Goal: Information Seeking & Learning: Learn about a topic

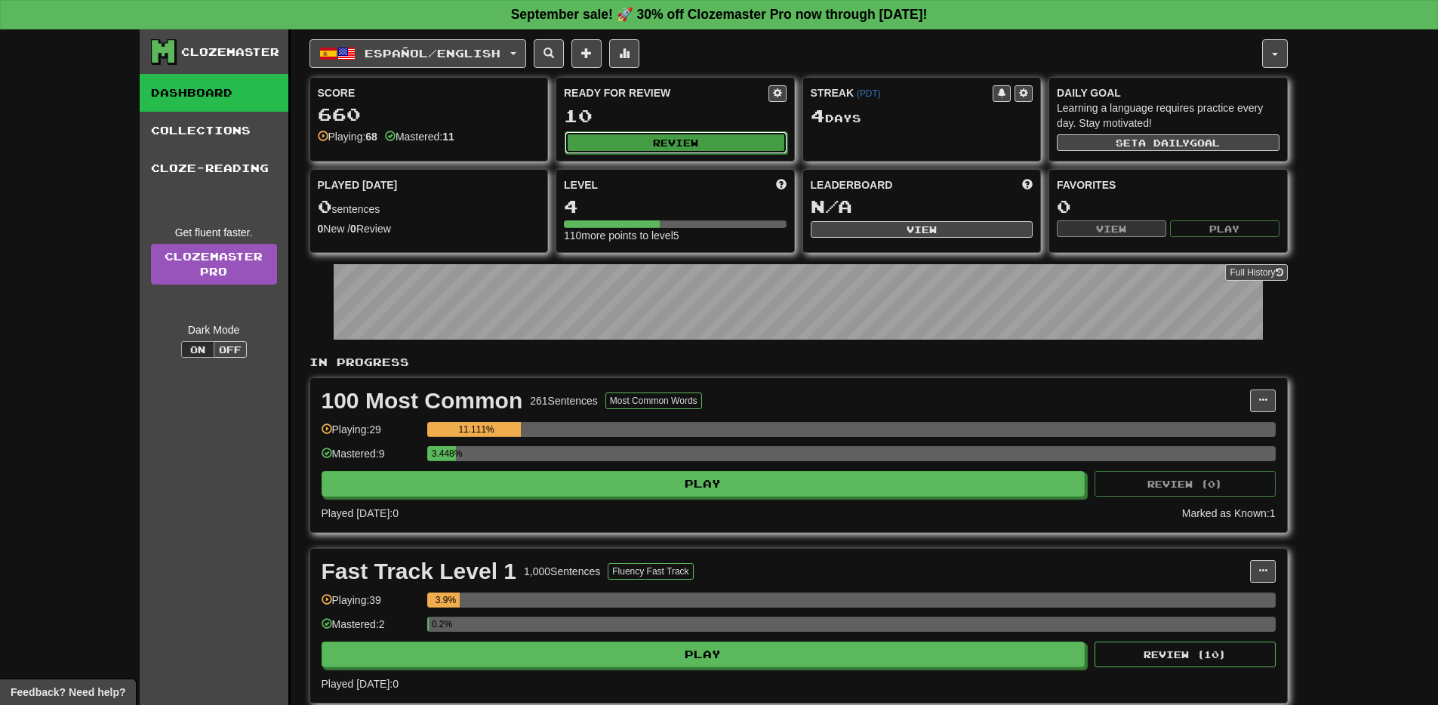
click at [645, 146] on button "Review" at bounding box center [676, 142] width 223 height 23
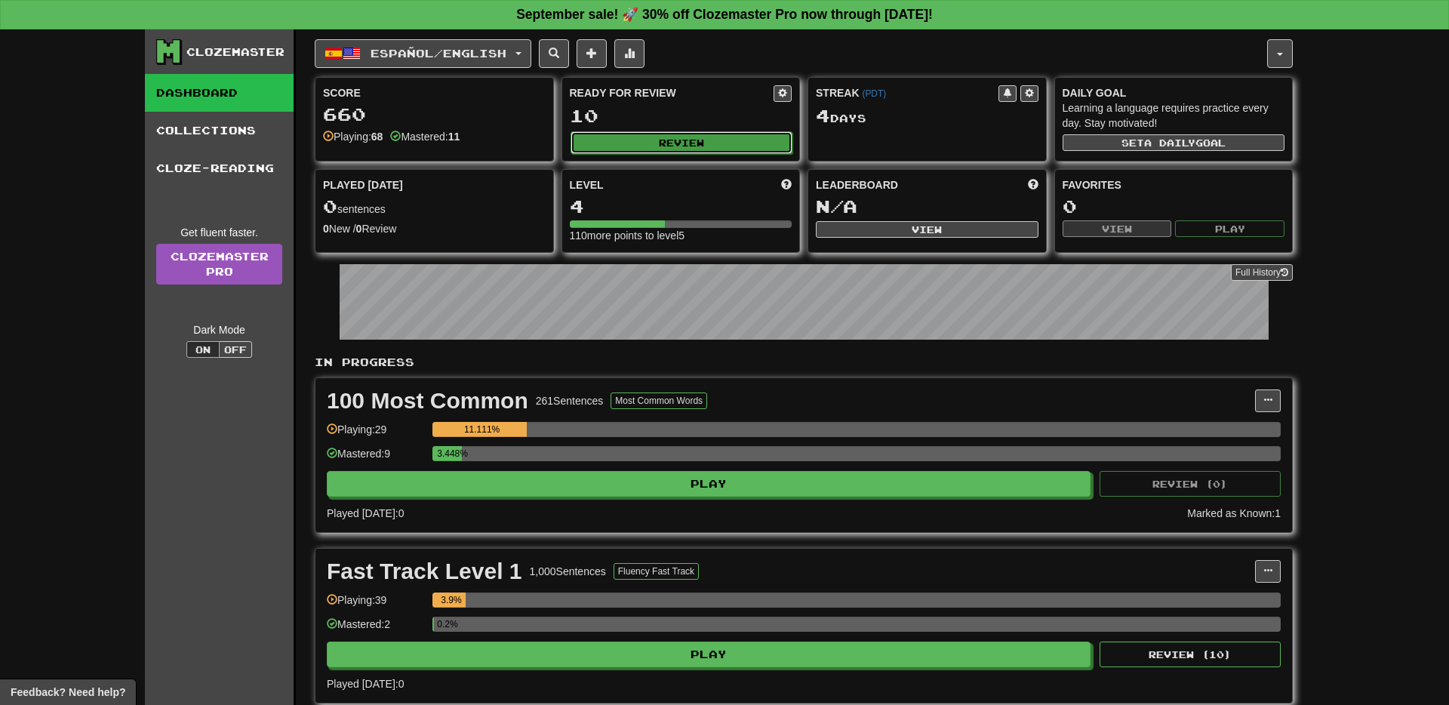
select select "**"
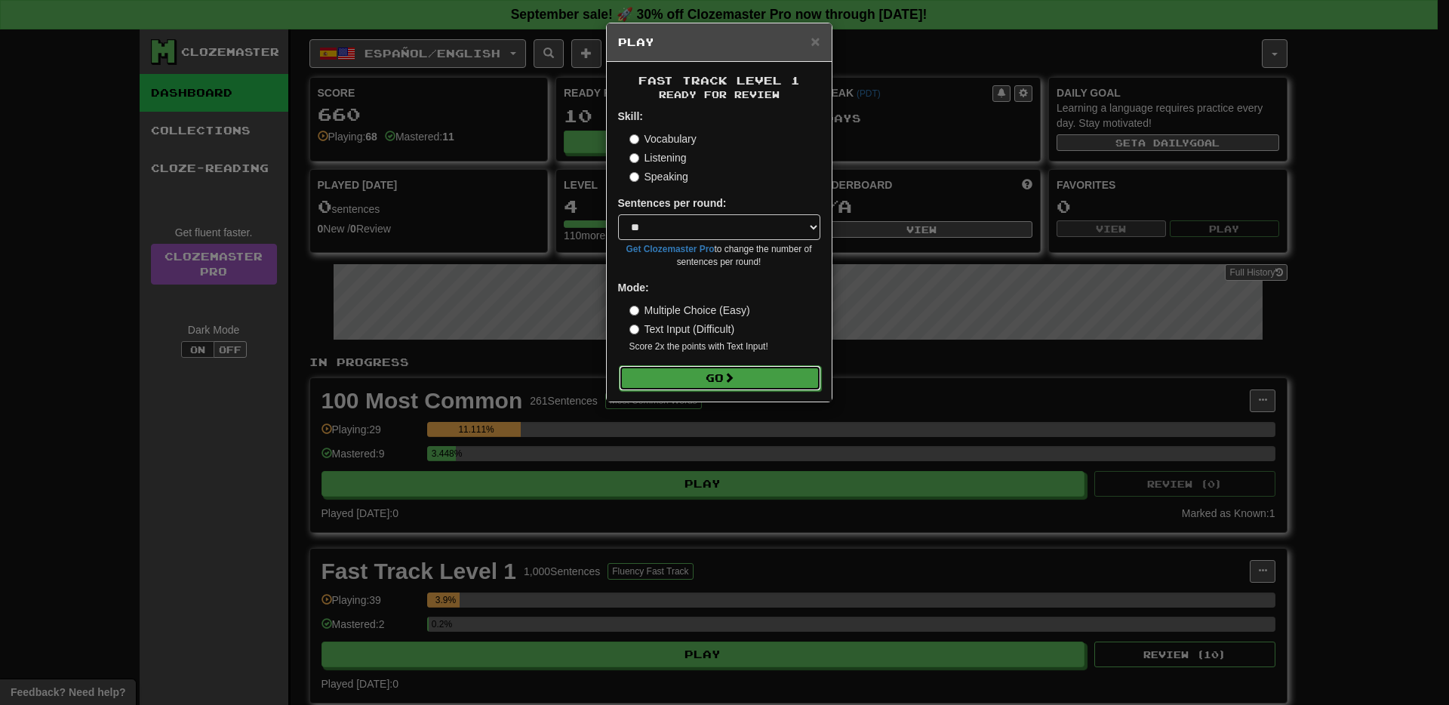
click at [712, 371] on button "Go" at bounding box center [720, 378] width 202 height 26
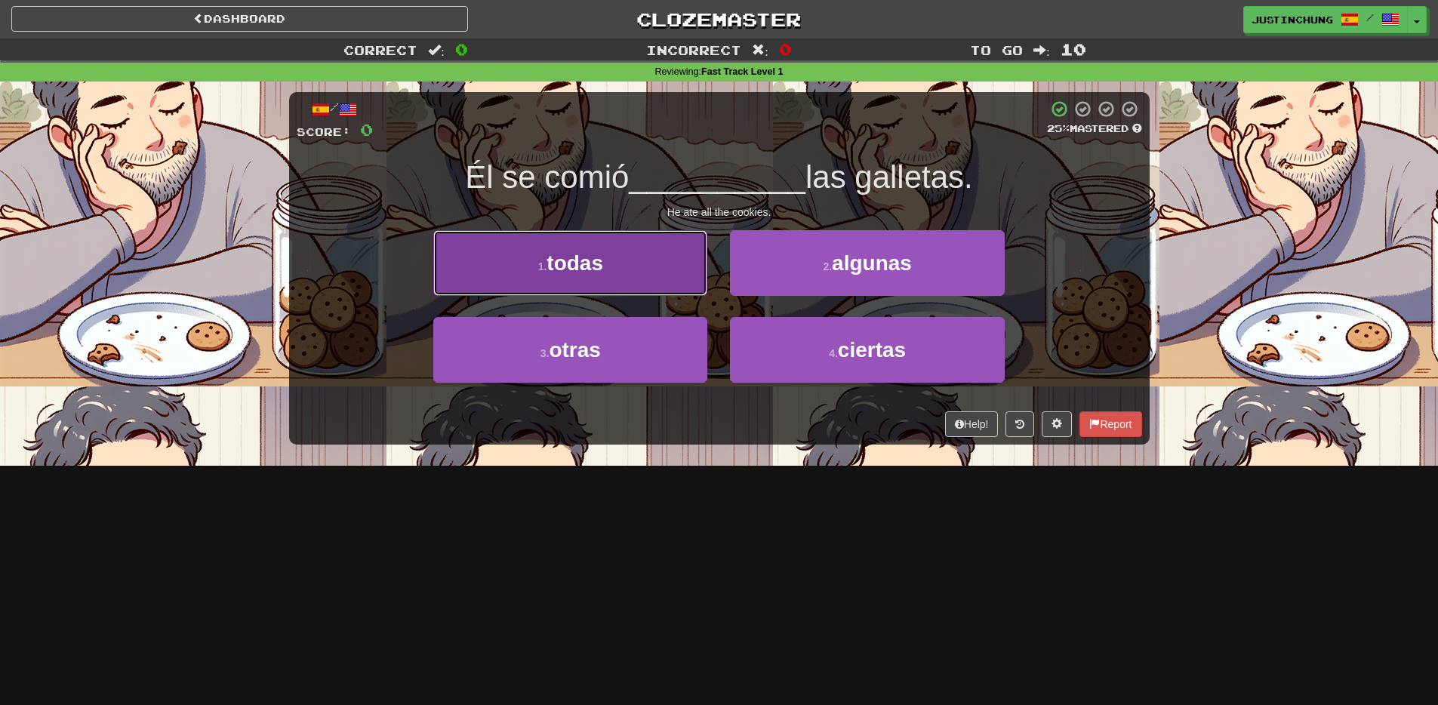
click at [595, 254] on span "todas" at bounding box center [575, 262] width 57 height 23
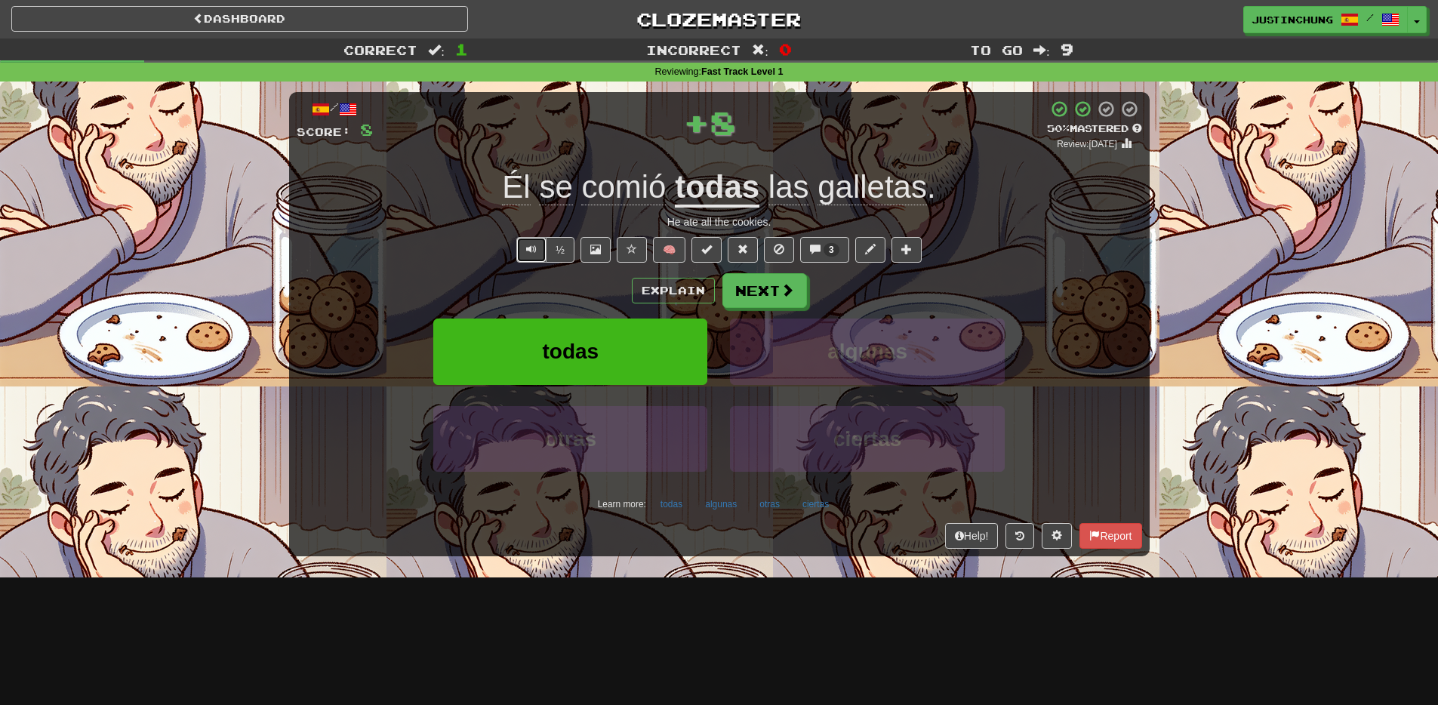
click at [528, 250] on span "Text-to-speech controls" at bounding box center [531, 249] width 11 height 11
click at [772, 299] on button "Next" at bounding box center [765, 291] width 85 height 35
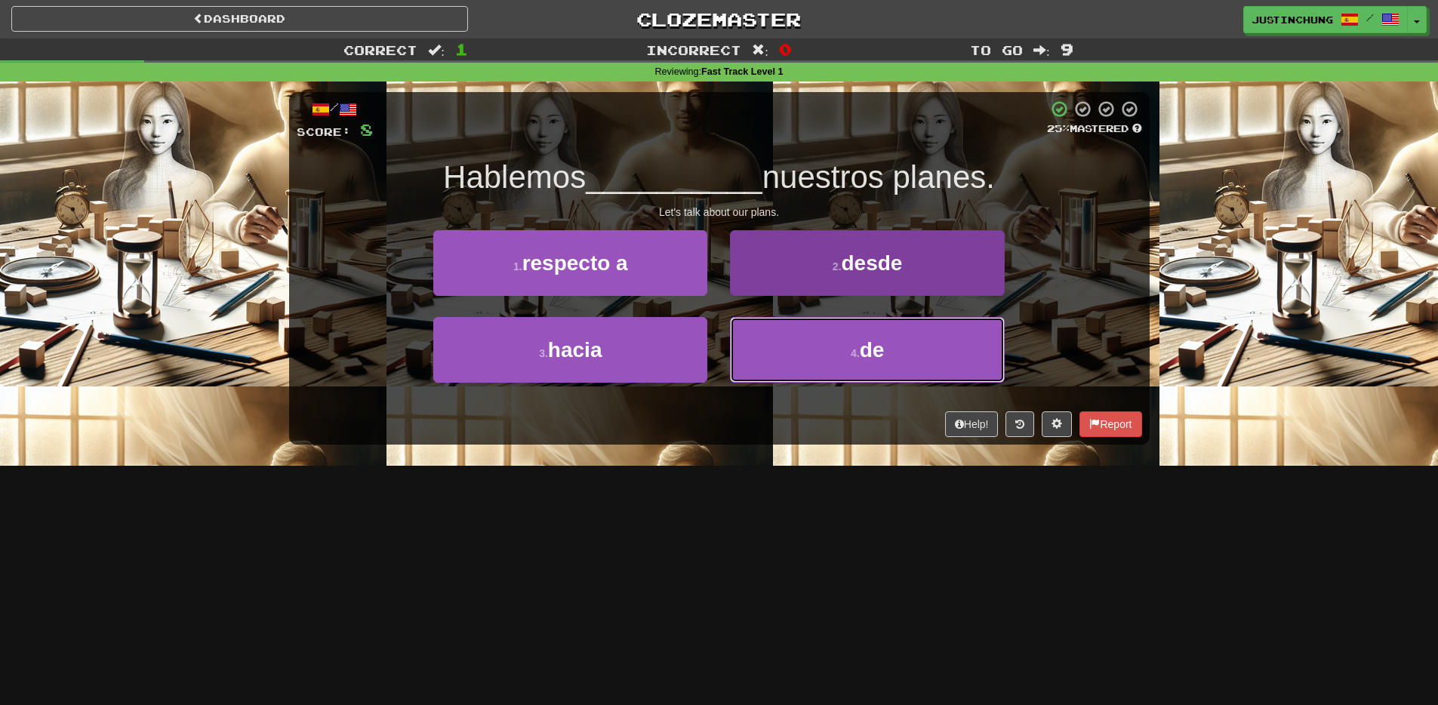
click at [864, 338] on span "de" at bounding box center [872, 349] width 25 height 23
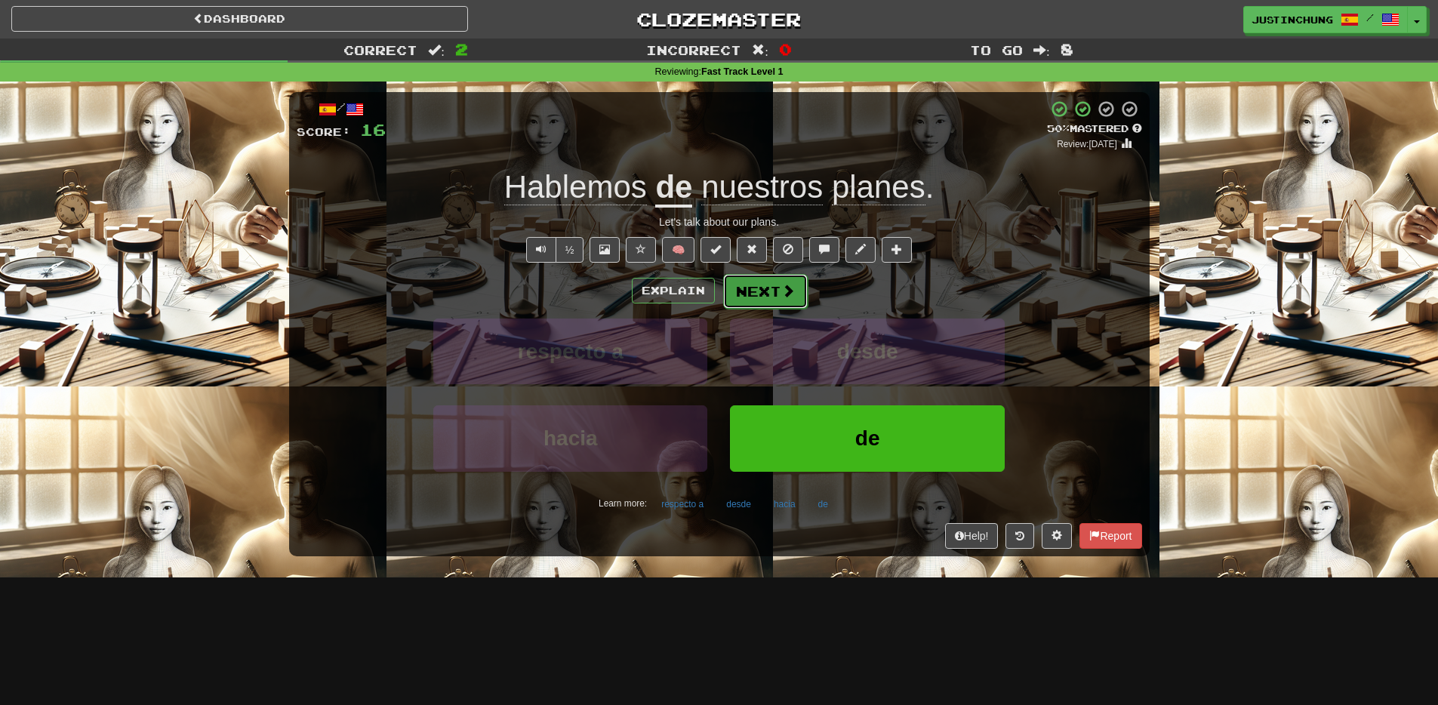
click at [781, 299] on button "Next" at bounding box center [765, 291] width 85 height 35
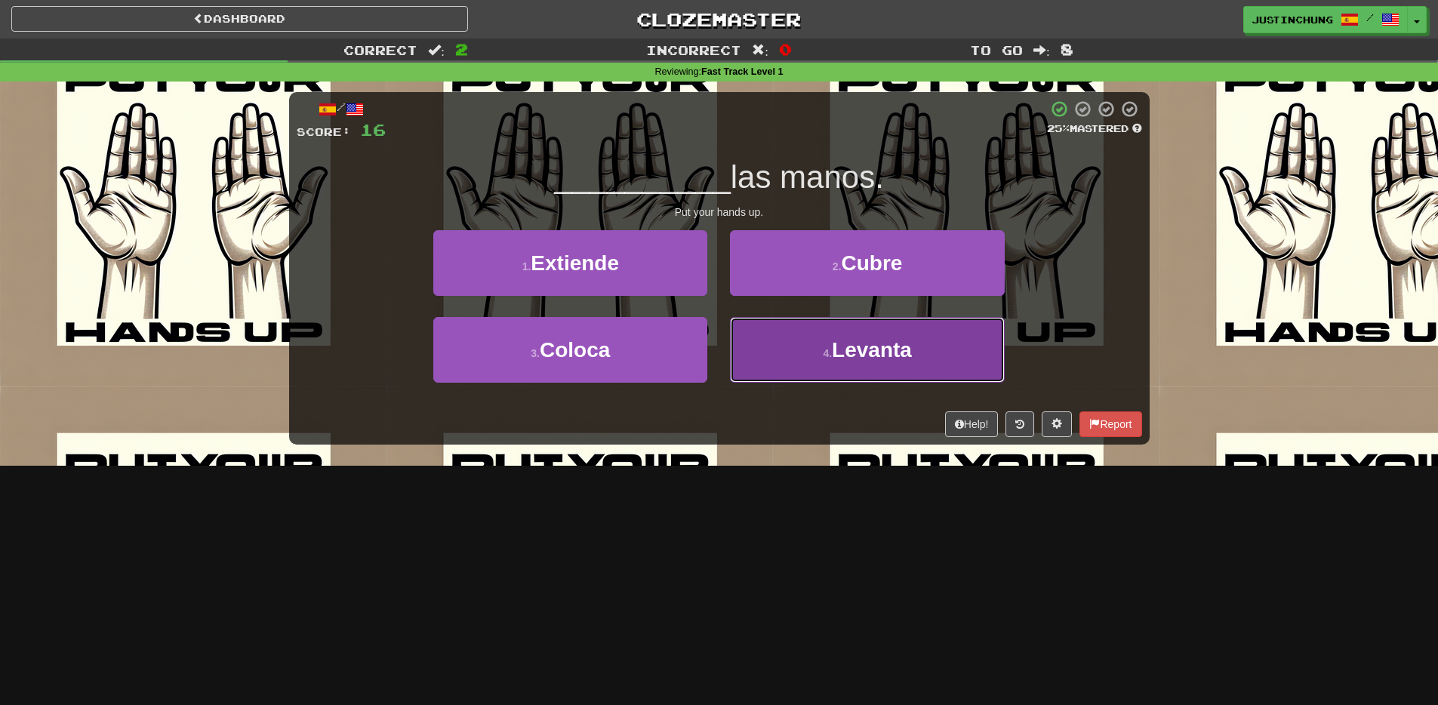
click at [917, 353] on button "4 . Levanta" at bounding box center [867, 350] width 274 height 66
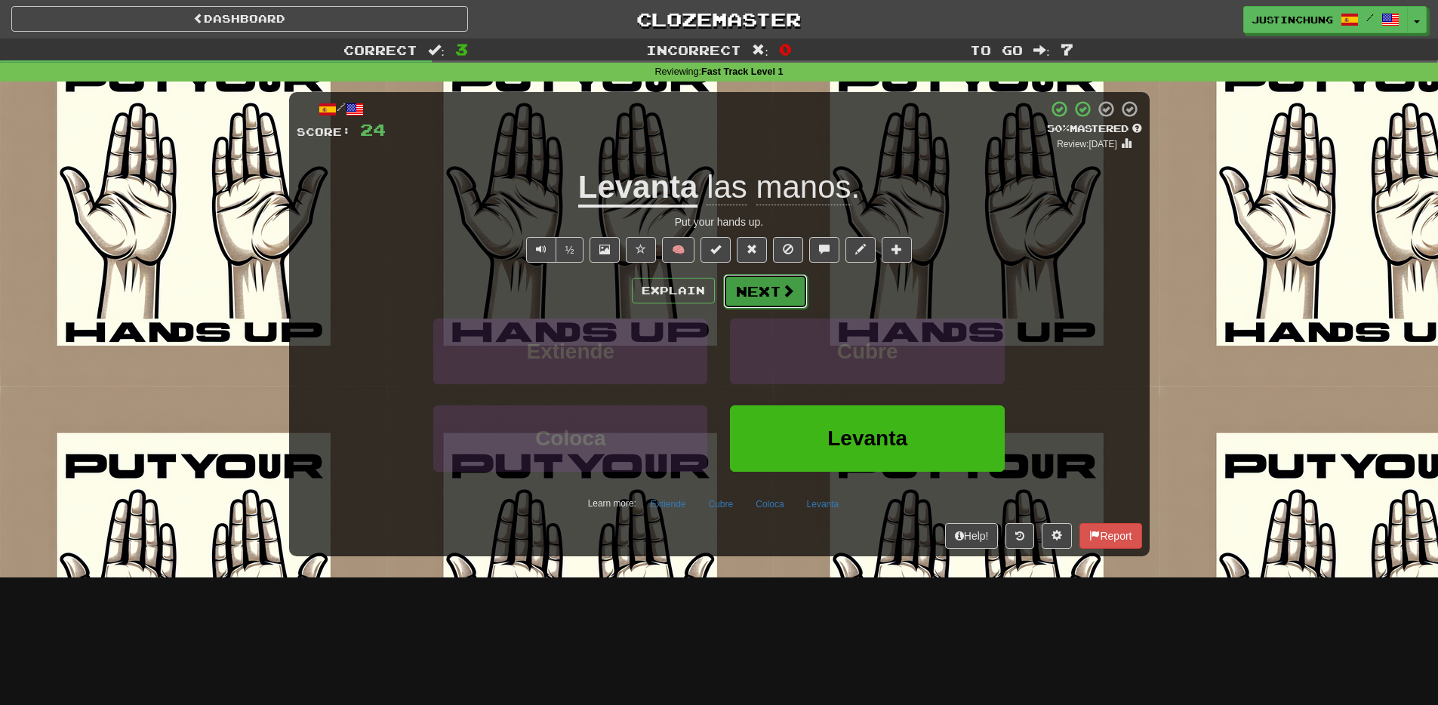
click at [795, 294] on button "Next" at bounding box center [765, 291] width 85 height 35
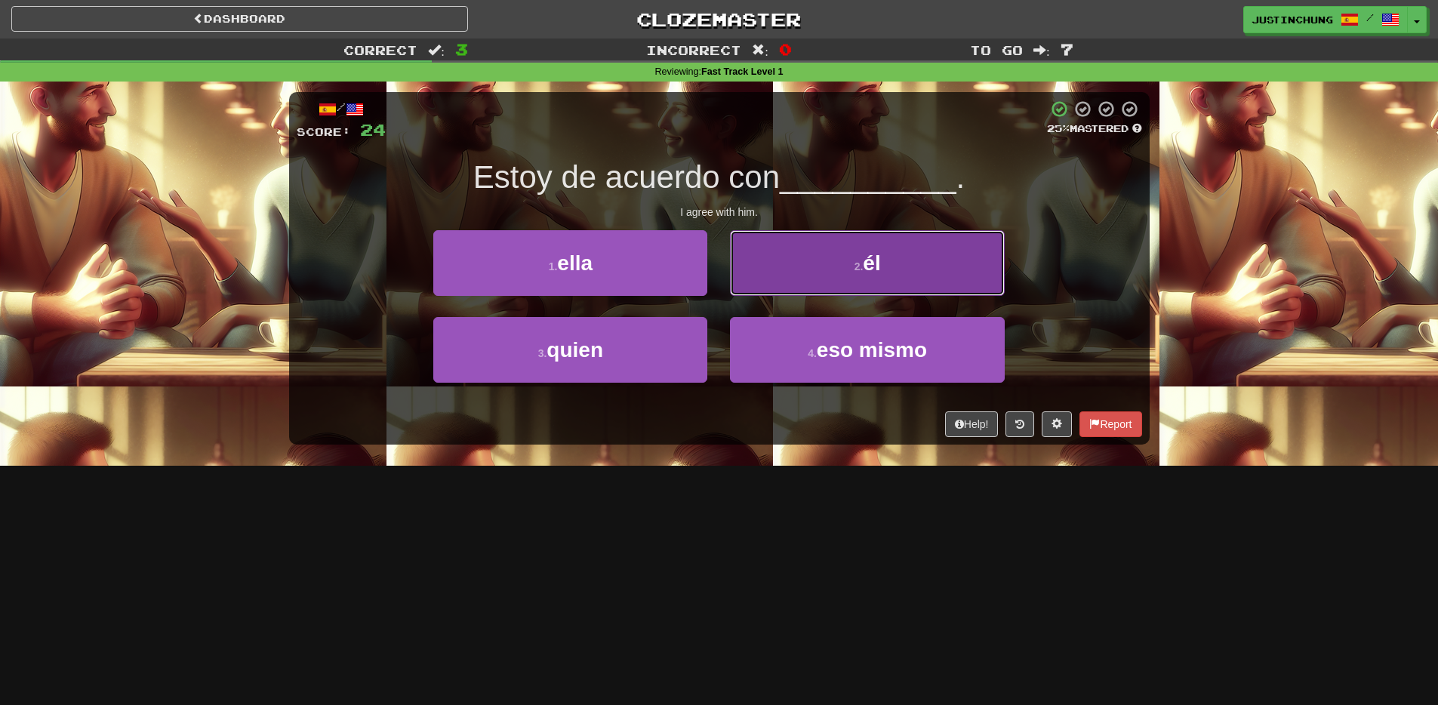
click at [879, 259] on span "él" at bounding box center [871, 262] width 17 height 23
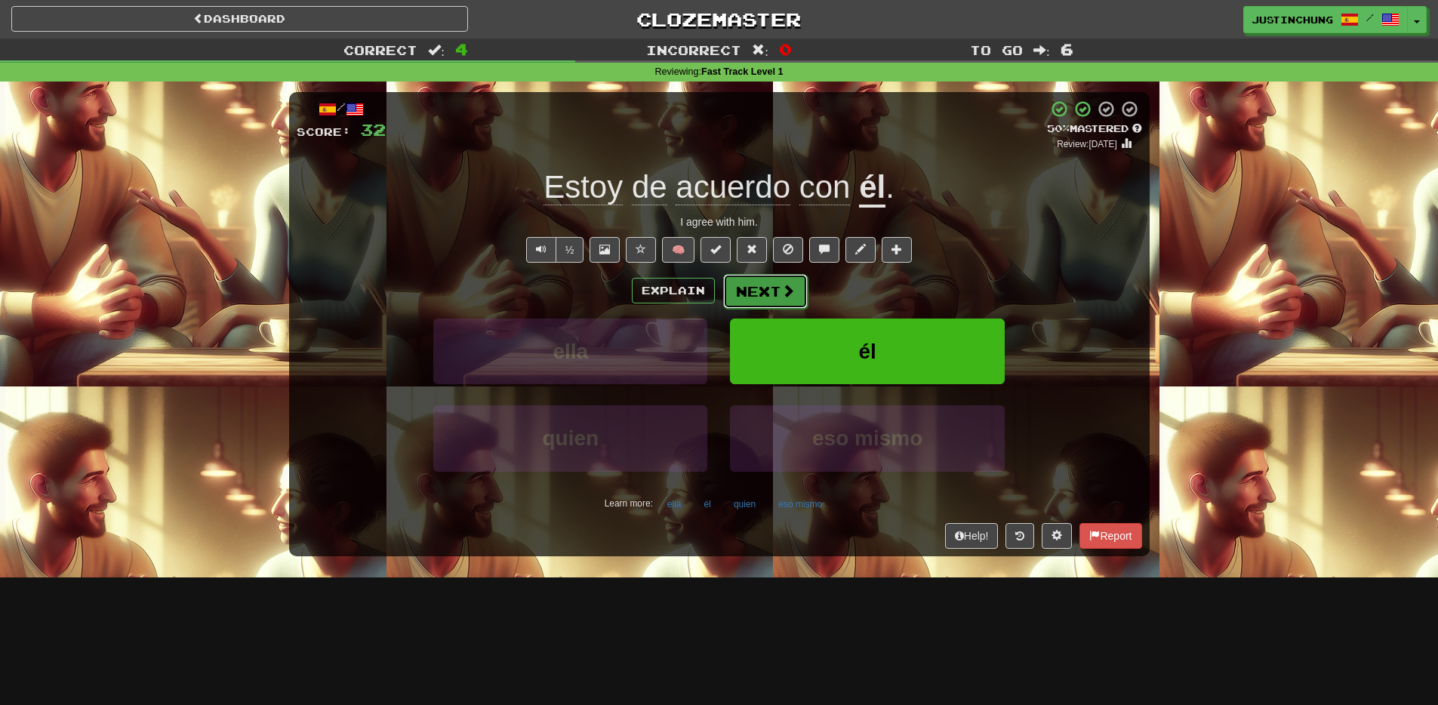
click at [765, 294] on button "Next" at bounding box center [765, 291] width 85 height 35
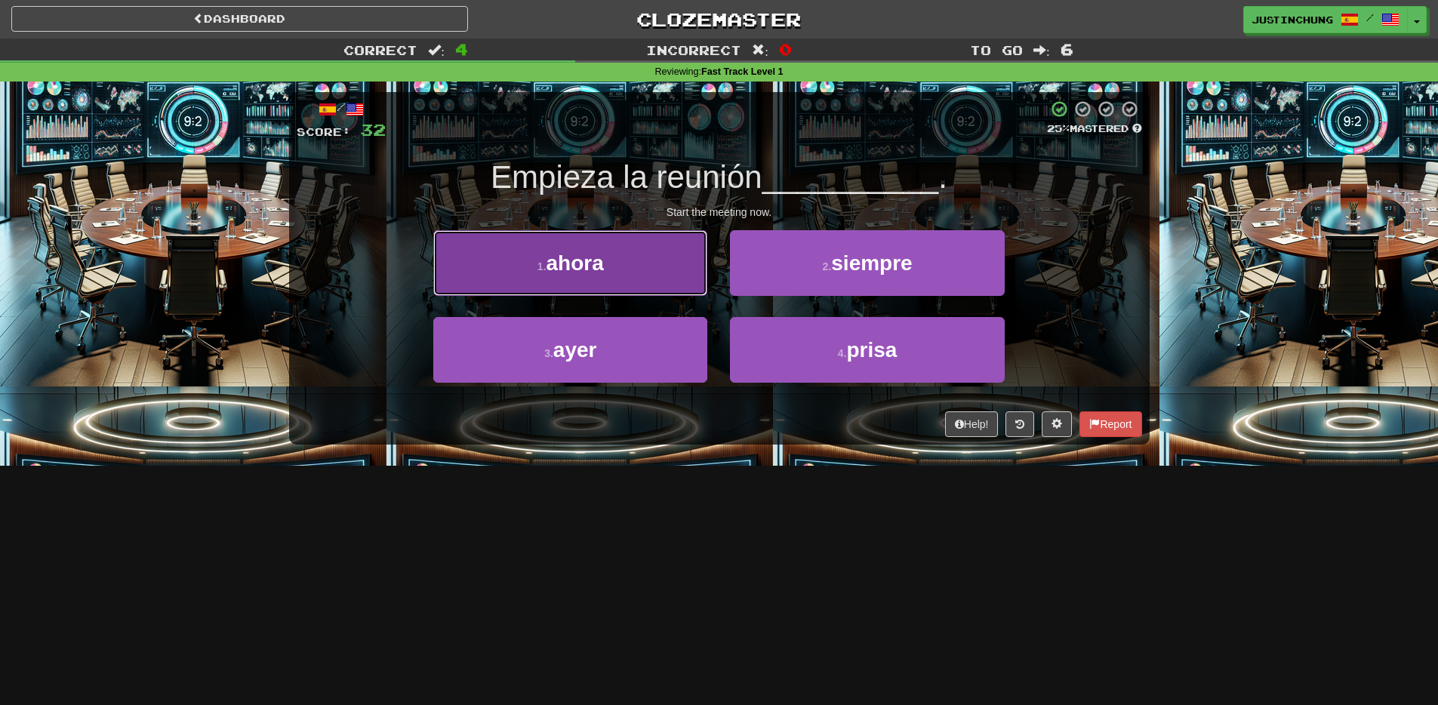
click at [637, 266] on button "1 . ahora" at bounding box center [570, 263] width 274 height 66
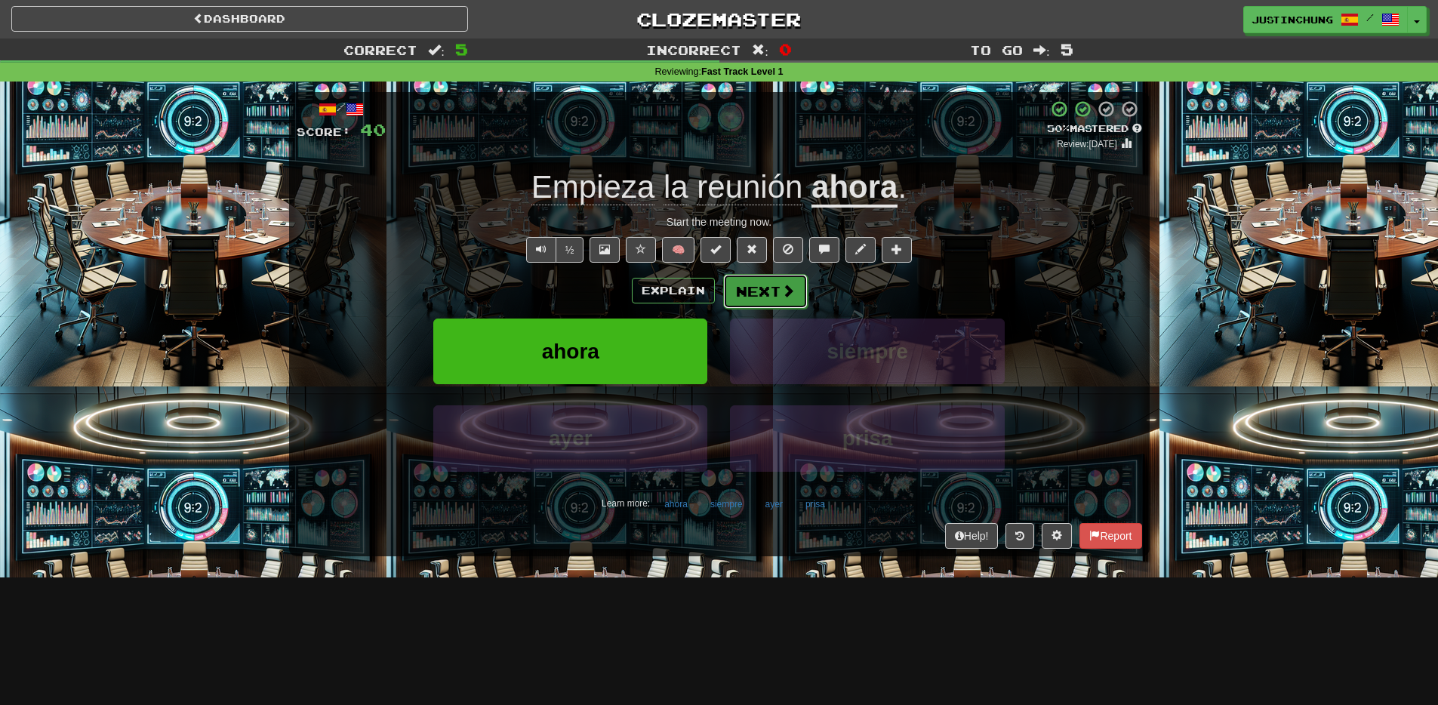
click at [802, 294] on button "Next" at bounding box center [765, 291] width 85 height 35
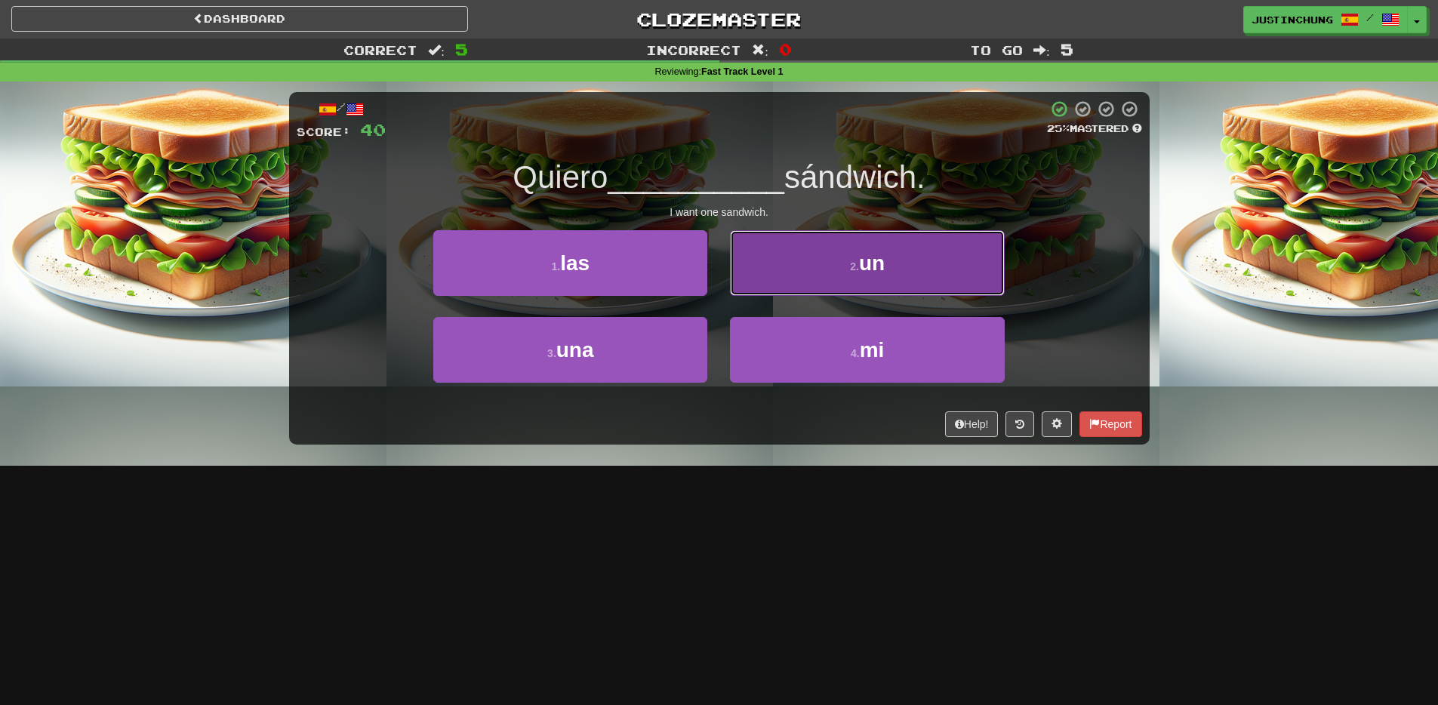
click at [906, 257] on button "2 . un" at bounding box center [867, 263] width 274 height 66
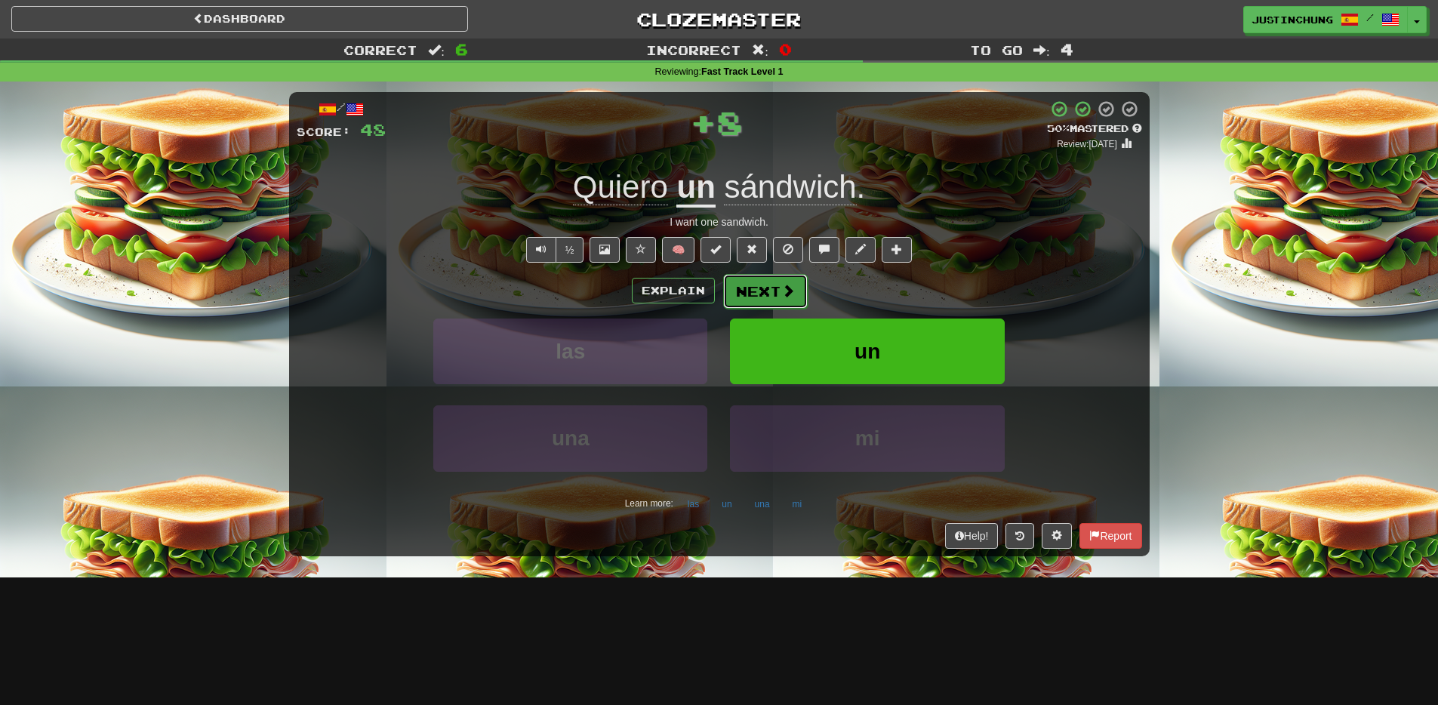
click at [770, 296] on button "Next" at bounding box center [765, 291] width 85 height 35
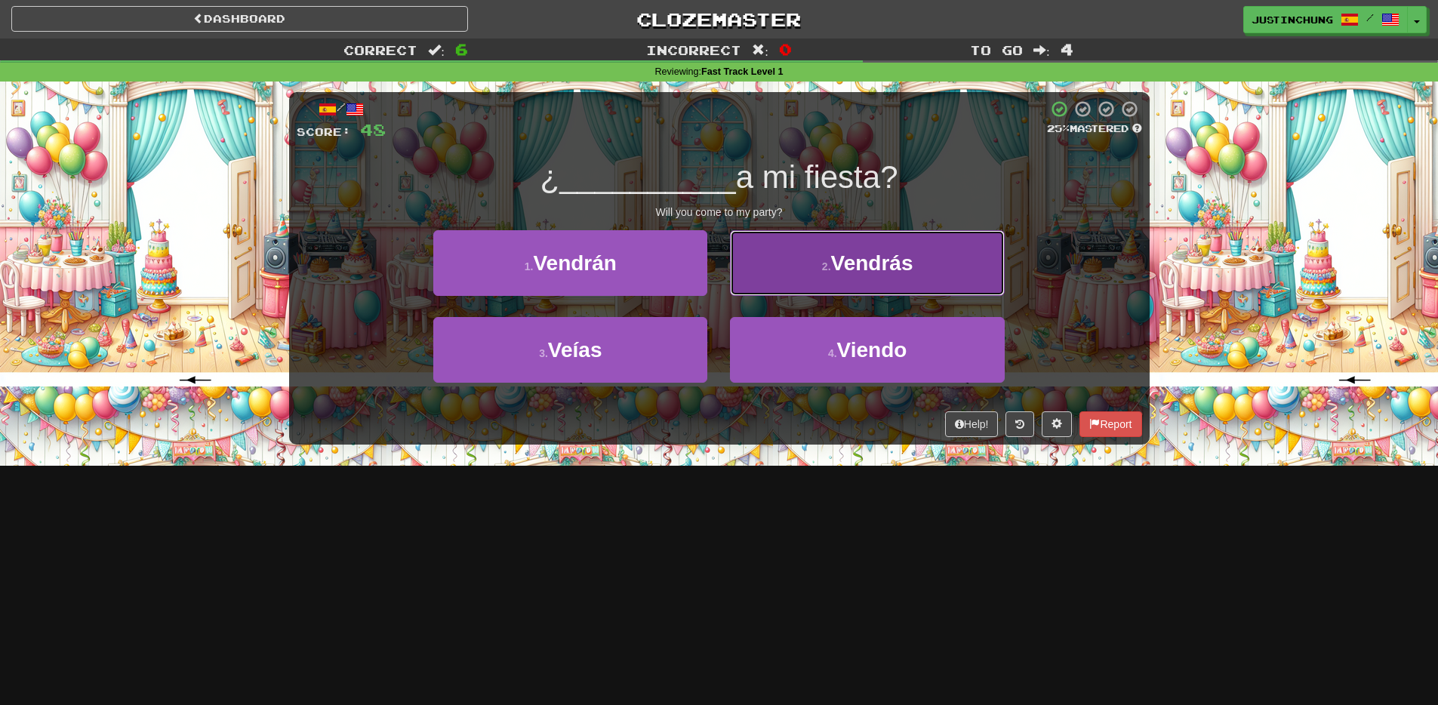
click at [845, 254] on span "Vendrás" at bounding box center [872, 262] width 82 height 23
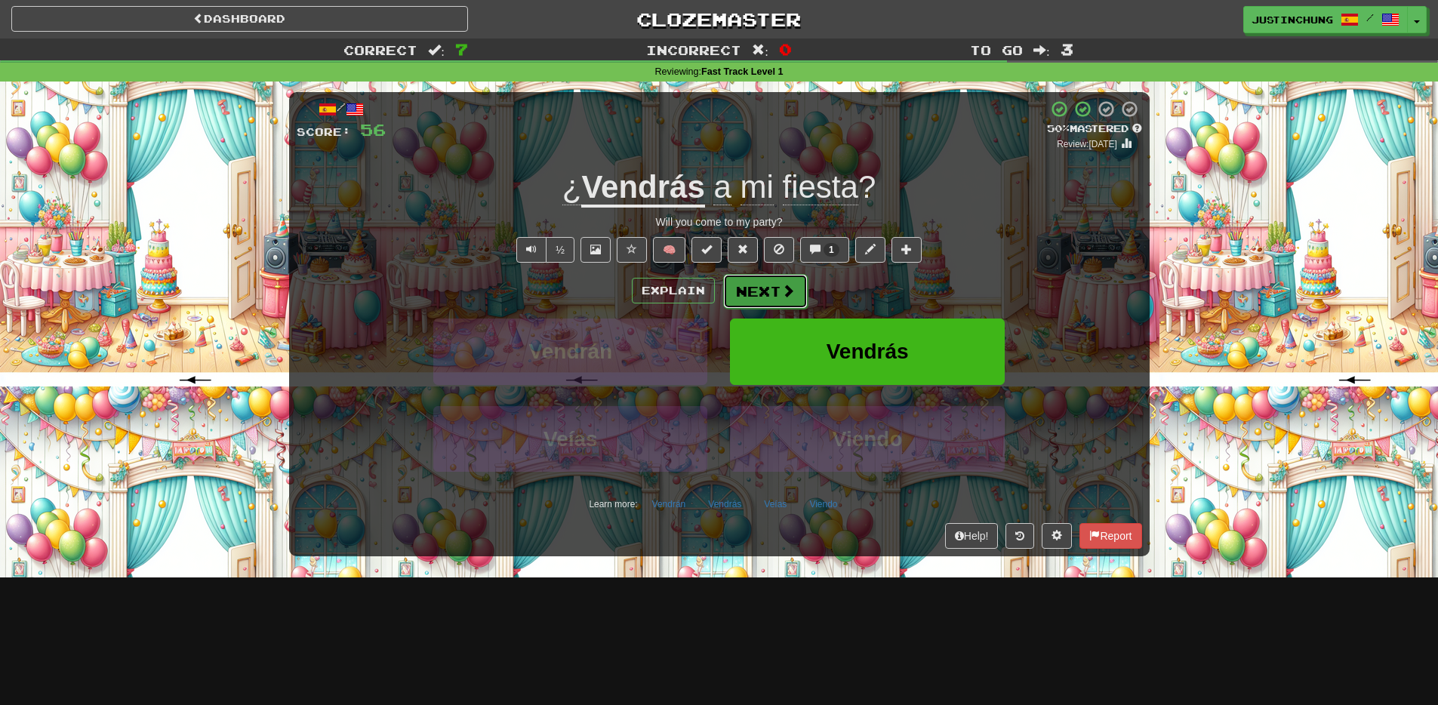
click at [784, 287] on span at bounding box center [788, 291] width 14 height 14
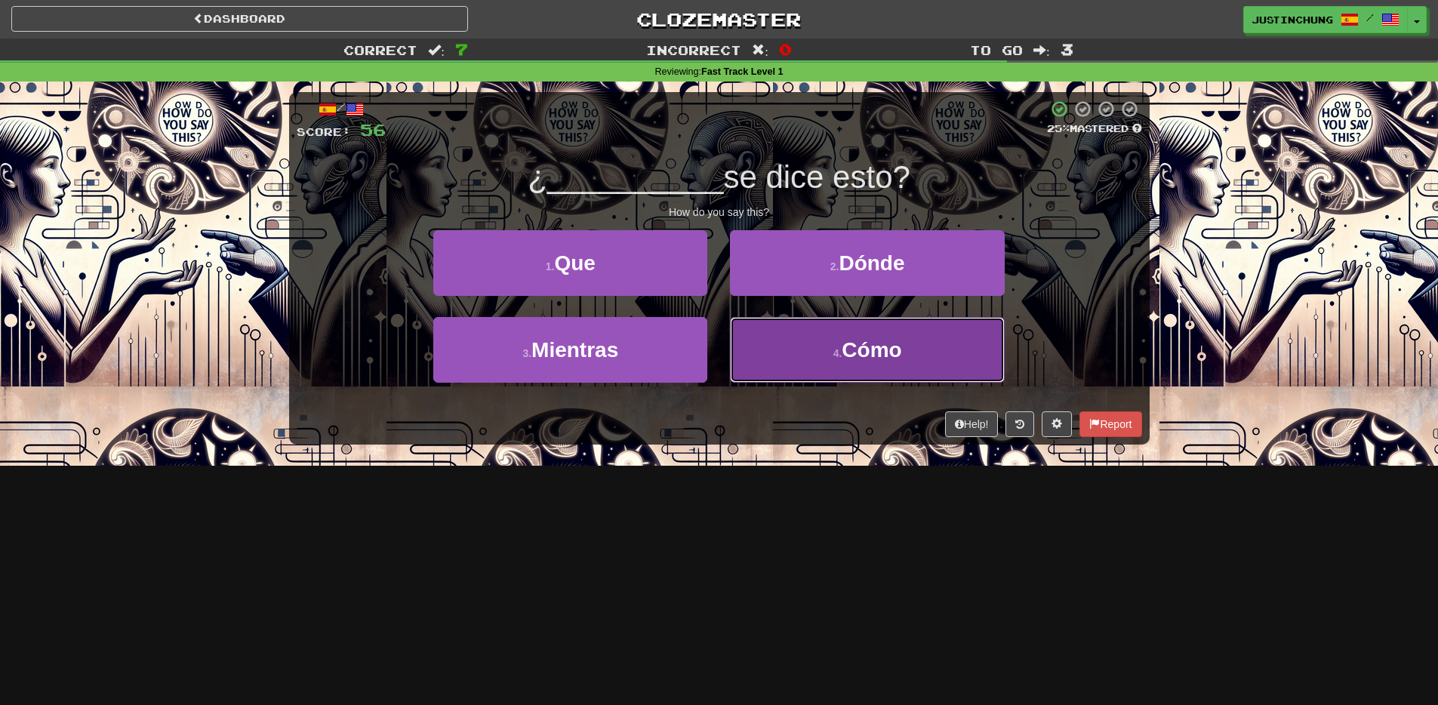
click at [849, 343] on span "Cómo" at bounding box center [872, 349] width 60 height 23
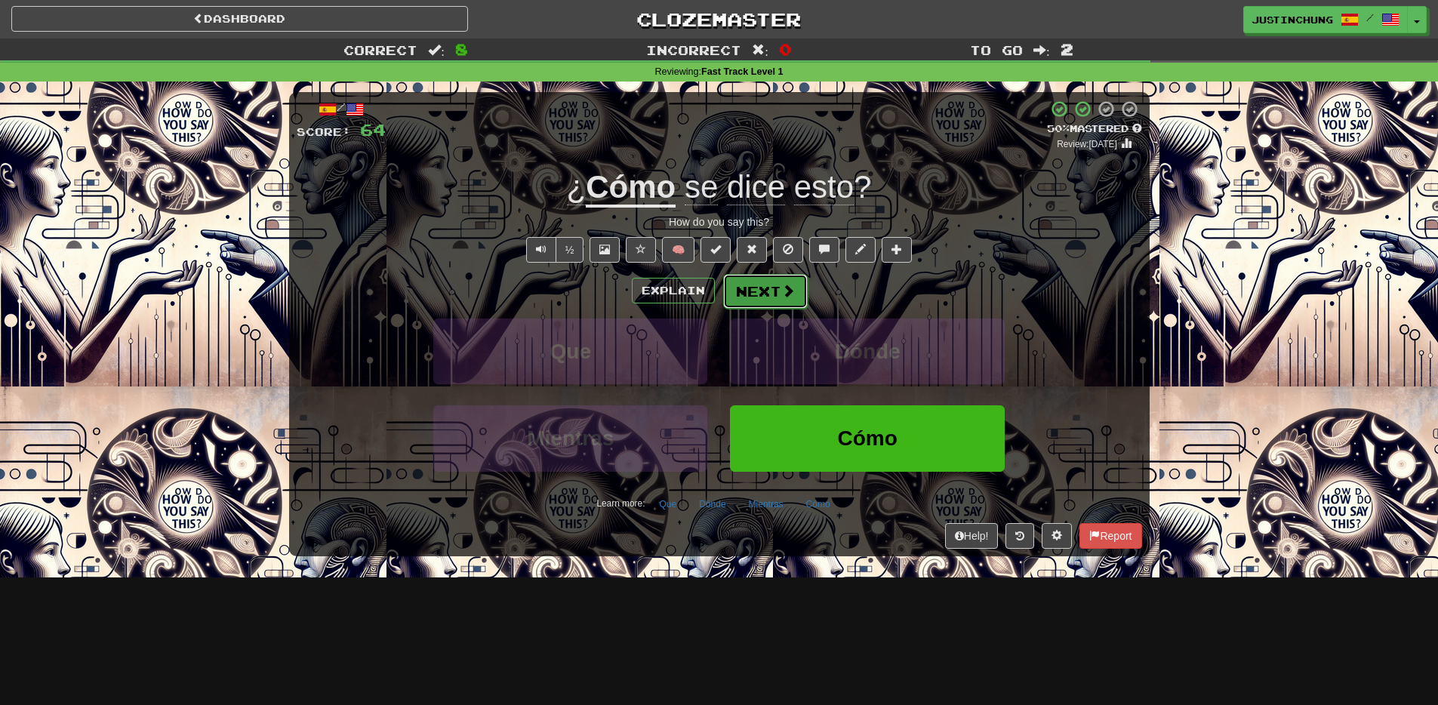
click at [744, 284] on button "Next" at bounding box center [765, 291] width 85 height 35
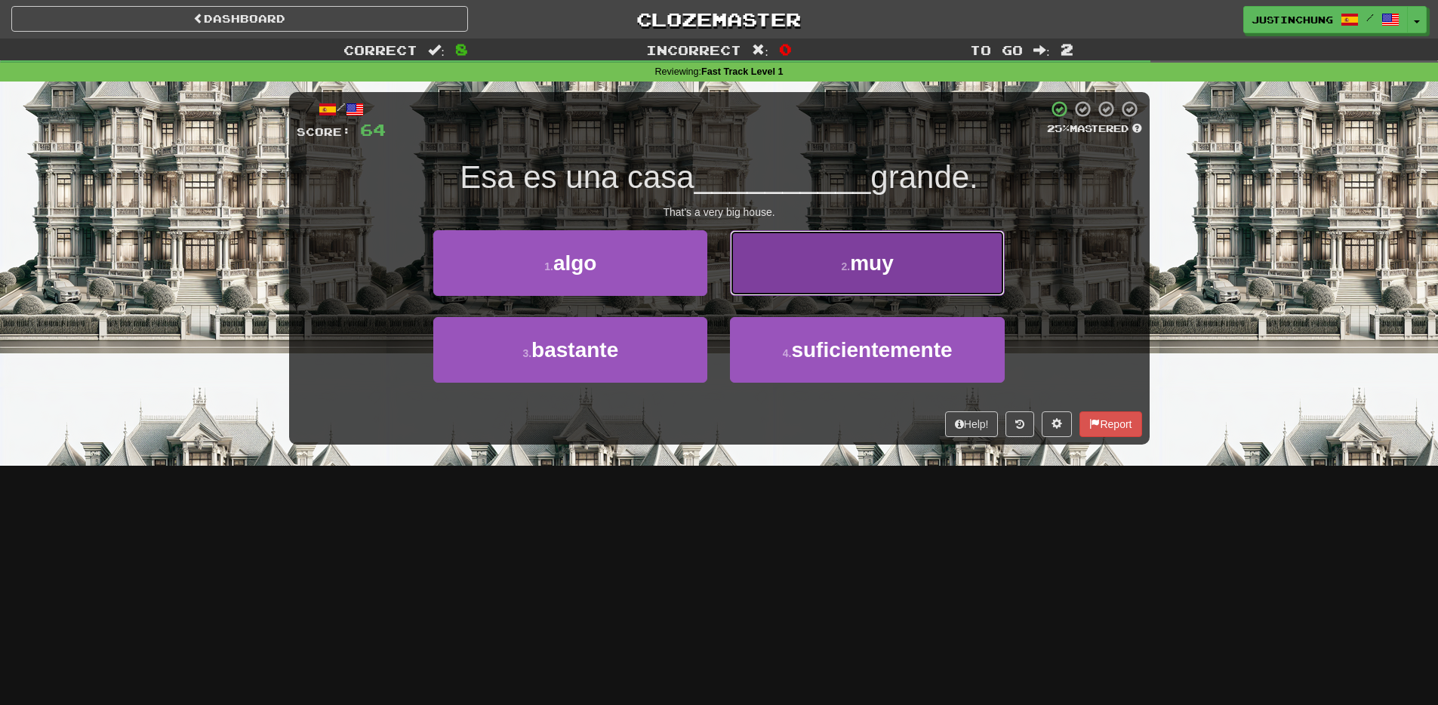
click at [872, 251] on span "muy" at bounding box center [872, 262] width 44 height 23
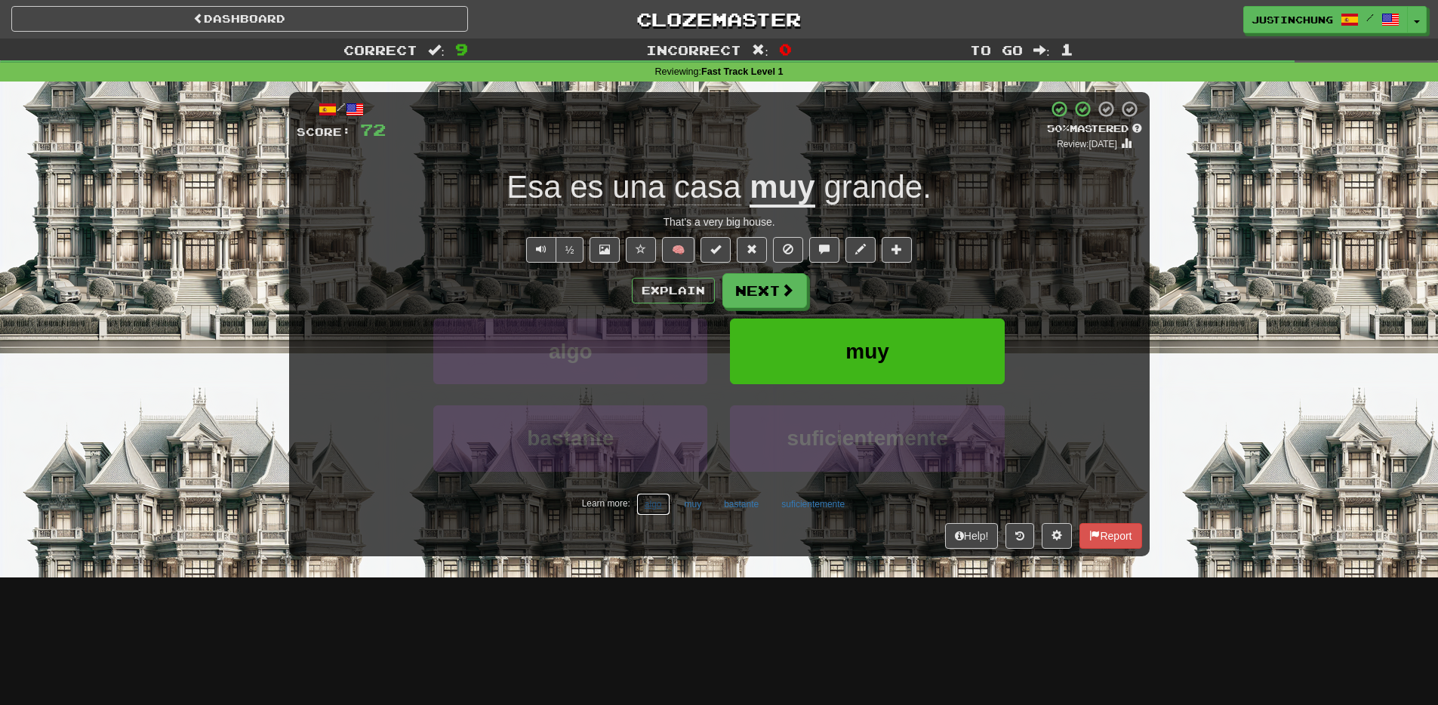
click at [656, 511] on button "algo" at bounding box center [653, 504] width 34 height 23
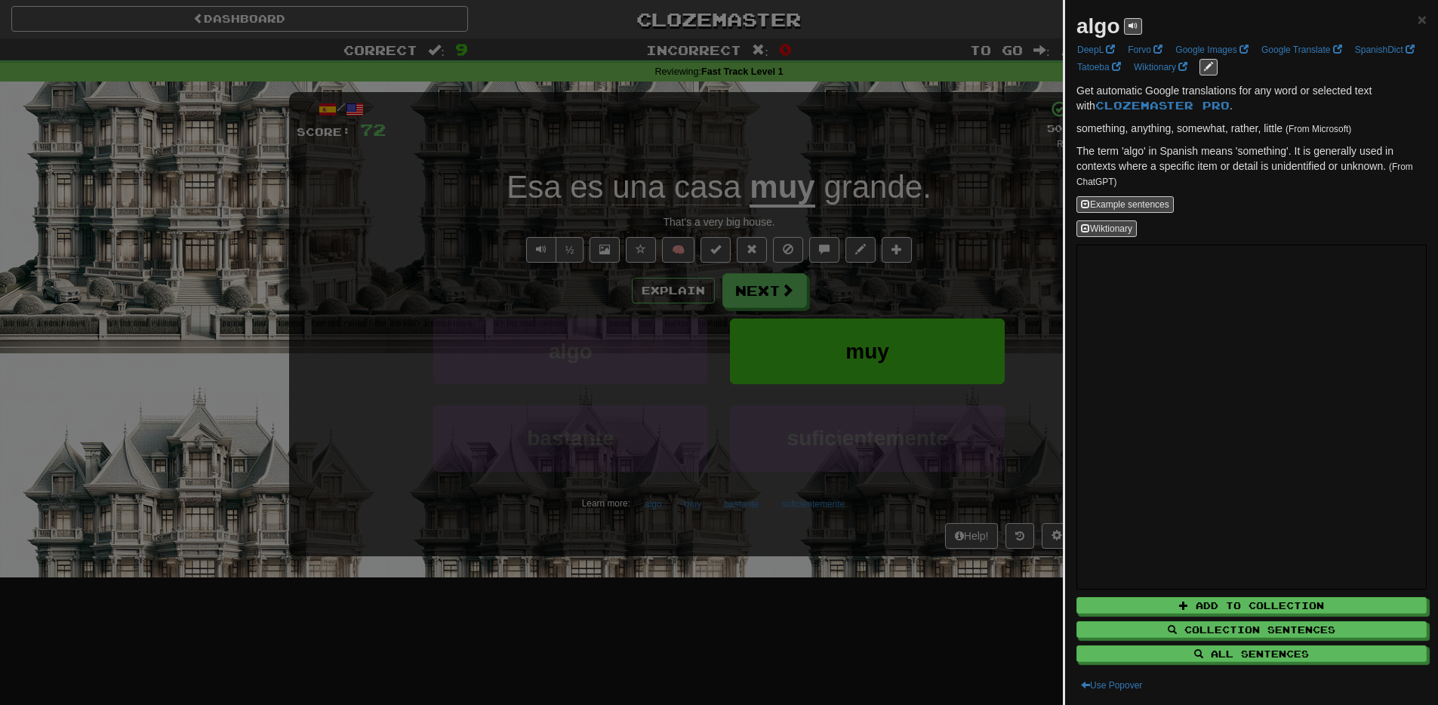
click at [652, 548] on div at bounding box center [719, 352] width 1438 height 705
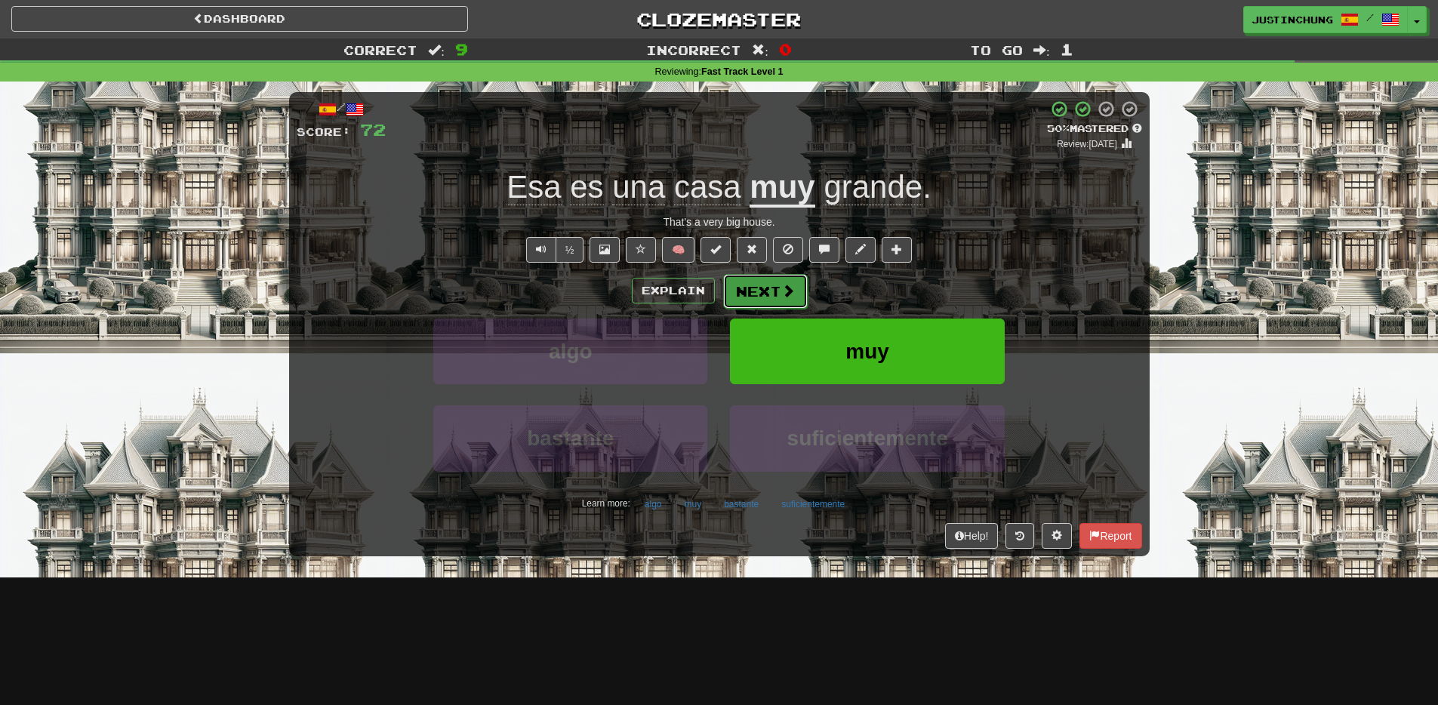
click at [756, 293] on button "Next" at bounding box center [765, 291] width 85 height 35
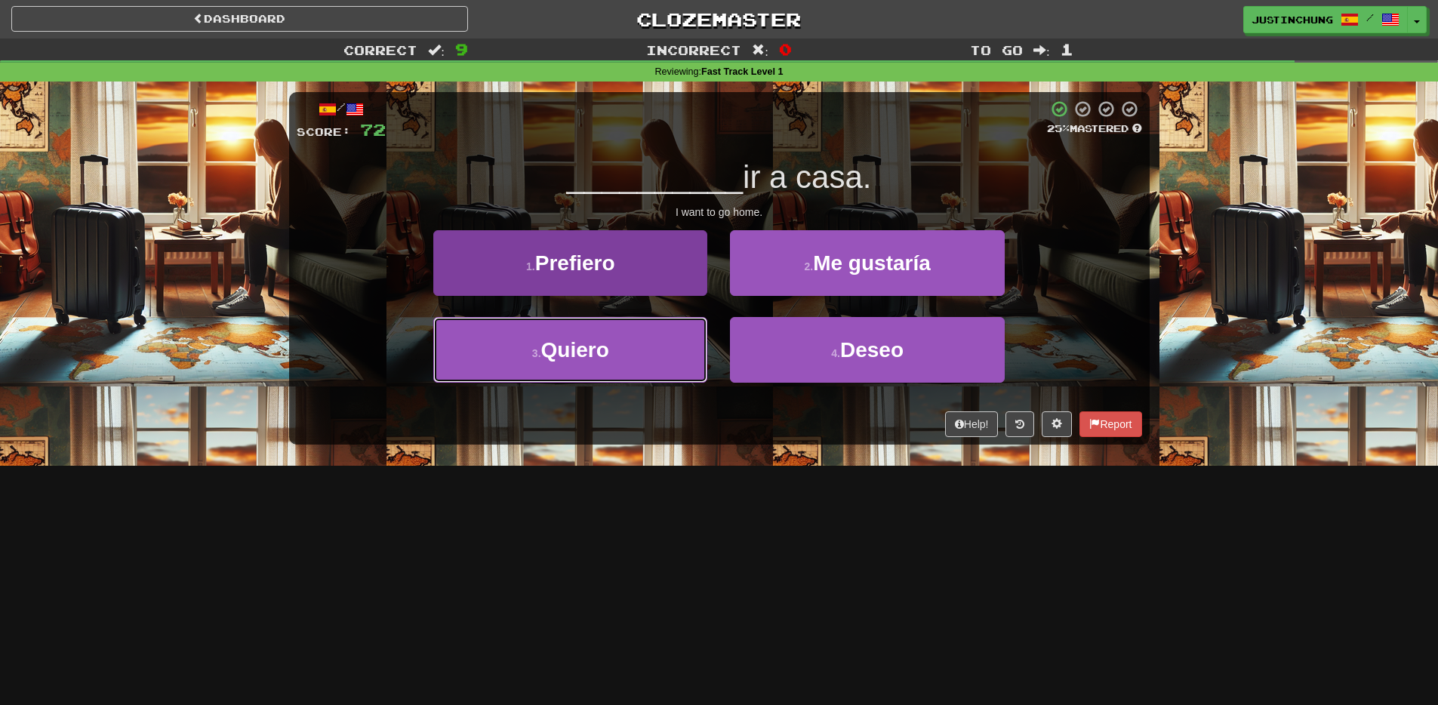
click at [578, 362] on button "3 . Quiero" at bounding box center [570, 350] width 274 height 66
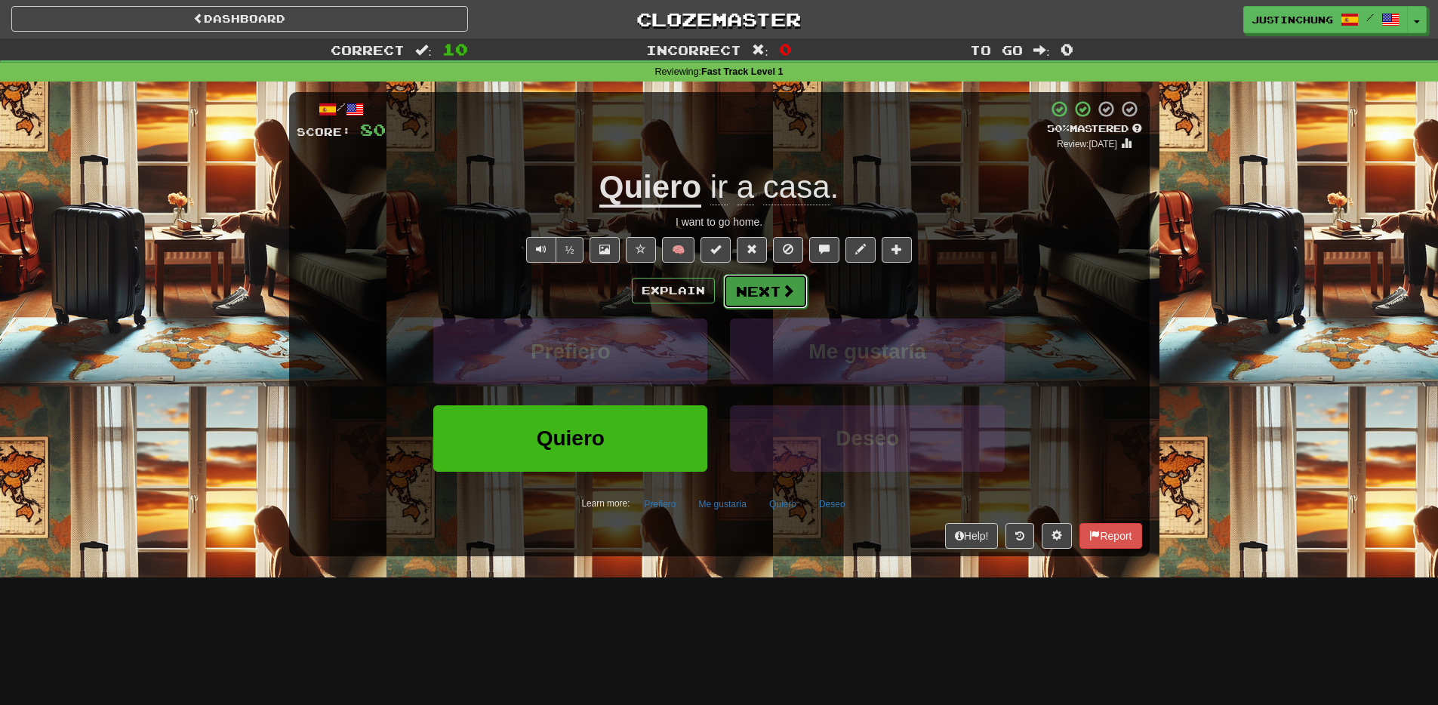
click at [781, 293] on span at bounding box center [788, 291] width 14 height 14
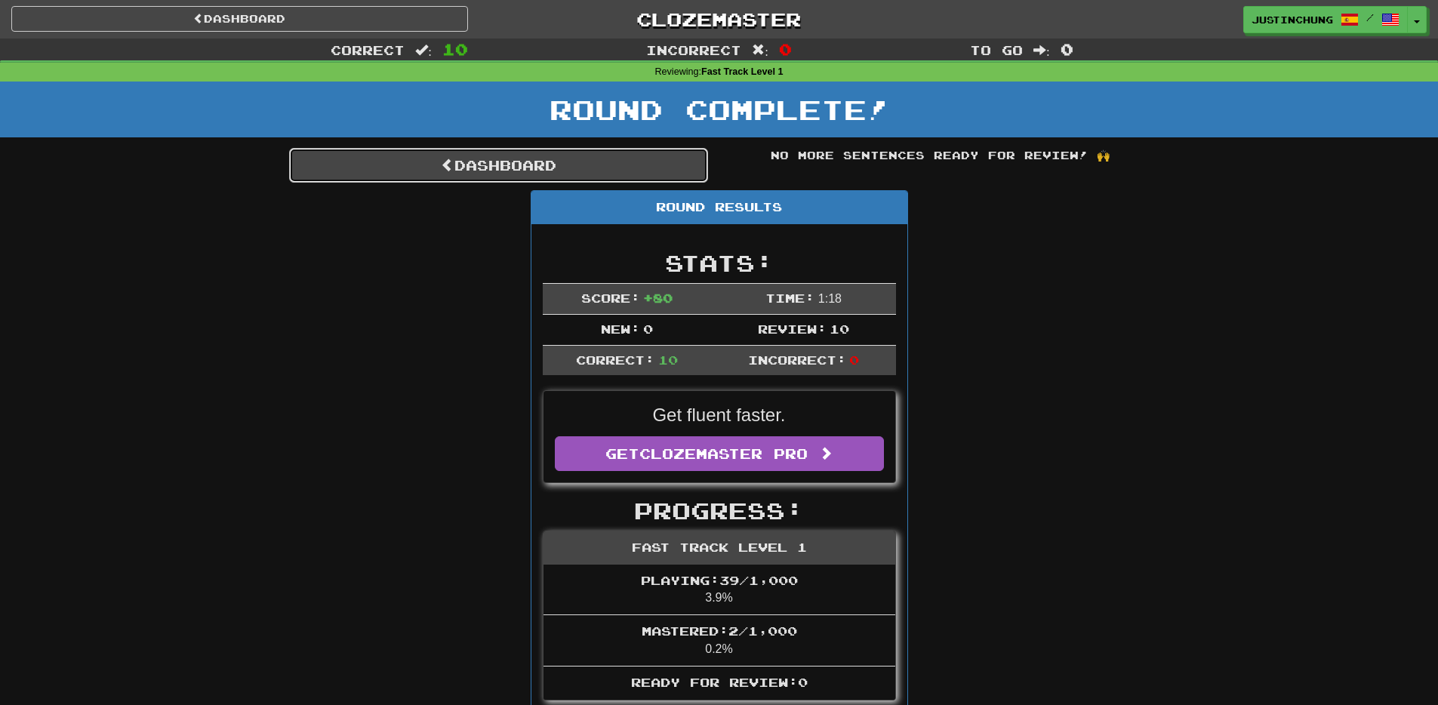
click at [443, 165] on span at bounding box center [448, 165] width 14 height 14
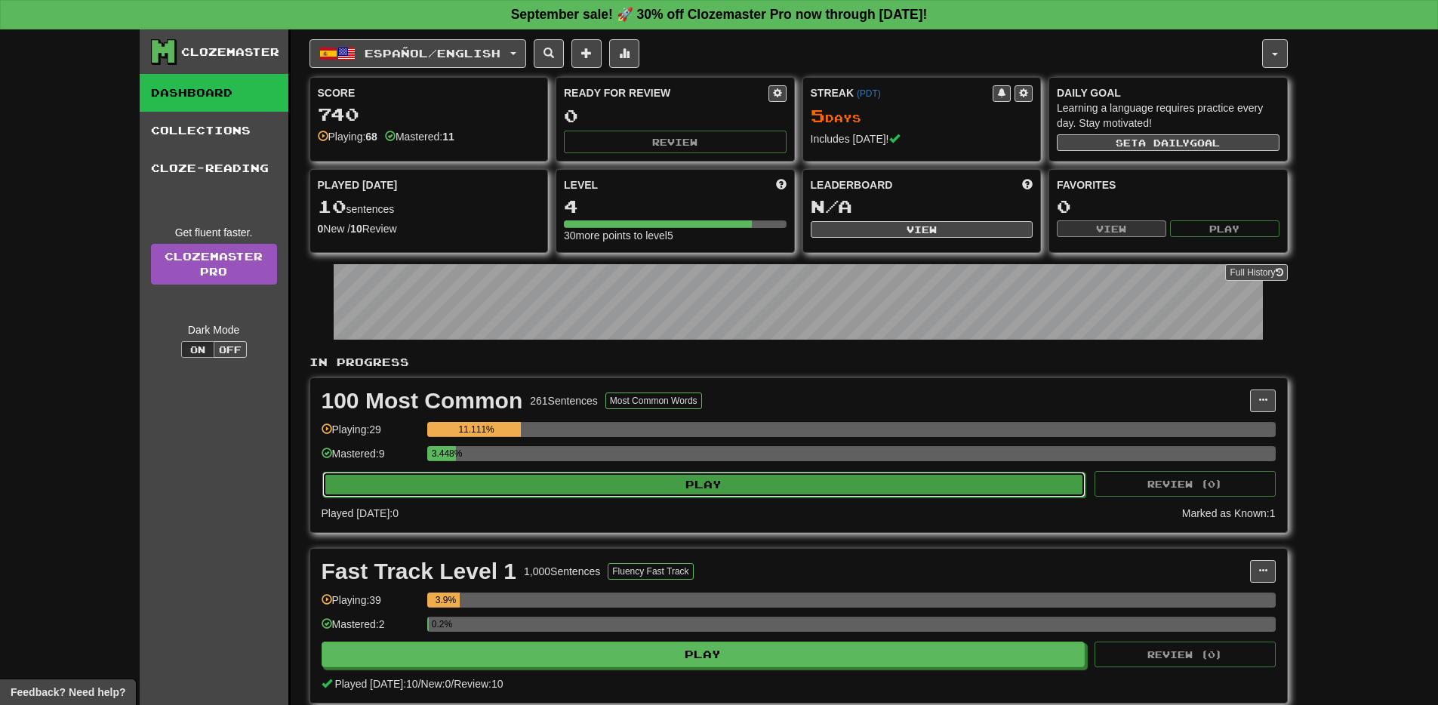
click at [732, 484] on button "Play" at bounding box center [704, 485] width 764 height 26
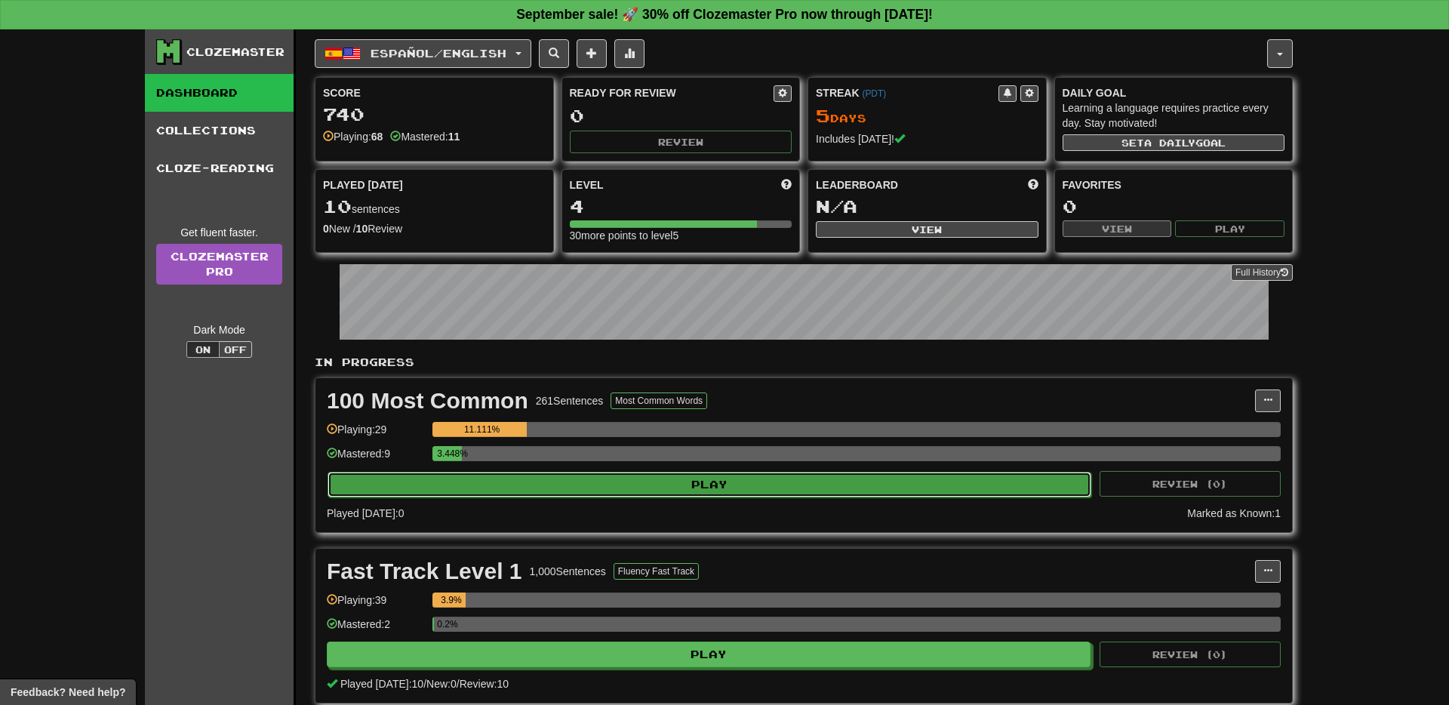
select select "**"
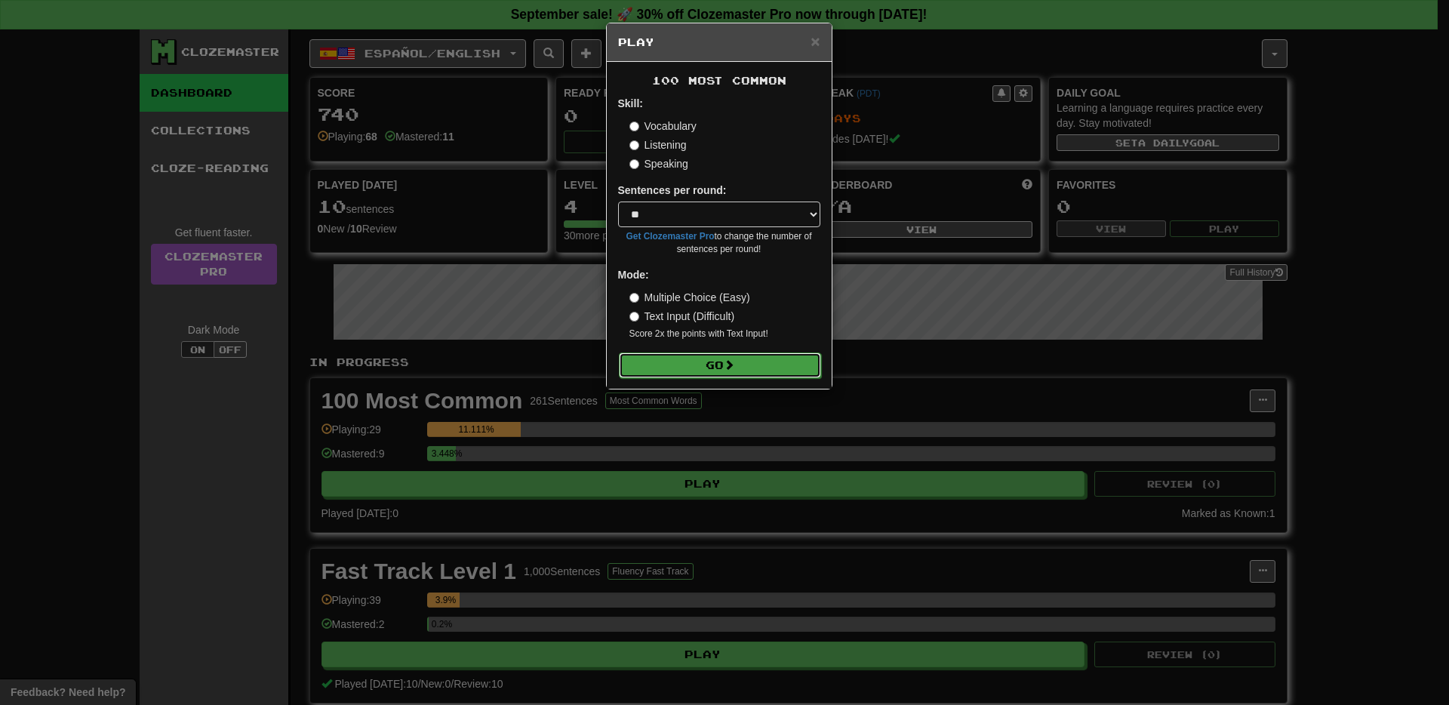
click at [724, 361] on button "Go" at bounding box center [720, 366] width 202 height 26
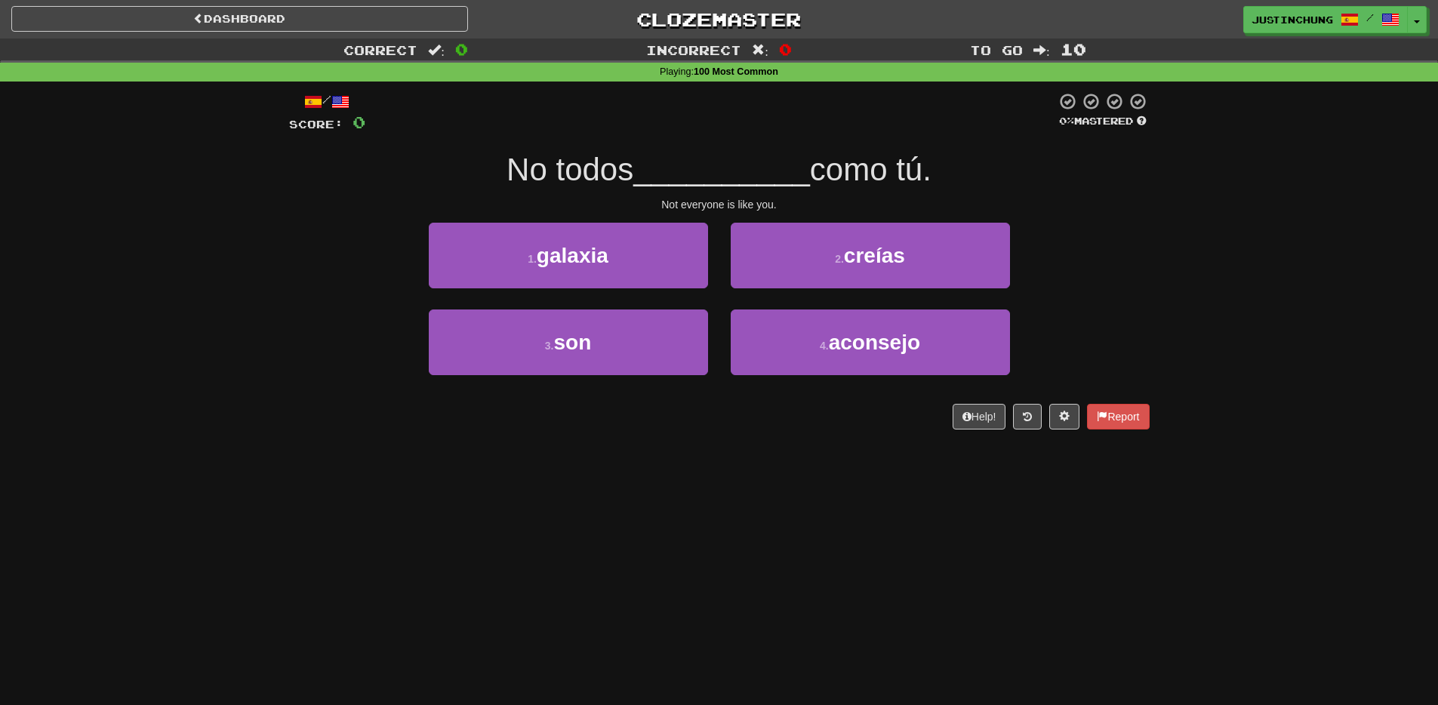
scroll to position [1, 0]
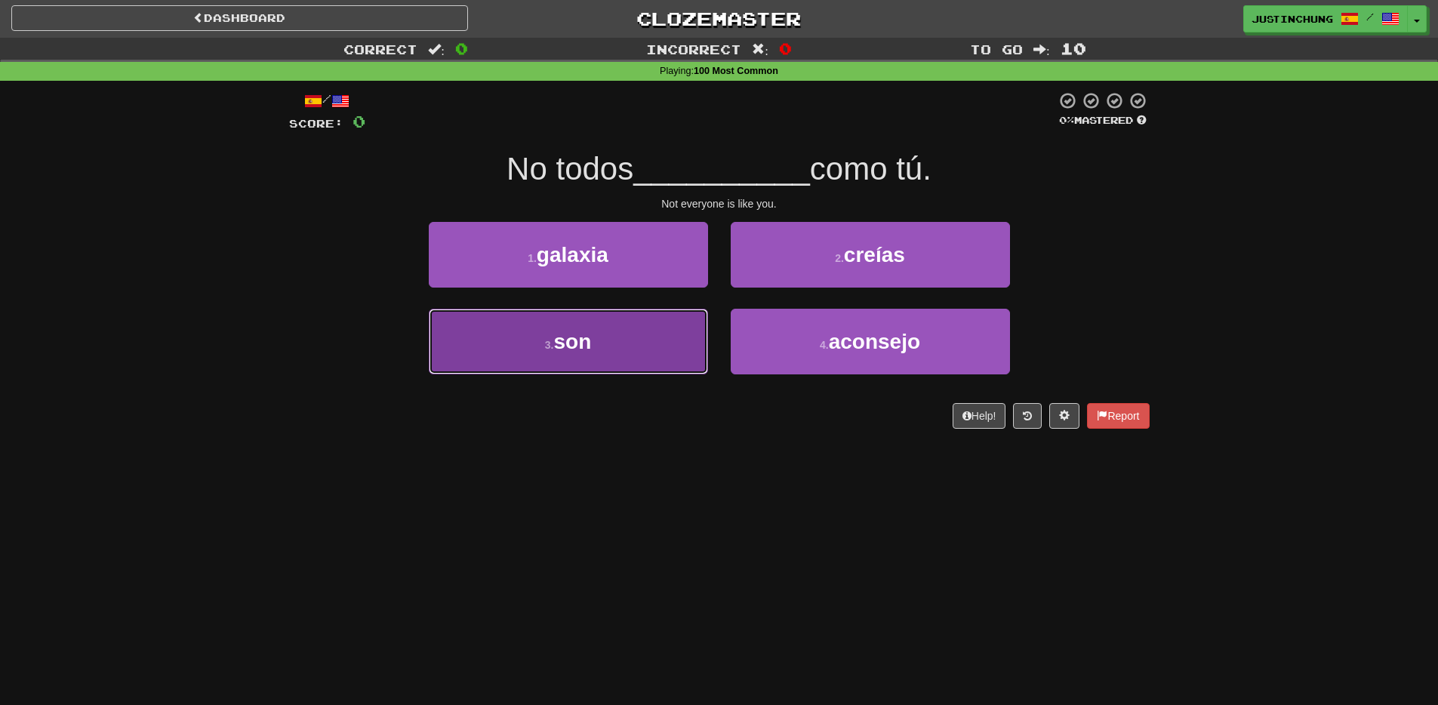
click at [642, 356] on button "3 . son" at bounding box center [568, 342] width 279 height 66
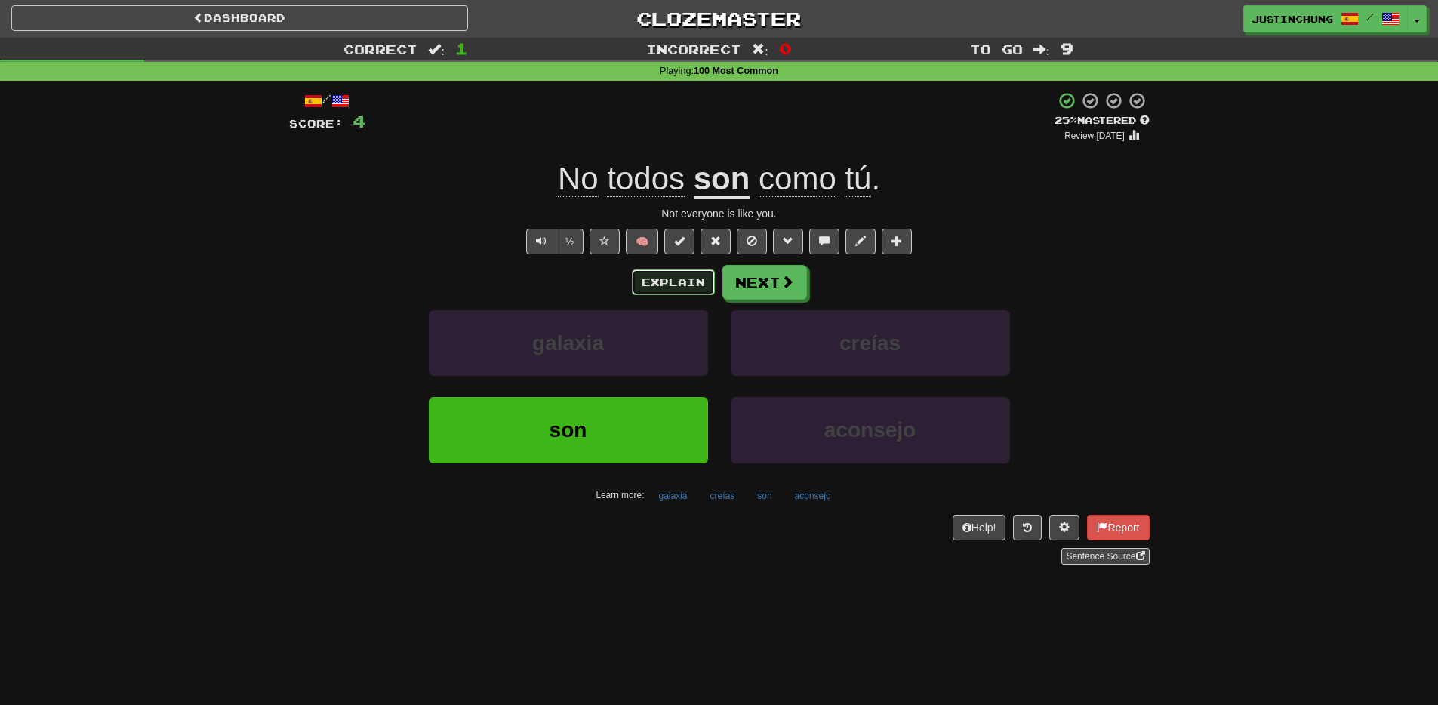
click at [664, 288] on button "Explain" at bounding box center [673, 283] width 83 height 26
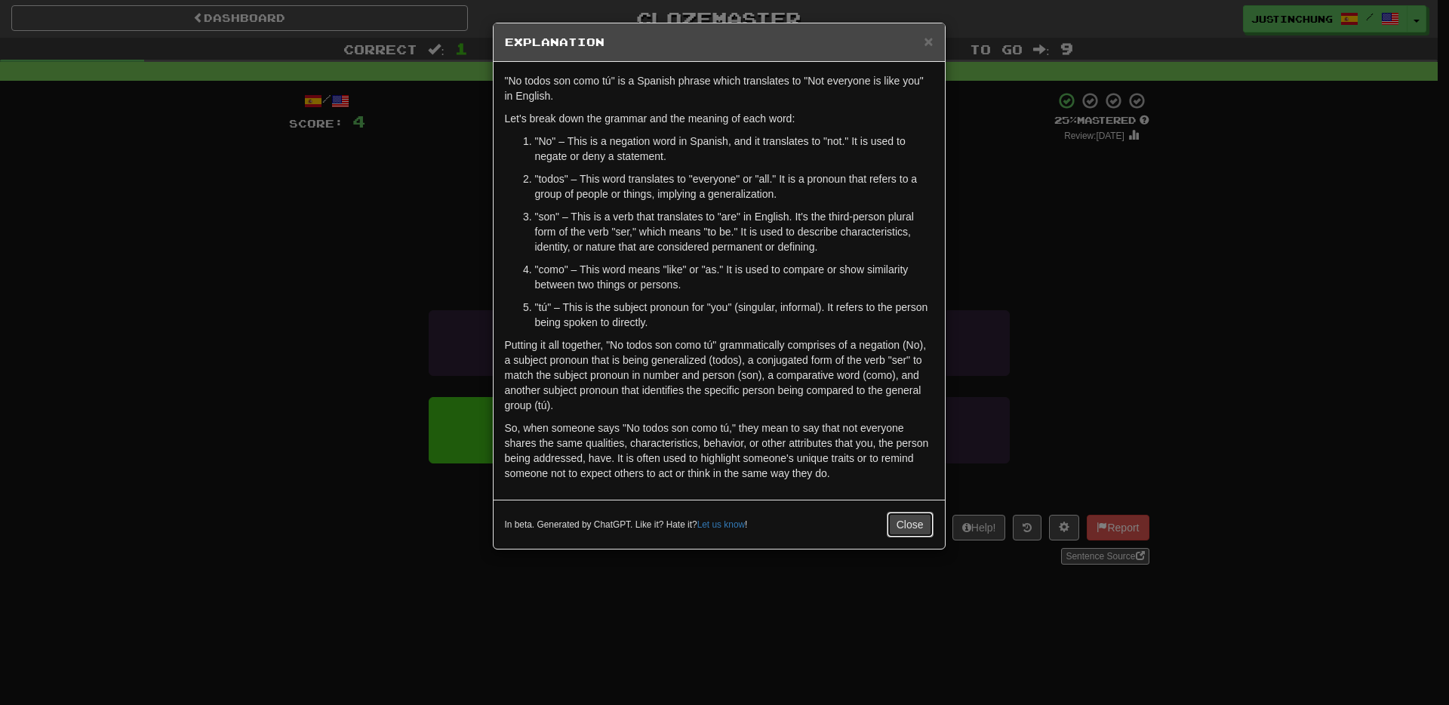
click at [892, 519] on button "Close" at bounding box center [910, 525] width 47 height 26
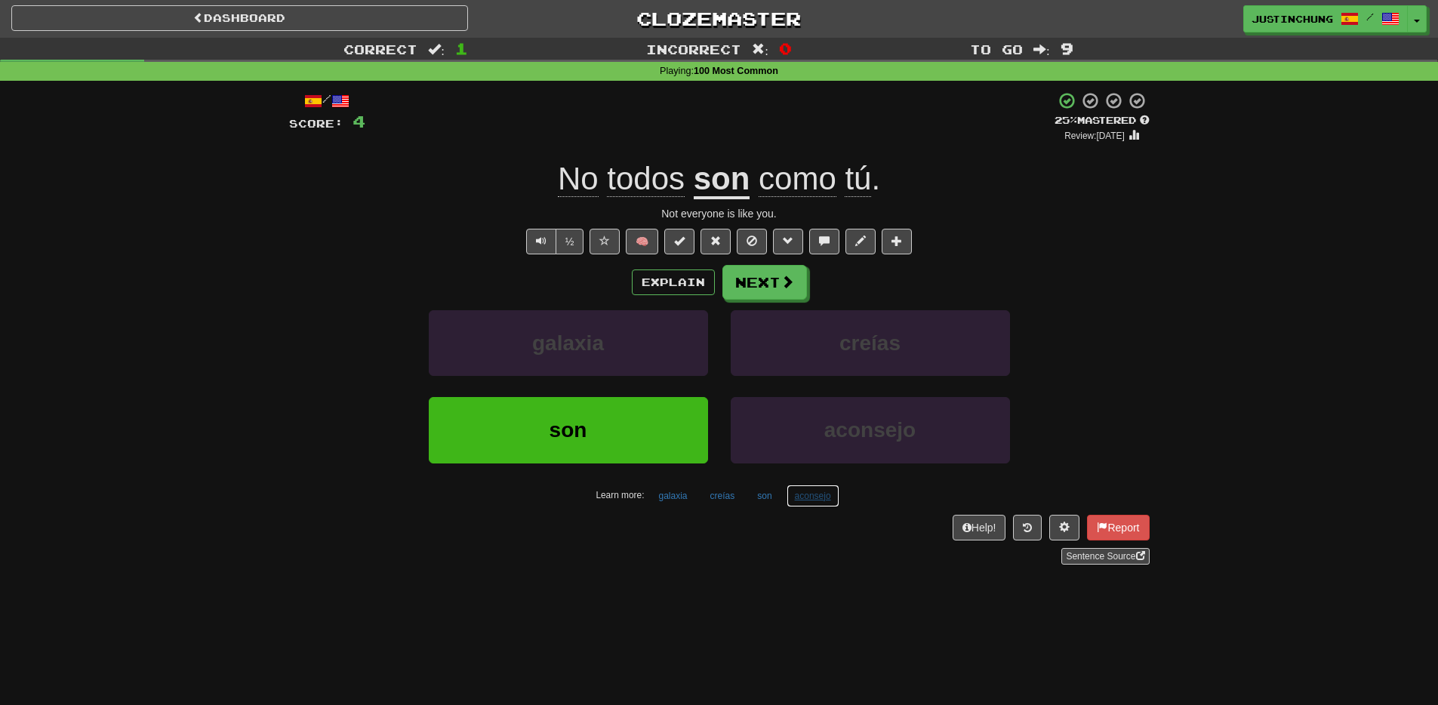
click at [816, 501] on button "aconsejo" at bounding box center [813, 496] width 53 height 23
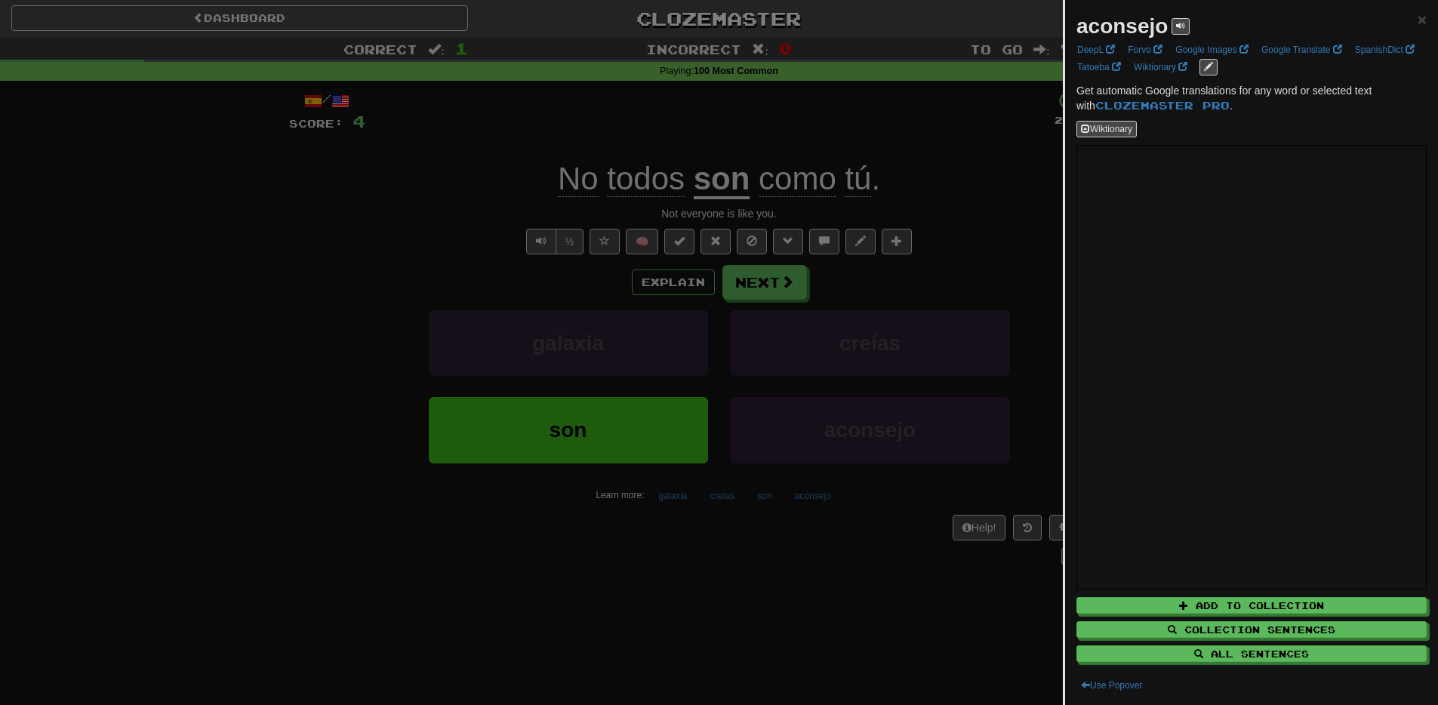
click at [827, 574] on div at bounding box center [719, 352] width 1438 height 705
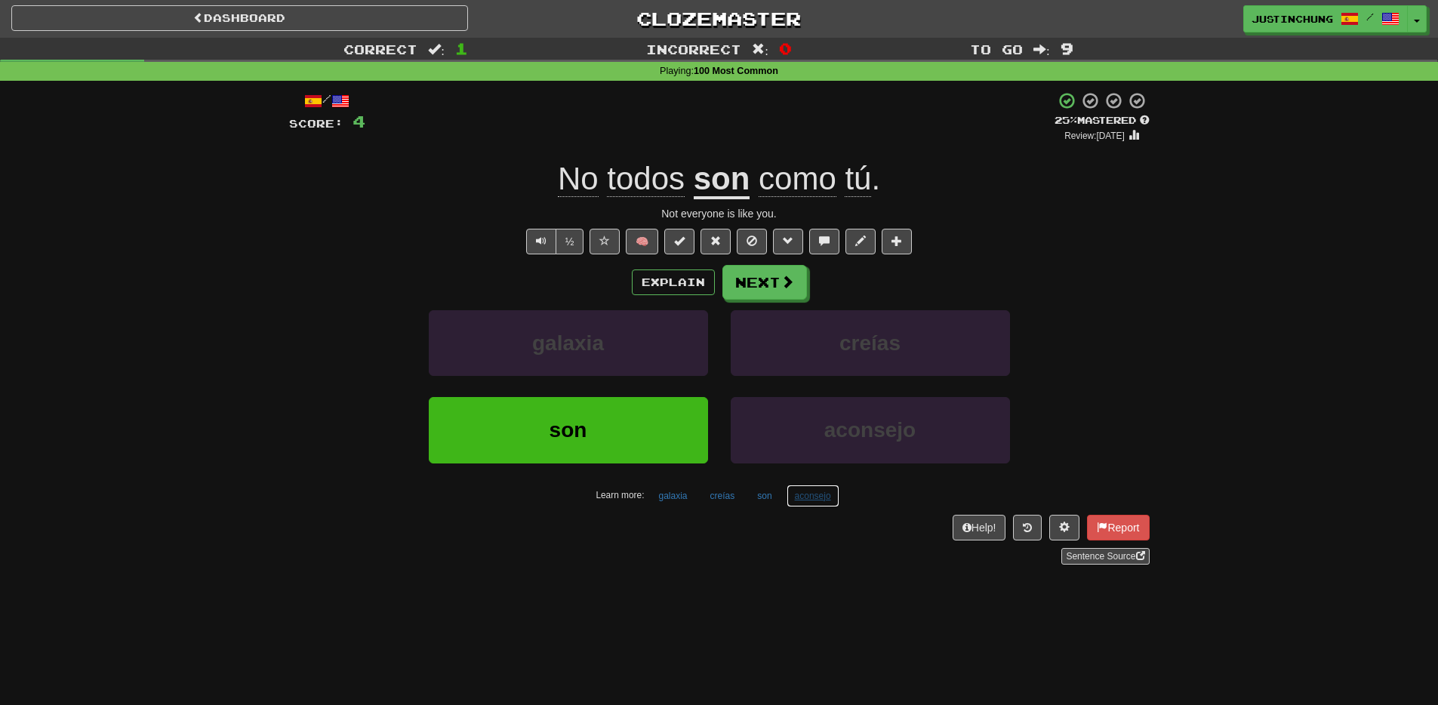
click at [814, 502] on button "aconsejo" at bounding box center [813, 496] width 53 height 23
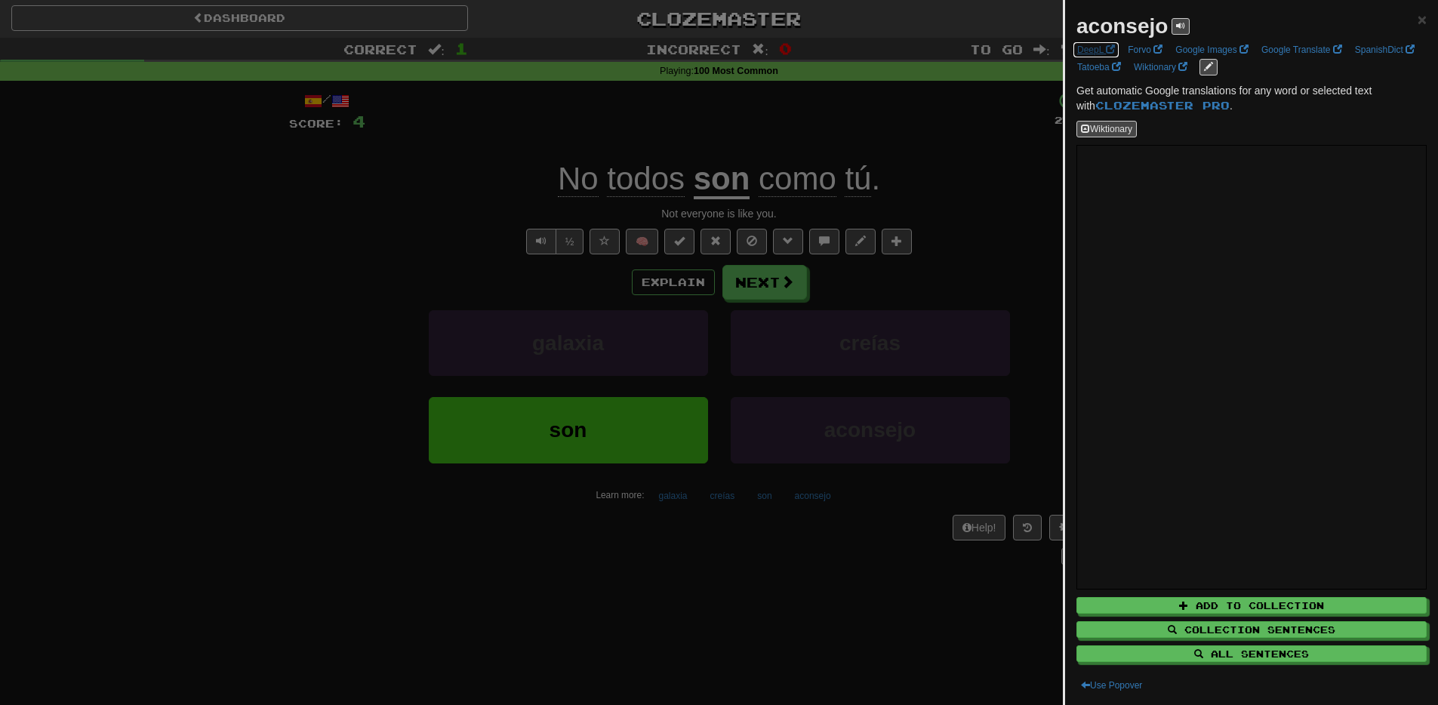
click at [1101, 50] on link "DeepL" at bounding box center [1096, 50] width 47 height 17
click at [473, 597] on div at bounding box center [719, 352] width 1438 height 705
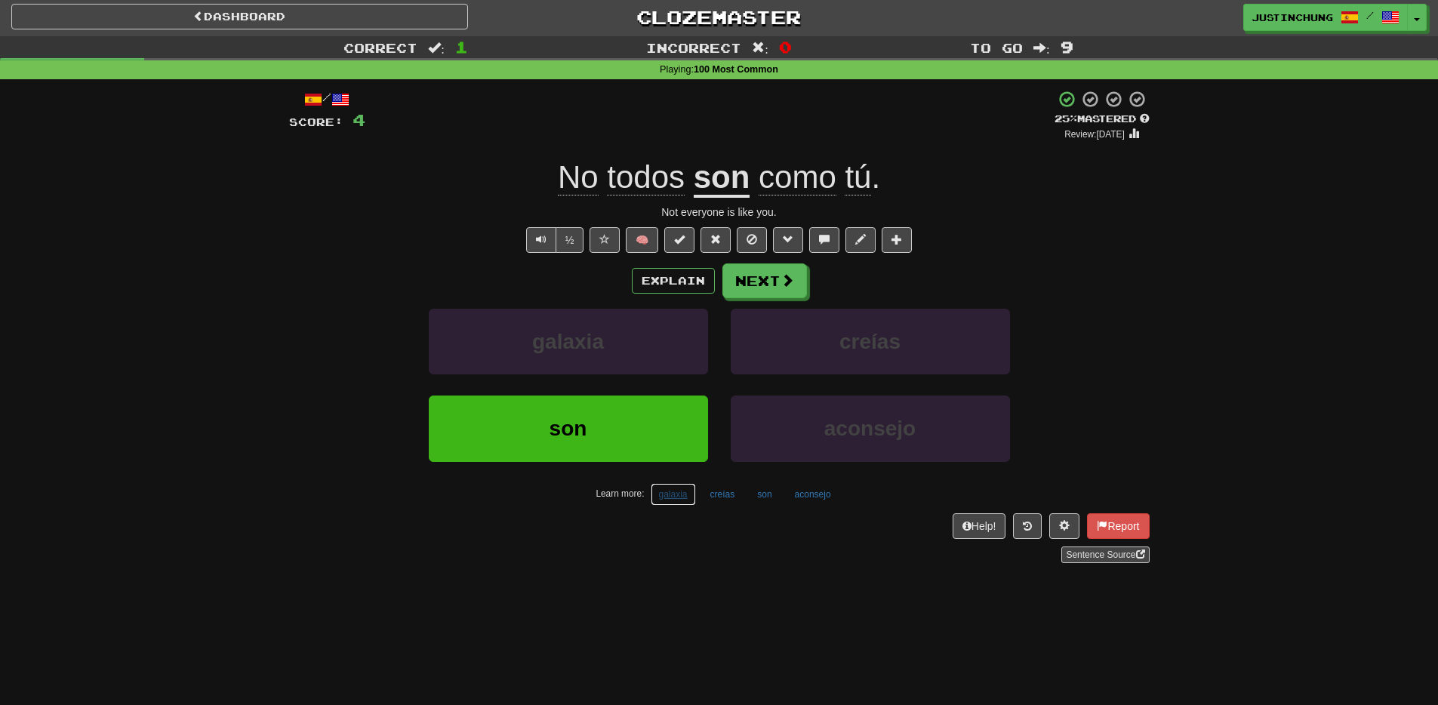
click at [672, 499] on button "galaxia" at bounding box center [673, 494] width 45 height 23
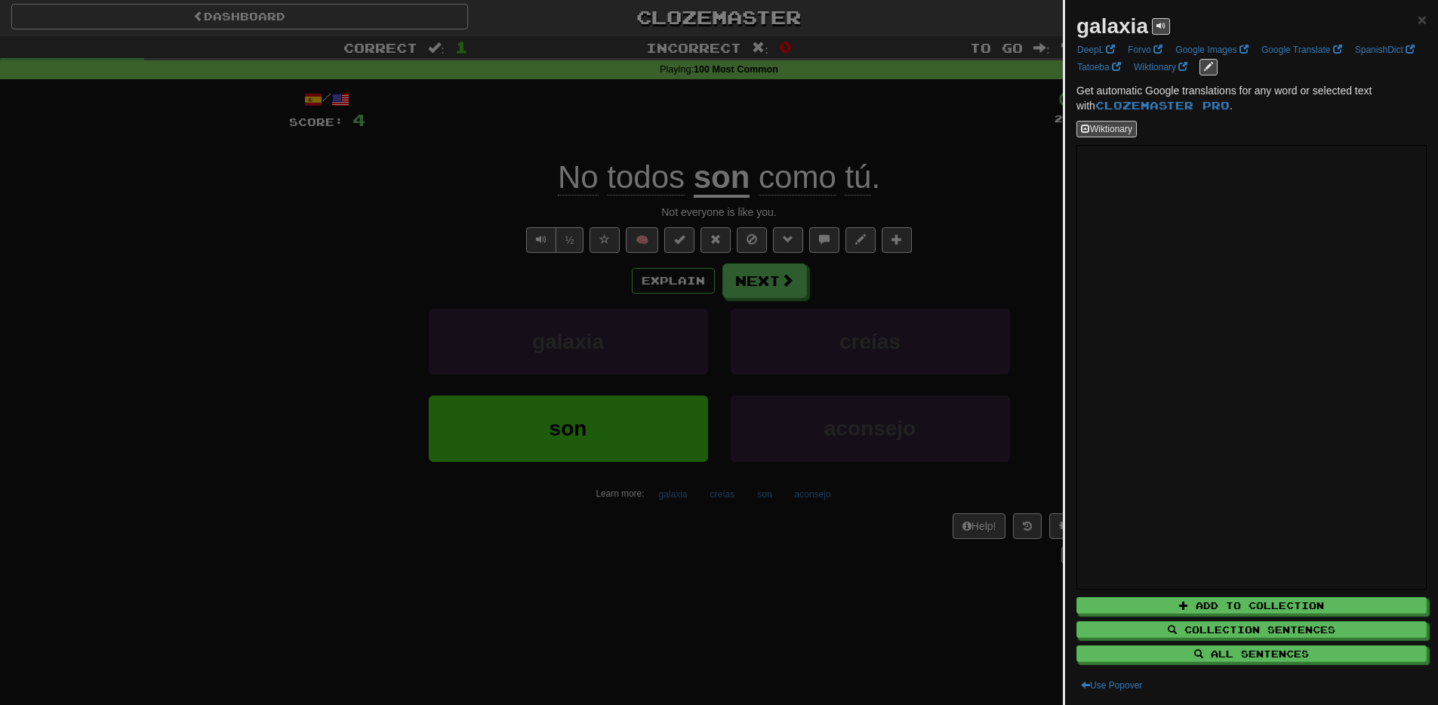
click at [766, 602] on div at bounding box center [719, 352] width 1438 height 705
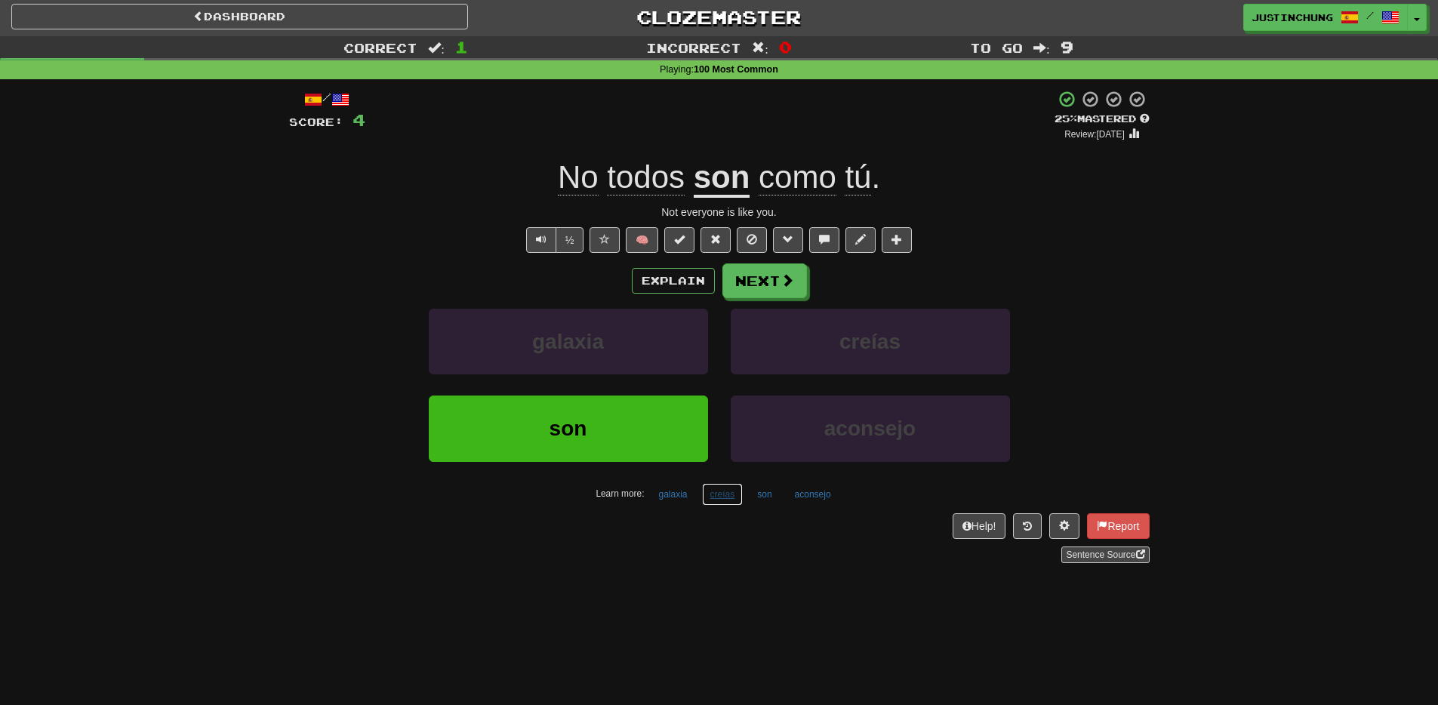
click at [720, 497] on button "creías" at bounding box center [723, 494] width 42 height 23
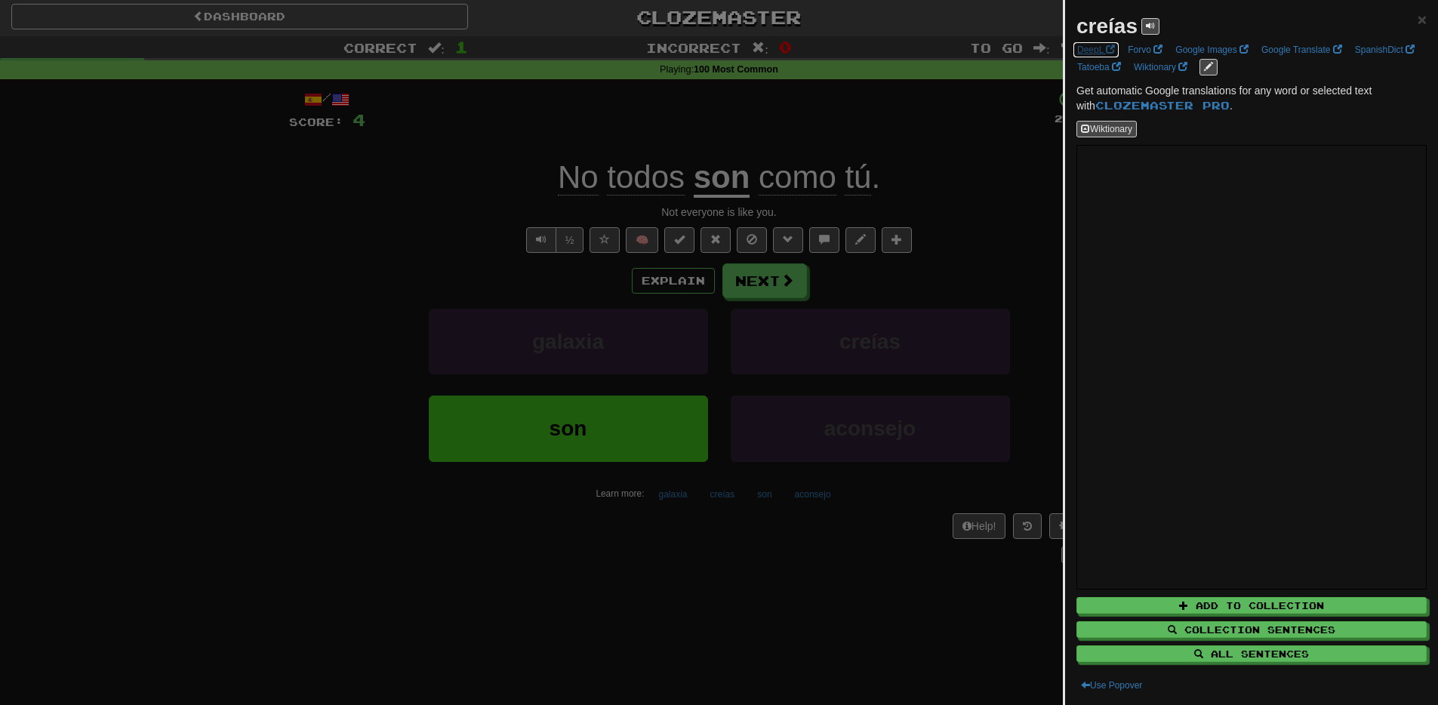
click at [1097, 44] on link "DeepL" at bounding box center [1096, 50] width 47 height 17
click at [160, 536] on div at bounding box center [719, 352] width 1438 height 705
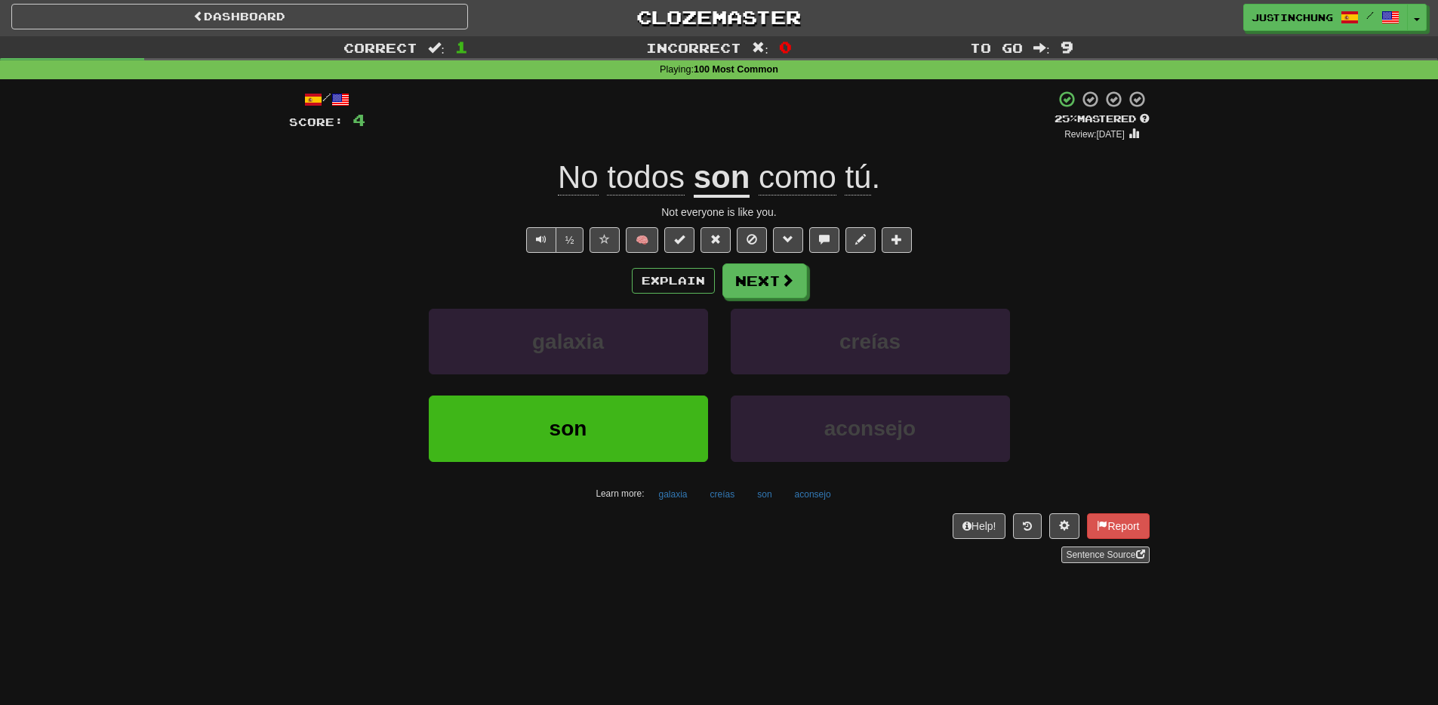
click at [636, 175] on span "todos" at bounding box center [646, 177] width 78 height 36
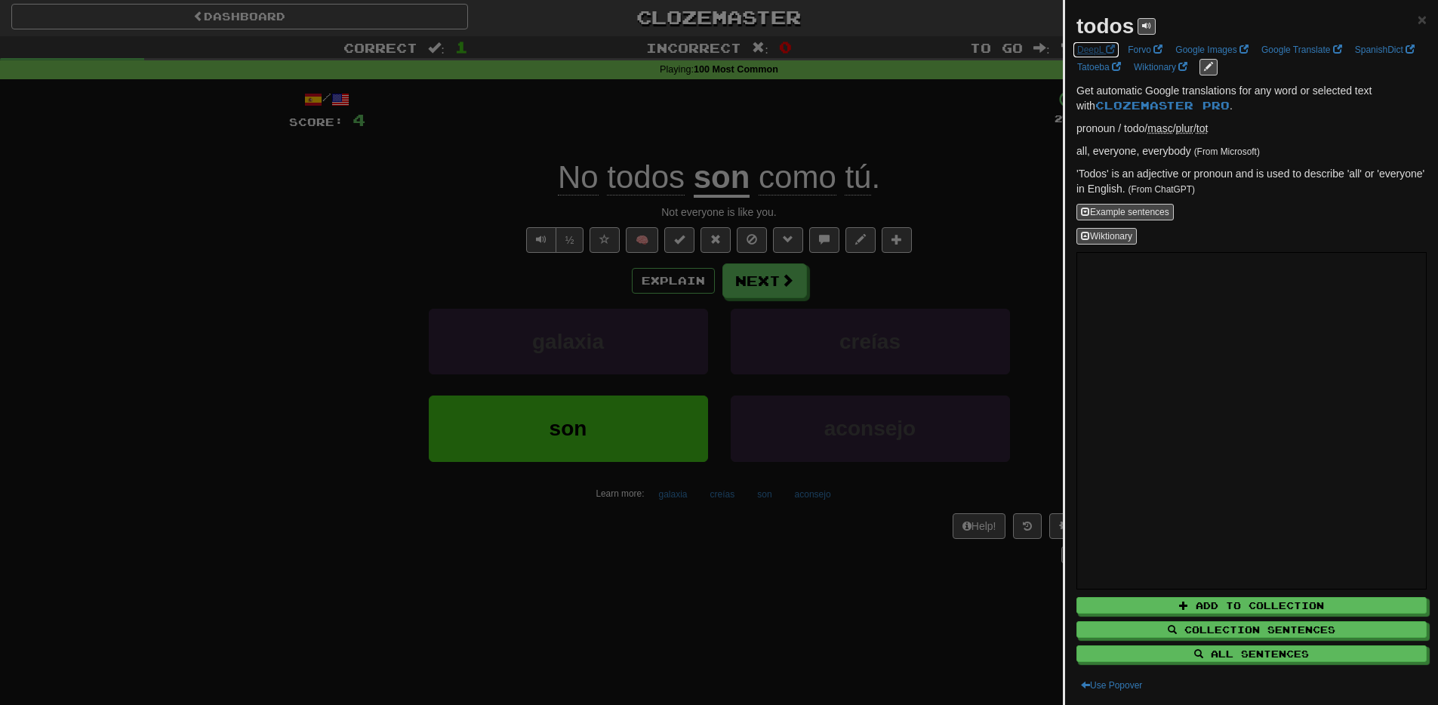
click at [1092, 50] on link "DeepL" at bounding box center [1096, 50] width 47 height 17
click at [739, 587] on div at bounding box center [719, 352] width 1438 height 705
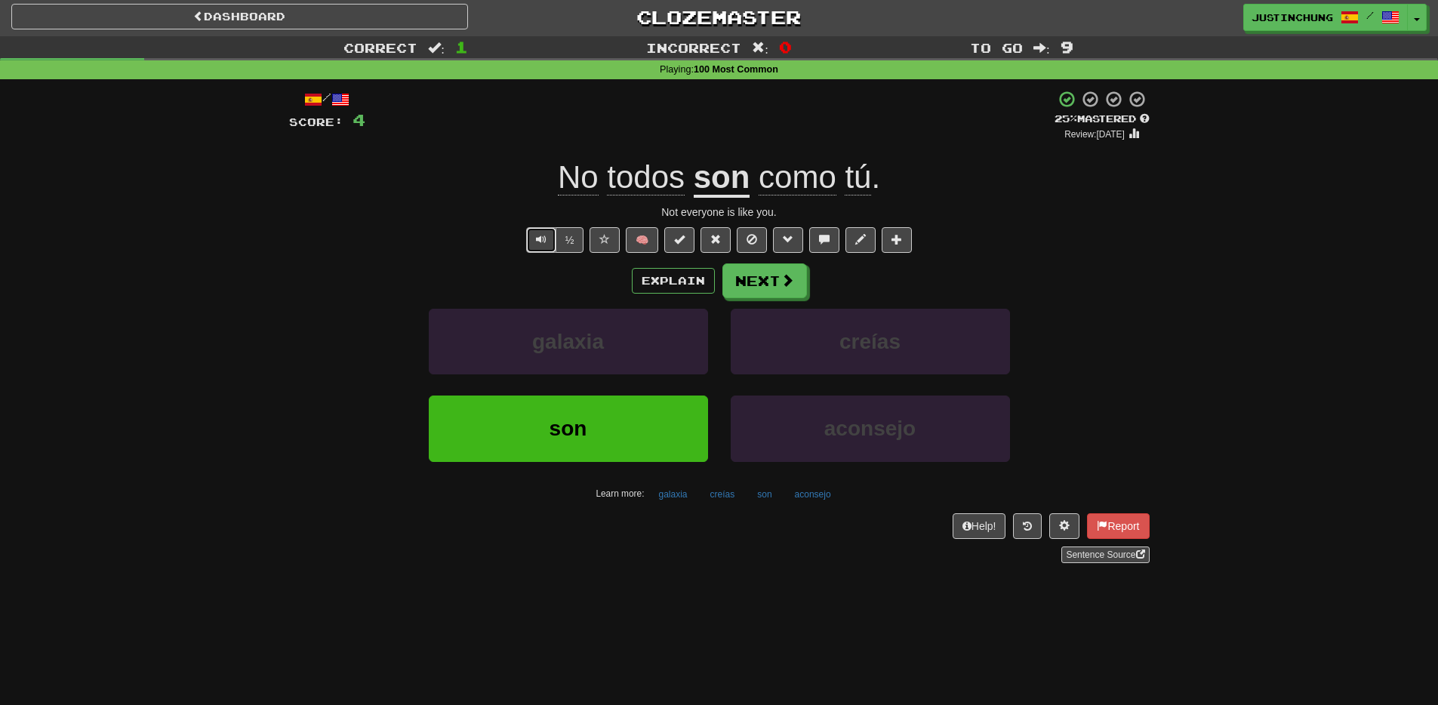
click at [543, 239] on span "Text-to-speech controls" at bounding box center [541, 239] width 11 height 11
click at [764, 290] on button "Next" at bounding box center [765, 281] width 85 height 35
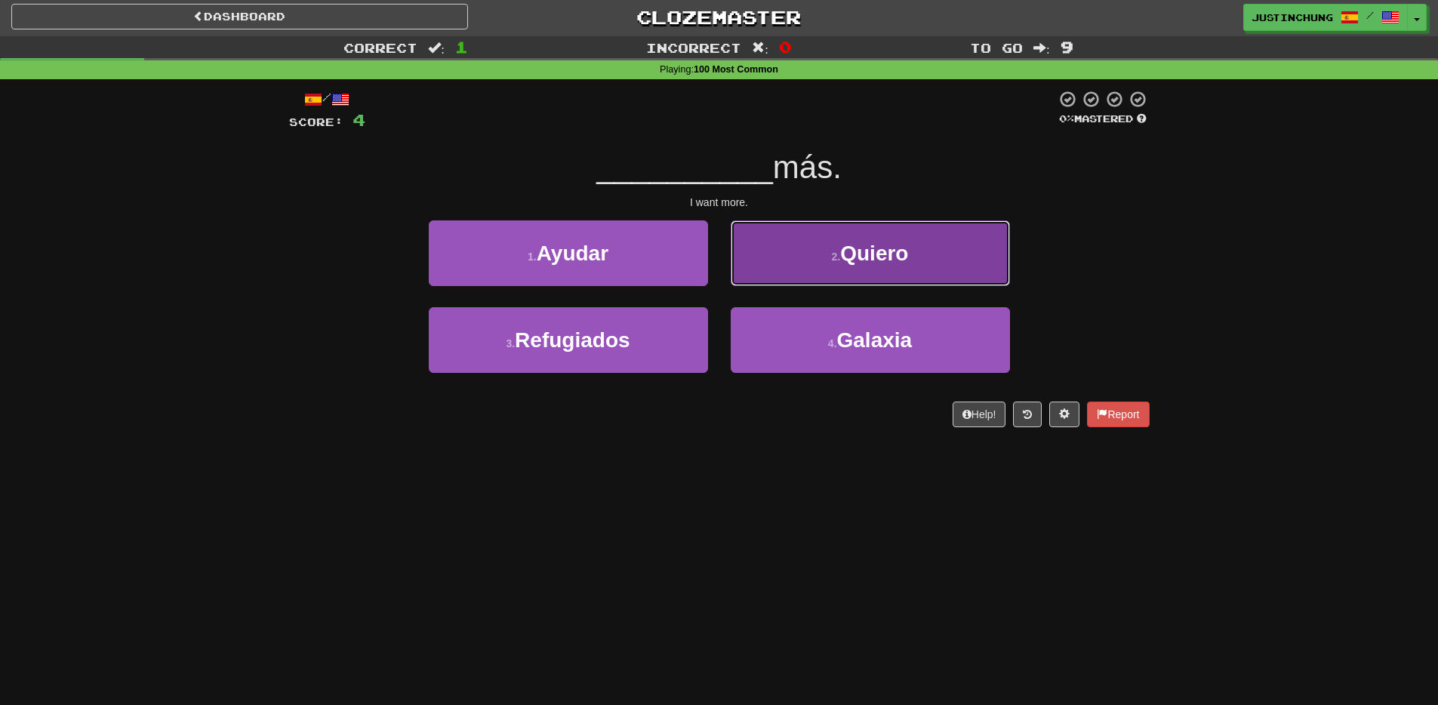
click at [862, 242] on span "Quiero" at bounding box center [874, 253] width 68 height 23
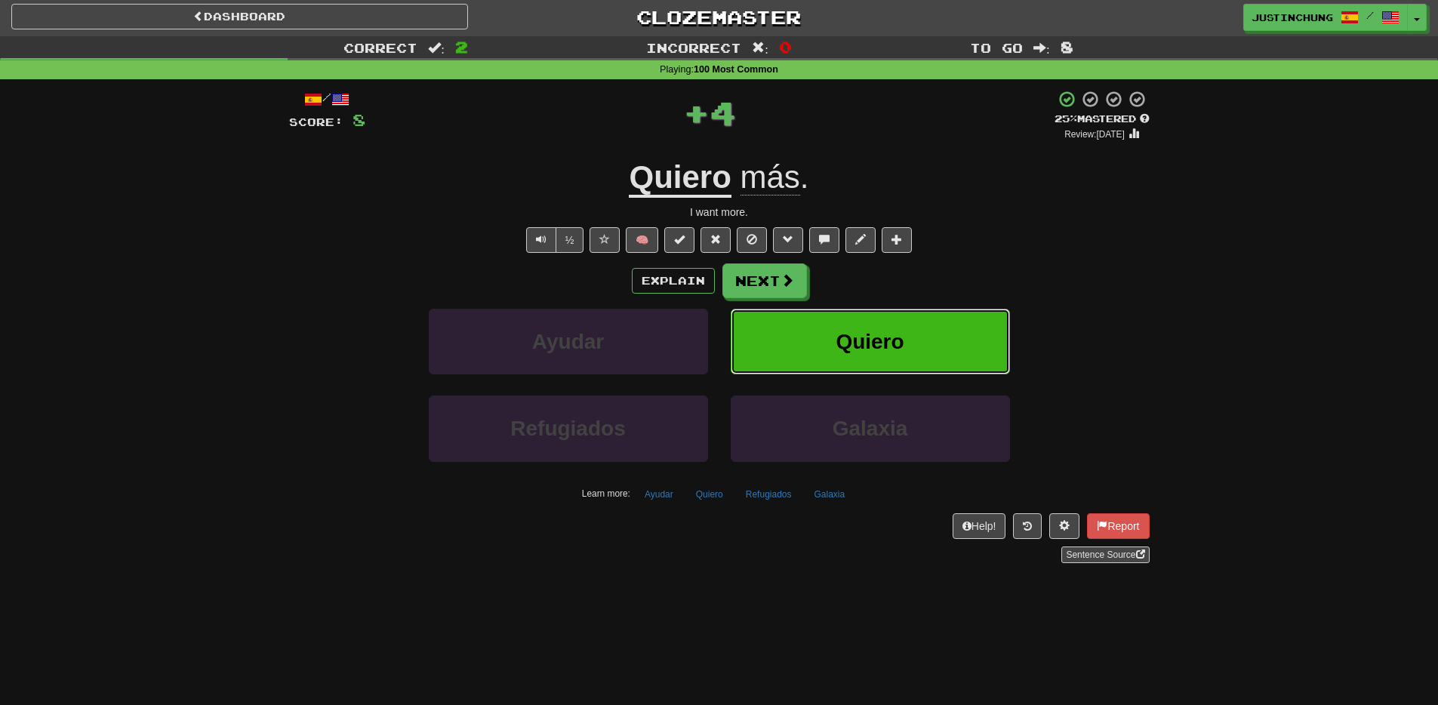
scroll to position [7, 0]
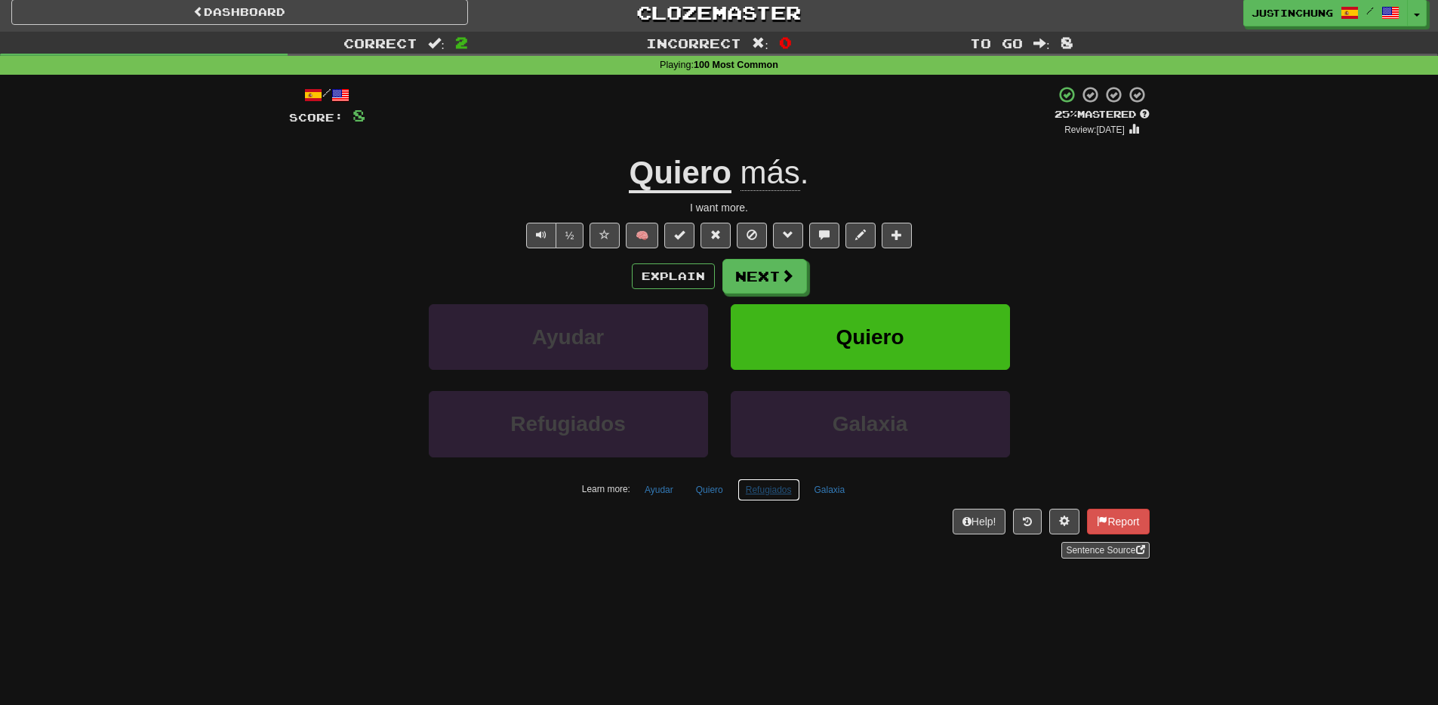
click at [766, 500] on button "Refugiados" at bounding box center [769, 490] width 63 height 23
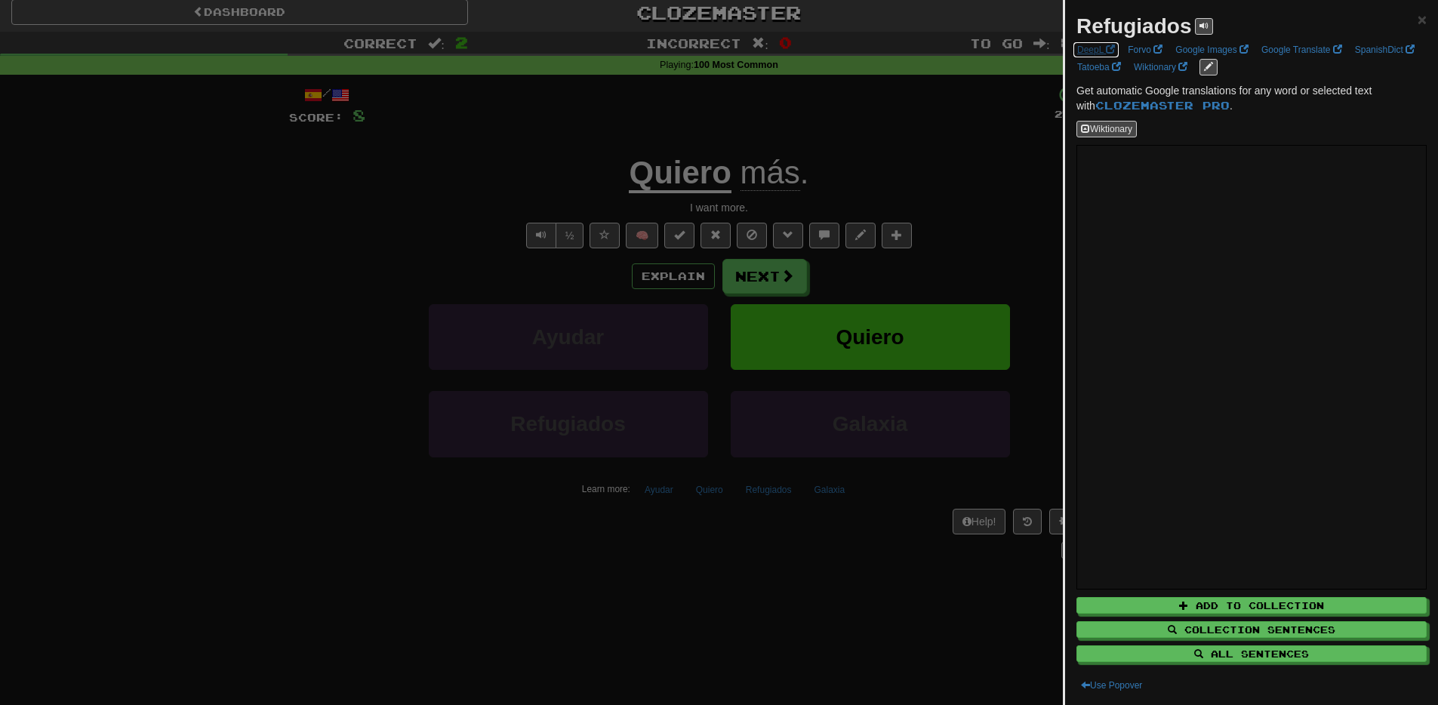
click at [1095, 49] on link "DeepL" at bounding box center [1096, 50] width 47 height 17
click at [562, 630] on div at bounding box center [719, 352] width 1438 height 705
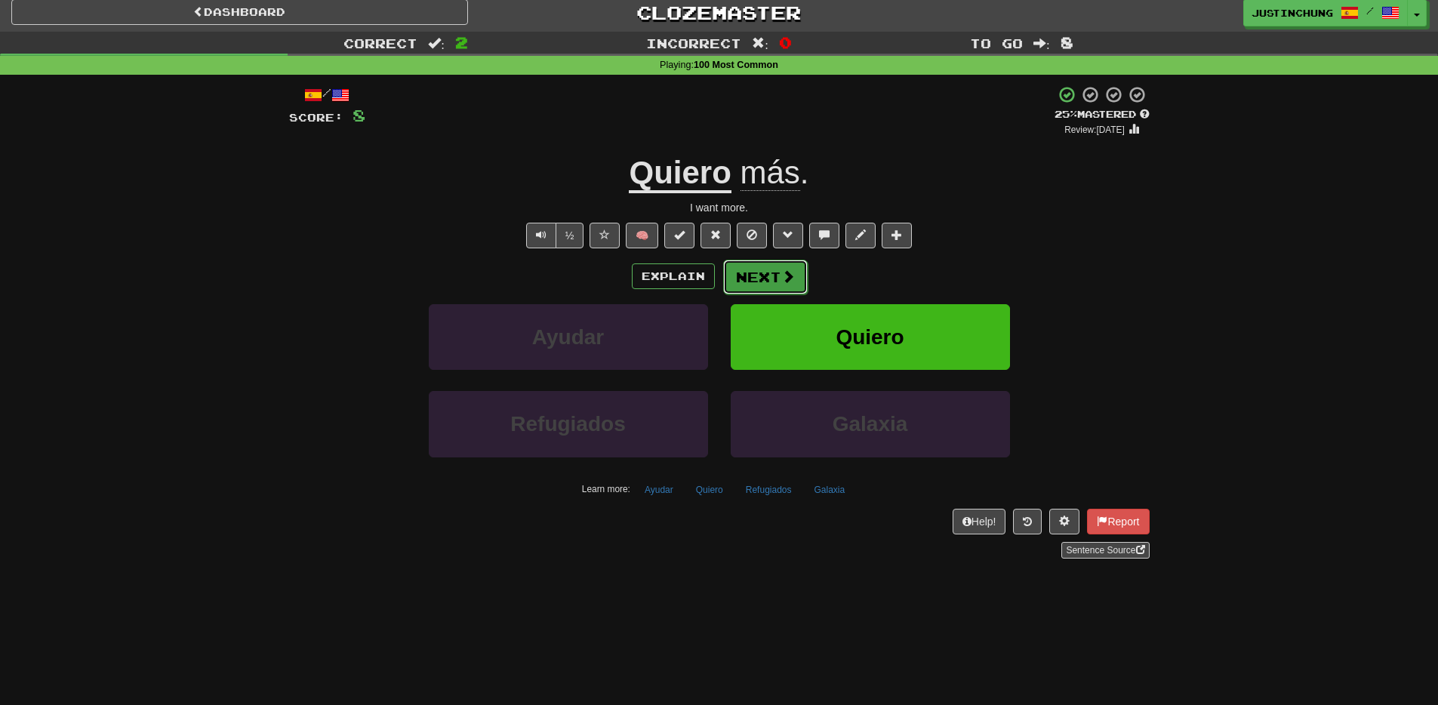
click at [761, 282] on button "Next" at bounding box center [765, 277] width 85 height 35
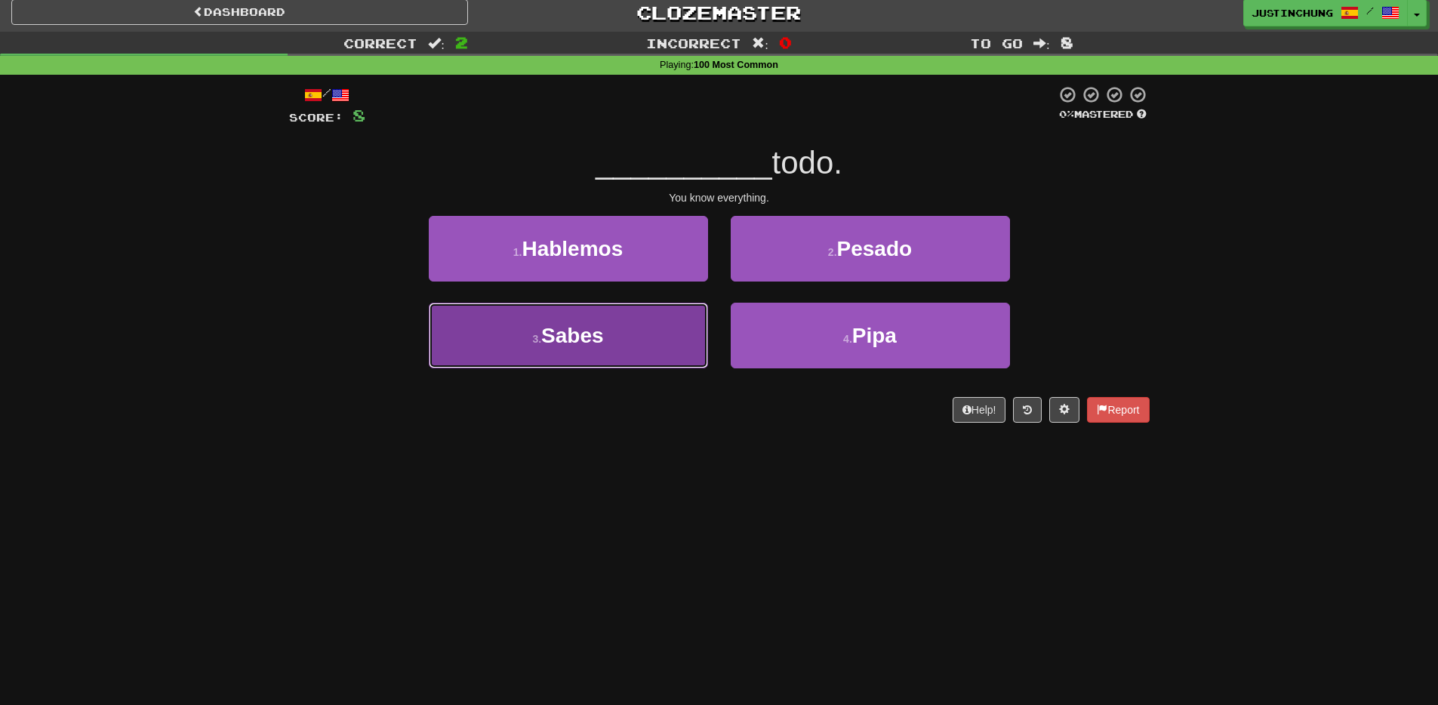
click at [537, 340] on small "3 ." at bounding box center [536, 339] width 9 height 12
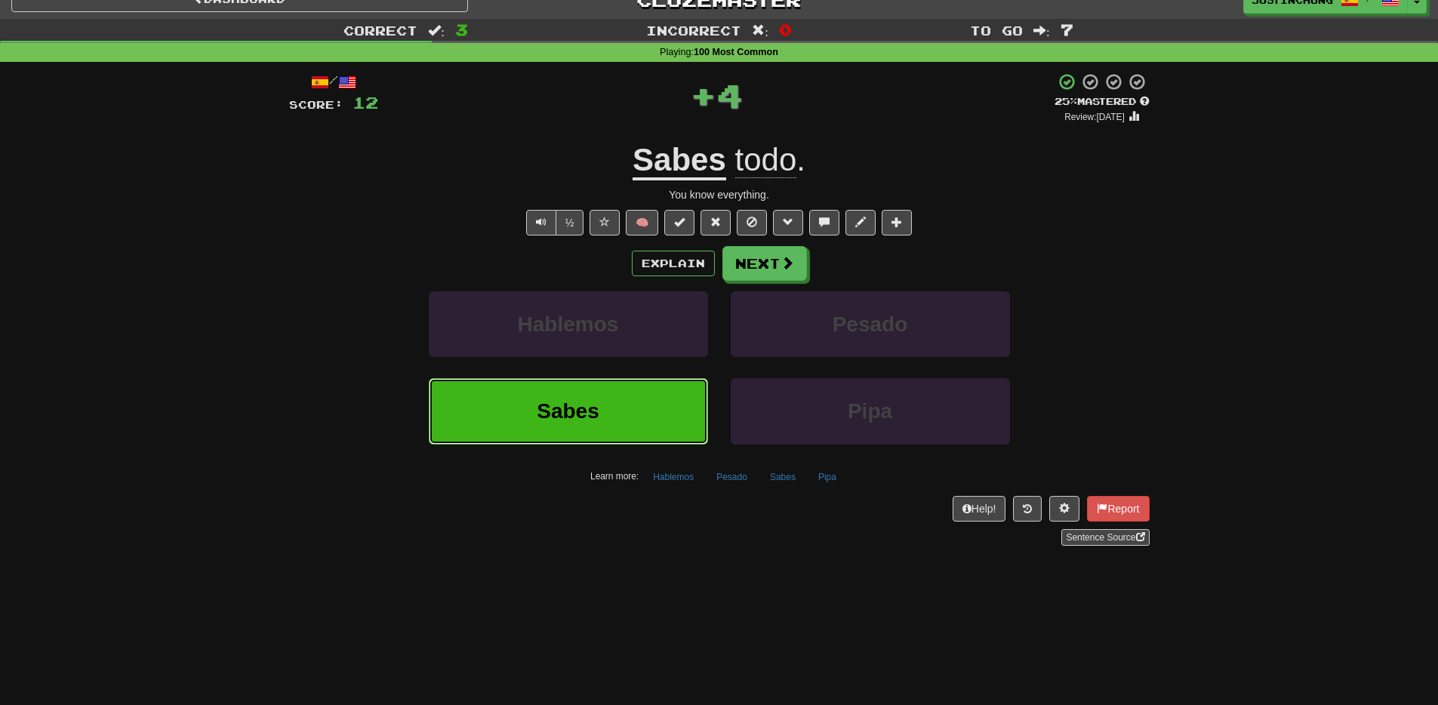
scroll to position [29, 0]
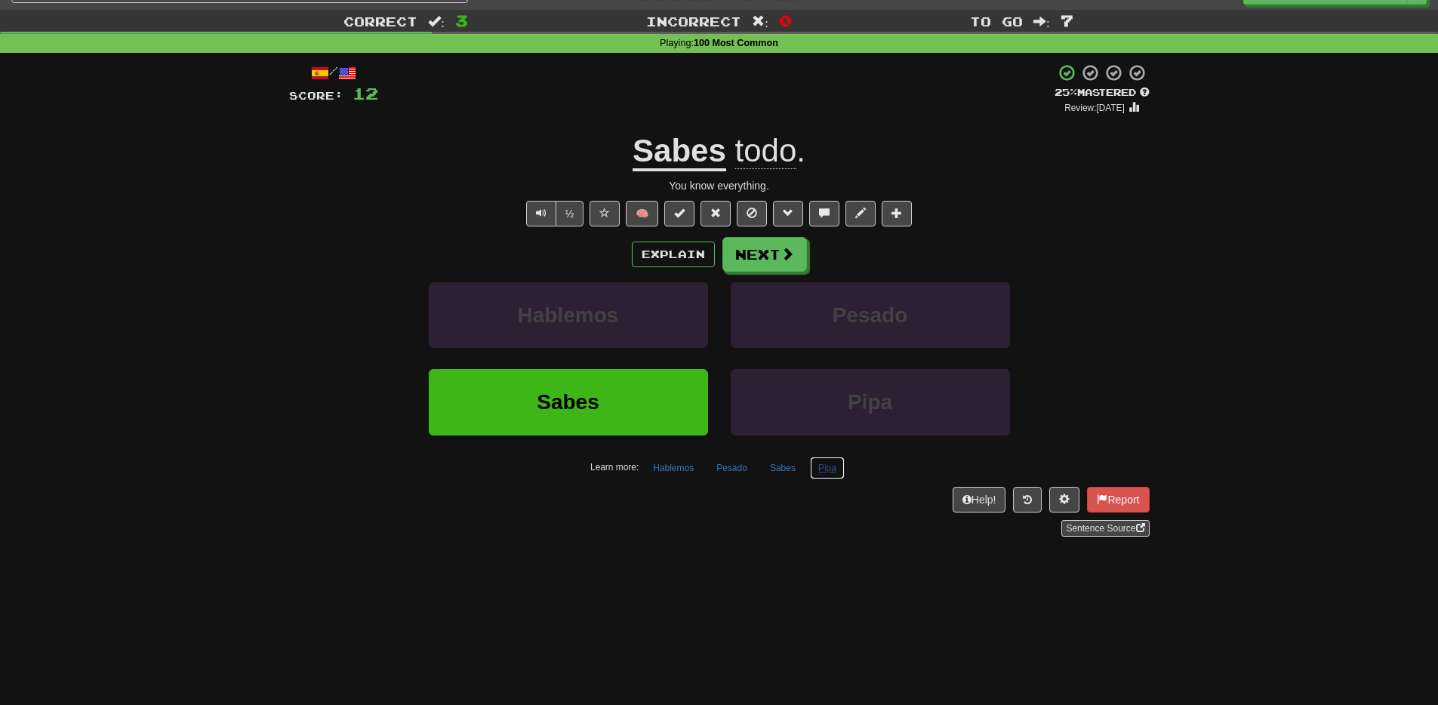
click at [821, 467] on button "Pipa" at bounding box center [827, 468] width 35 height 23
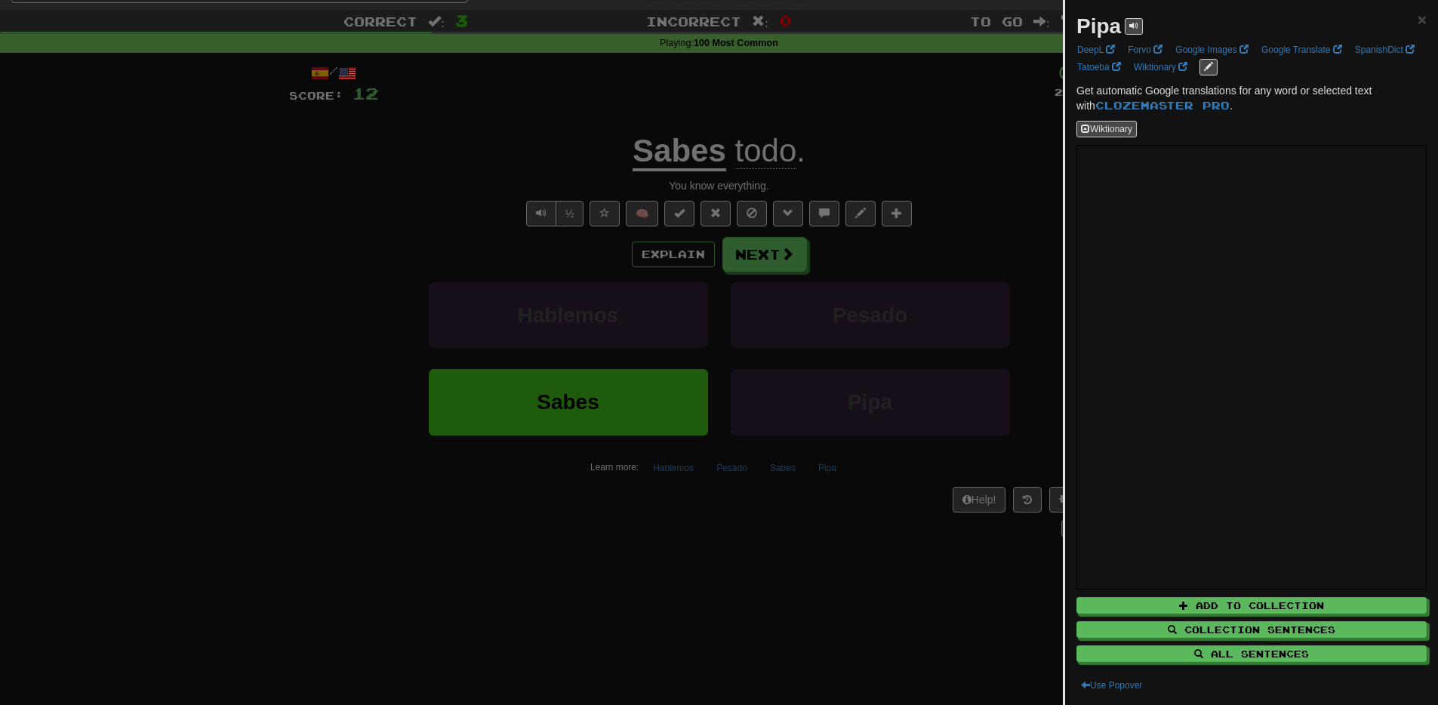
click at [879, 611] on div at bounding box center [719, 352] width 1438 height 705
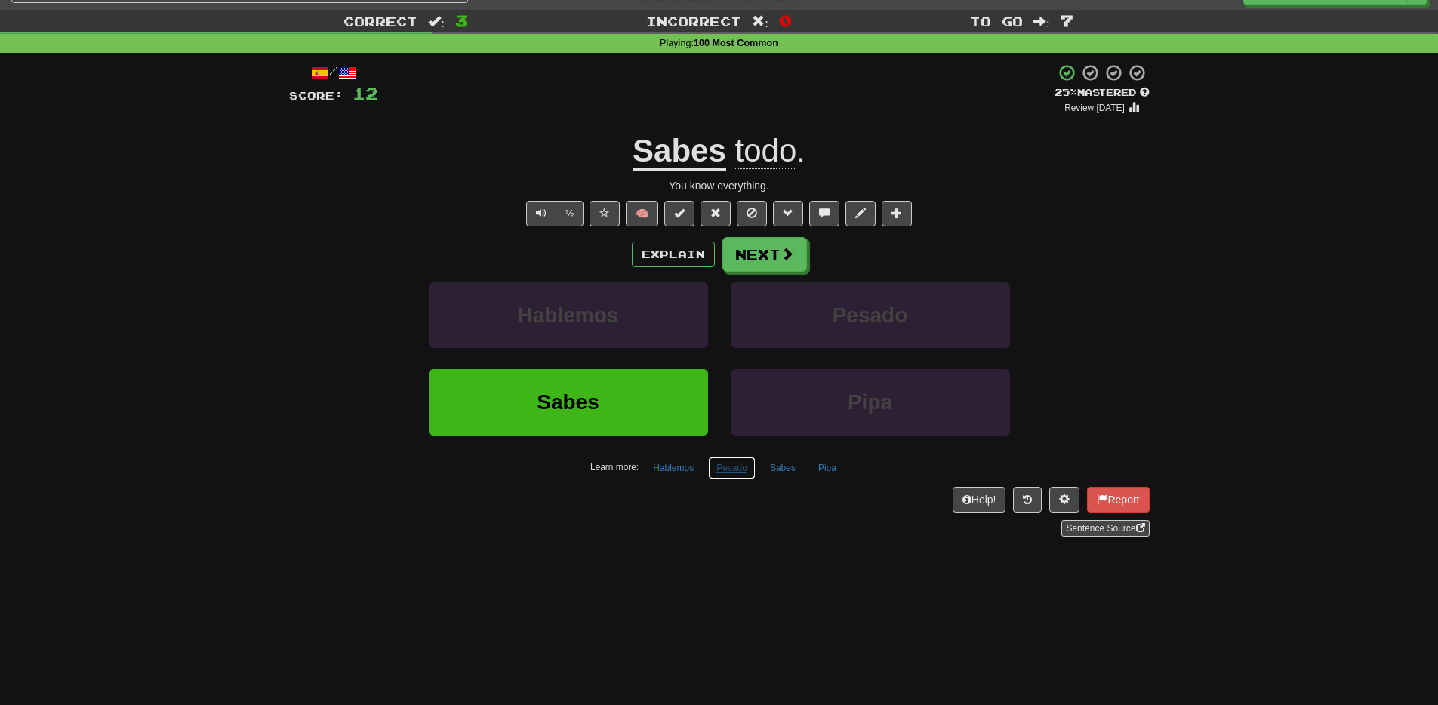
click at [732, 473] on button "Pesado" at bounding box center [732, 468] width 48 height 23
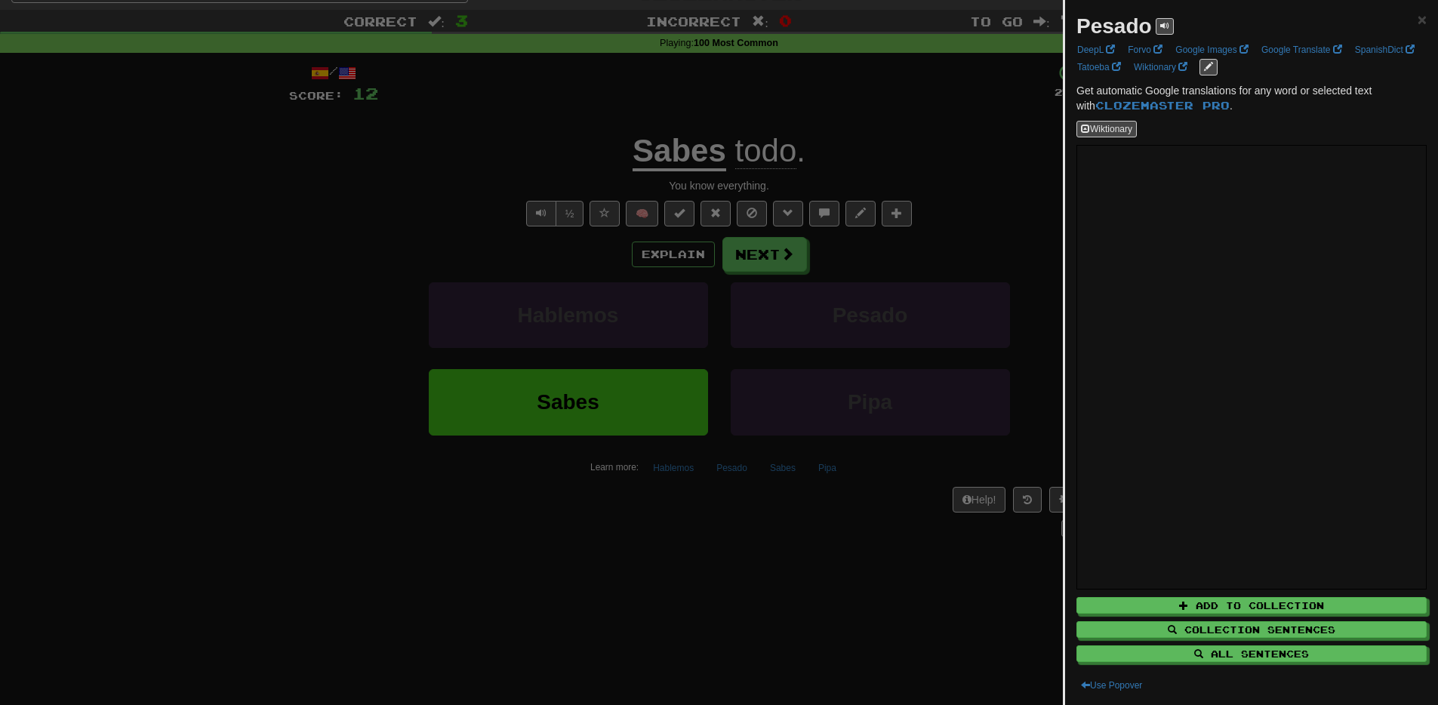
click at [832, 567] on div at bounding box center [719, 352] width 1438 height 705
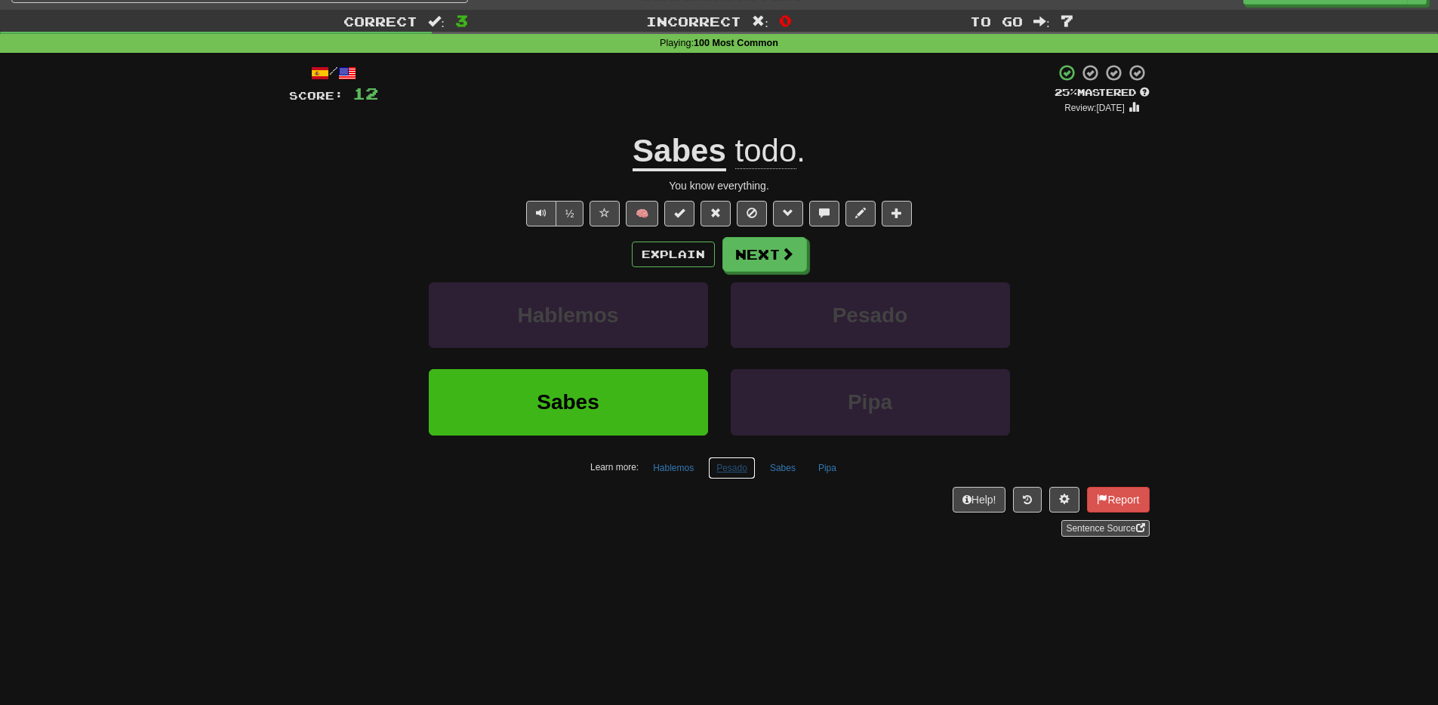
click at [731, 469] on button "Pesado" at bounding box center [732, 468] width 48 height 23
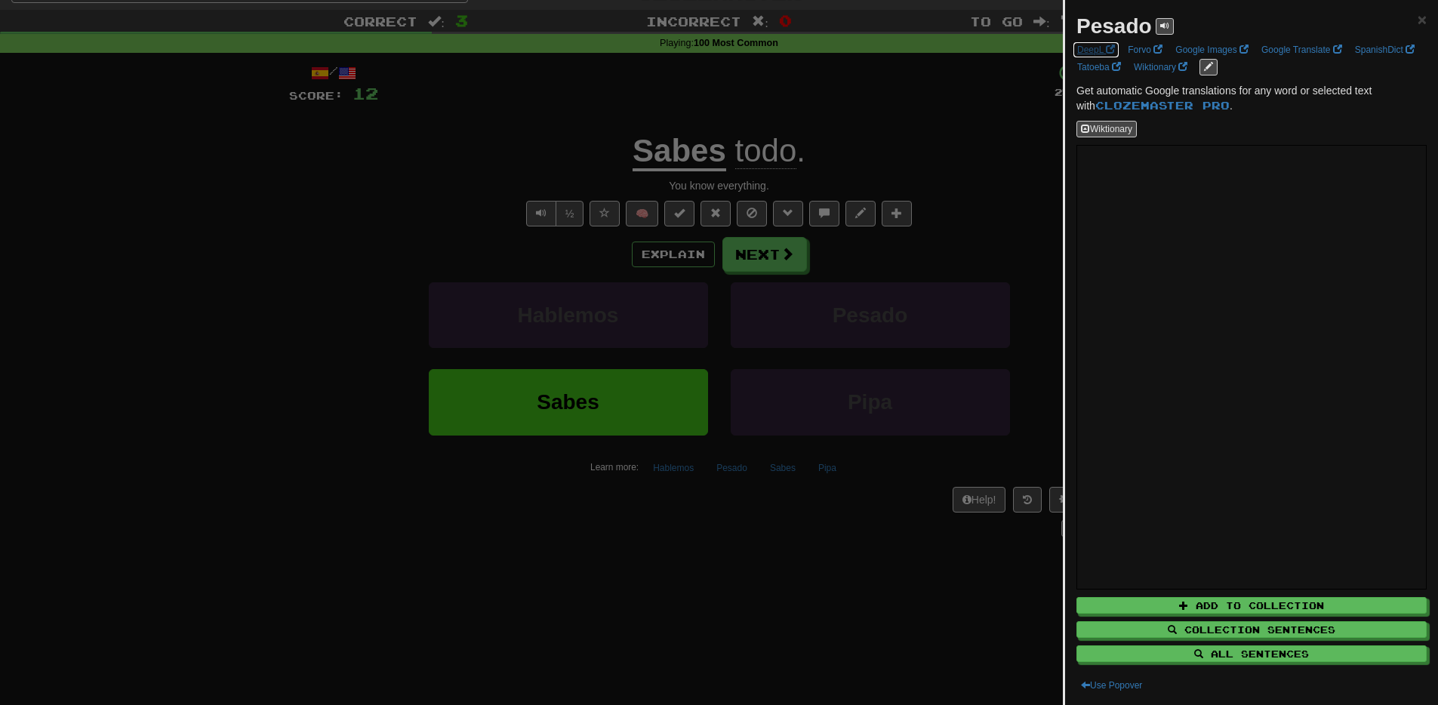
click at [1091, 54] on link "DeepL" at bounding box center [1096, 50] width 47 height 17
click at [824, 568] on div at bounding box center [719, 352] width 1438 height 705
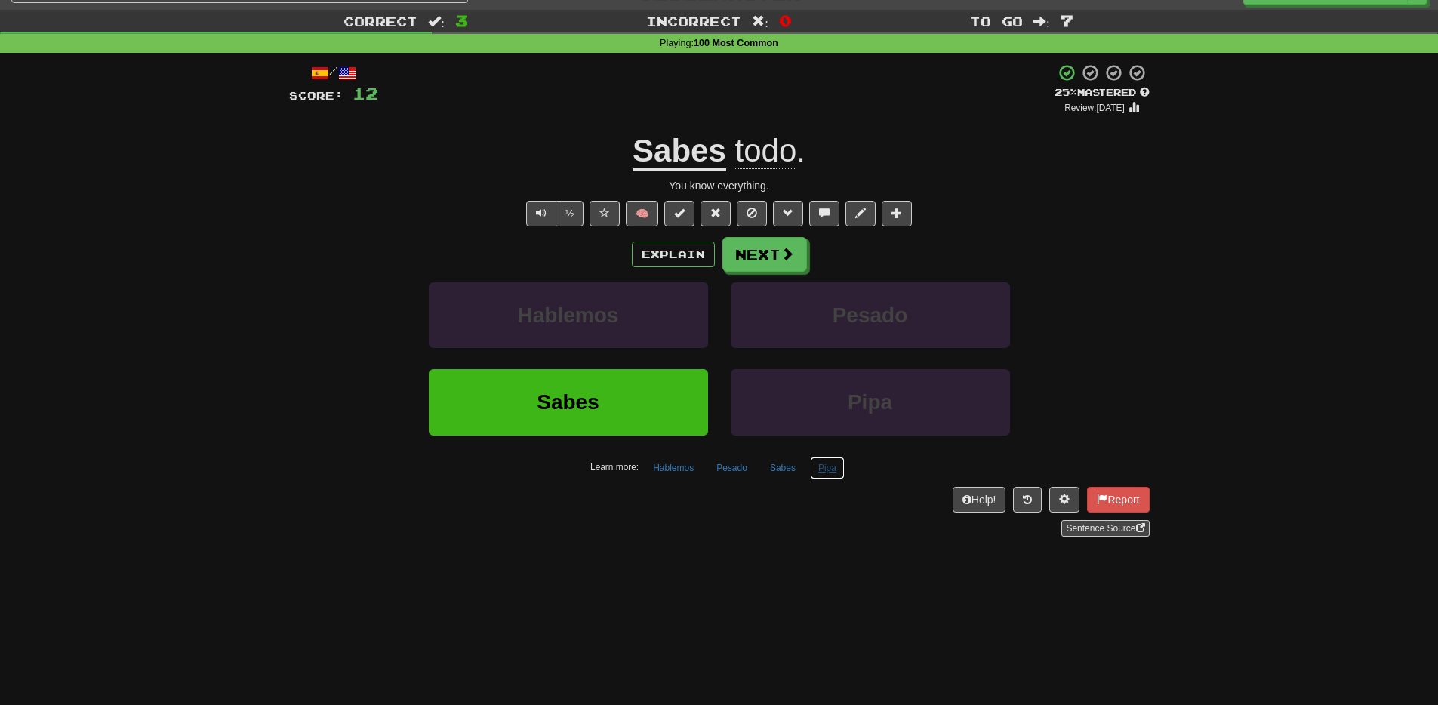
click at [825, 474] on button "Pipa" at bounding box center [827, 468] width 35 height 23
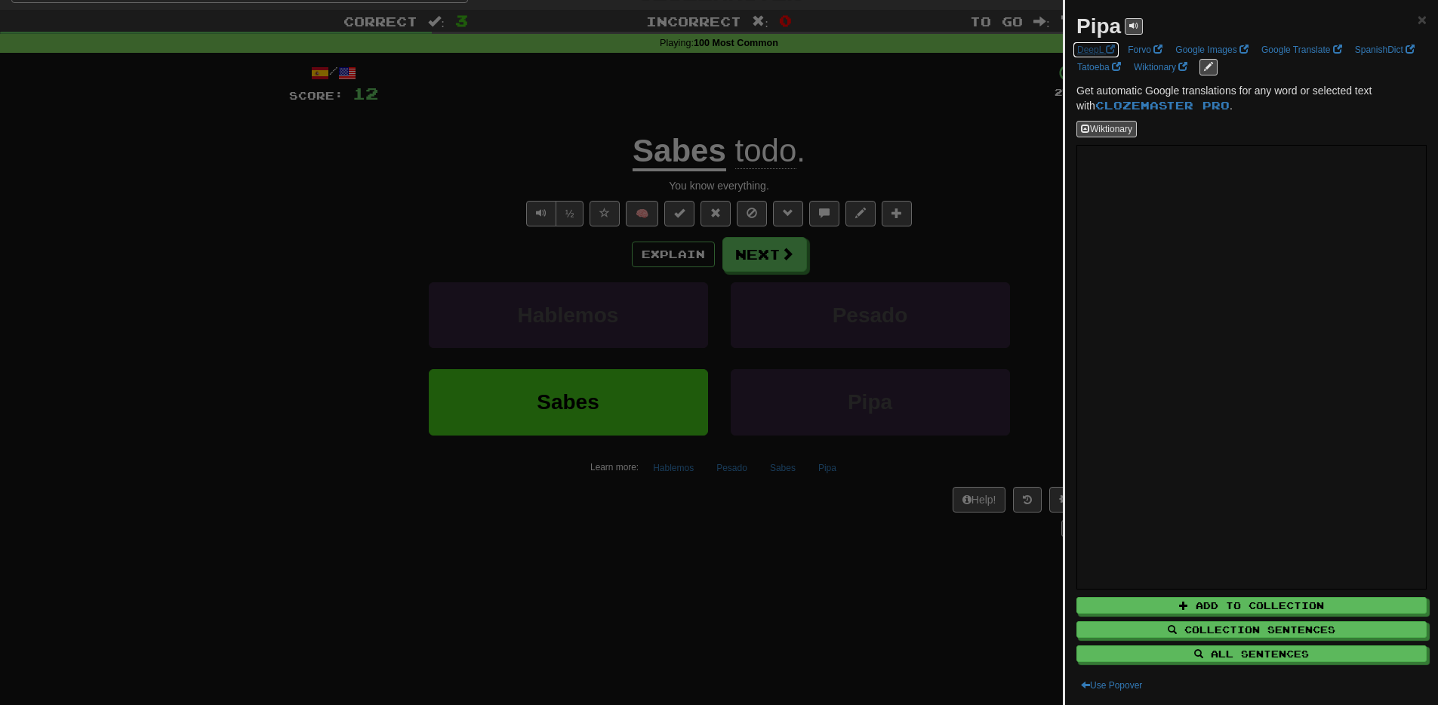
click at [1098, 49] on link "DeepL" at bounding box center [1096, 50] width 47 height 17
click at [254, 587] on div at bounding box center [719, 352] width 1438 height 705
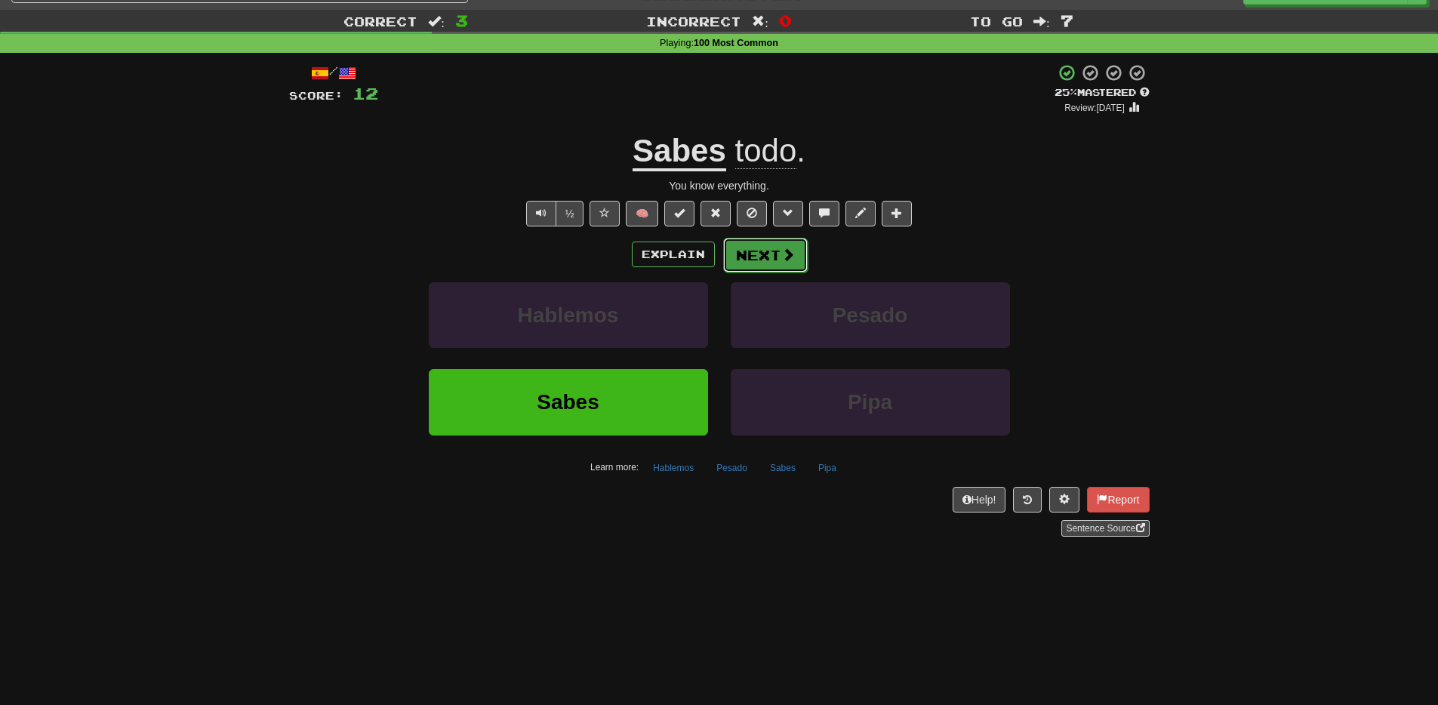
click at [781, 248] on span at bounding box center [788, 255] width 14 height 14
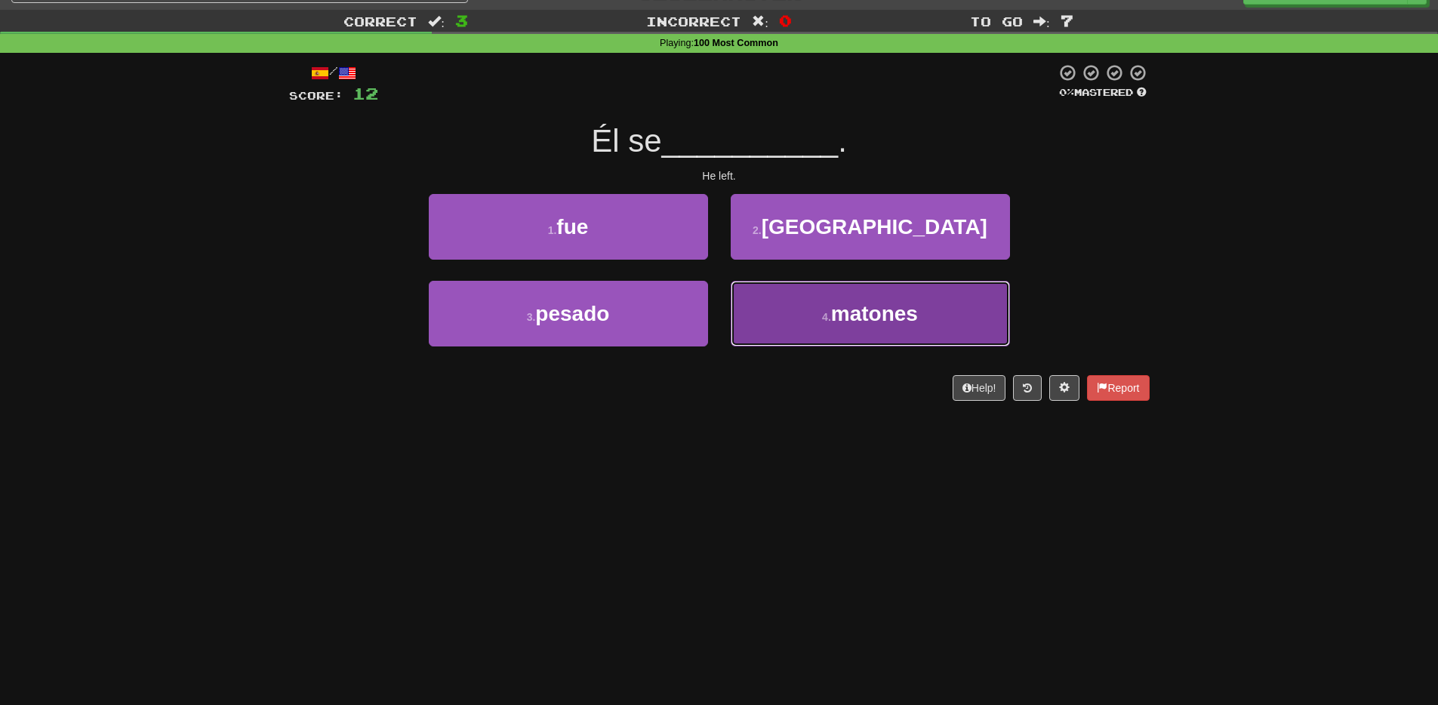
click at [813, 294] on button "4 . matones" at bounding box center [870, 314] width 279 height 66
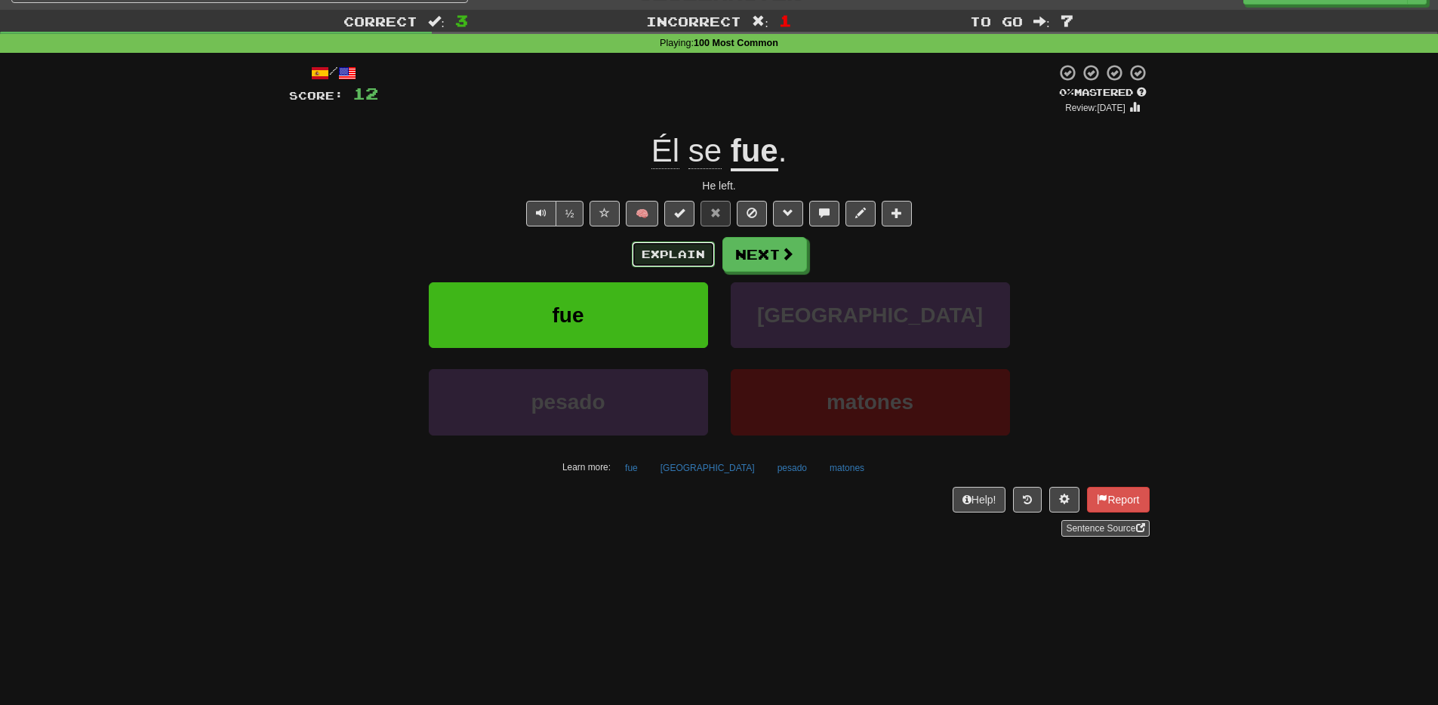
click at [654, 253] on button "Explain" at bounding box center [673, 255] width 83 height 26
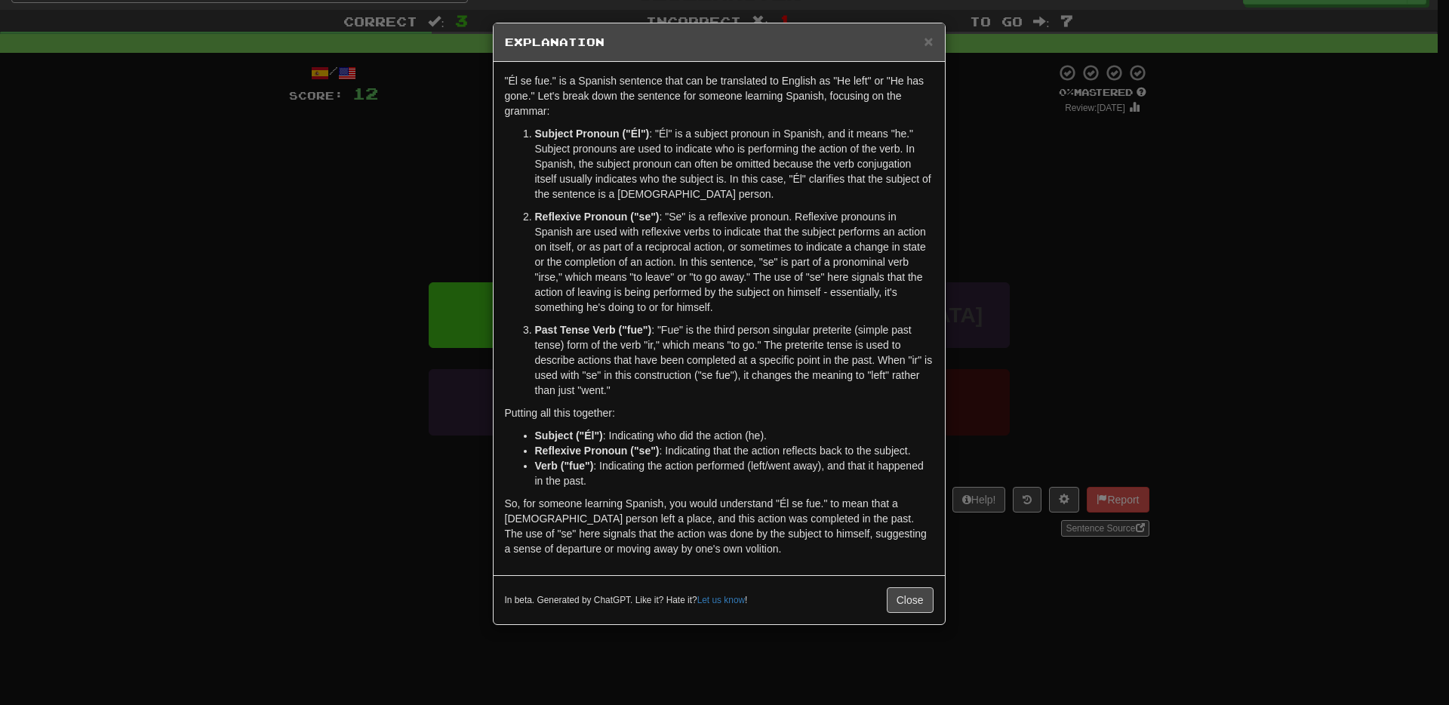
click at [239, 515] on div "× Explanation "Él se fue." is a Spanish sentence that can be translated to Engl…" at bounding box center [724, 352] width 1449 height 705
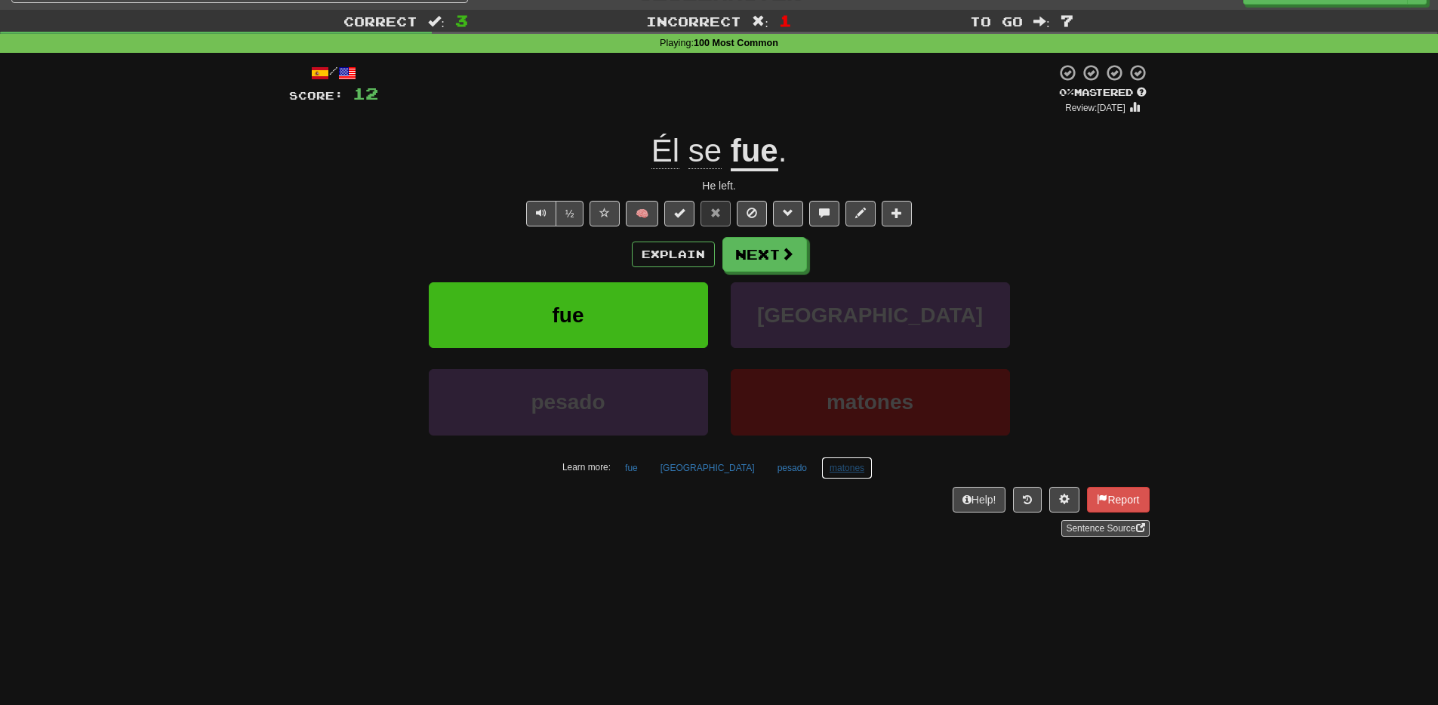
click at [825, 471] on button "matones" at bounding box center [846, 468] width 51 height 23
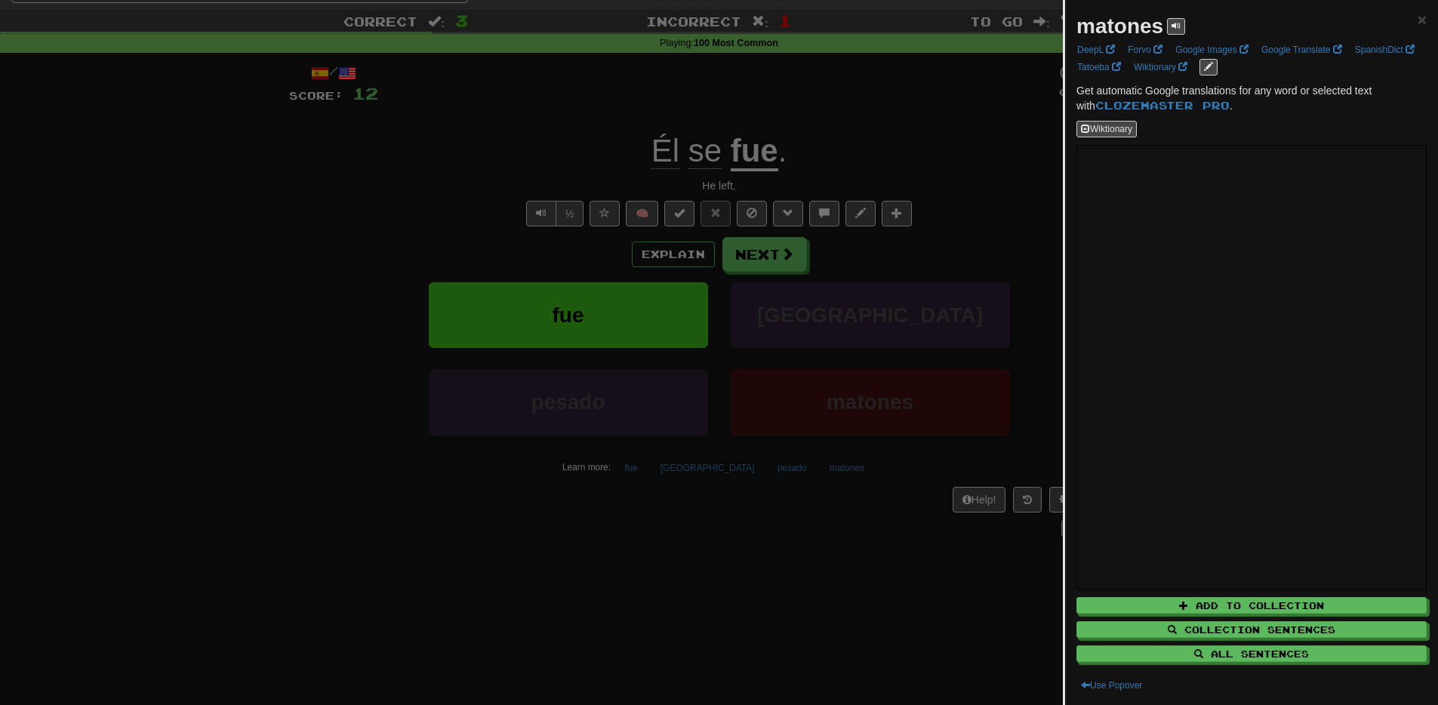
click at [832, 602] on div at bounding box center [719, 352] width 1438 height 705
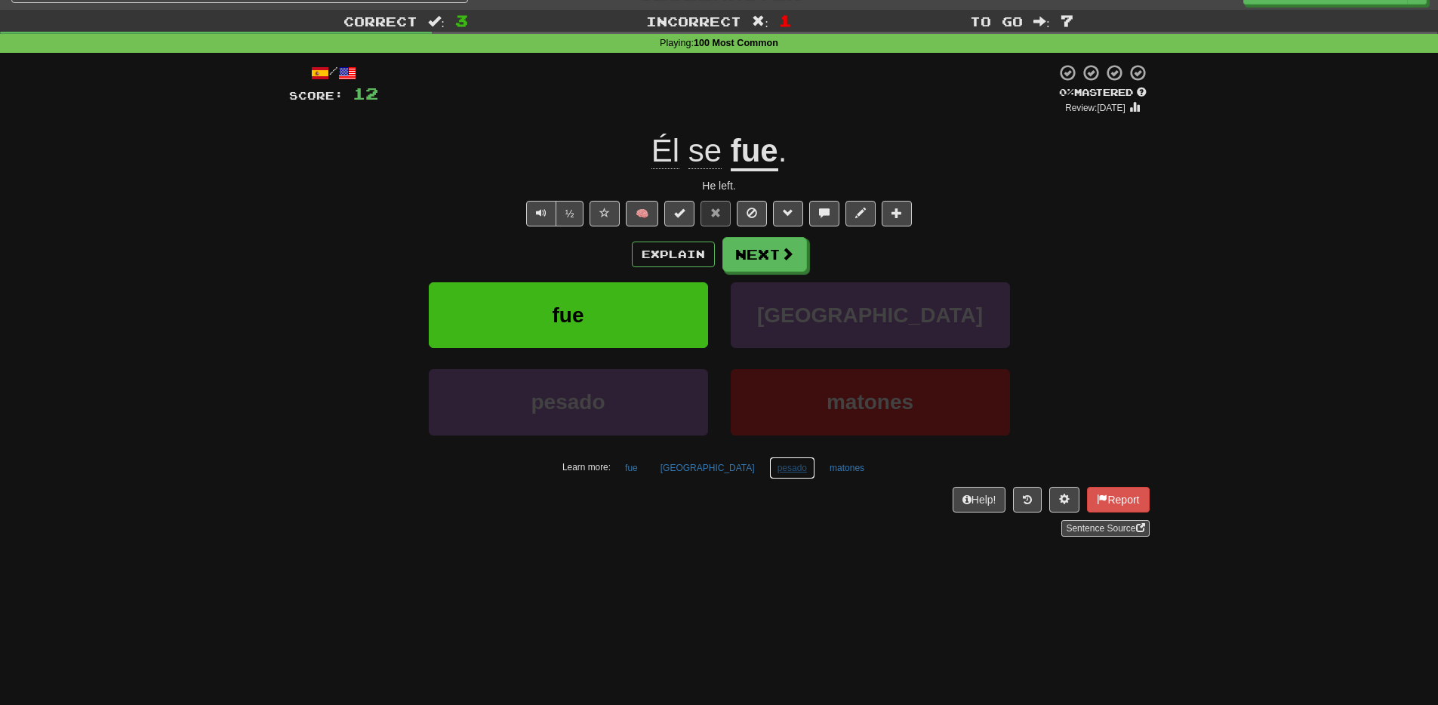
click at [769, 474] on button "pesado" at bounding box center [792, 468] width 46 height 23
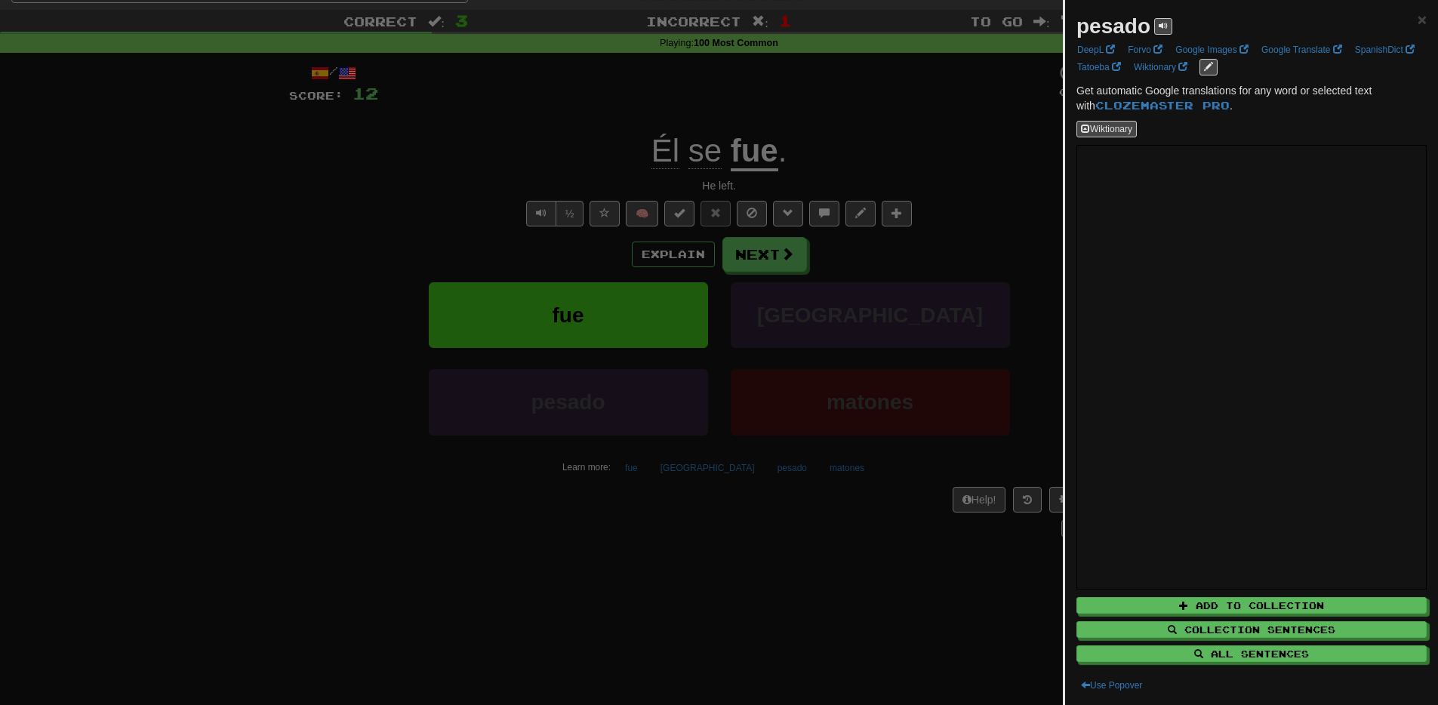
click at [744, 614] on div at bounding box center [719, 352] width 1438 height 705
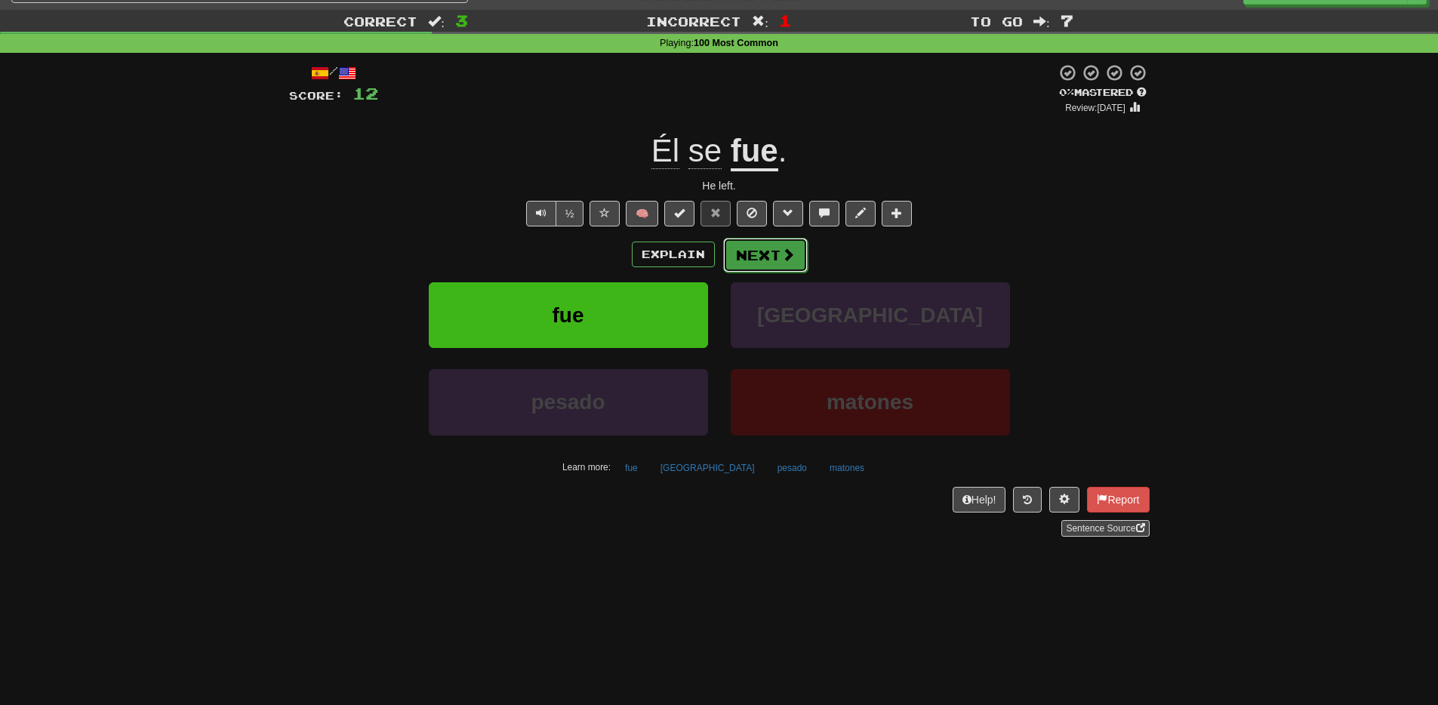
click at [757, 265] on button "Next" at bounding box center [765, 255] width 85 height 35
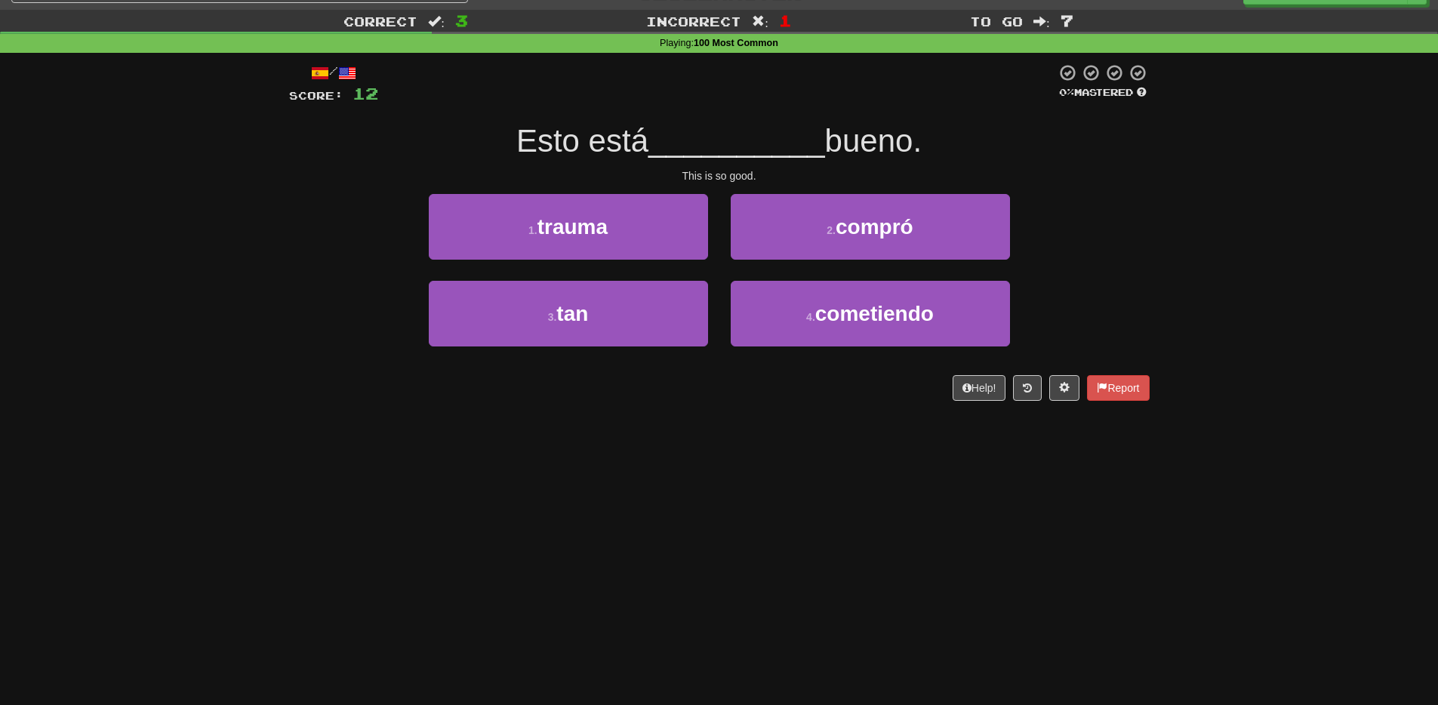
scroll to position [30, 0]
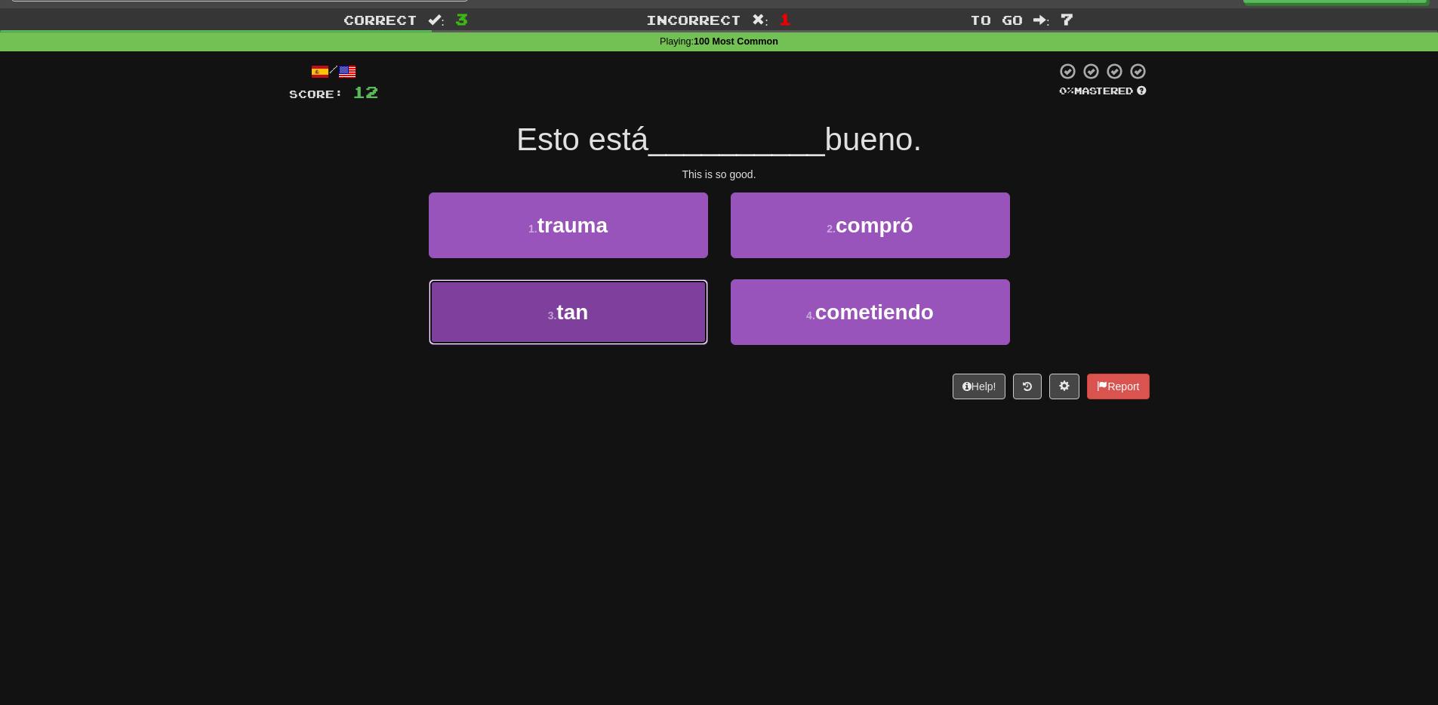
click at [581, 331] on button "3 . tan" at bounding box center [568, 312] width 279 height 66
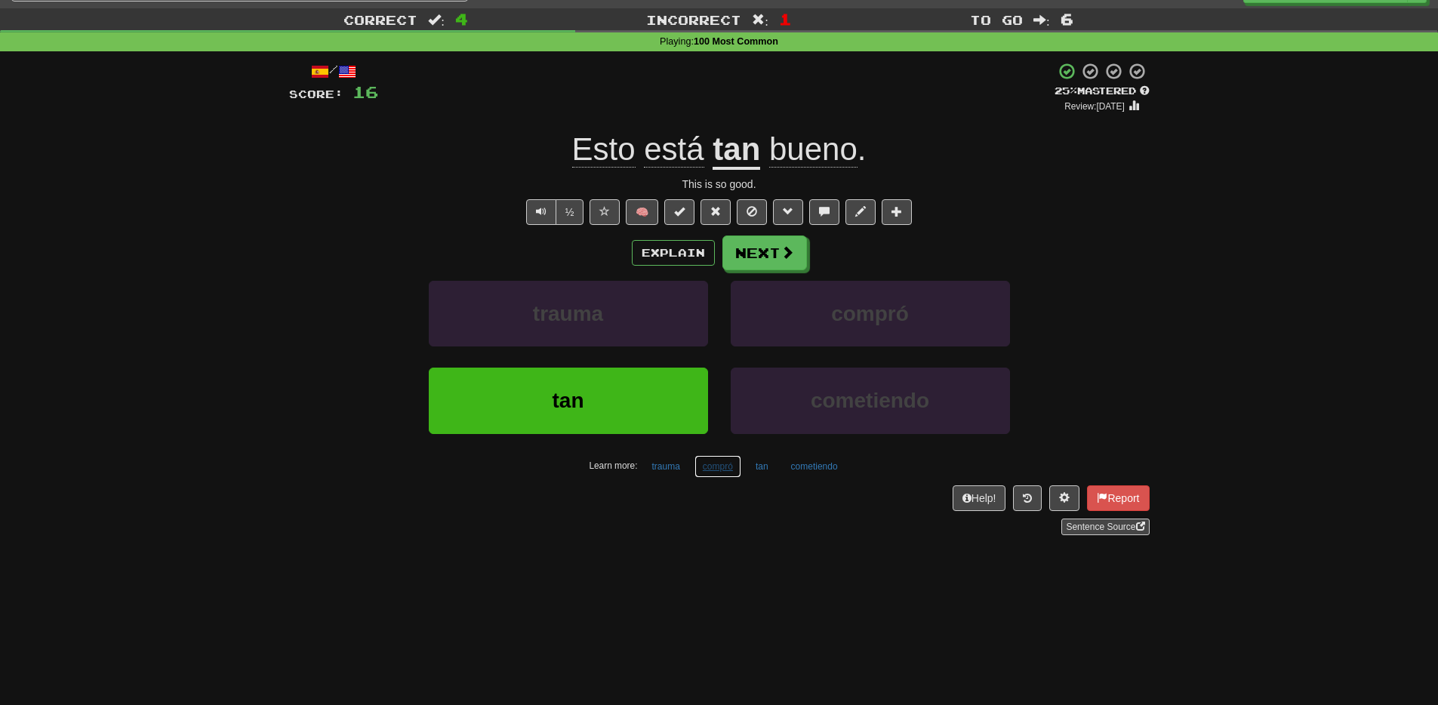
click at [718, 463] on button "compró" at bounding box center [718, 466] width 47 height 23
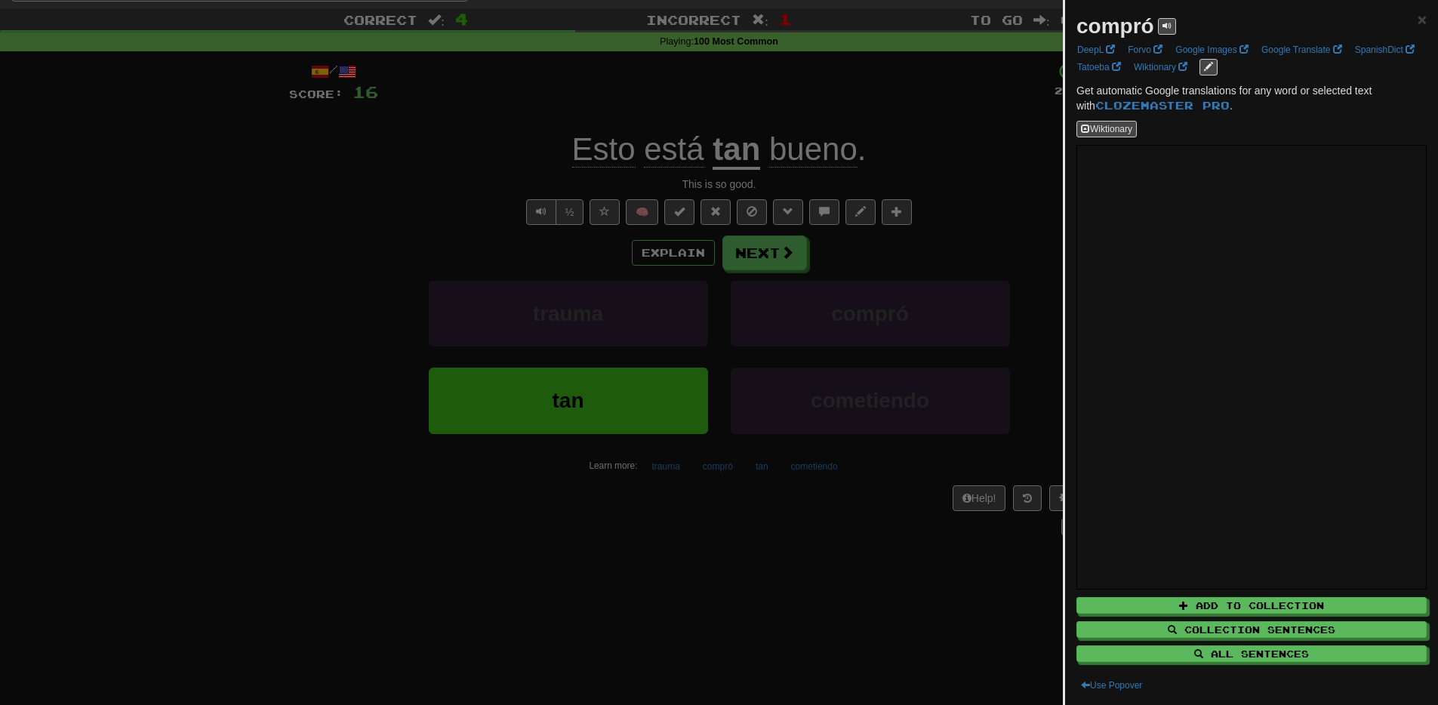
click at [771, 582] on div at bounding box center [719, 352] width 1438 height 705
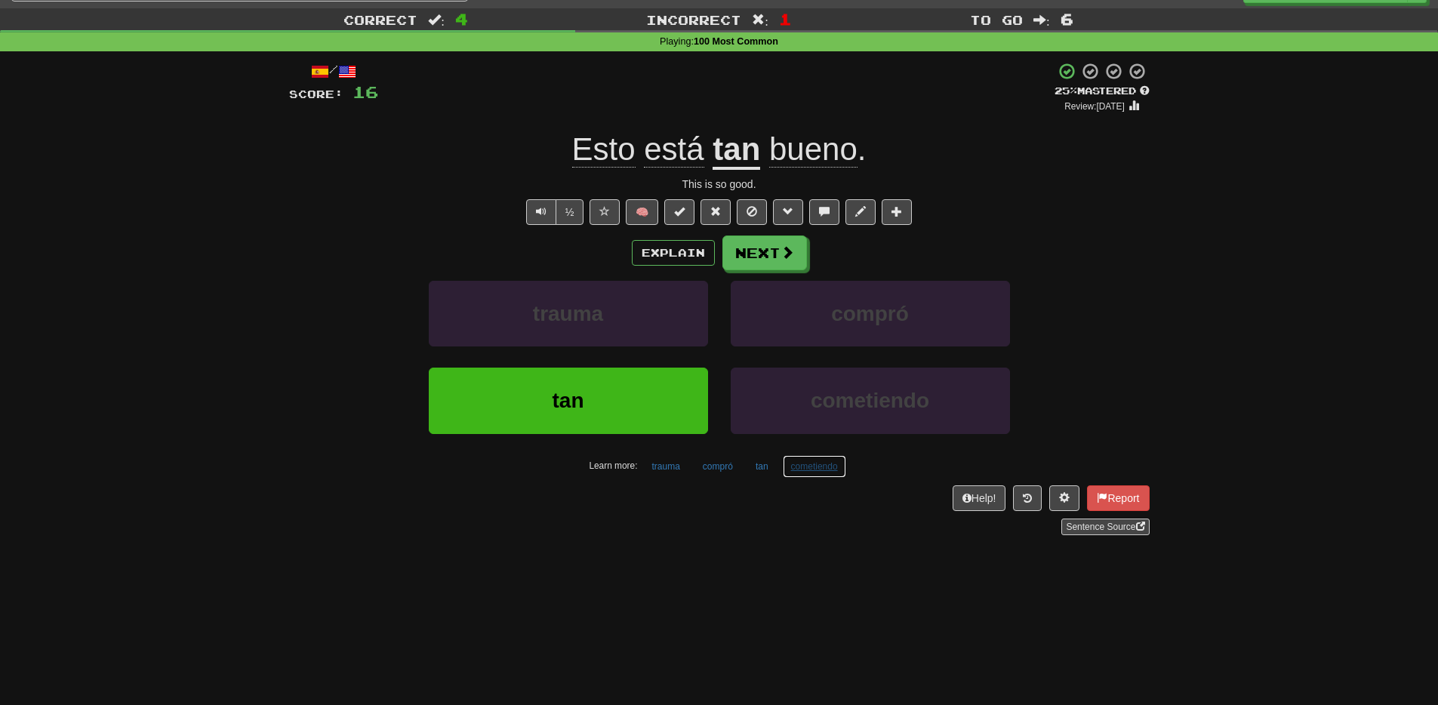
click at [817, 474] on button "cometiendo" at bounding box center [814, 466] width 63 height 23
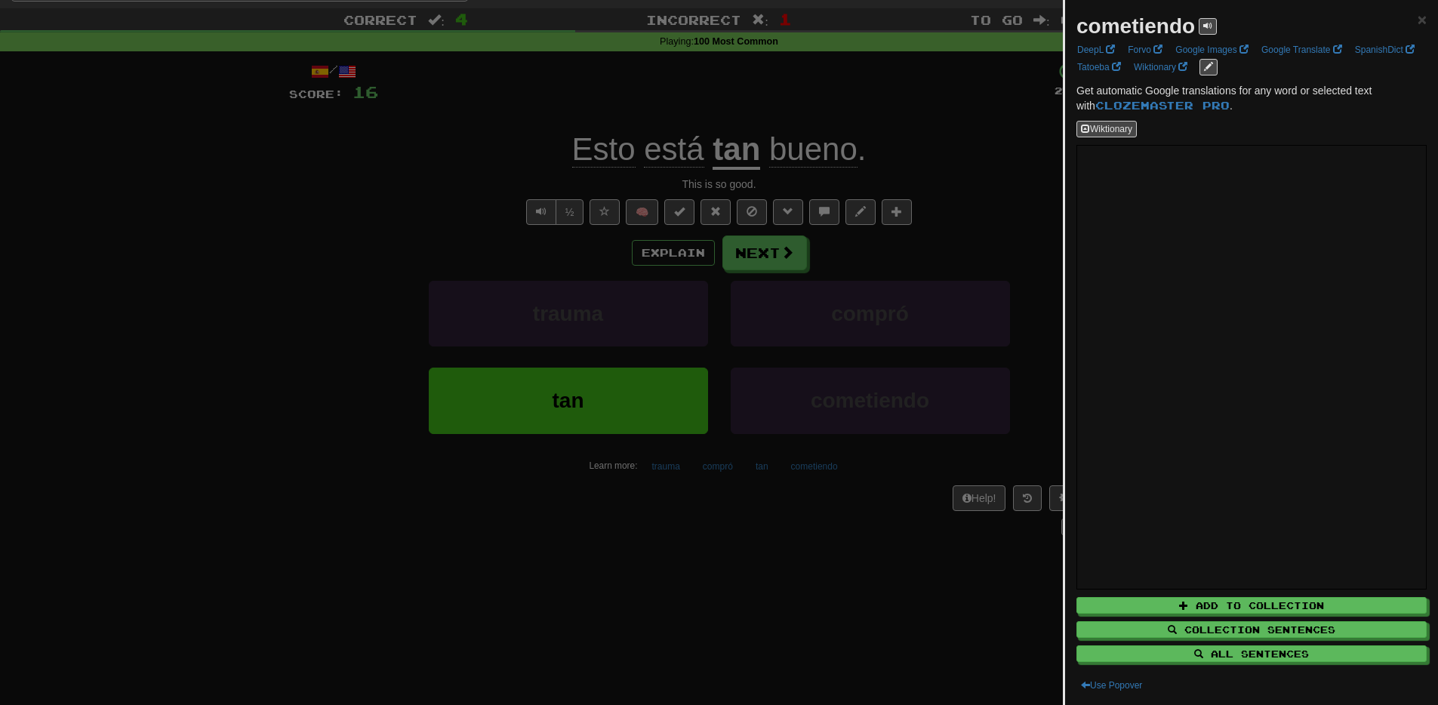
click at [755, 625] on div at bounding box center [719, 352] width 1438 height 705
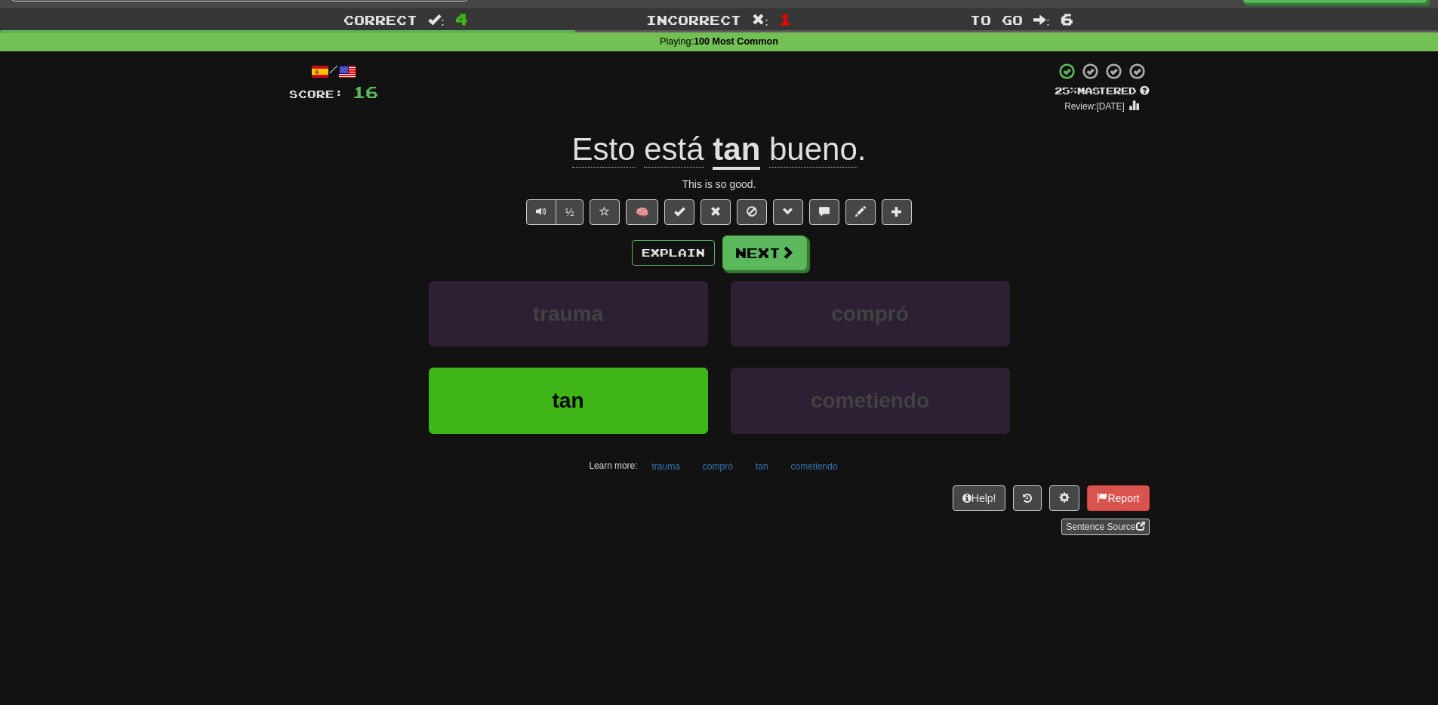
scroll to position [34, 0]
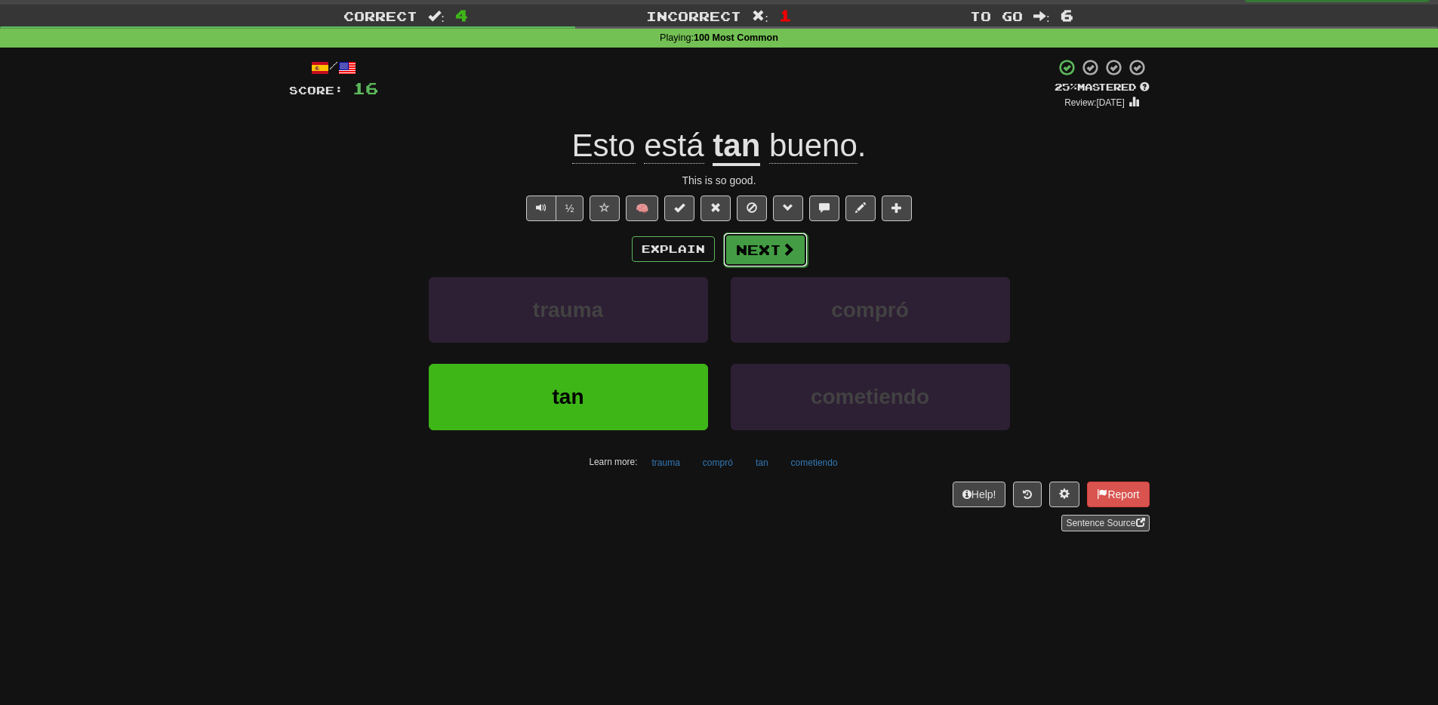
click at [764, 240] on button "Next" at bounding box center [765, 250] width 85 height 35
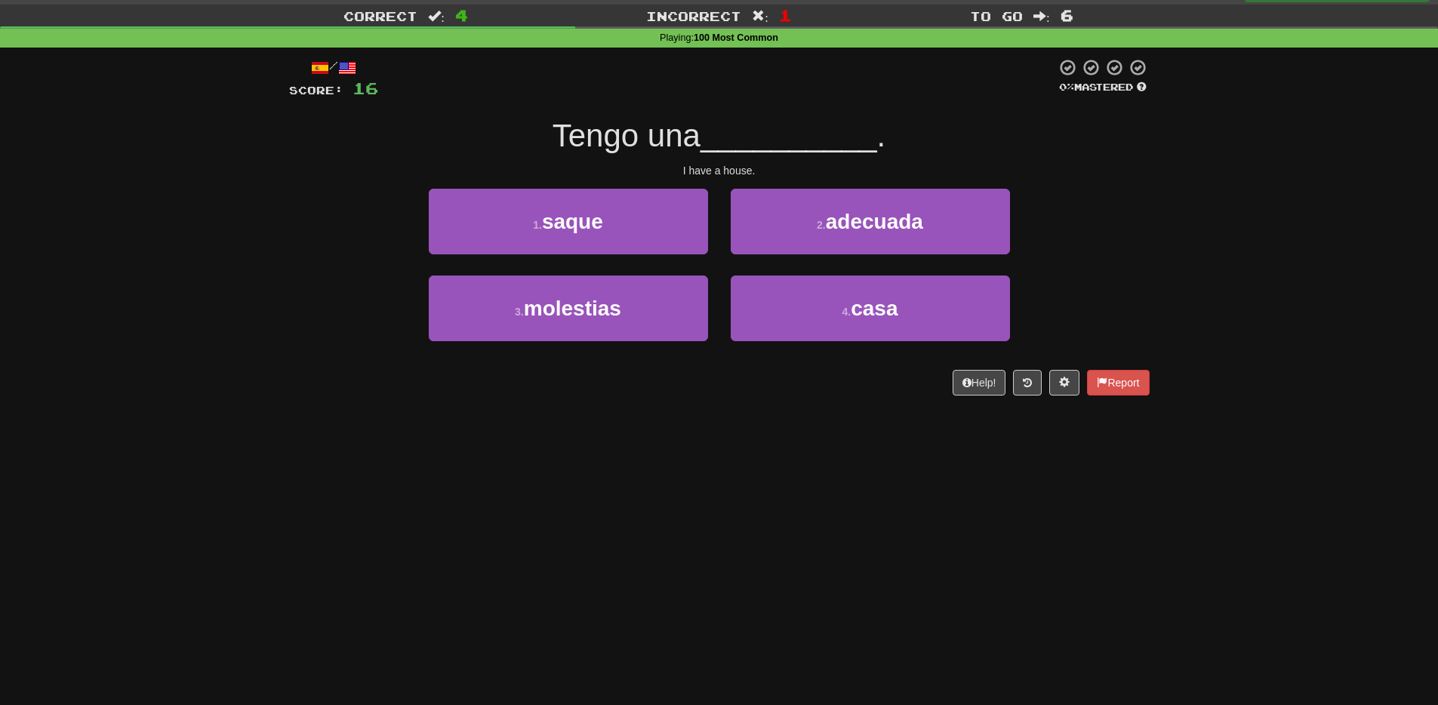
scroll to position [35, 0]
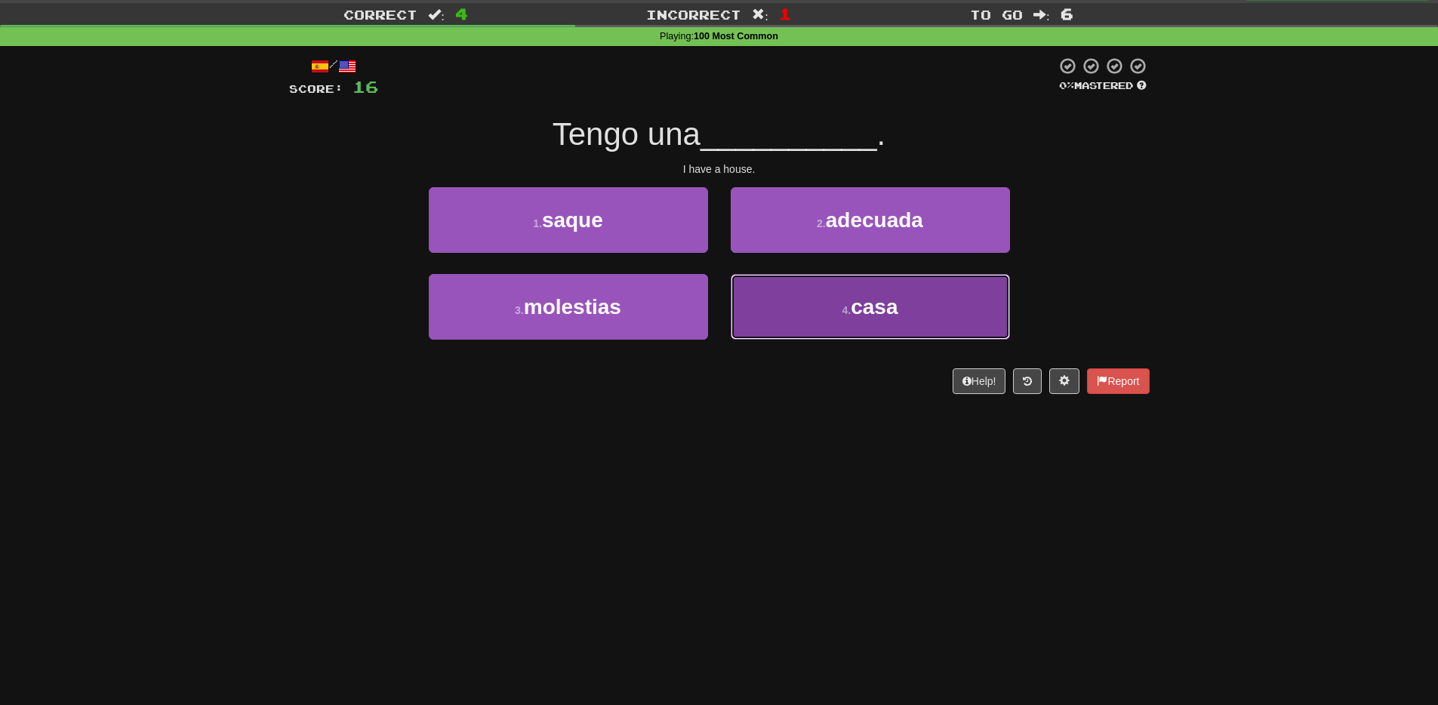
click at [842, 311] on small "4 ." at bounding box center [846, 310] width 9 height 12
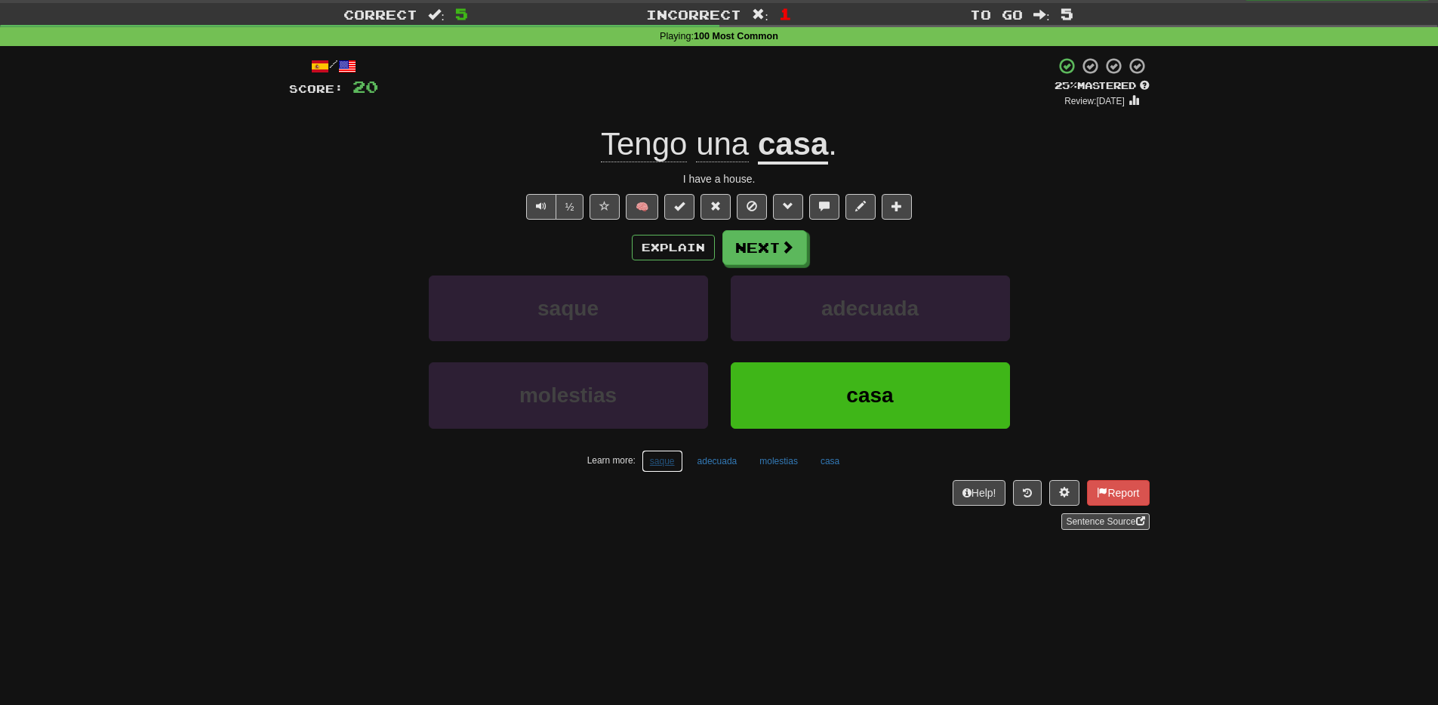
click at [655, 467] on button "saque" at bounding box center [663, 461] width 42 height 23
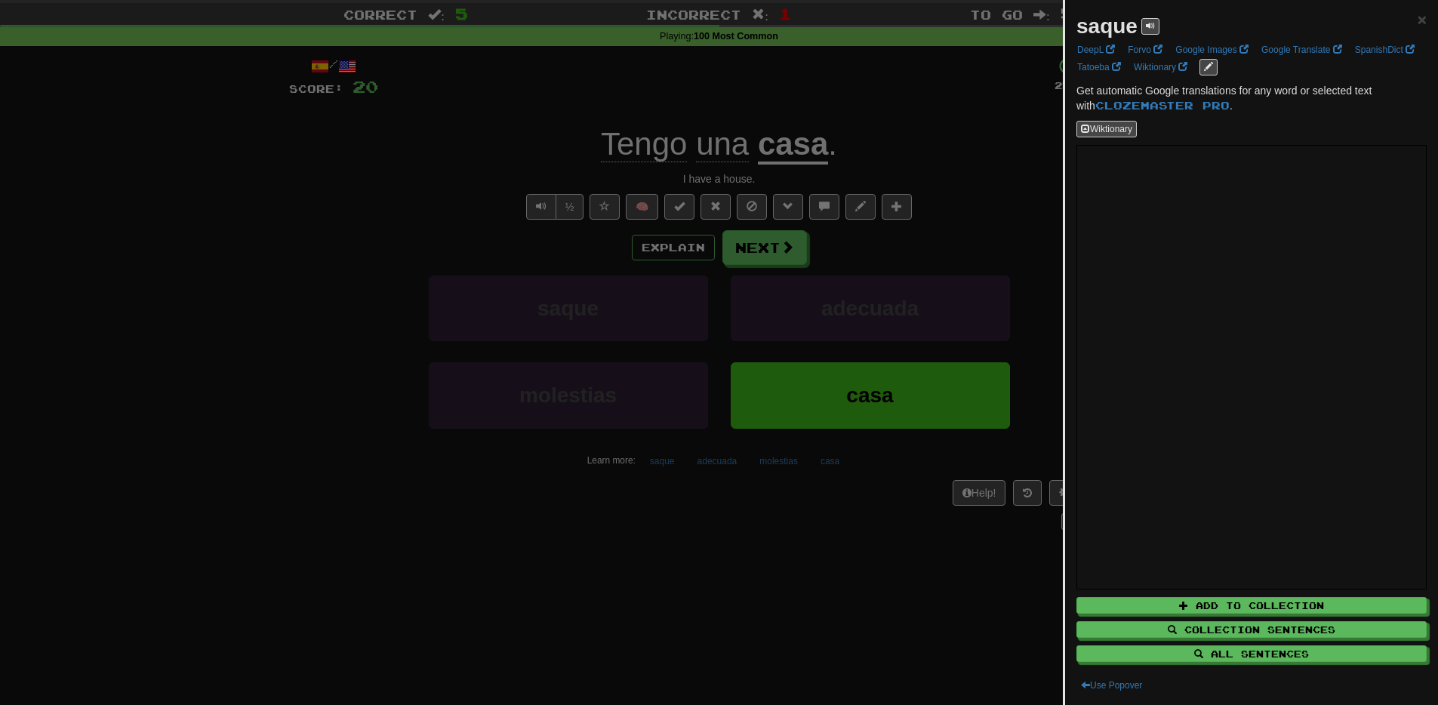
click at [720, 592] on div at bounding box center [719, 352] width 1438 height 705
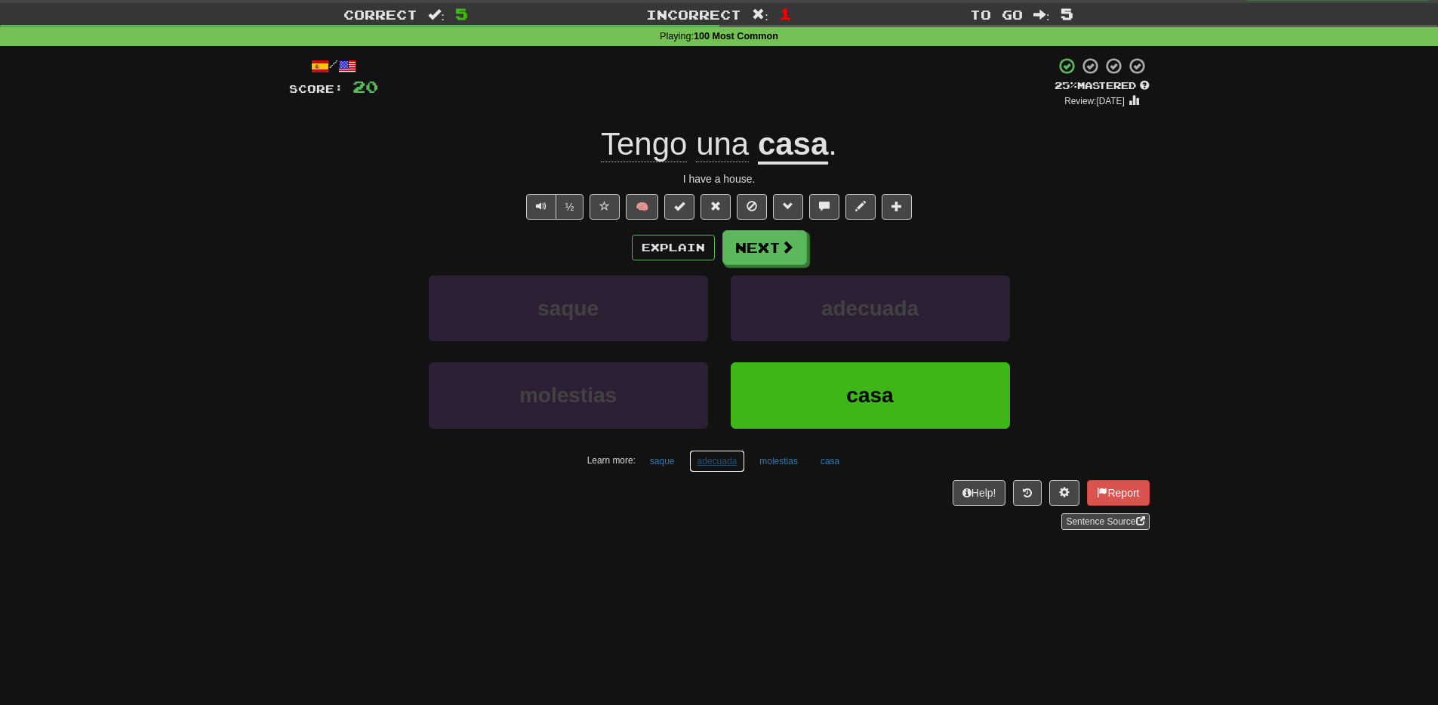
click at [717, 467] on button "adecuada" at bounding box center [717, 461] width 57 height 23
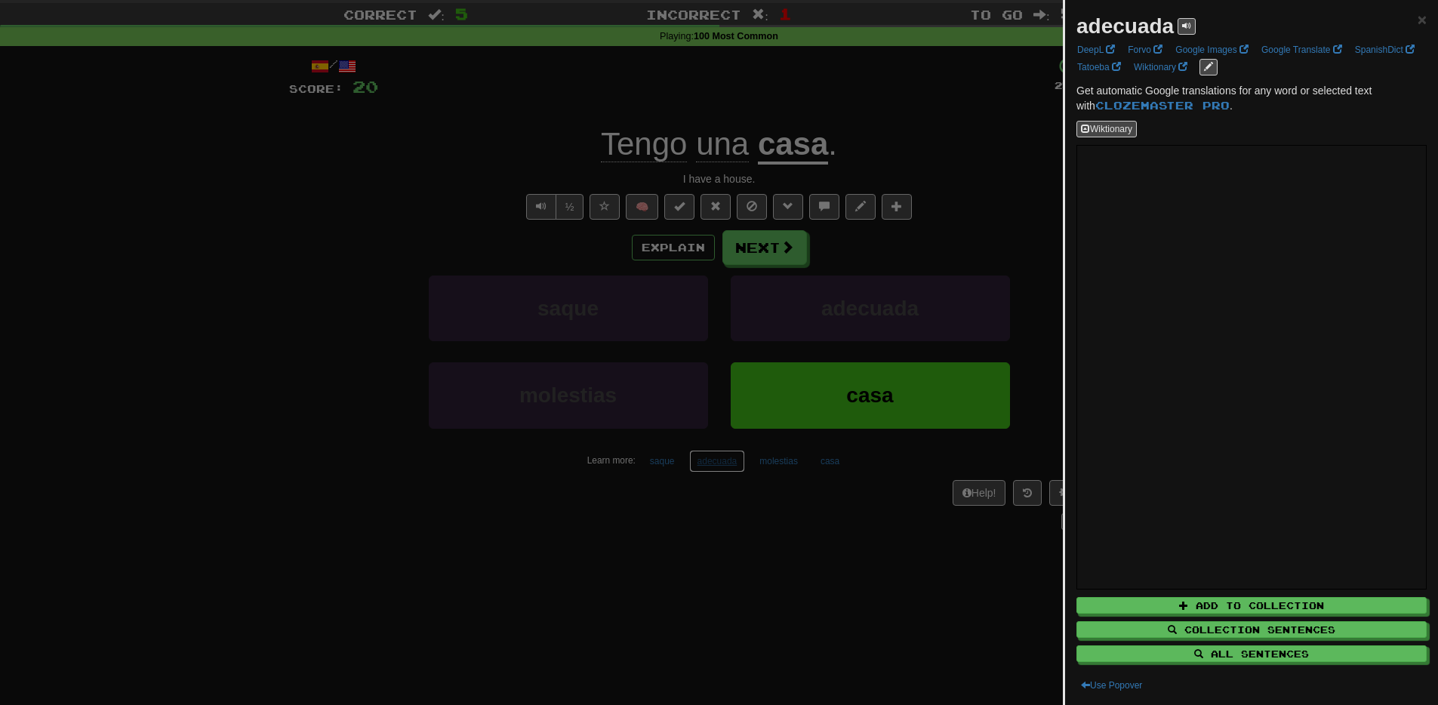
scroll to position [35, 0]
click at [1095, 46] on link "DeepL" at bounding box center [1096, 50] width 47 height 17
click at [266, 559] on div at bounding box center [719, 352] width 1438 height 705
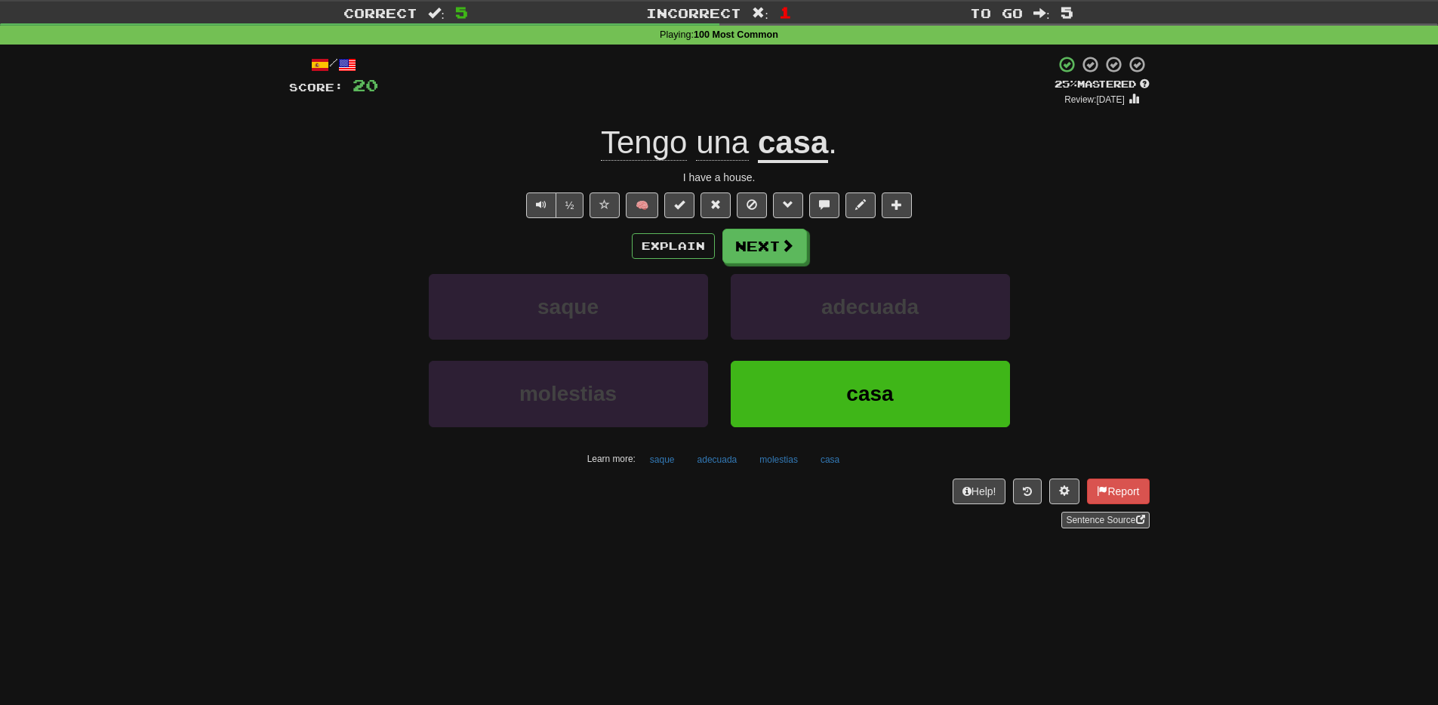
scroll to position [39, 0]
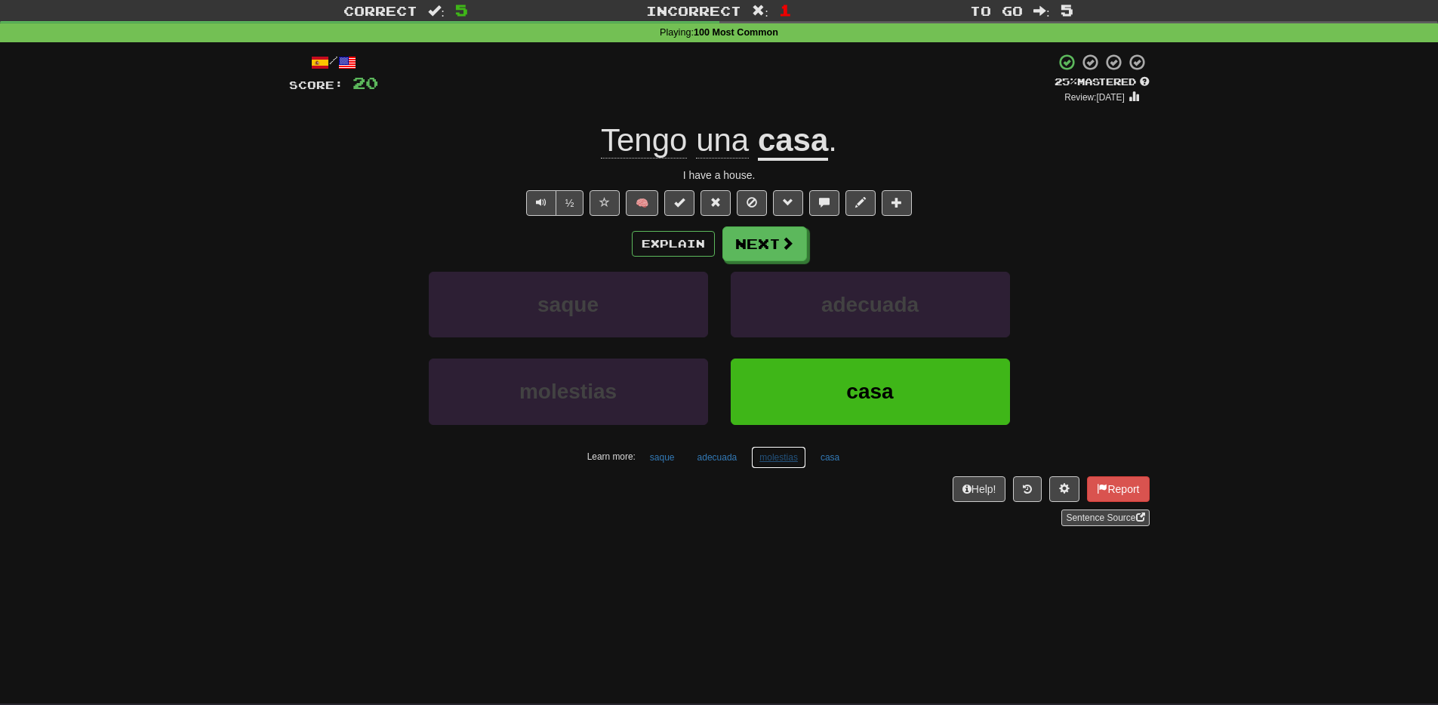
click at [772, 463] on button "molestias" at bounding box center [778, 457] width 55 height 23
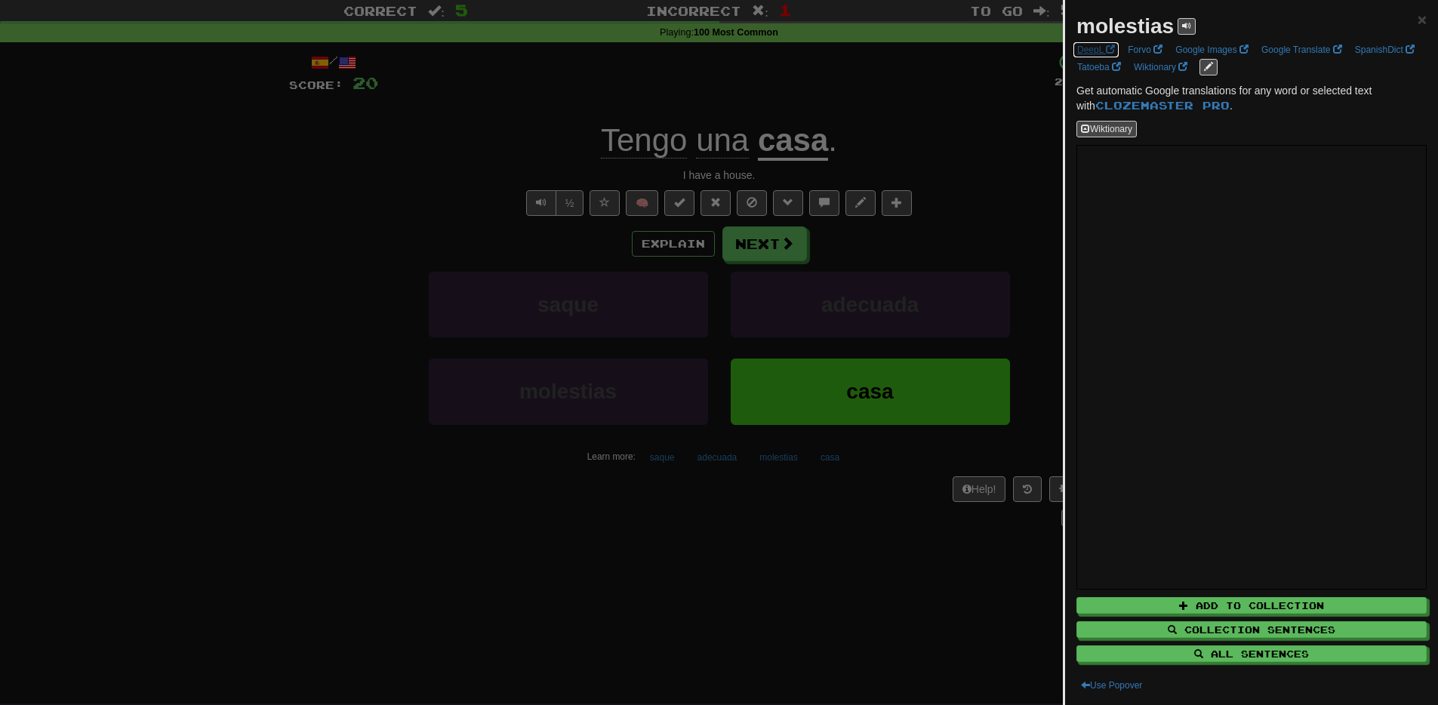
click at [1101, 45] on link "DeepL" at bounding box center [1096, 50] width 47 height 17
click at [104, 369] on div at bounding box center [719, 352] width 1438 height 705
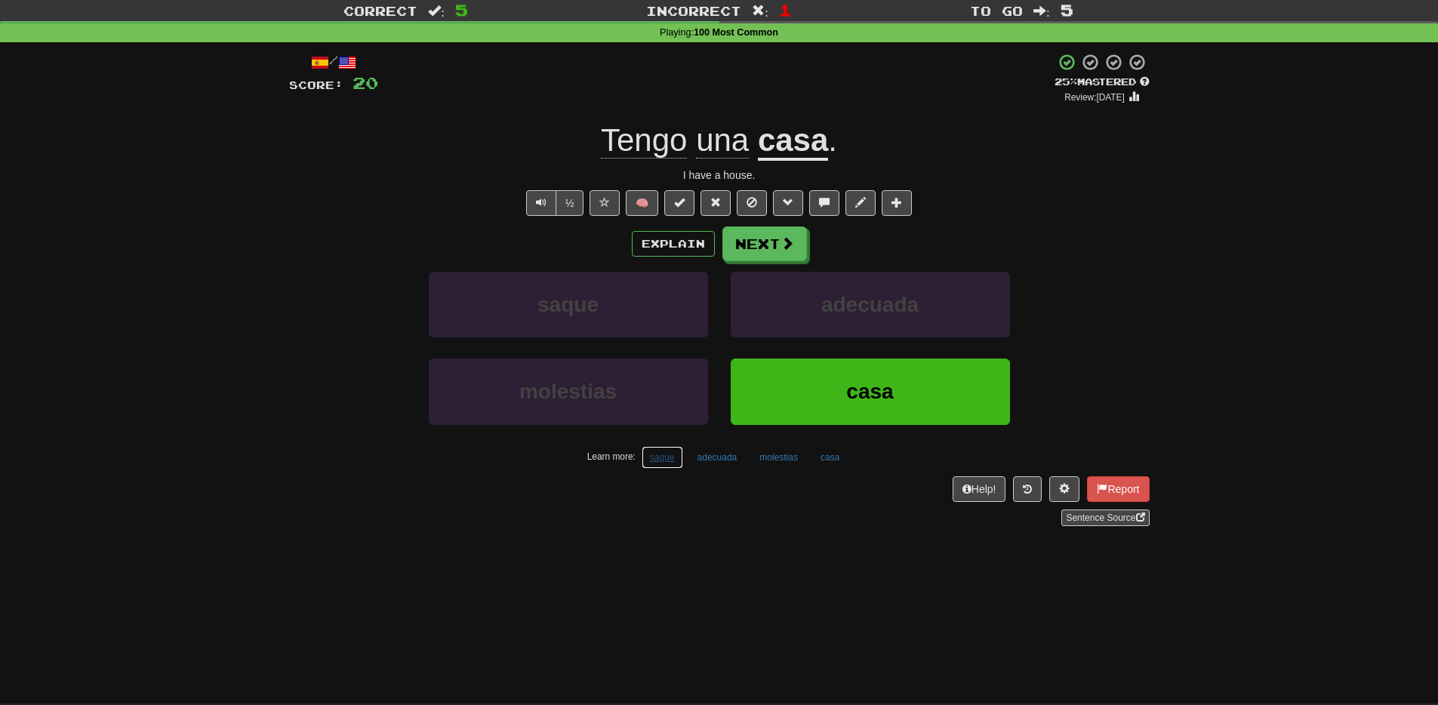
click at [664, 460] on button "saque" at bounding box center [663, 457] width 42 height 23
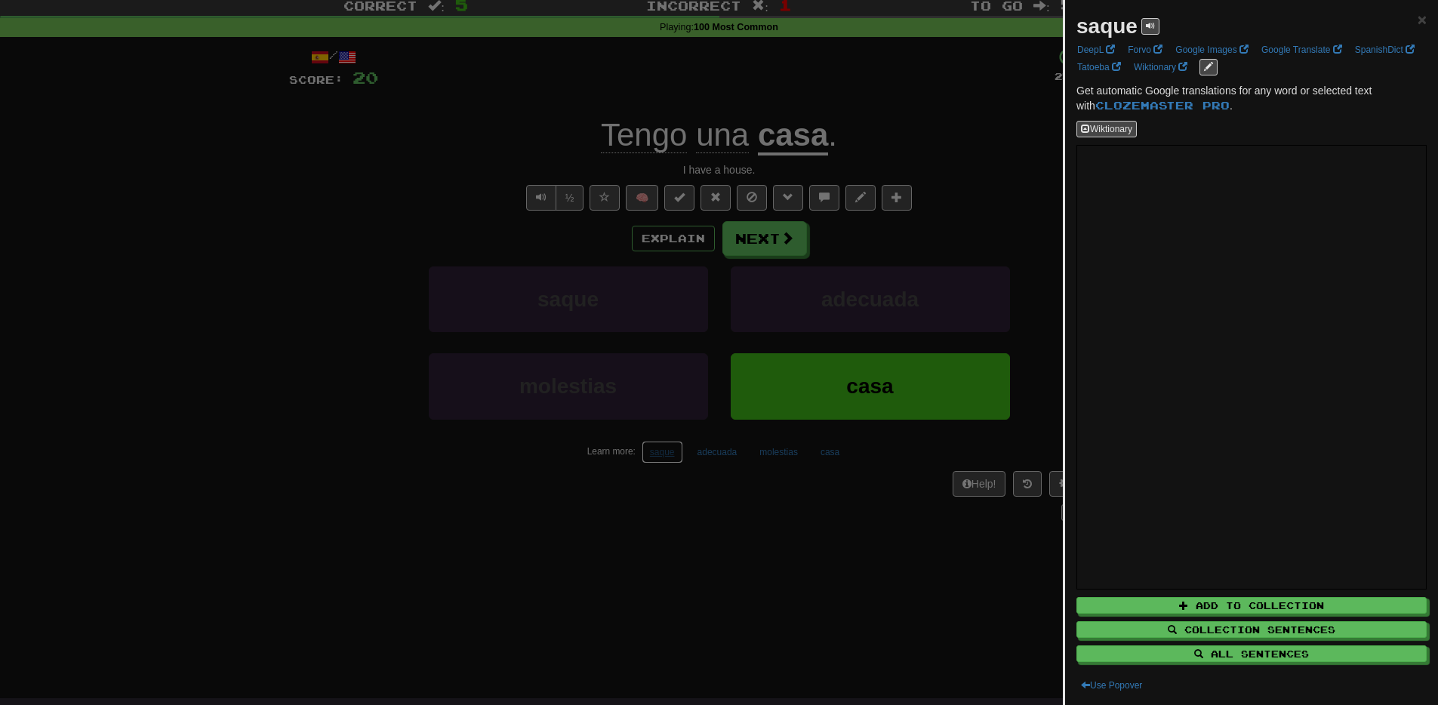
scroll to position [45, 0]
click at [1097, 49] on link "DeepL" at bounding box center [1096, 50] width 47 height 17
click at [466, 596] on div at bounding box center [719, 352] width 1438 height 705
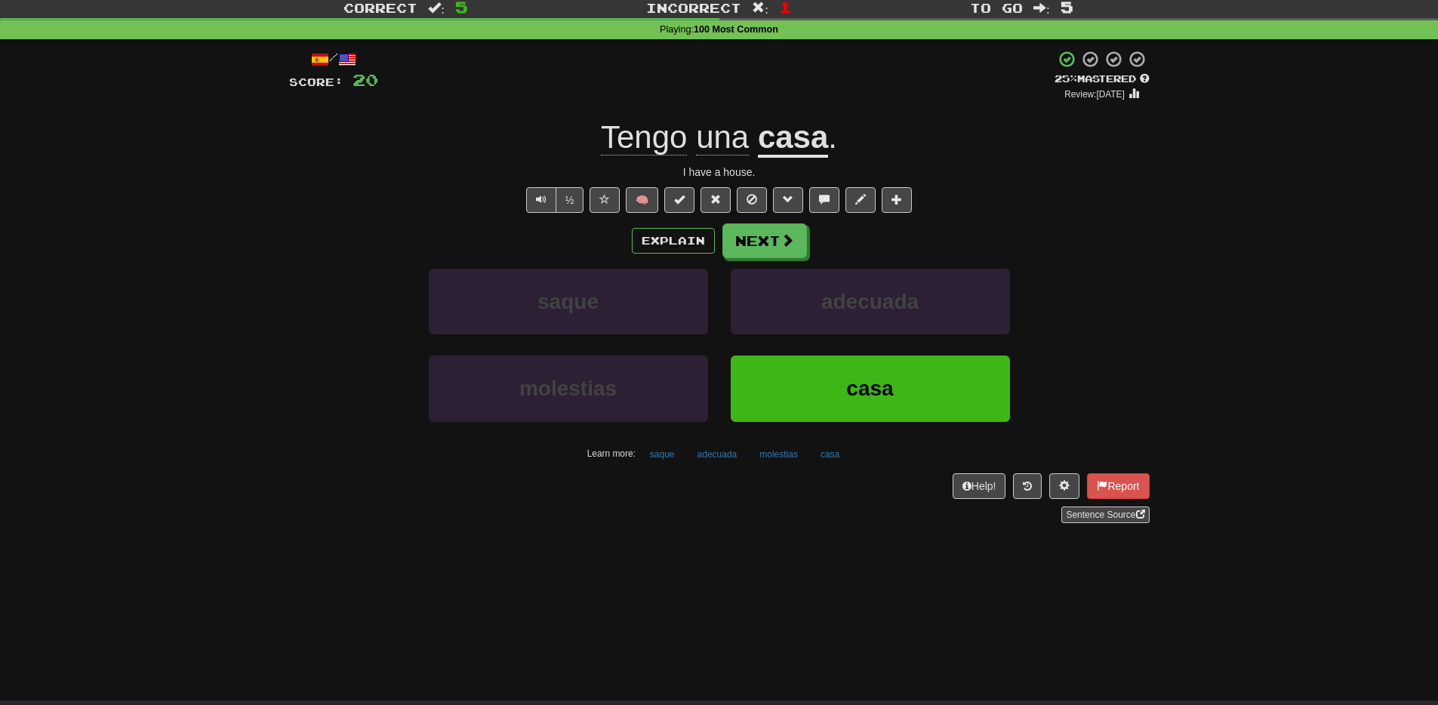
scroll to position [41, 0]
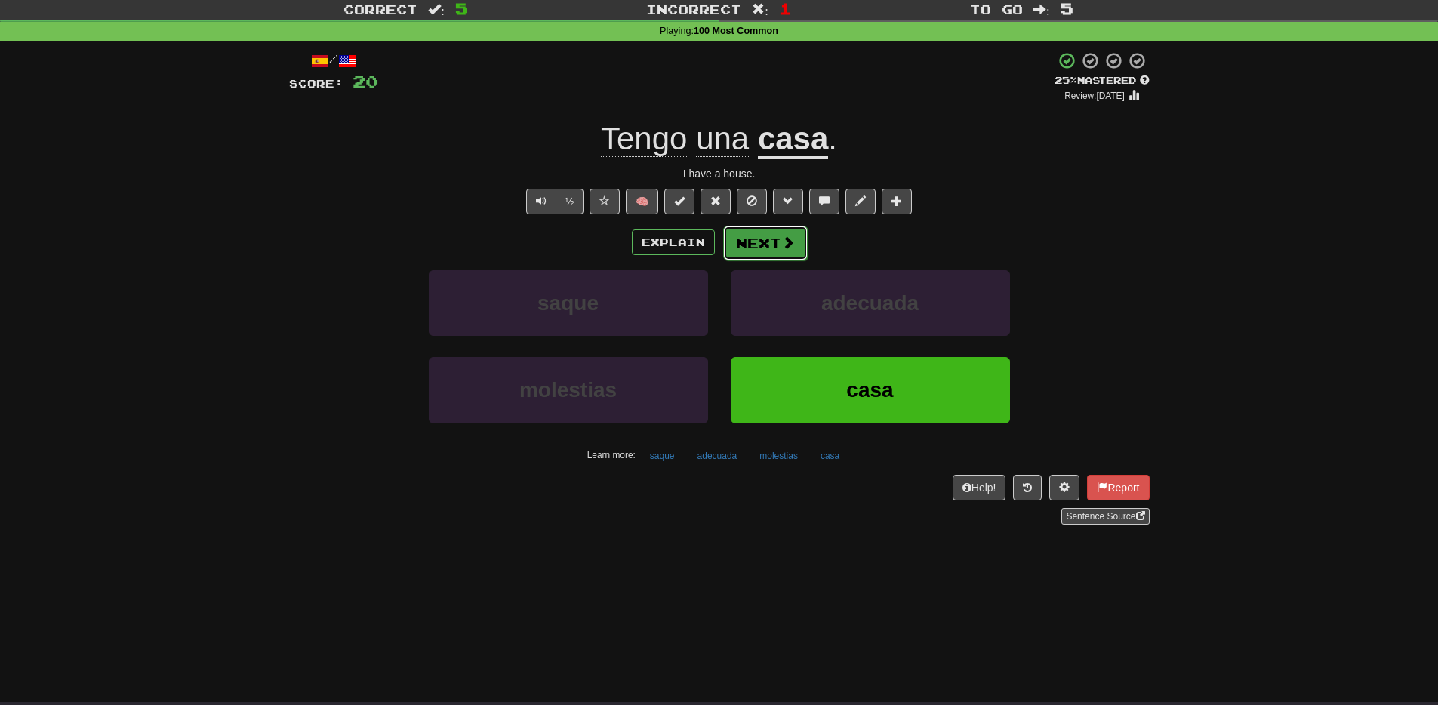
click at [748, 248] on button "Next" at bounding box center [765, 243] width 85 height 35
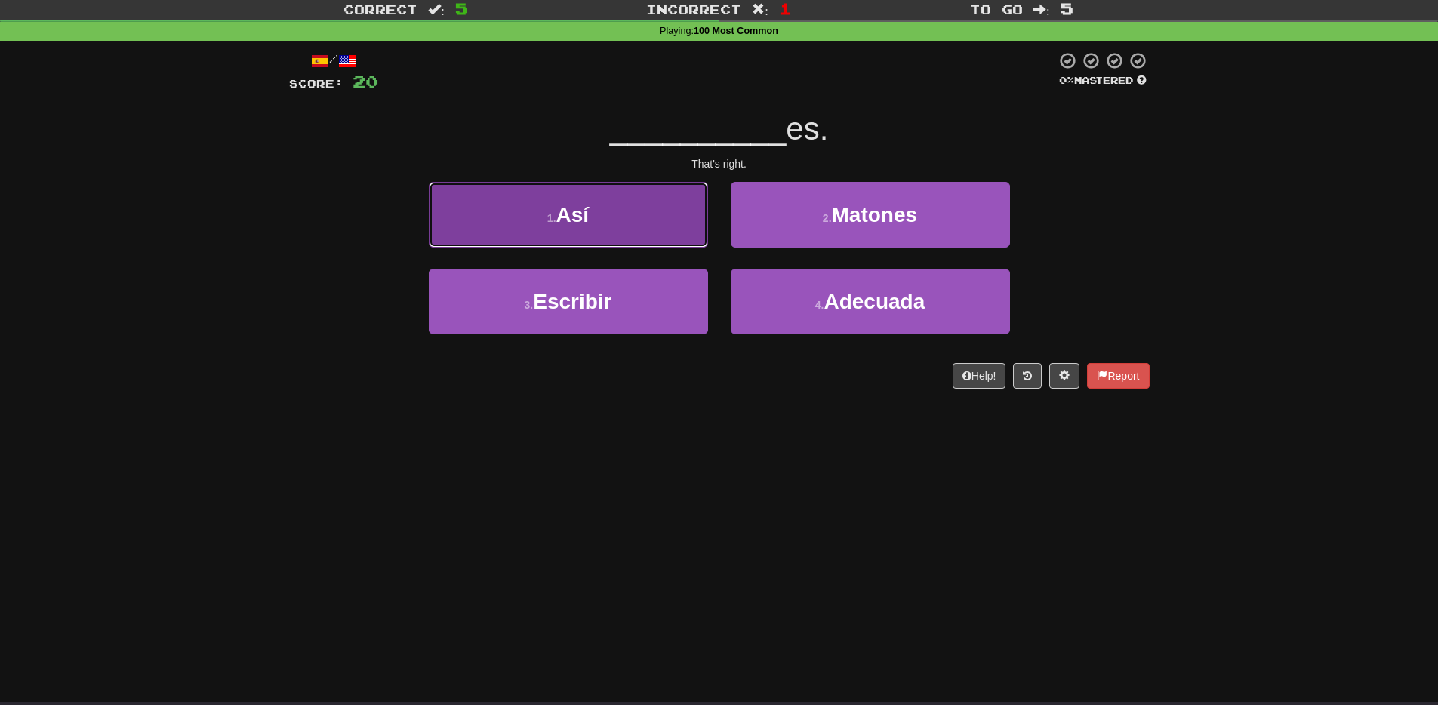
click at [531, 224] on button "1 . Así" at bounding box center [568, 215] width 279 height 66
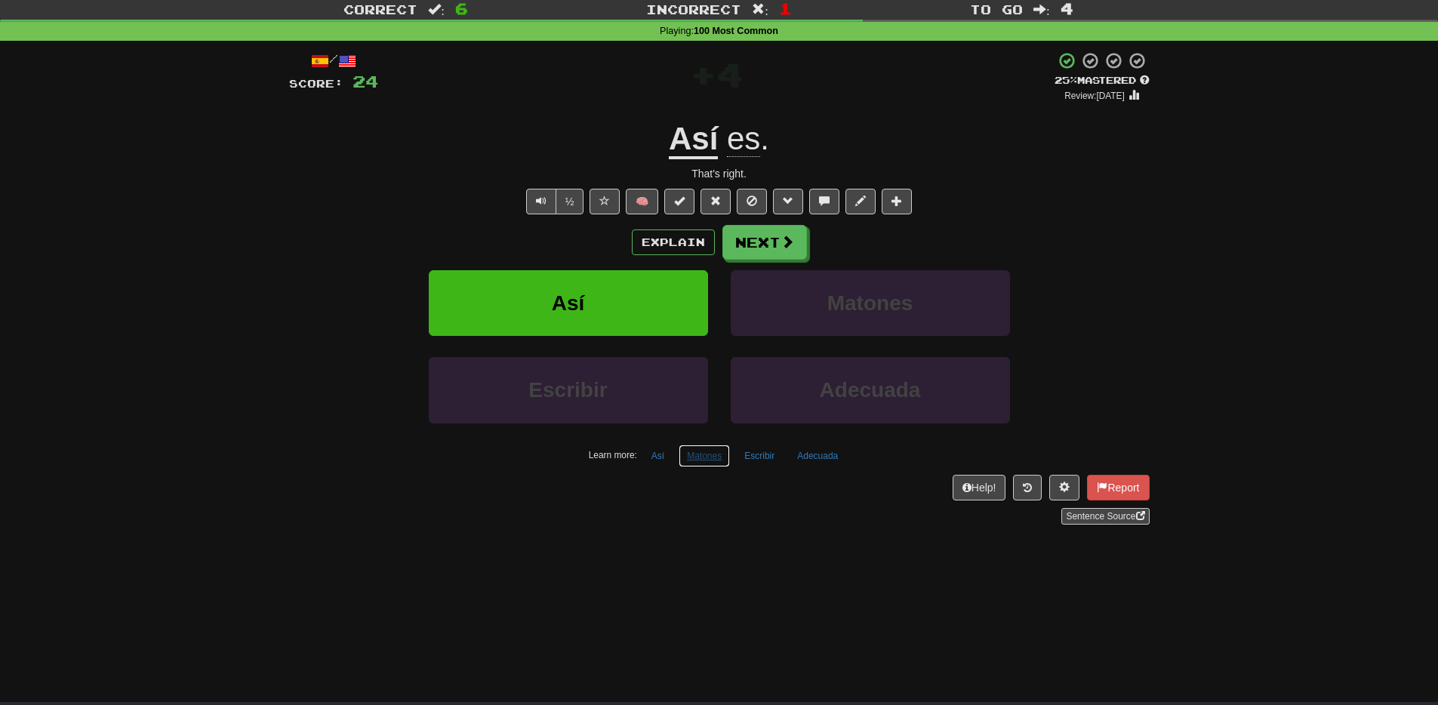
click at [686, 461] on button "Matones" at bounding box center [704, 456] width 51 height 23
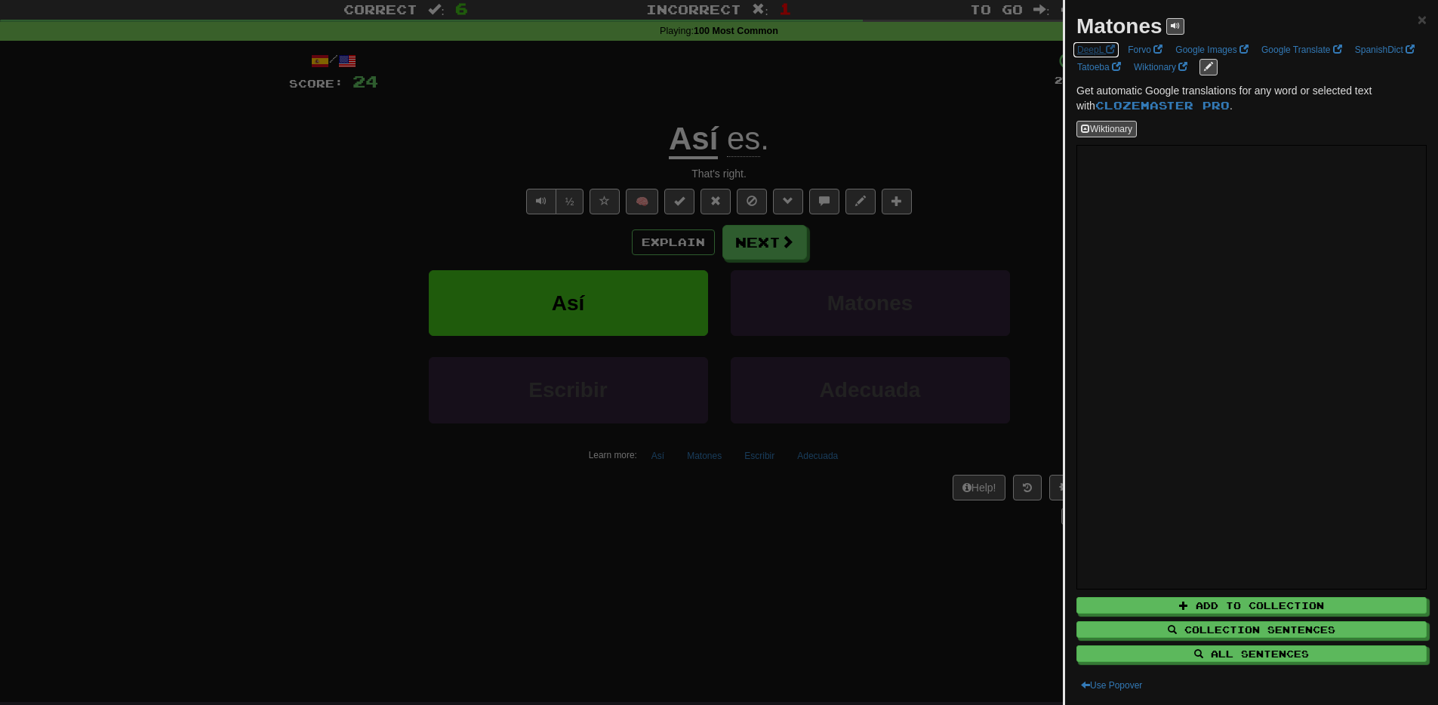
click at [1106, 53] on span at bounding box center [1110, 49] width 9 height 9
click at [465, 568] on div at bounding box center [719, 352] width 1438 height 705
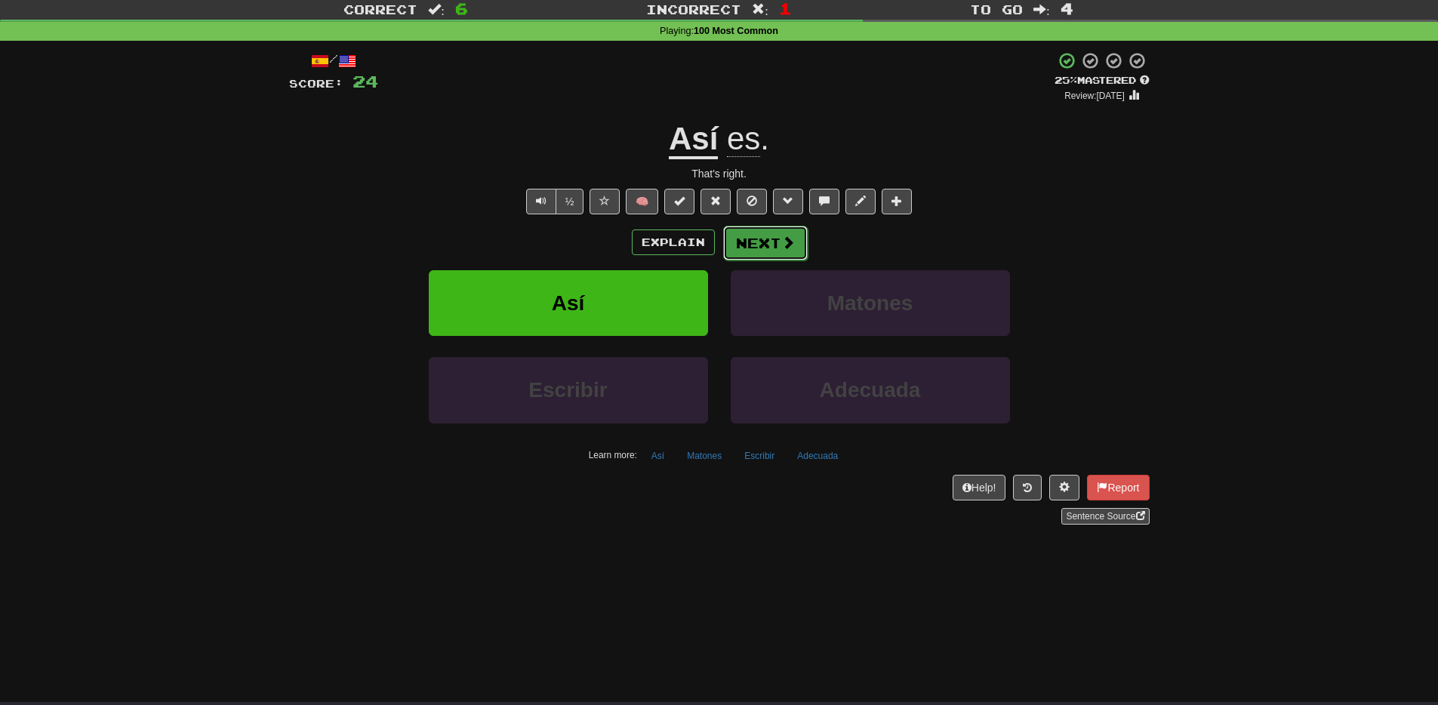
click at [761, 242] on button "Next" at bounding box center [765, 243] width 85 height 35
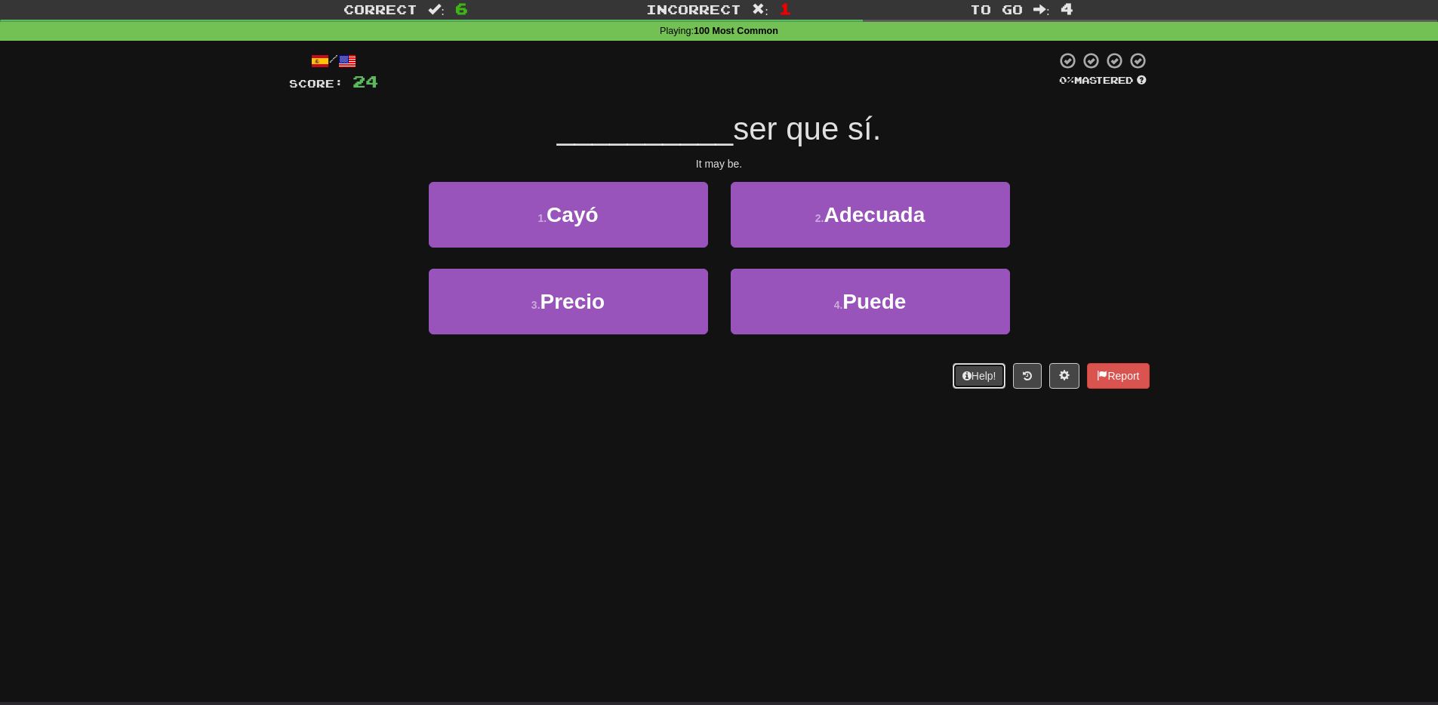
click at [971, 373] on button "Help!" at bounding box center [980, 376] width 54 height 26
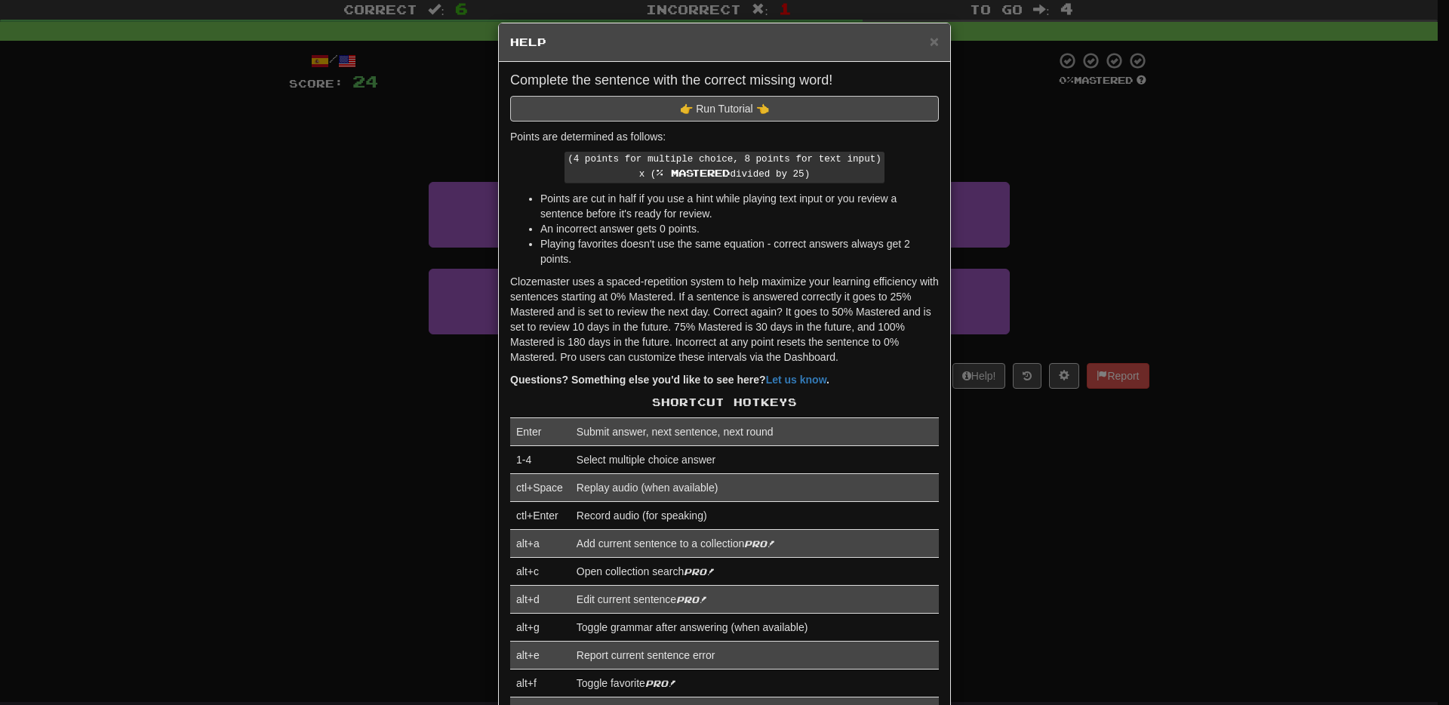
click at [1083, 541] on div "× Help Complete the sentence with the correct missing word! 👉 Run Tutorial 👈 Po…" at bounding box center [724, 352] width 1449 height 705
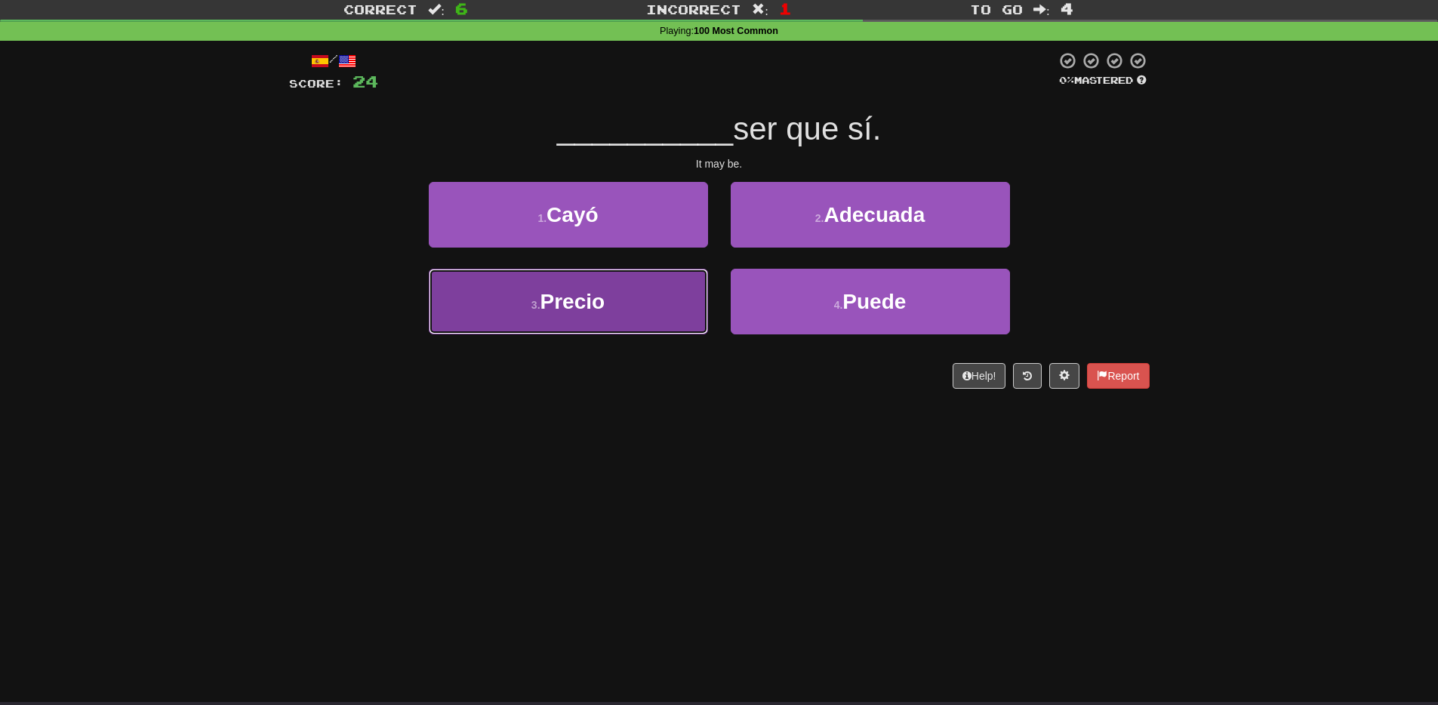
click at [619, 318] on button "3 . Precio" at bounding box center [568, 302] width 279 height 66
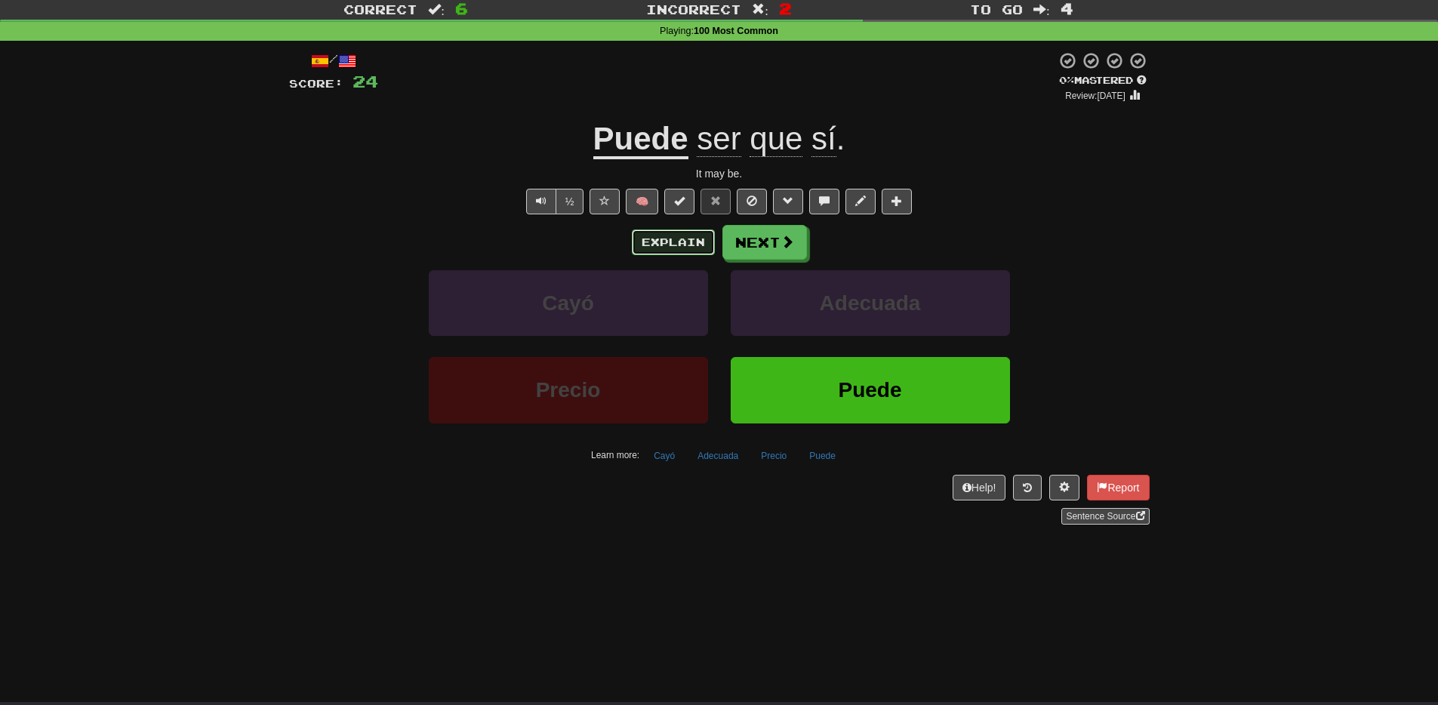
click at [647, 251] on button "Explain" at bounding box center [673, 242] width 83 height 26
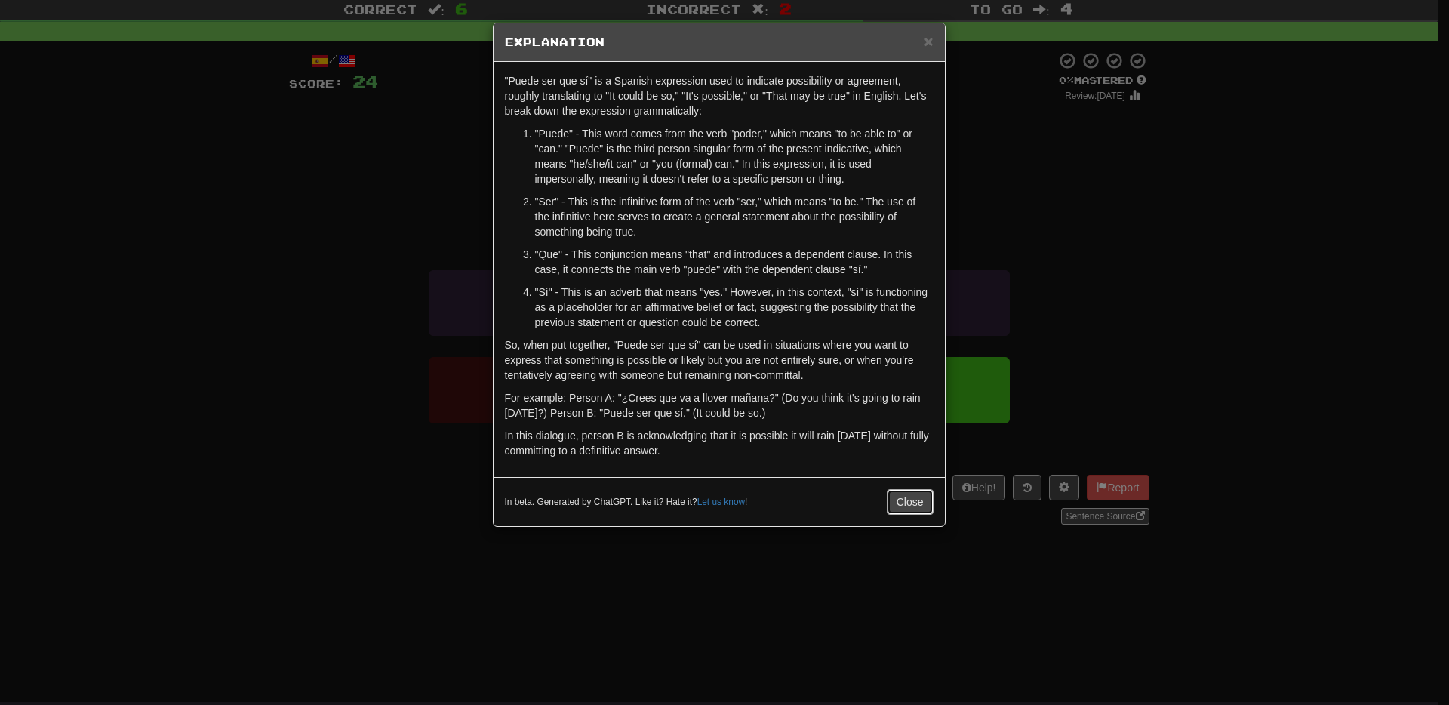
click at [904, 508] on button "Close" at bounding box center [910, 502] width 47 height 26
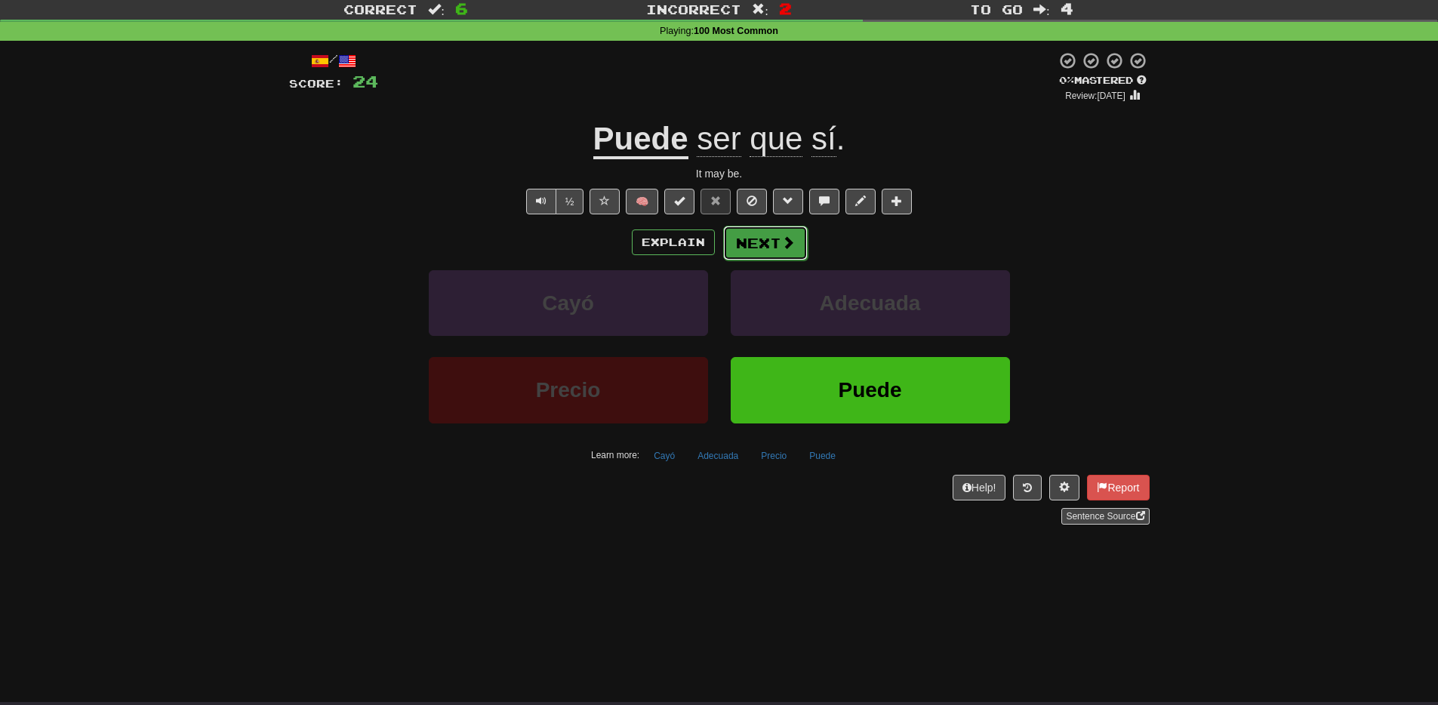
click at [762, 250] on button "Next" at bounding box center [765, 243] width 85 height 35
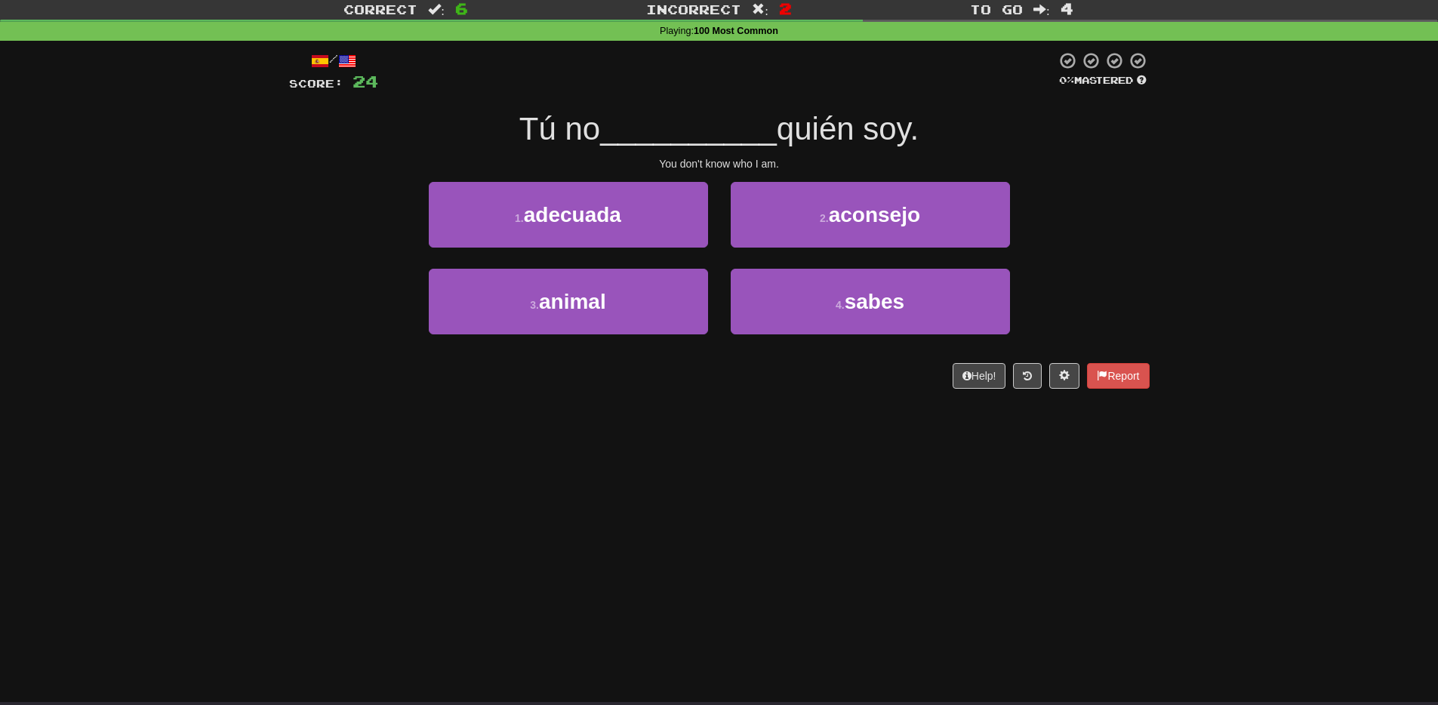
scroll to position [40, 0]
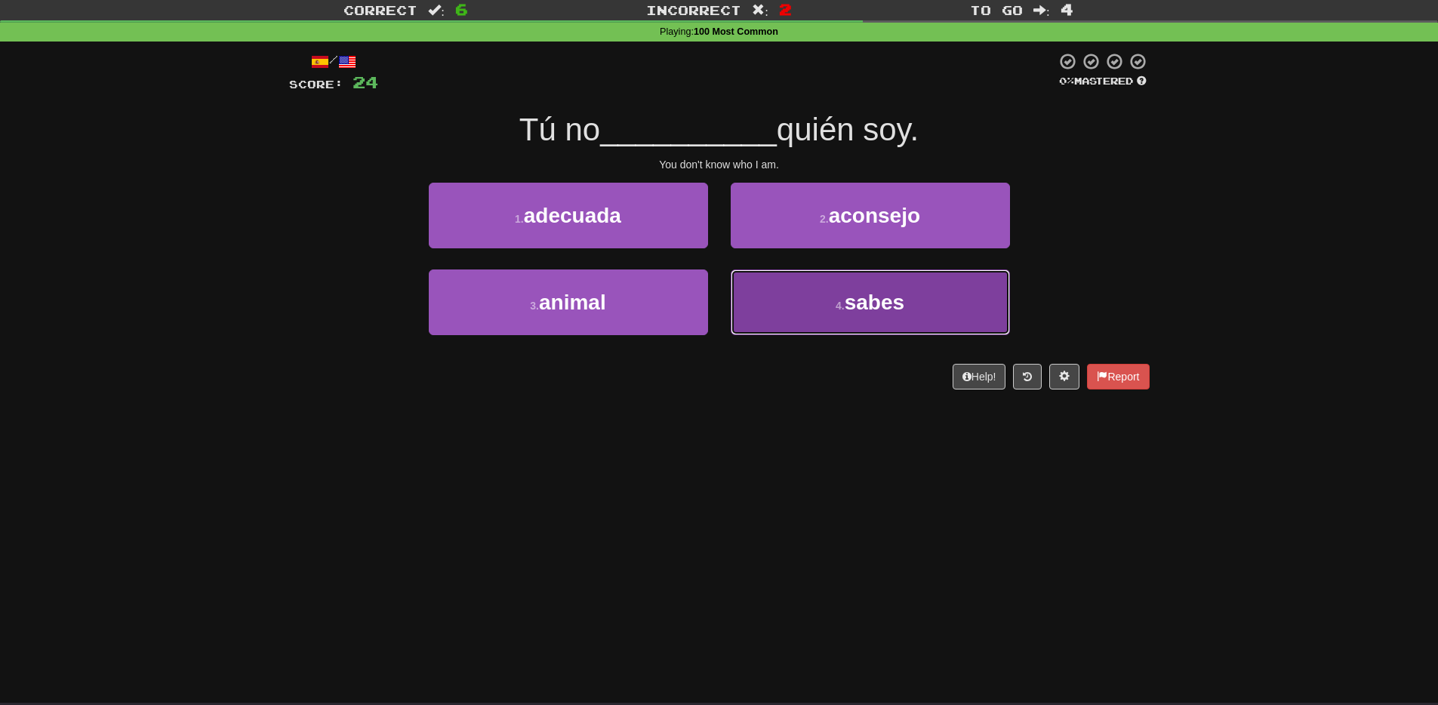
click at [852, 306] on span "sabes" at bounding box center [875, 302] width 60 height 23
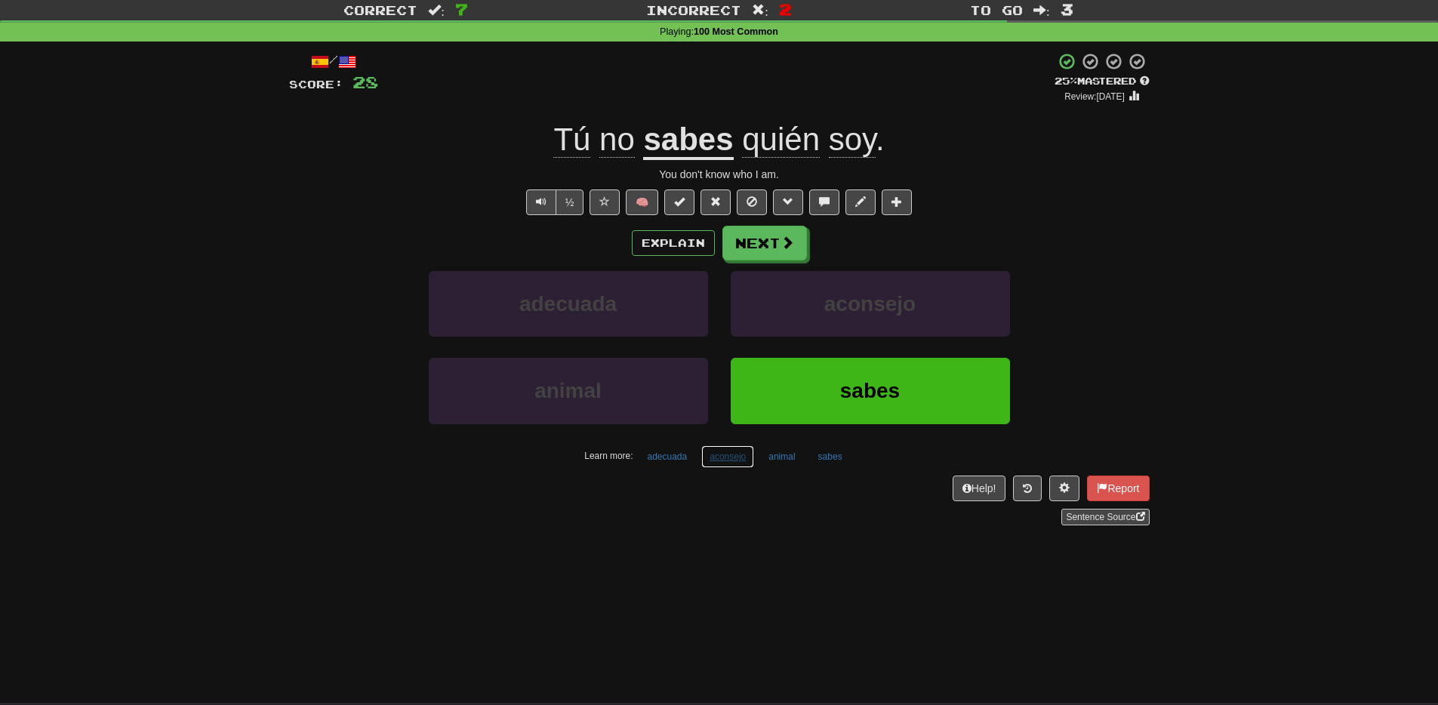
click at [723, 465] on button "aconsejo" at bounding box center [727, 456] width 53 height 23
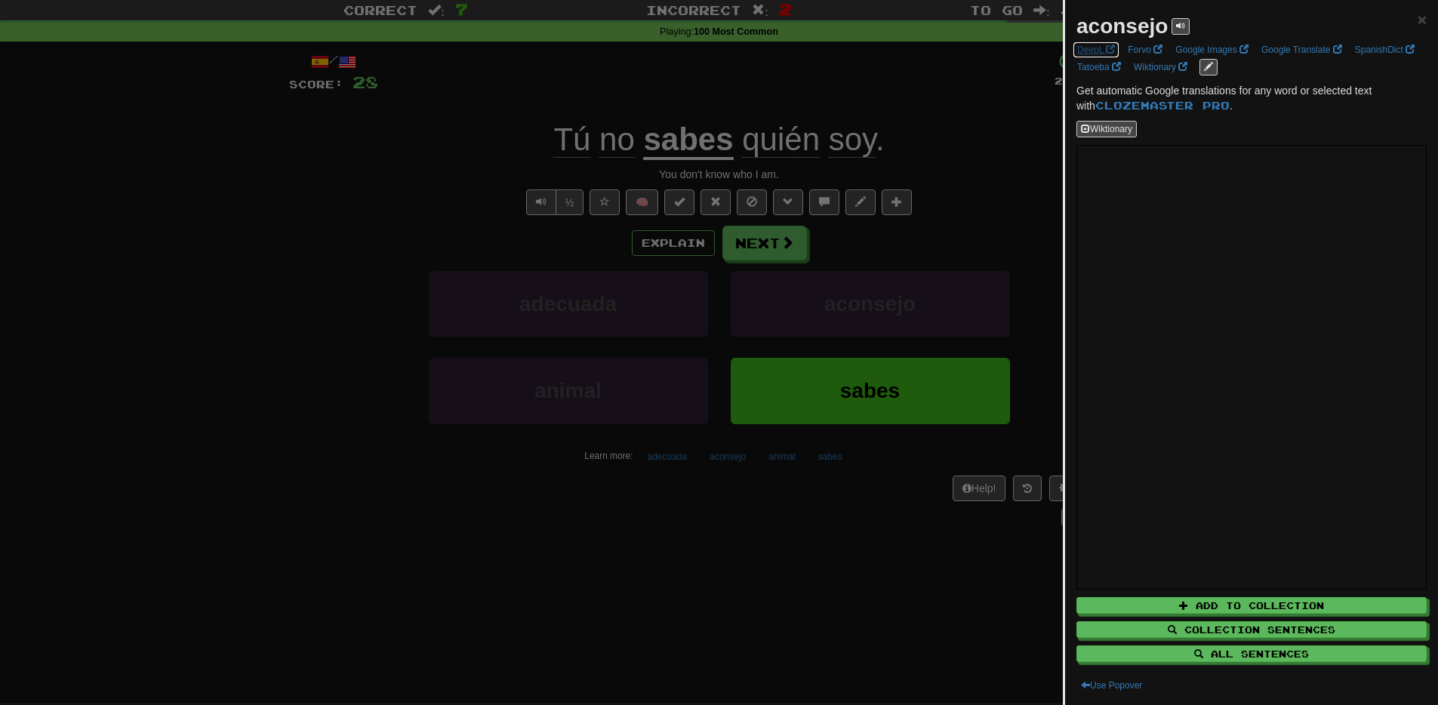
click at [1099, 51] on link "DeepL" at bounding box center [1096, 50] width 47 height 17
click at [681, 594] on div at bounding box center [719, 352] width 1438 height 705
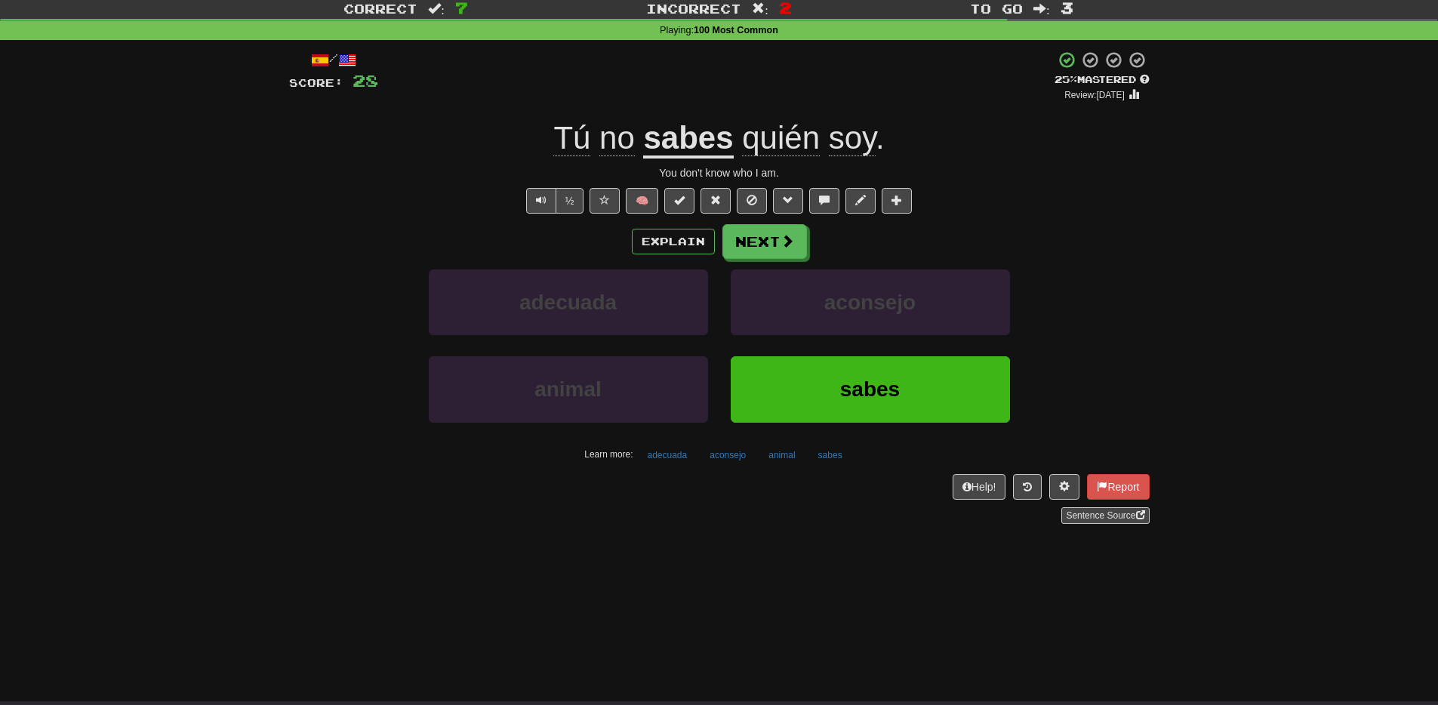
scroll to position [44, 0]
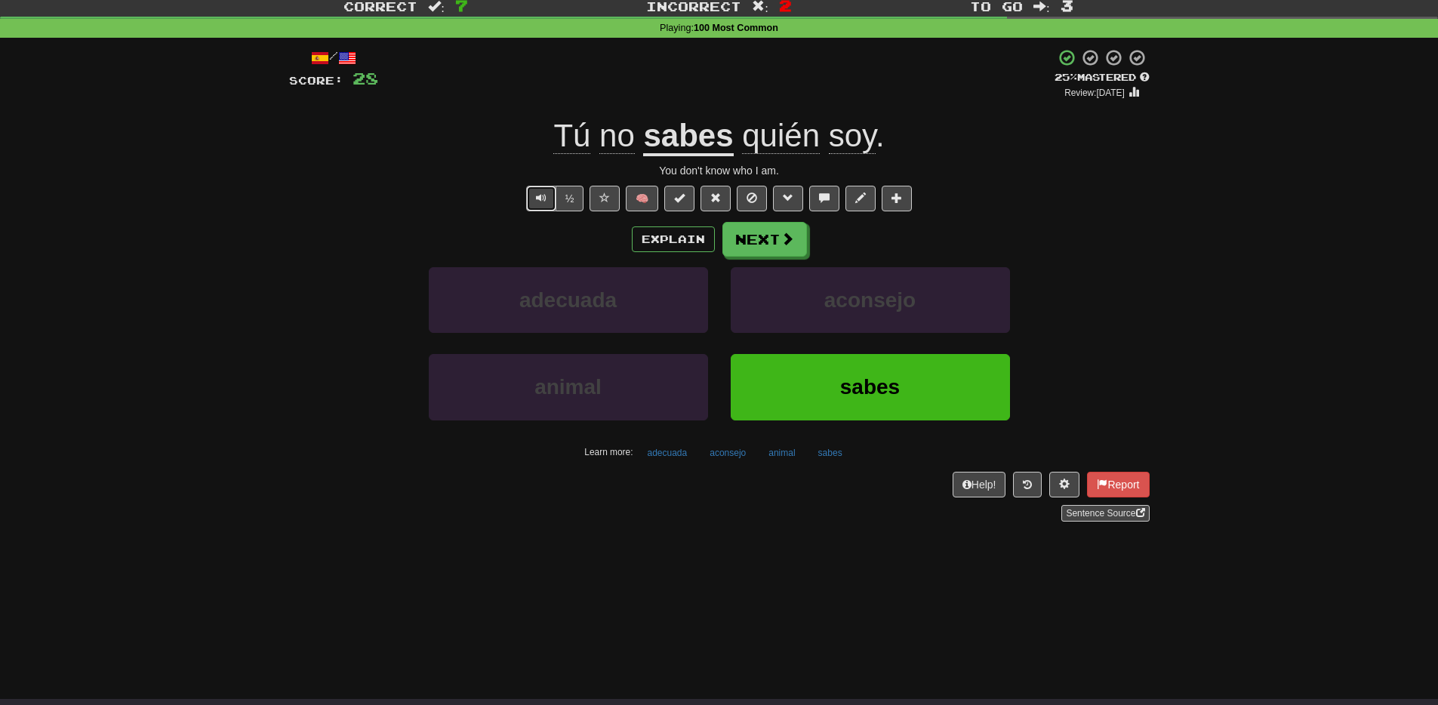
click at [536, 199] on button "Text-to-speech controls" at bounding box center [541, 199] width 30 height 26
click at [765, 237] on button "Next" at bounding box center [765, 240] width 85 height 35
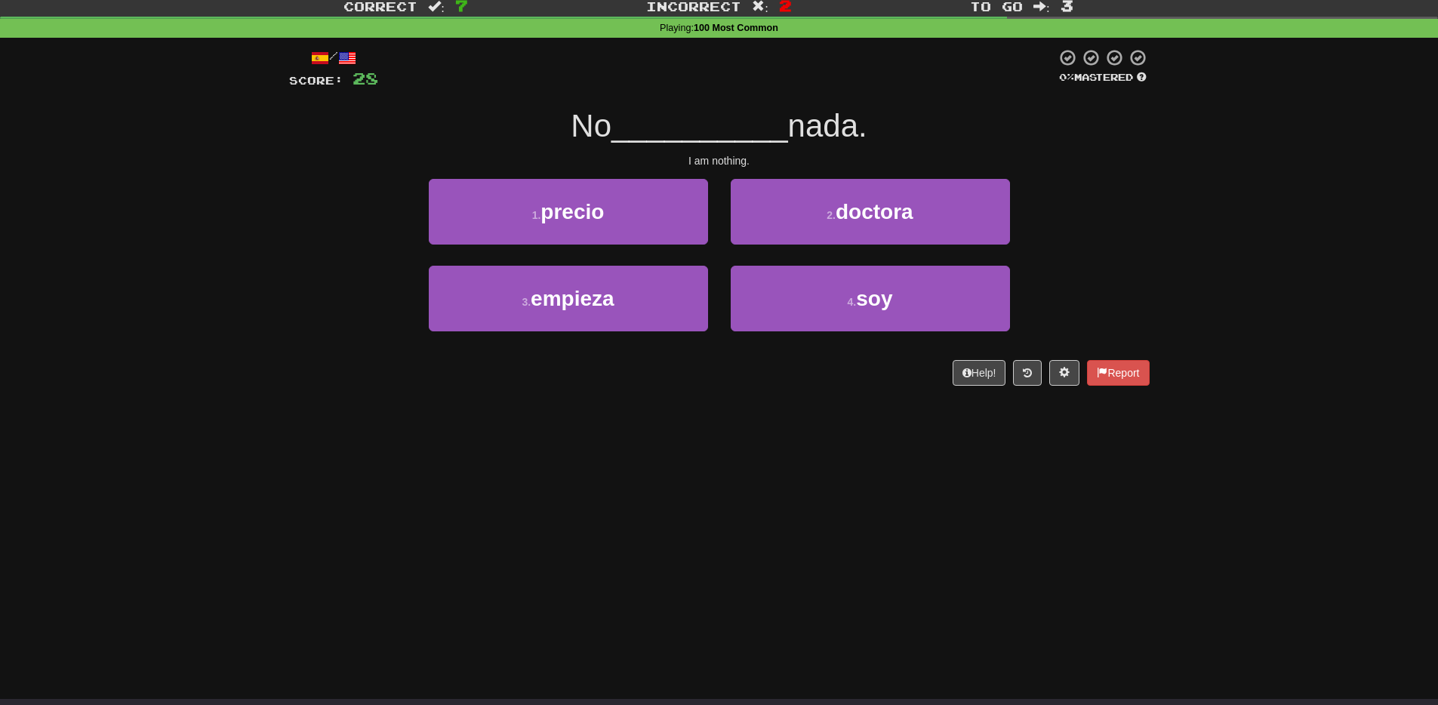
scroll to position [46, 0]
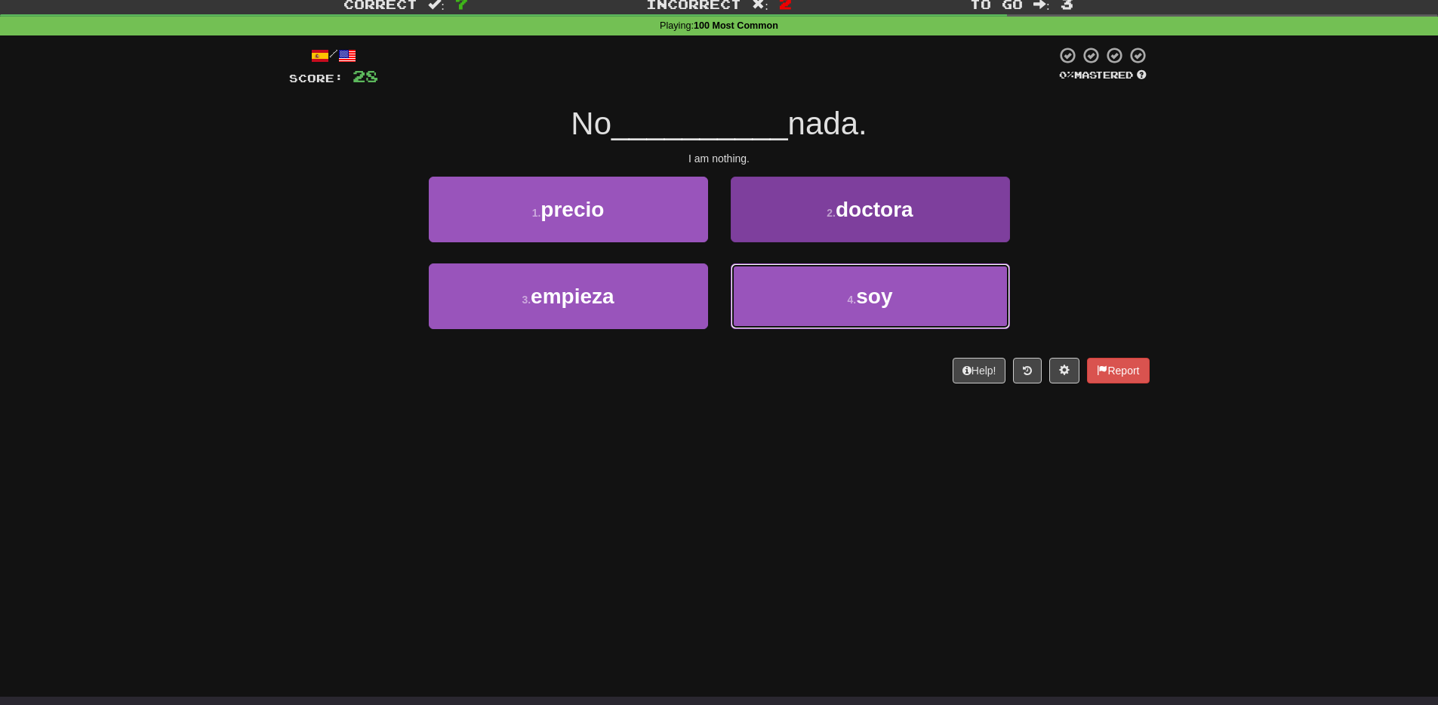
click at [850, 310] on button "4 . soy" at bounding box center [870, 296] width 279 height 66
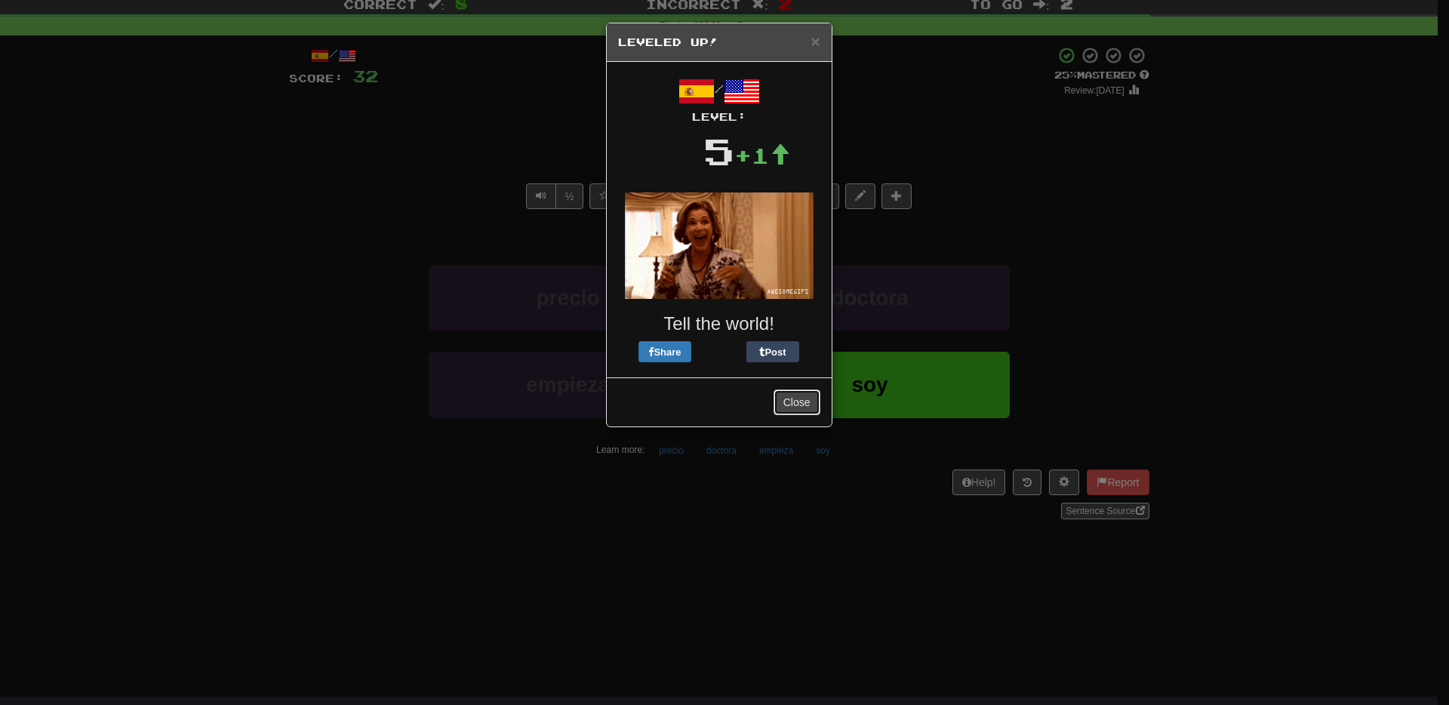
click at [785, 405] on button "Close" at bounding box center [797, 403] width 47 height 26
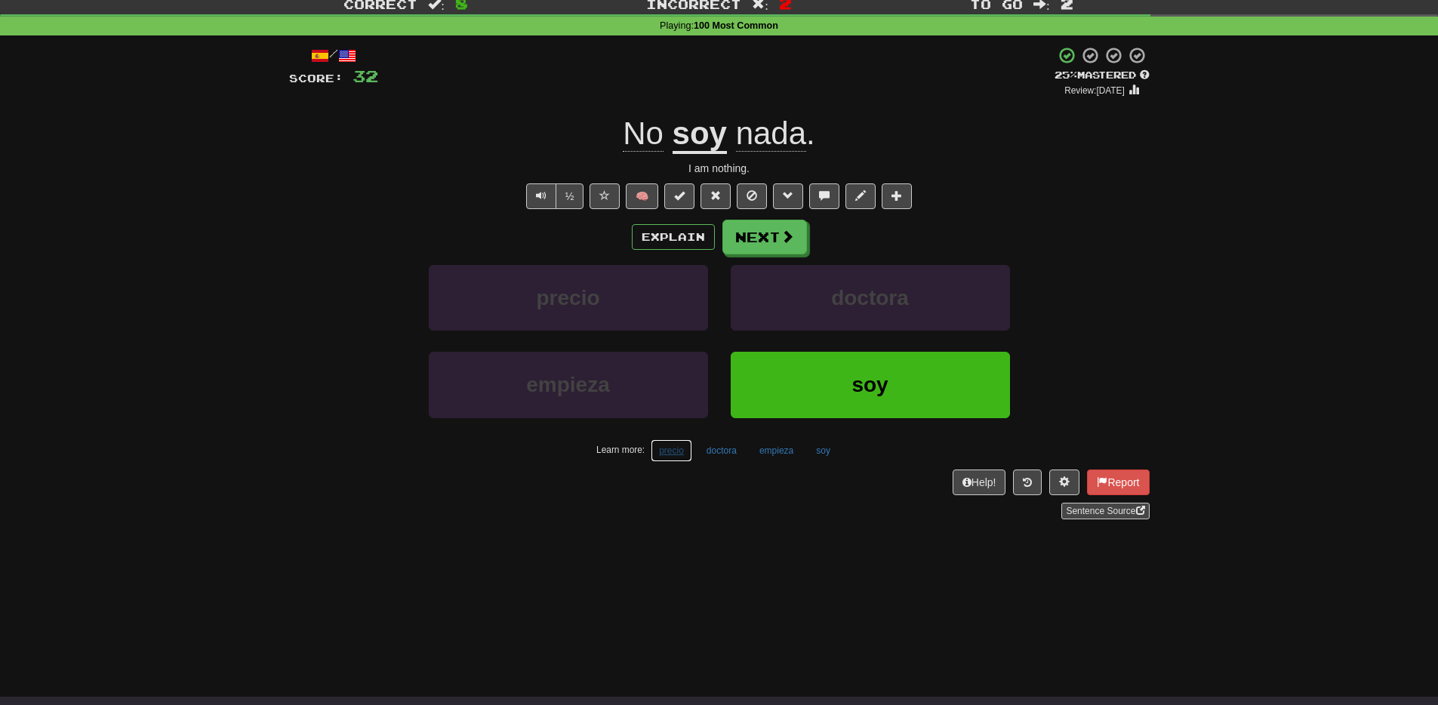
click at [668, 456] on button "precio" at bounding box center [672, 450] width 42 height 23
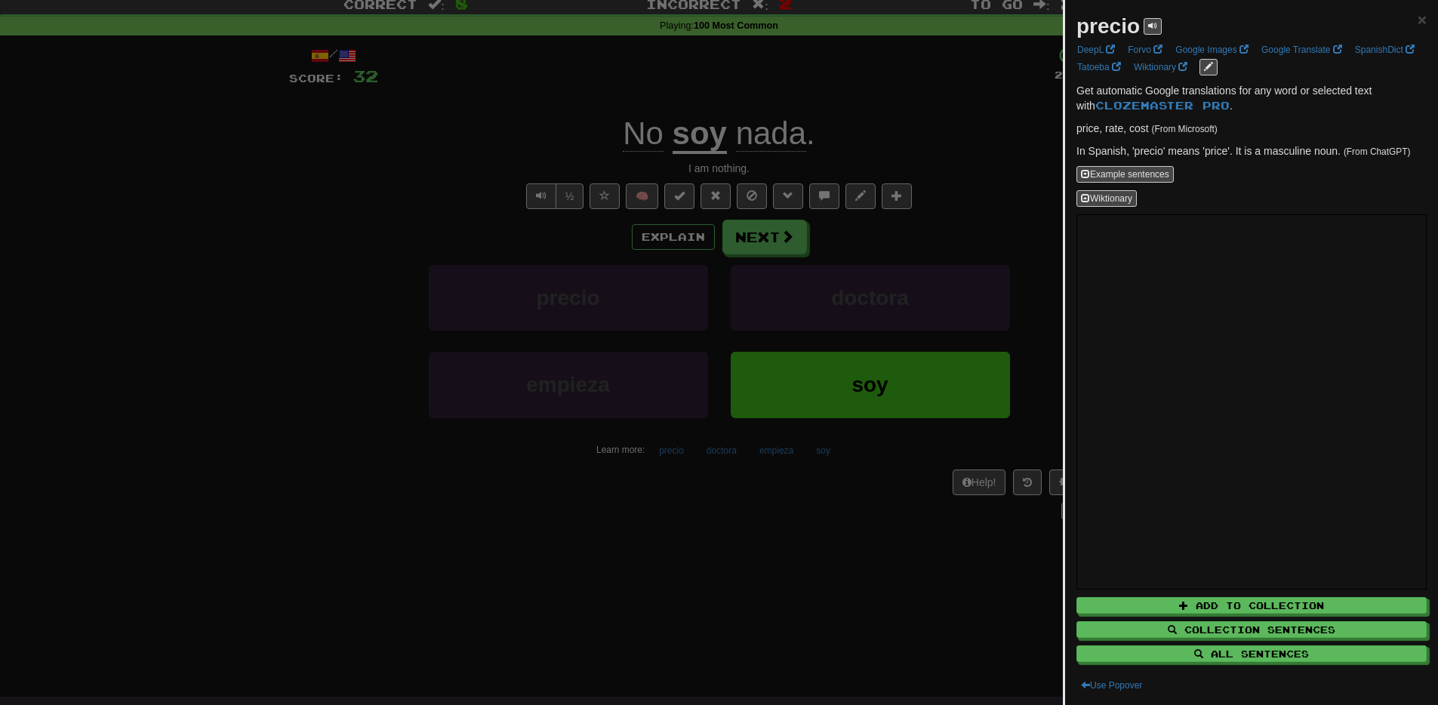
click at [743, 555] on div at bounding box center [719, 352] width 1438 height 705
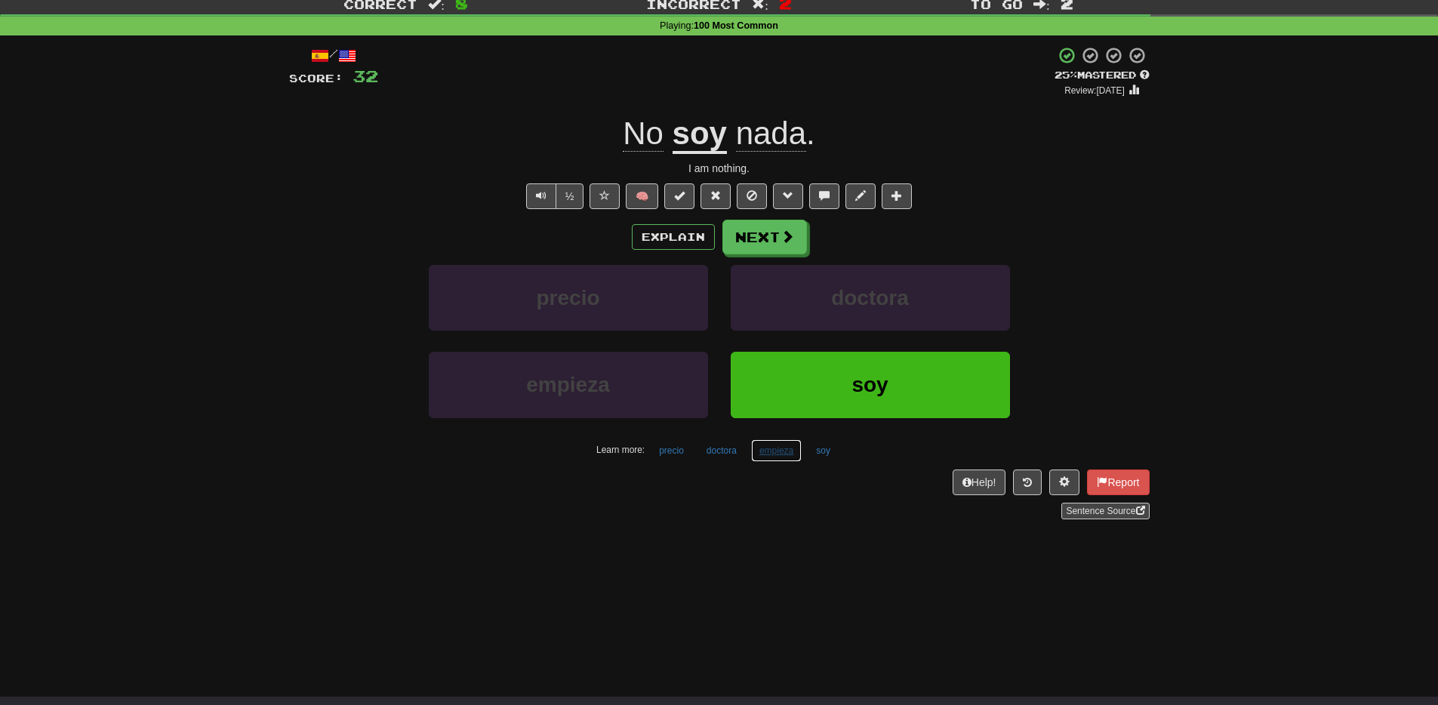
click at [775, 459] on button "empieza" at bounding box center [776, 450] width 51 height 23
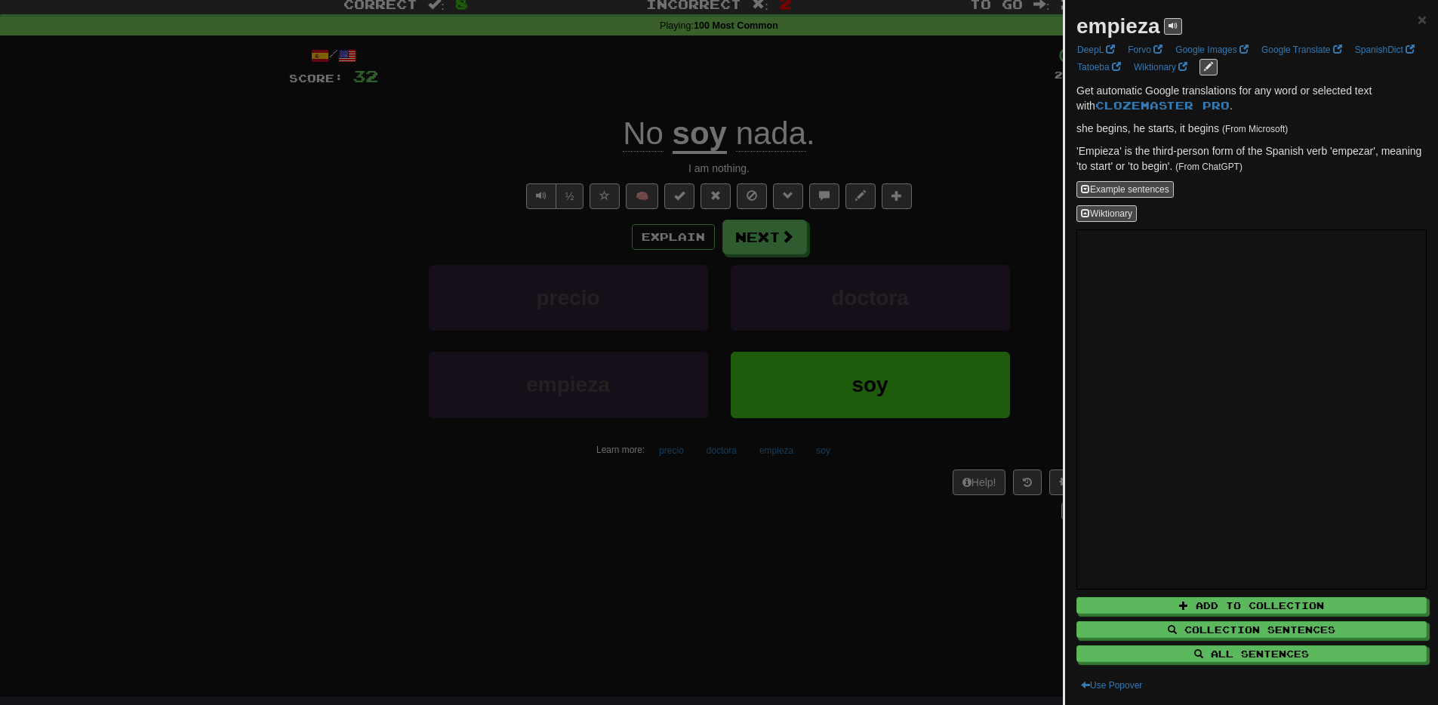
click at [840, 584] on div at bounding box center [719, 352] width 1438 height 705
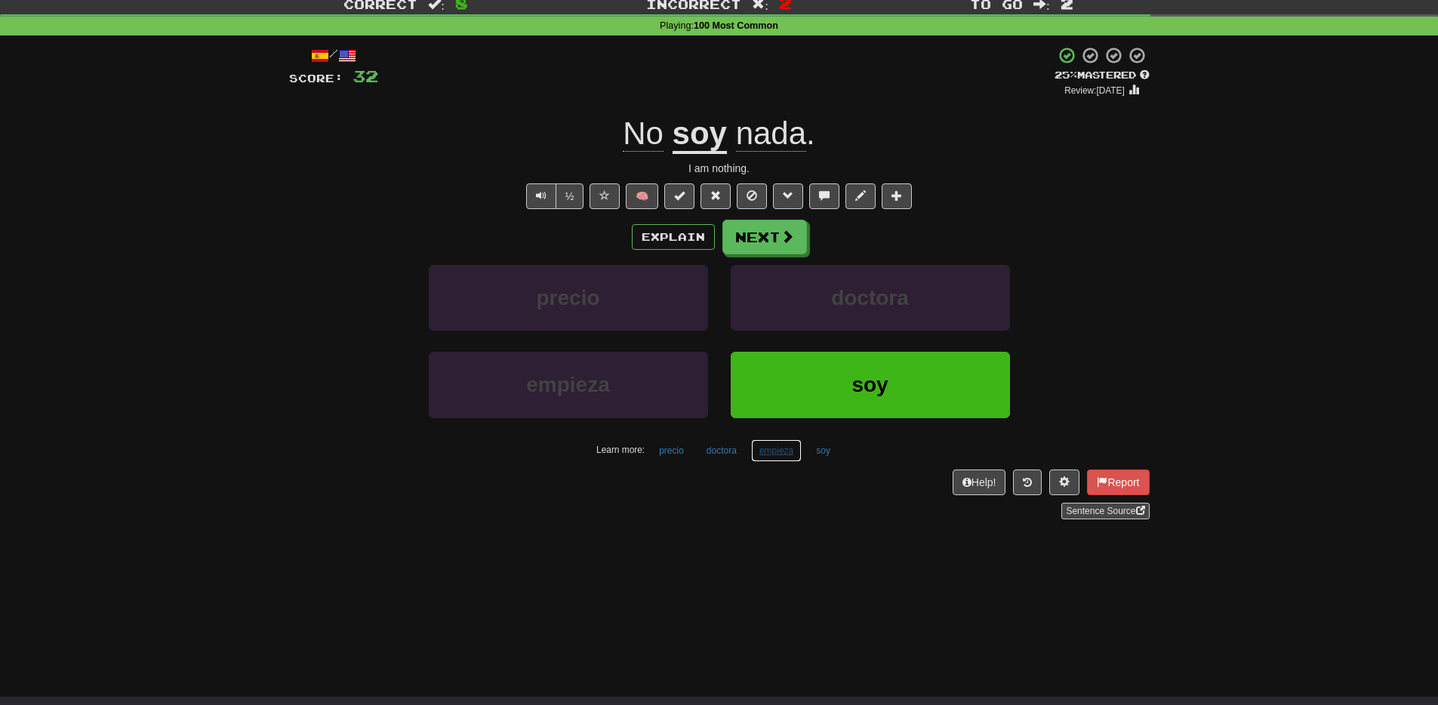
click at [762, 456] on button "empieza" at bounding box center [776, 450] width 51 height 23
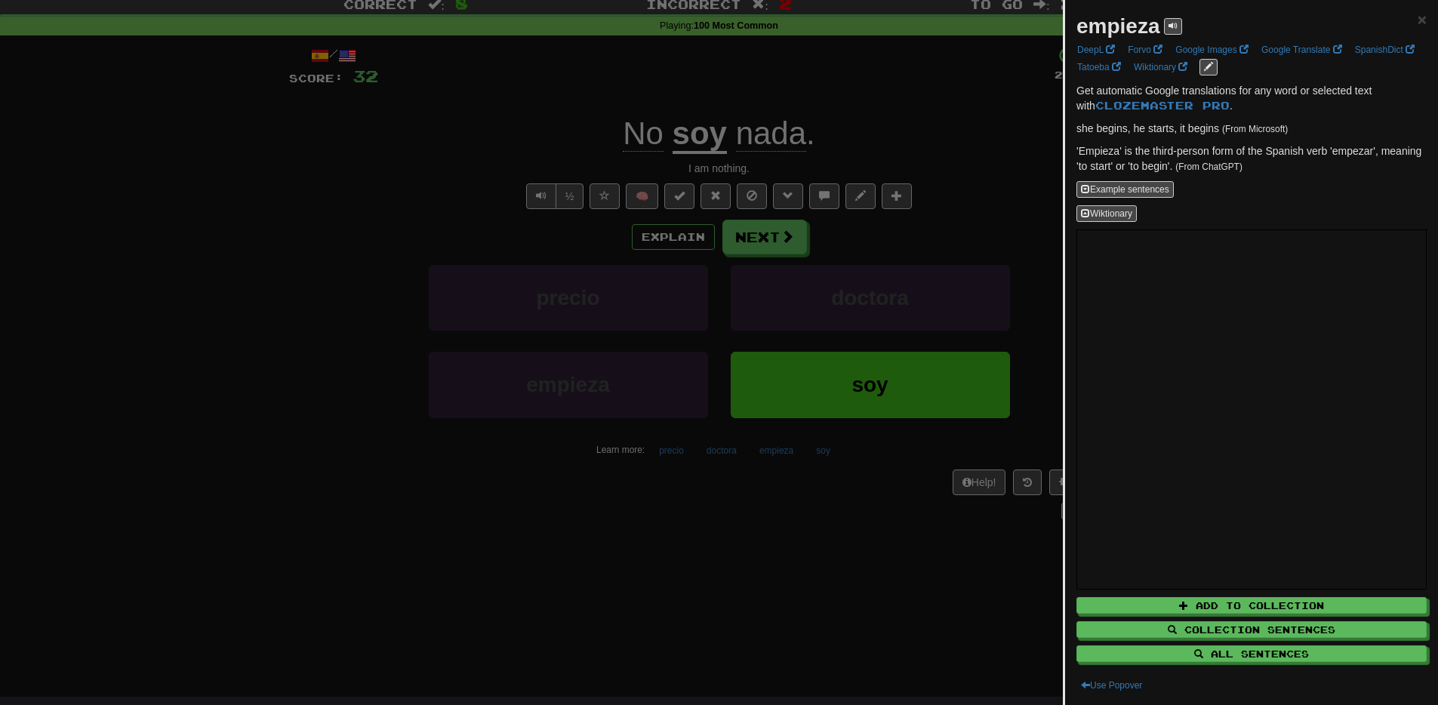
click at [776, 546] on div at bounding box center [719, 352] width 1438 height 705
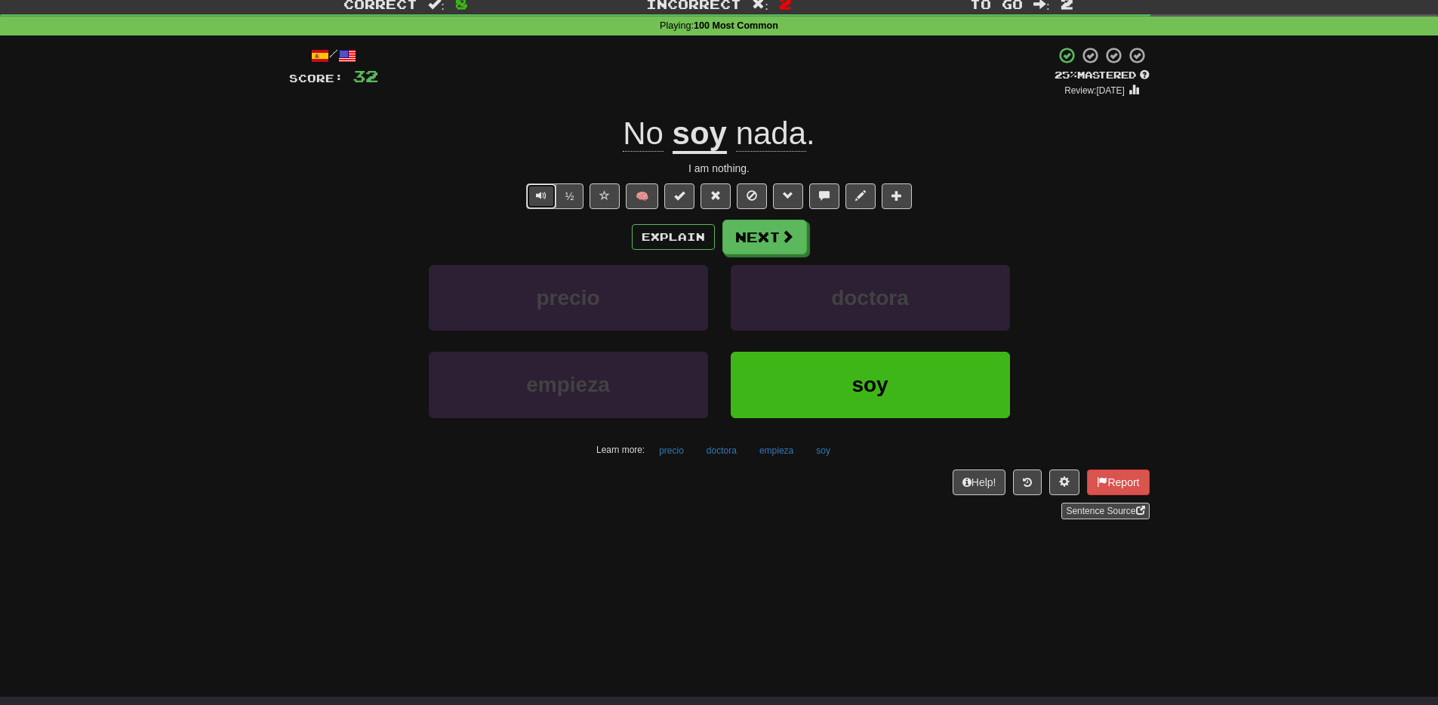
click at [538, 205] on button "Text-to-speech controls" at bounding box center [541, 196] width 30 height 26
click at [785, 236] on span at bounding box center [788, 237] width 14 height 14
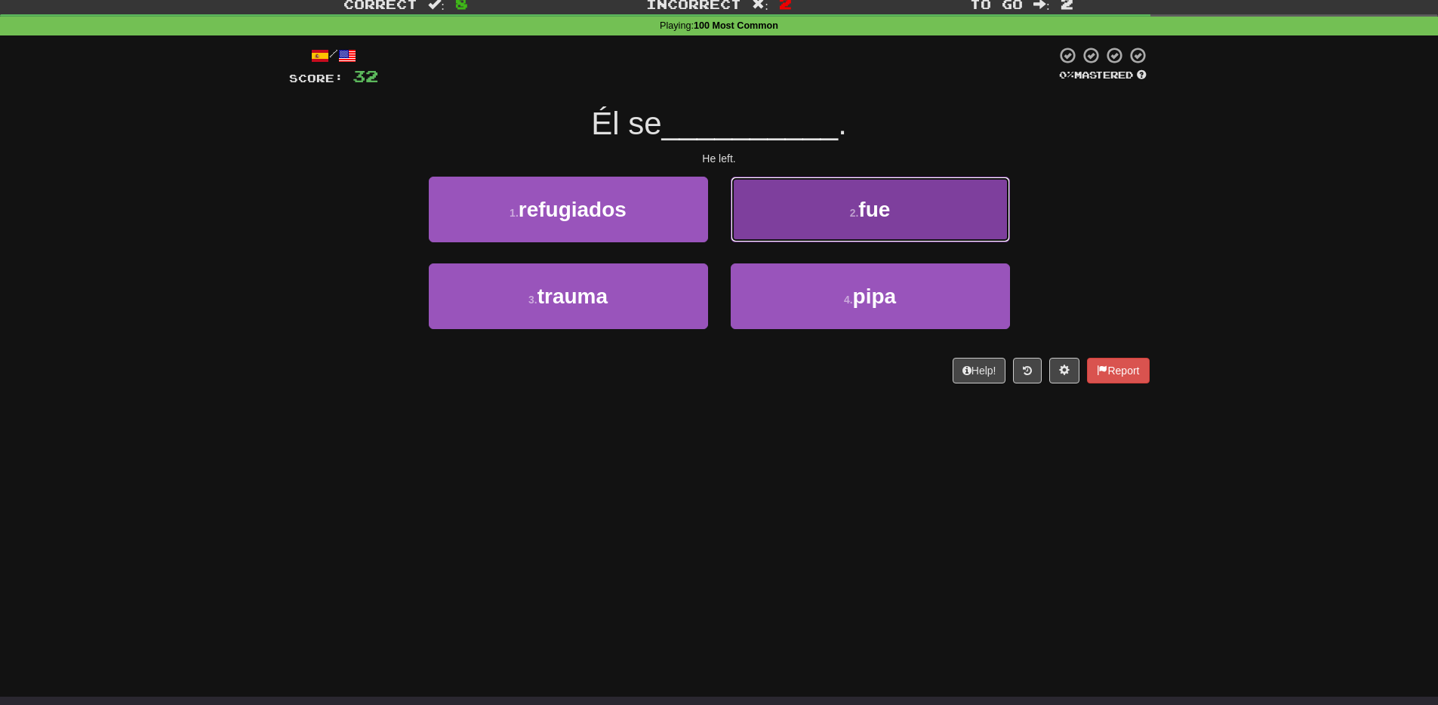
click at [853, 227] on button "2 . fue" at bounding box center [870, 210] width 279 height 66
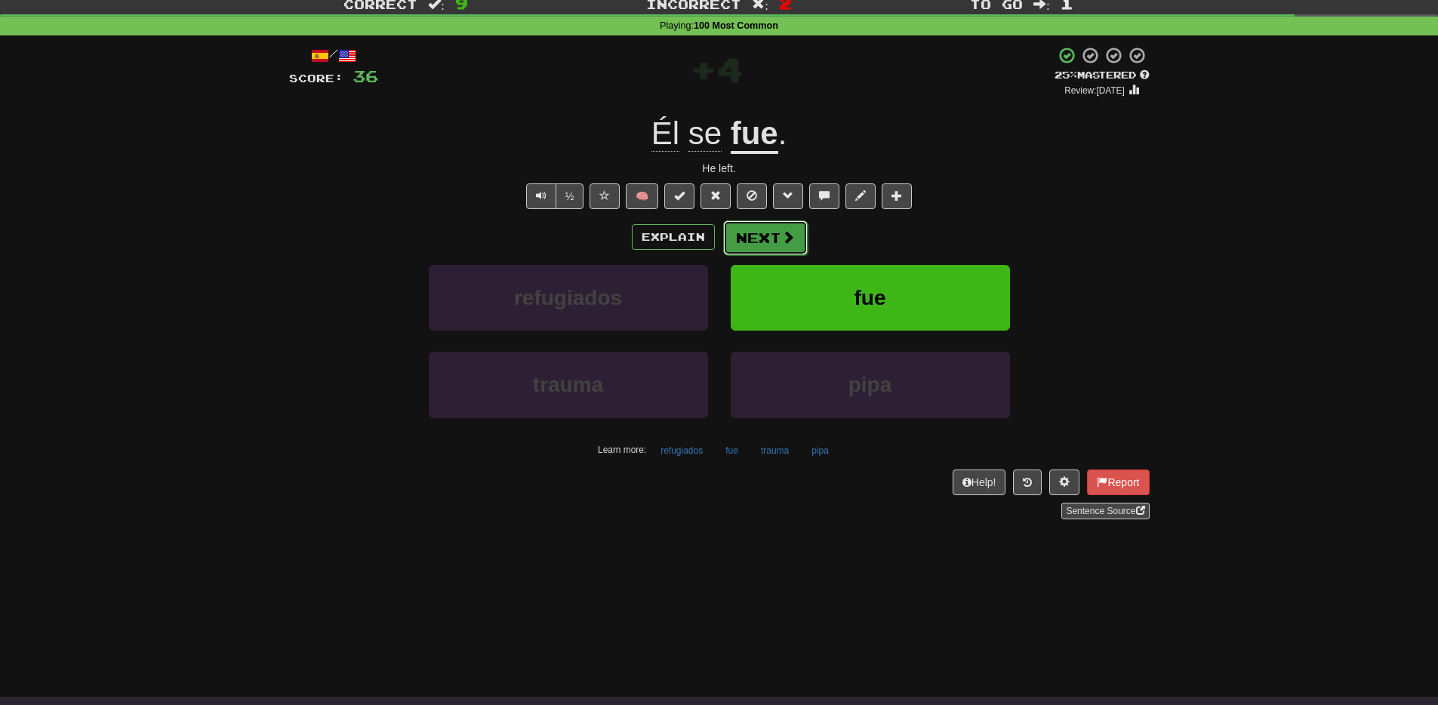
click at [757, 237] on button "Next" at bounding box center [765, 237] width 85 height 35
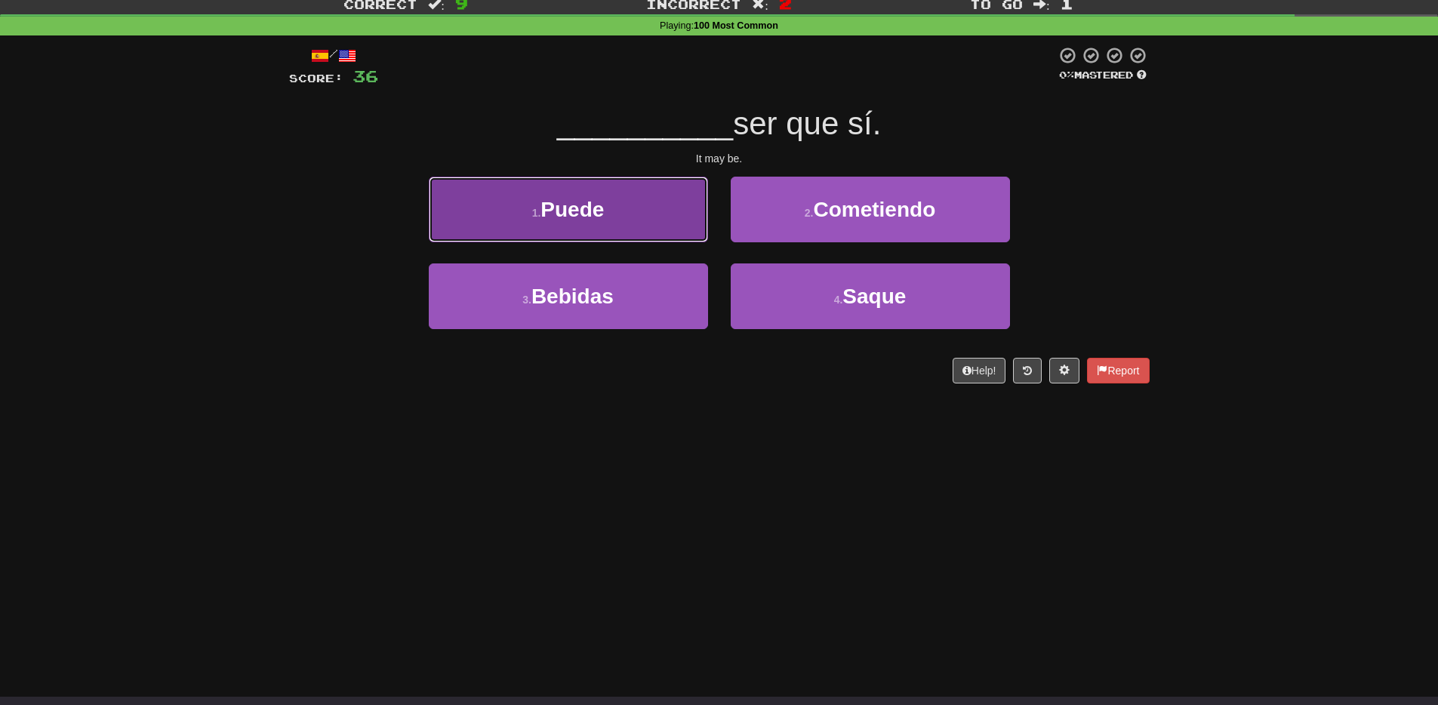
click at [594, 213] on span "Puede" at bounding box center [572, 209] width 63 height 23
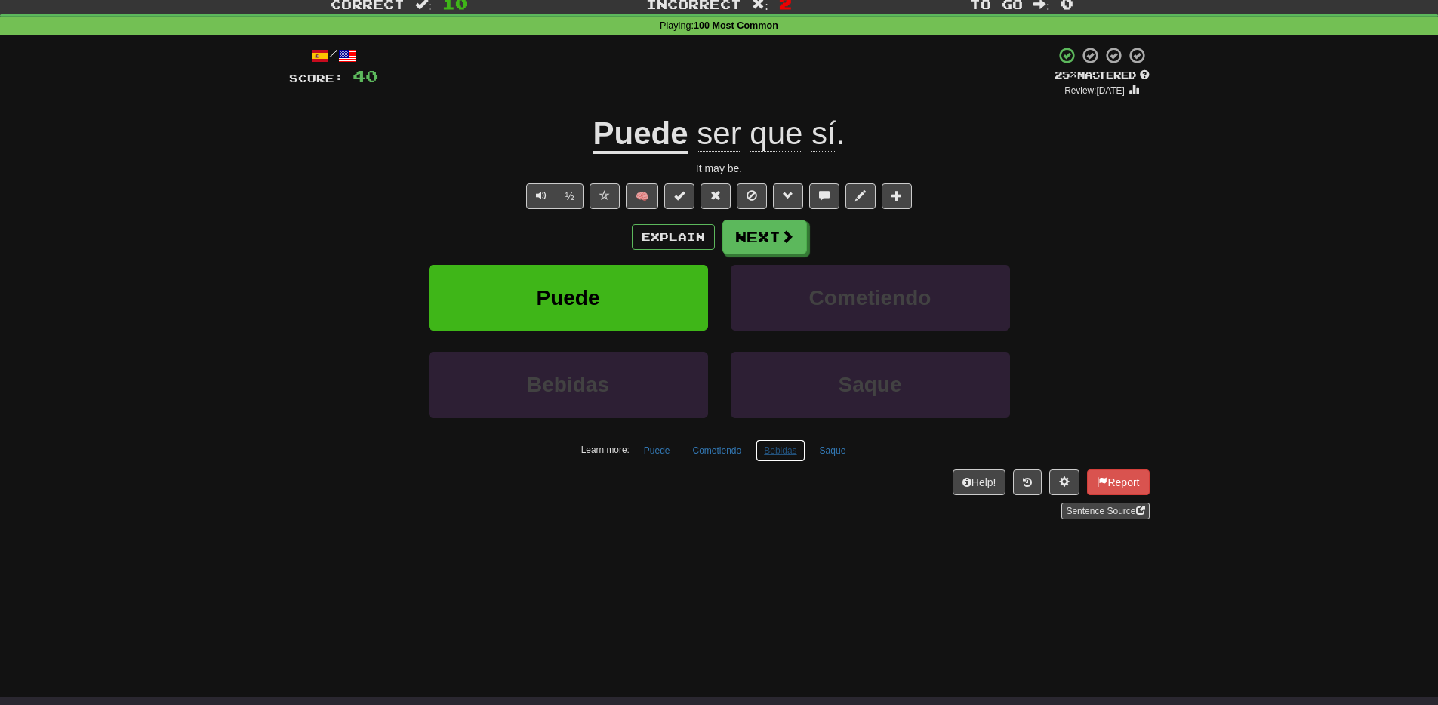
click at [787, 449] on button "Bebidas" at bounding box center [780, 450] width 49 height 23
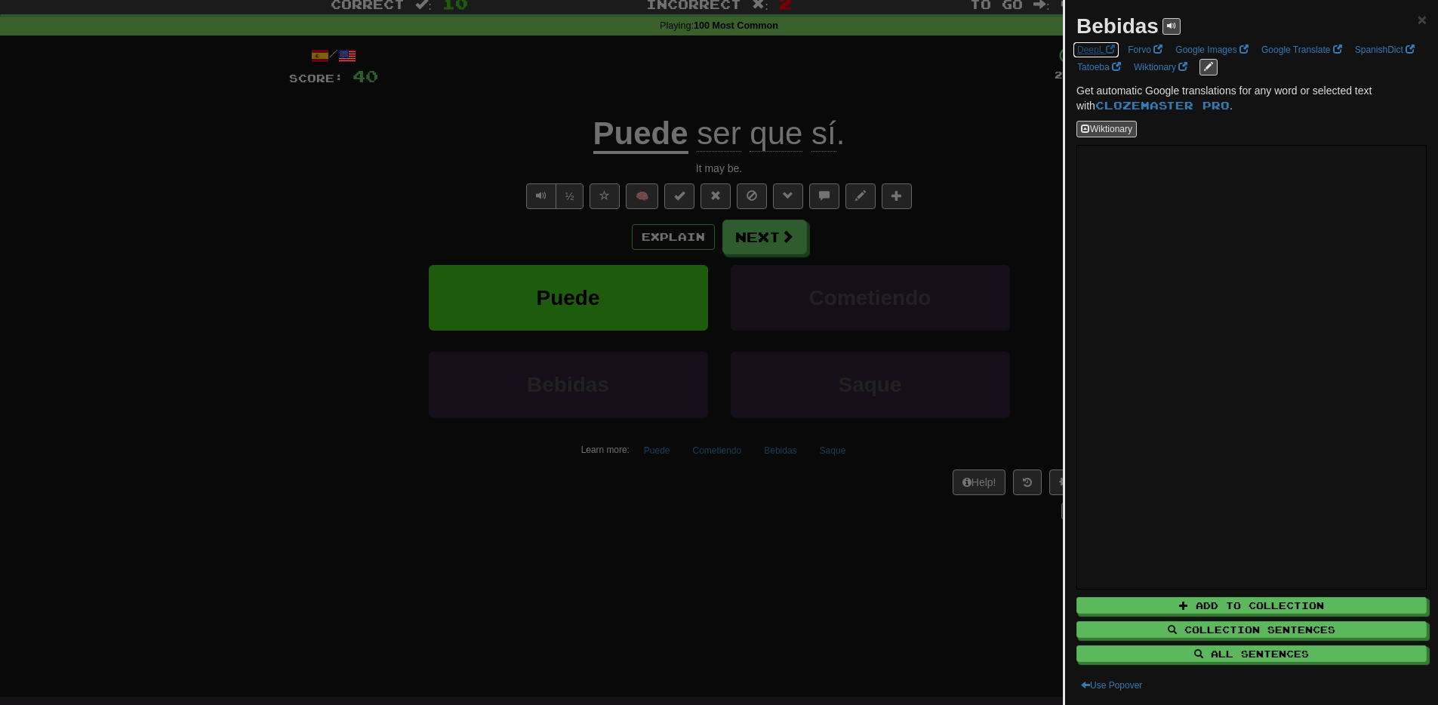
click at [1094, 48] on link "DeepL" at bounding box center [1096, 50] width 47 height 17
click at [459, 561] on div at bounding box center [719, 352] width 1438 height 705
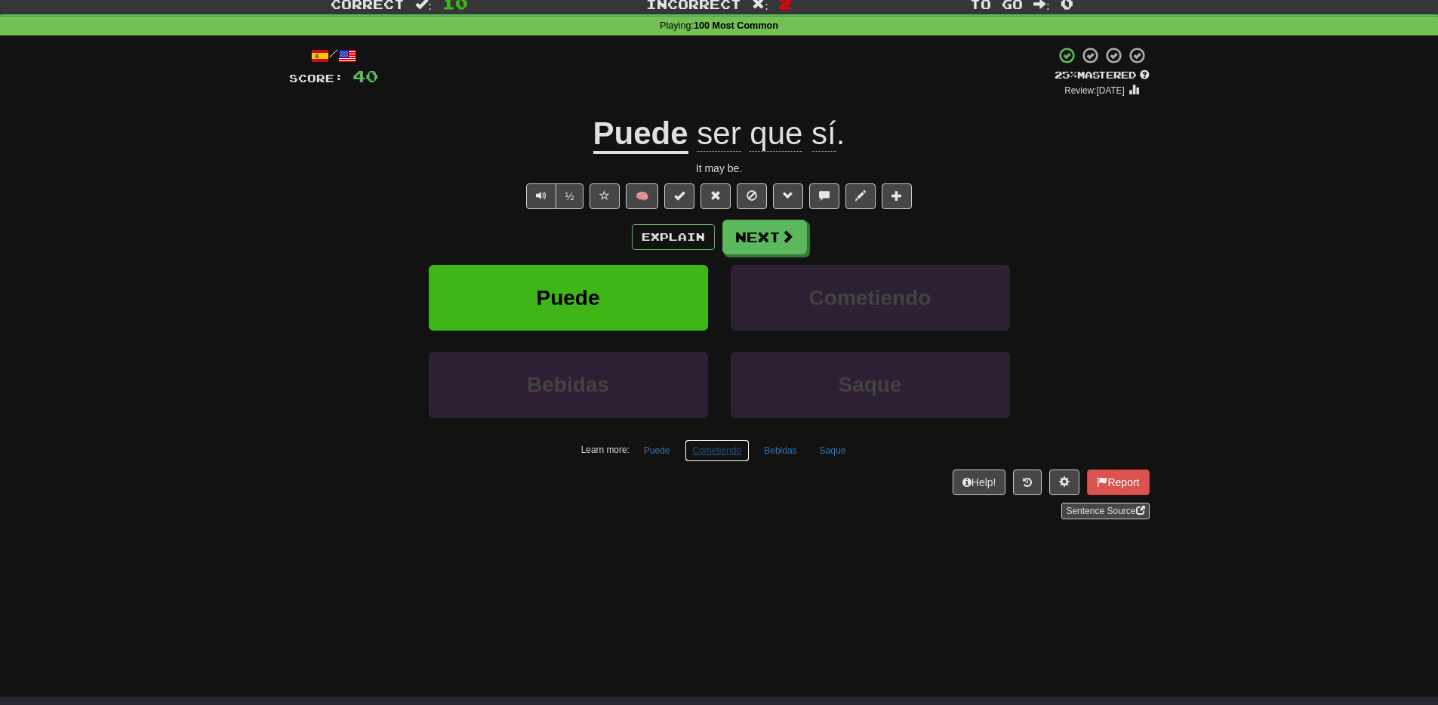
click at [715, 460] on button "Cometiendo" at bounding box center [718, 450] width 66 height 23
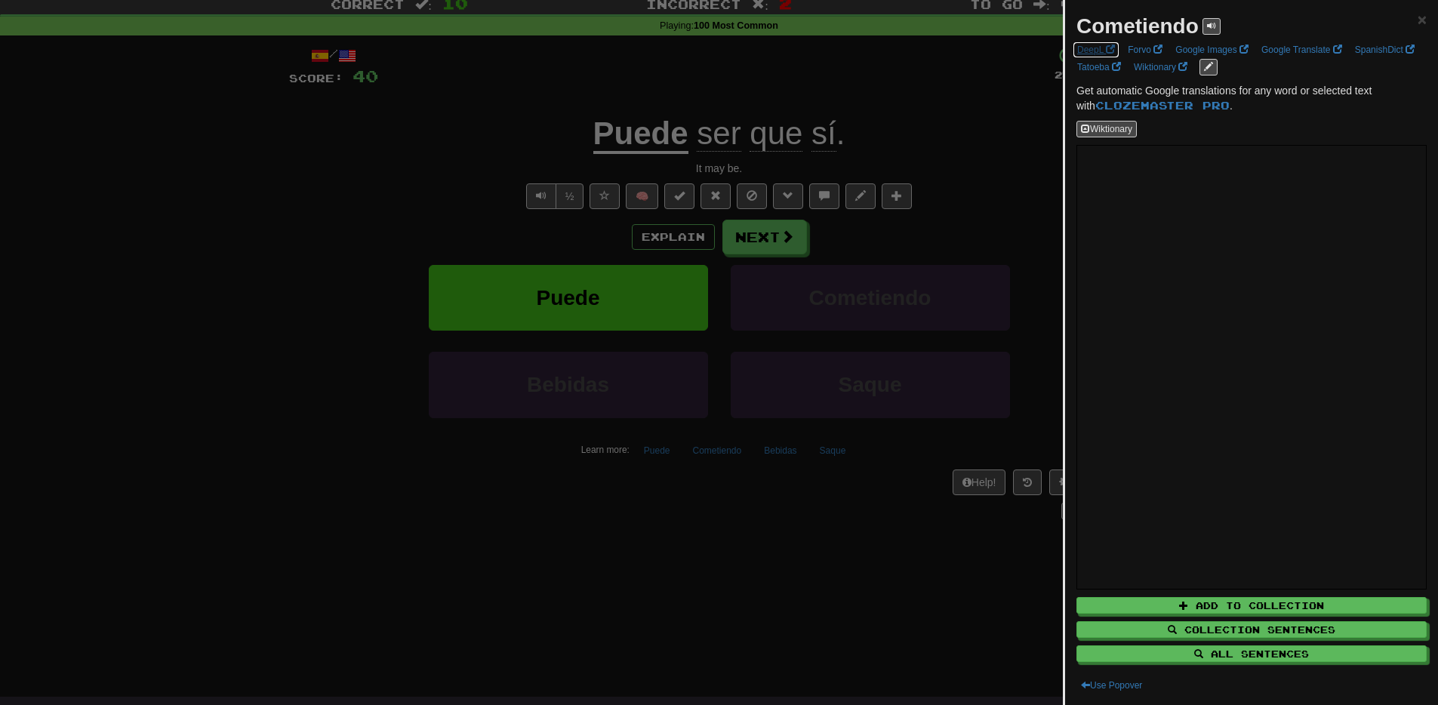
click at [1101, 51] on link "DeepL" at bounding box center [1096, 50] width 47 height 17
click at [580, 665] on div at bounding box center [719, 352] width 1438 height 705
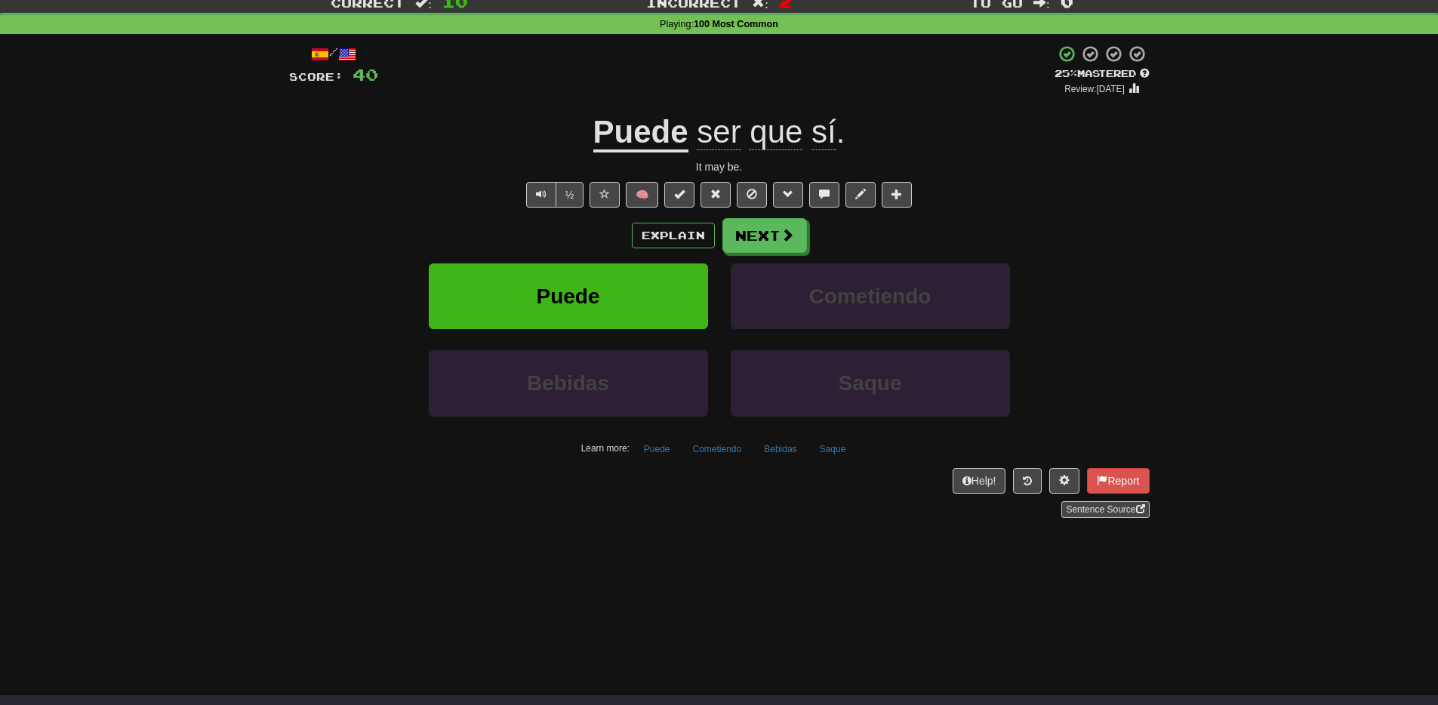
scroll to position [0, 0]
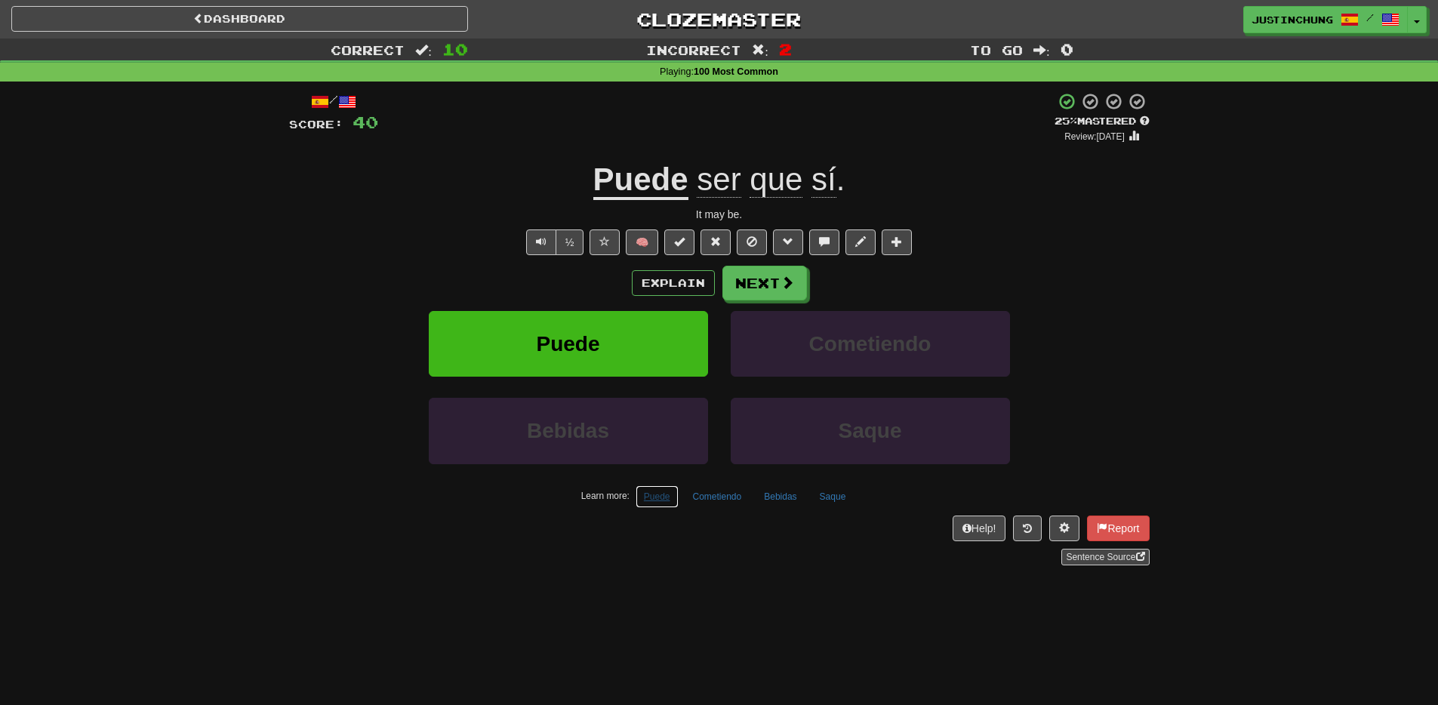
click at [655, 495] on button "Puede" at bounding box center [657, 496] width 43 height 23
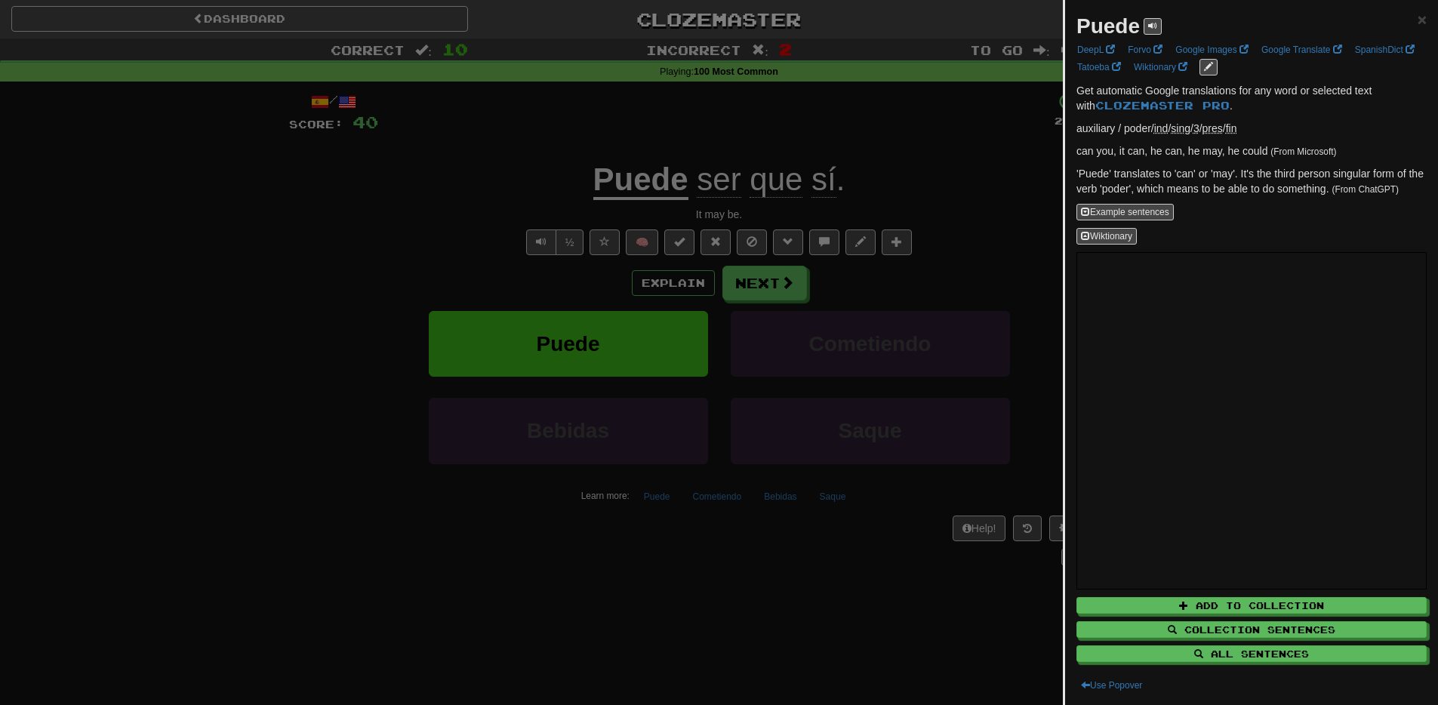
click at [767, 589] on div at bounding box center [719, 352] width 1438 height 705
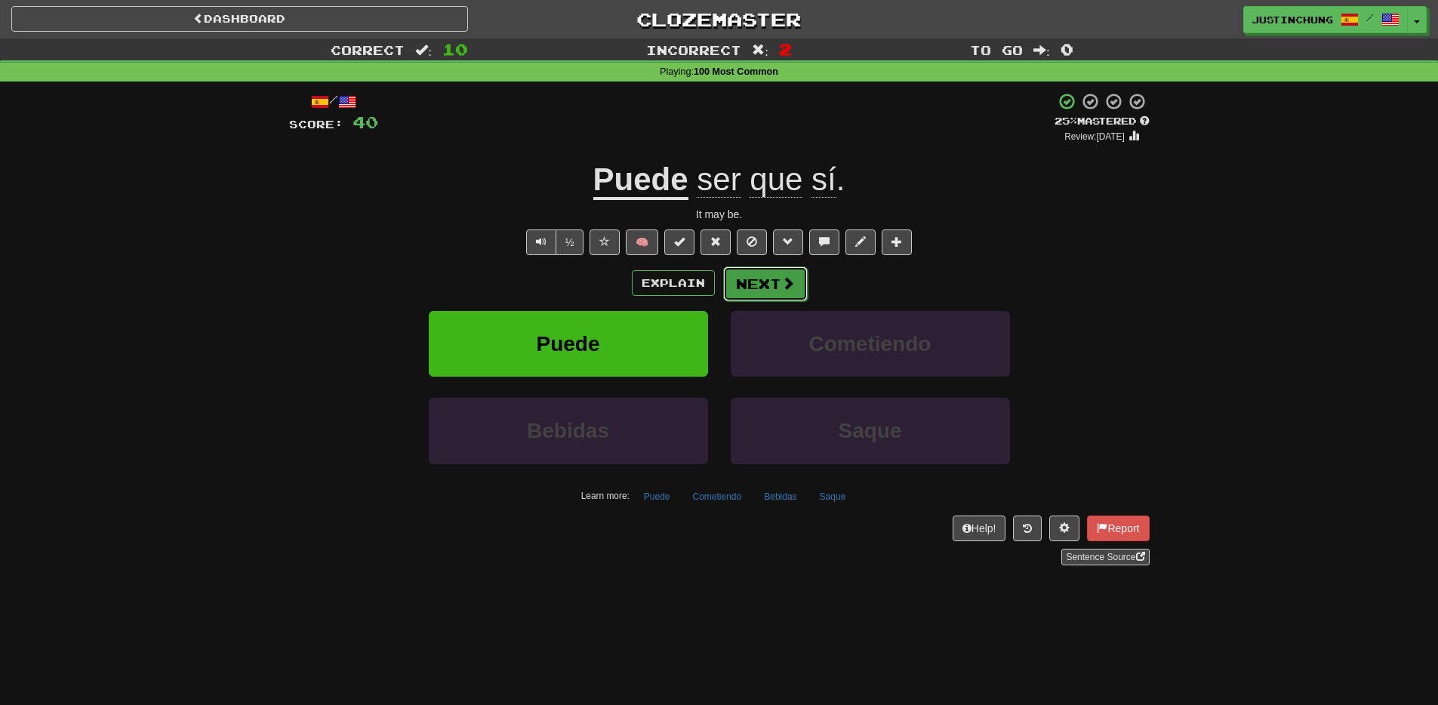
click at [750, 290] on button "Next" at bounding box center [765, 283] width 85 height 35
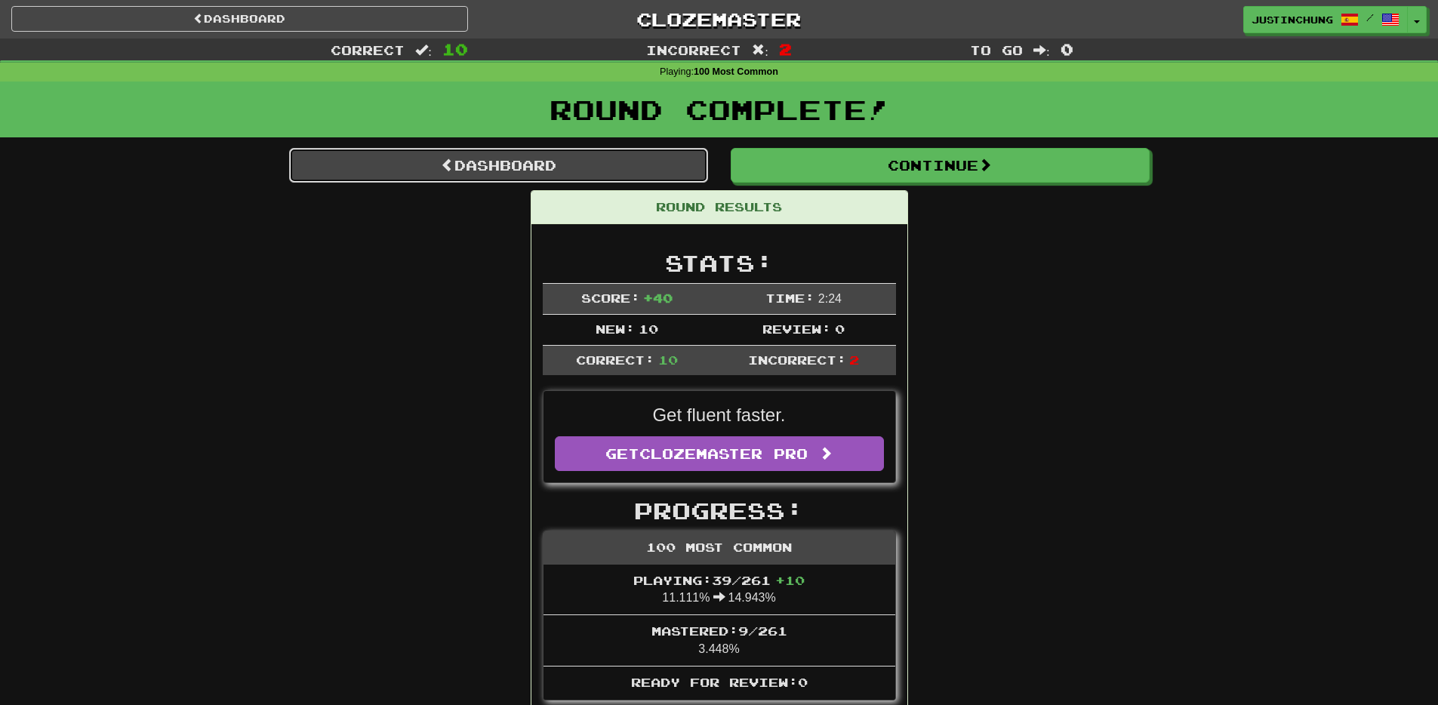
click at [482, 176] on link "Dashboard" at bounding box center [498, 165] width 419 height 35
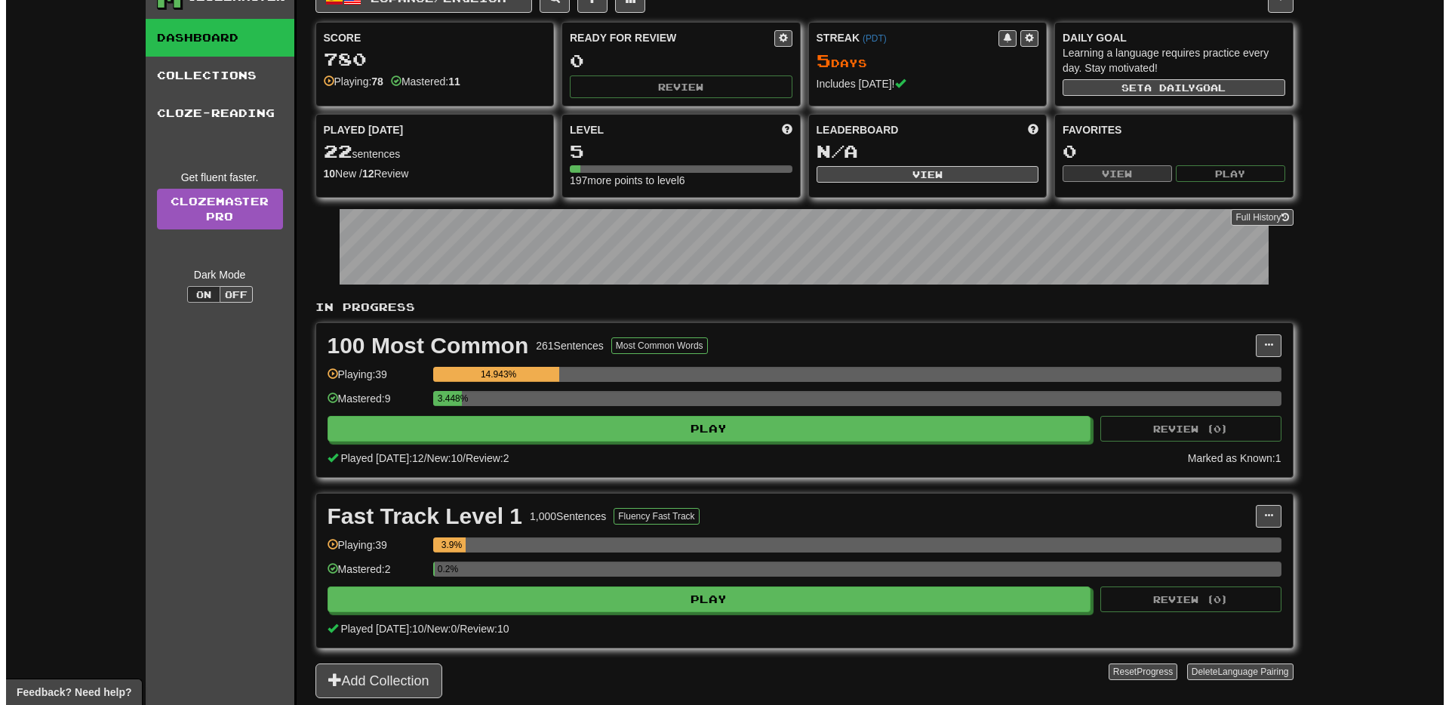
scroll to position [195, 0]
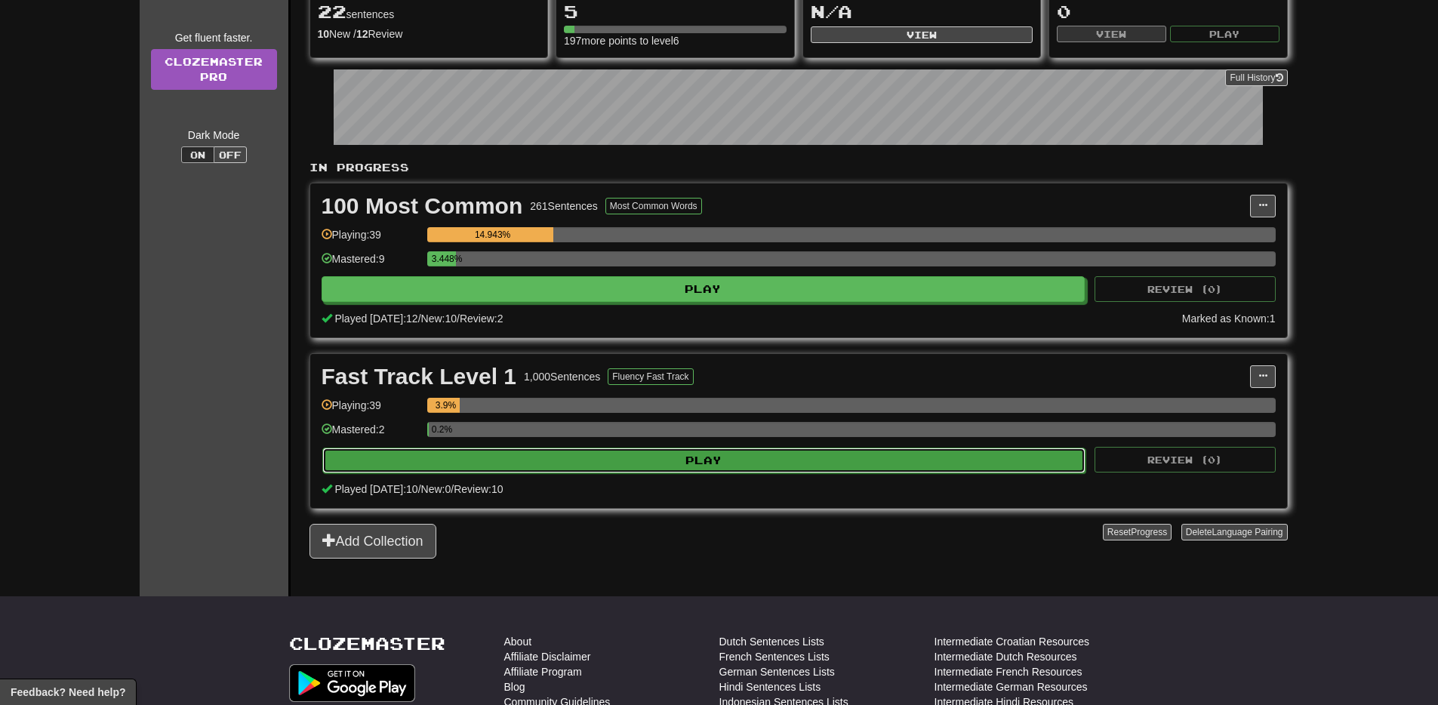
click at [769, 465] on button "Play" at bounding box center [704, 461] width 764 height 26
select select "**"
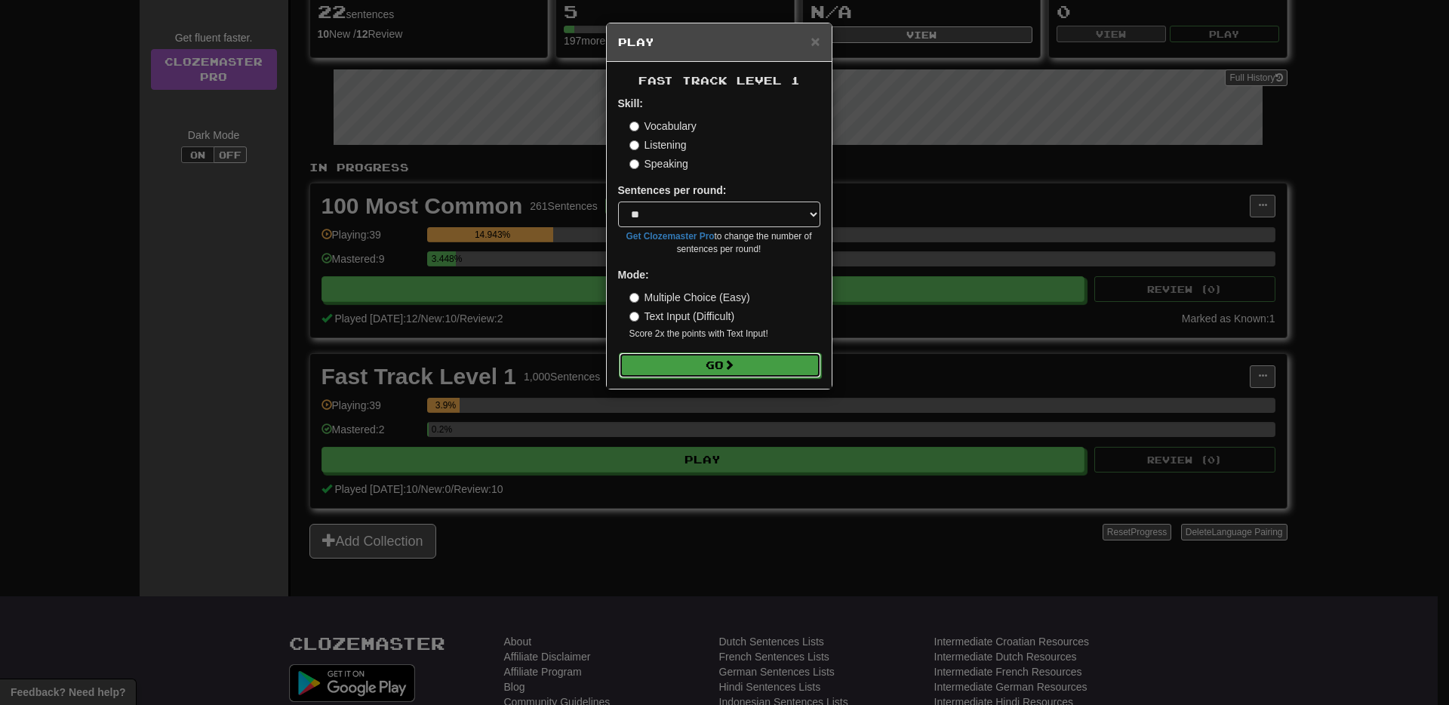
click at [722, 359] on button "Go" at bounding box center [720, 366] width 202 height 26
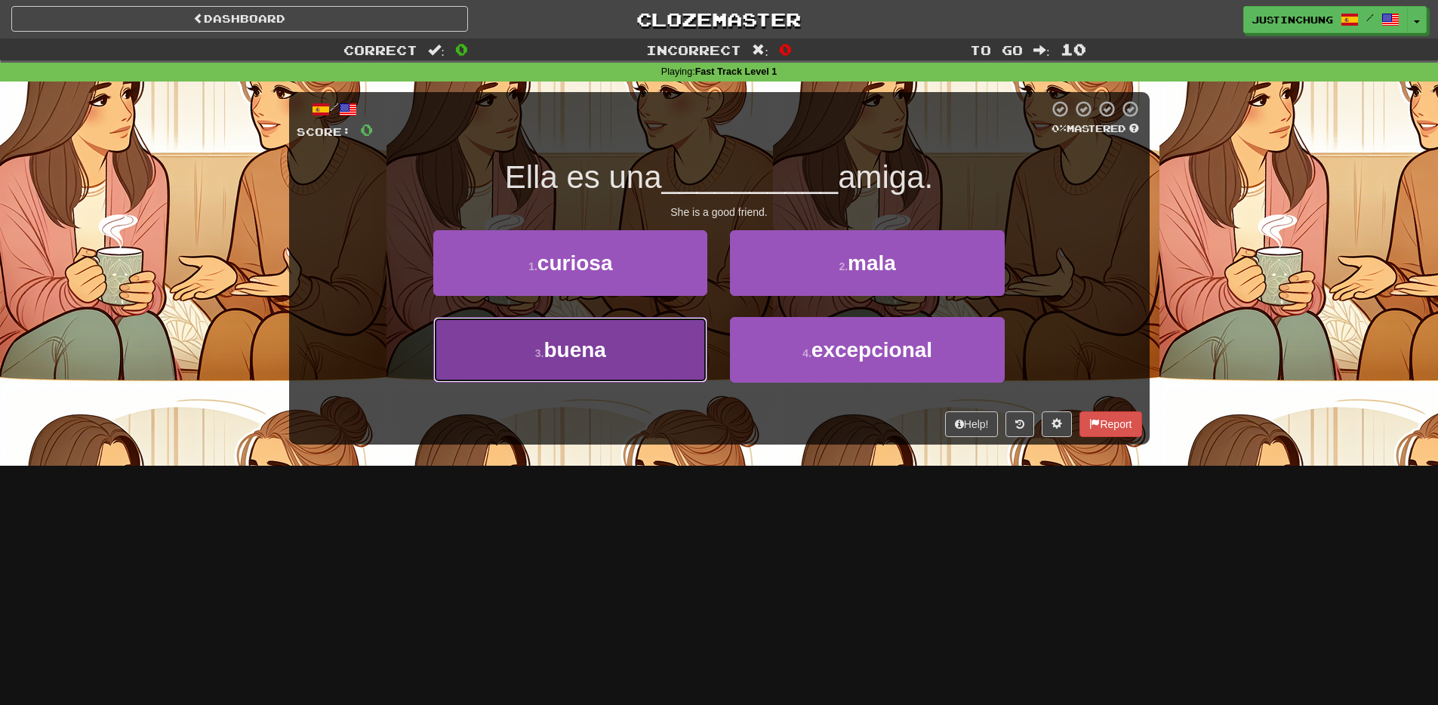
click at [570, 365] on button "3 . buena" at bounding box center [570, 350] width 274 height 66
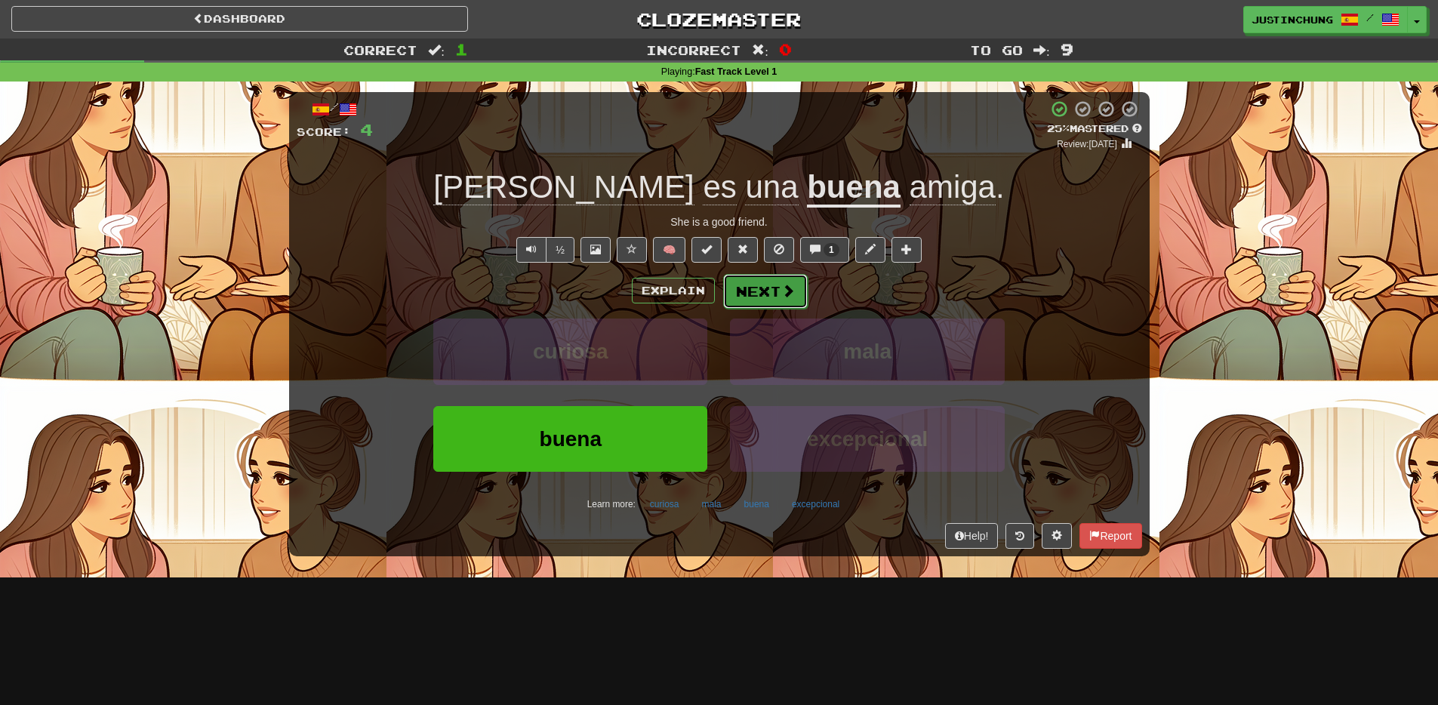
click at [769, 297] on button "Next" at bounding box center [765, 291] width 85 height 35
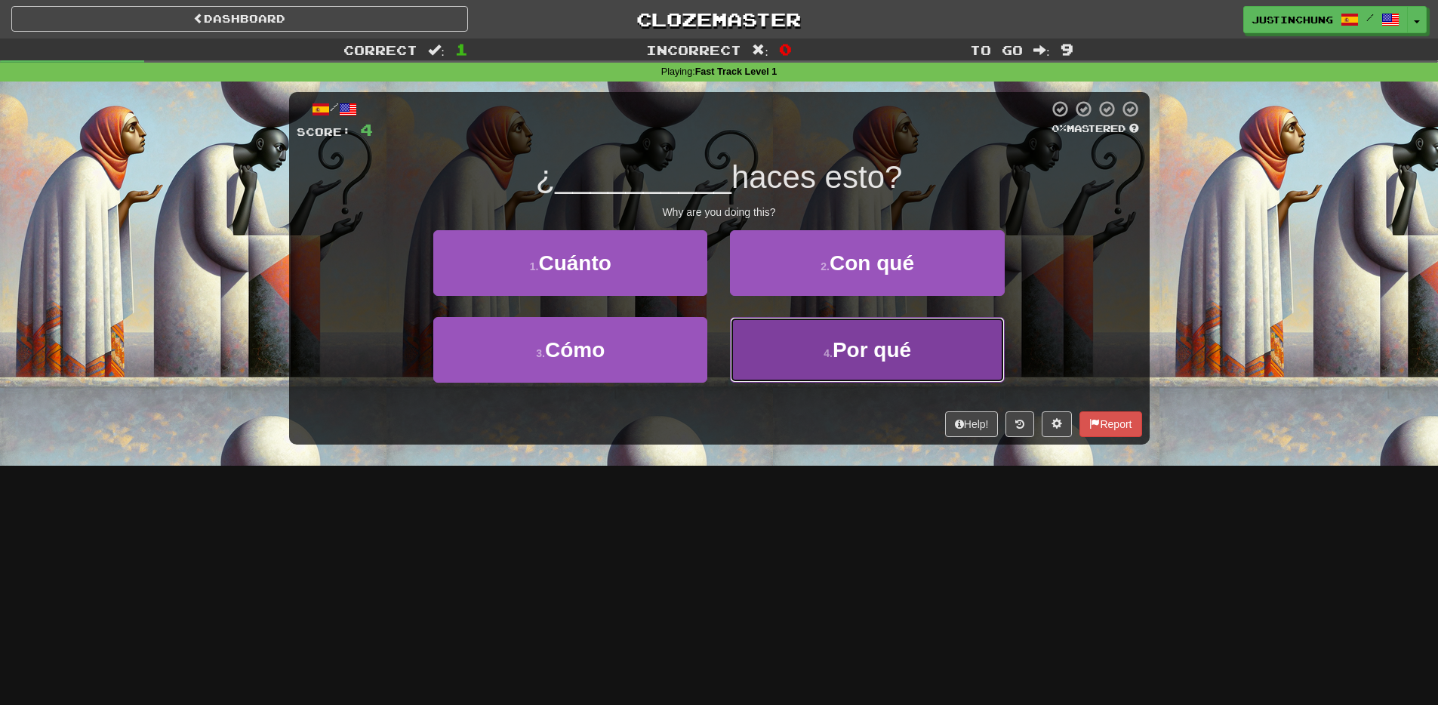
click at [860, 359] on span "Por qué" at bounding box center [872, 349] width 79 height 23
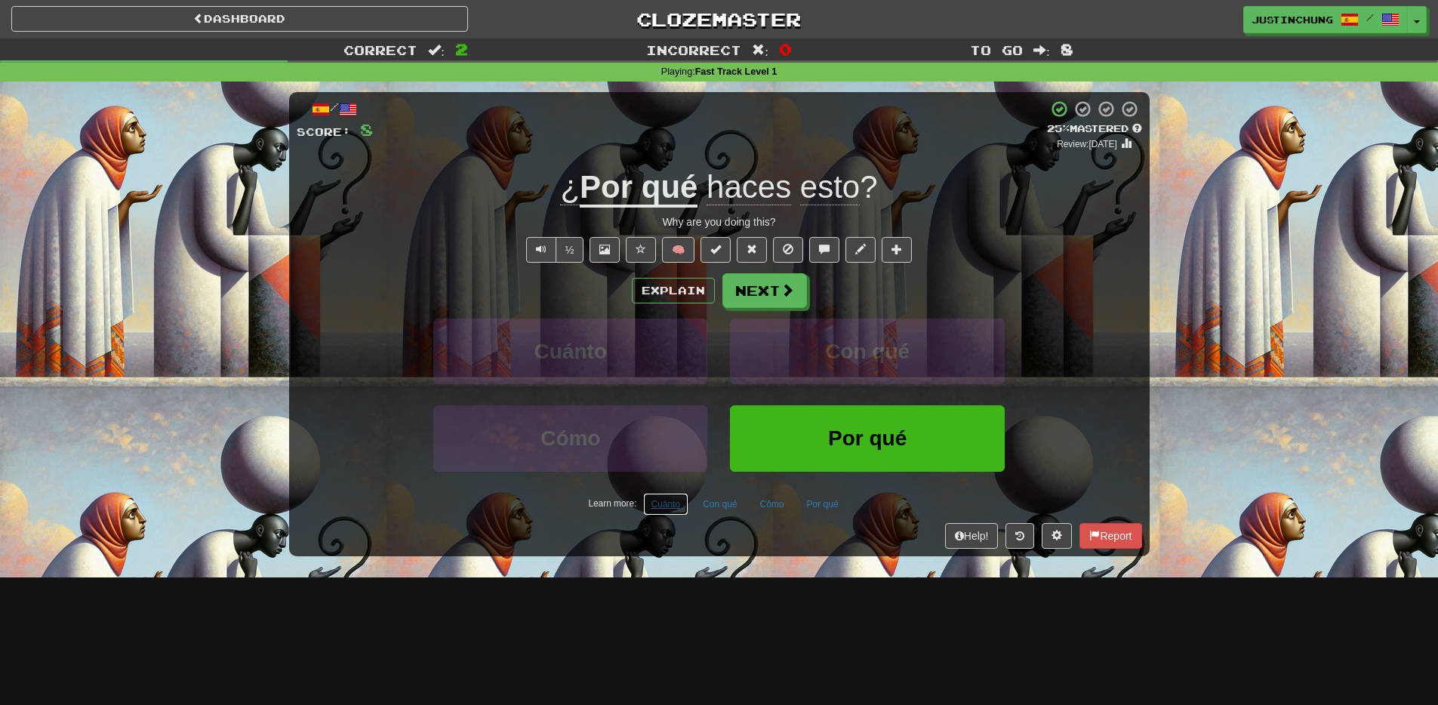
click at [667, 509] on button "Cuánto" at bounding box center [666, 504] width 46 height 23
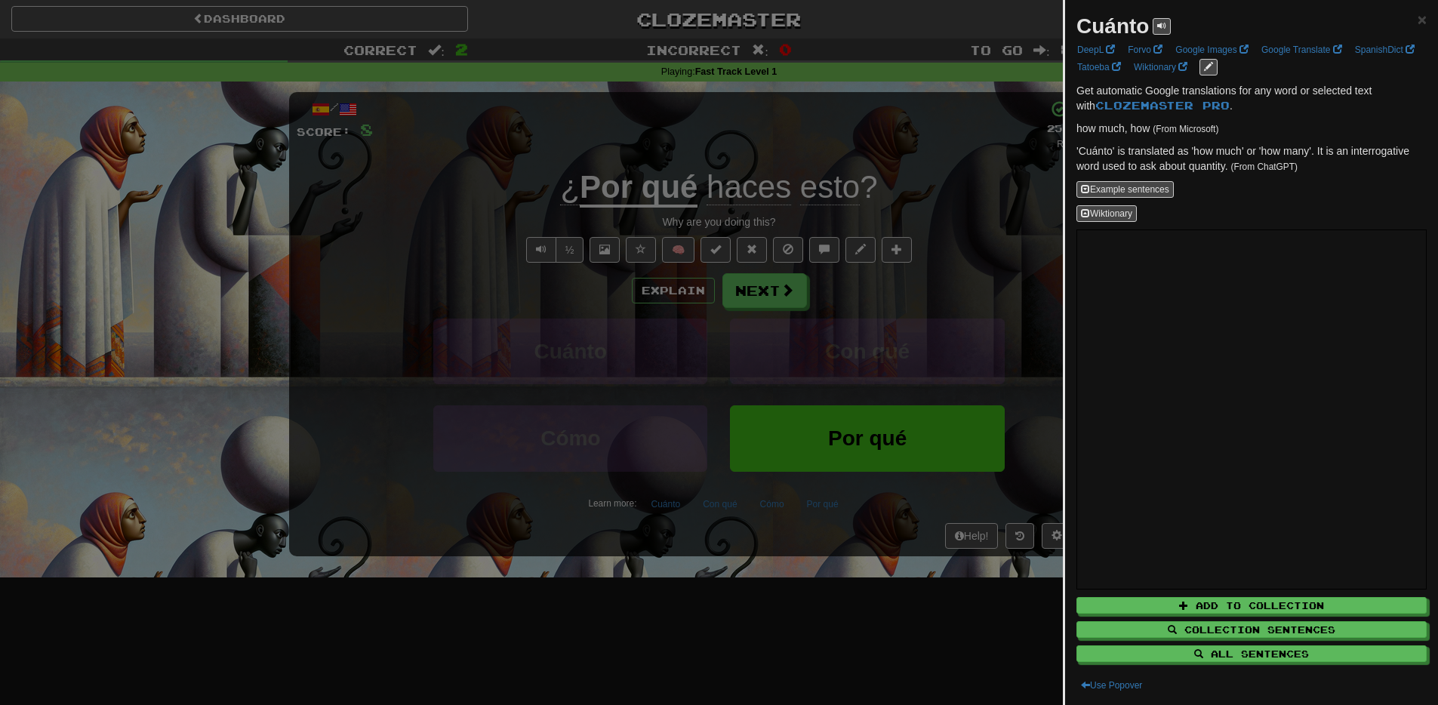
click at [790, 590] on div at bounding box center [719, 352] width 1438 height 705
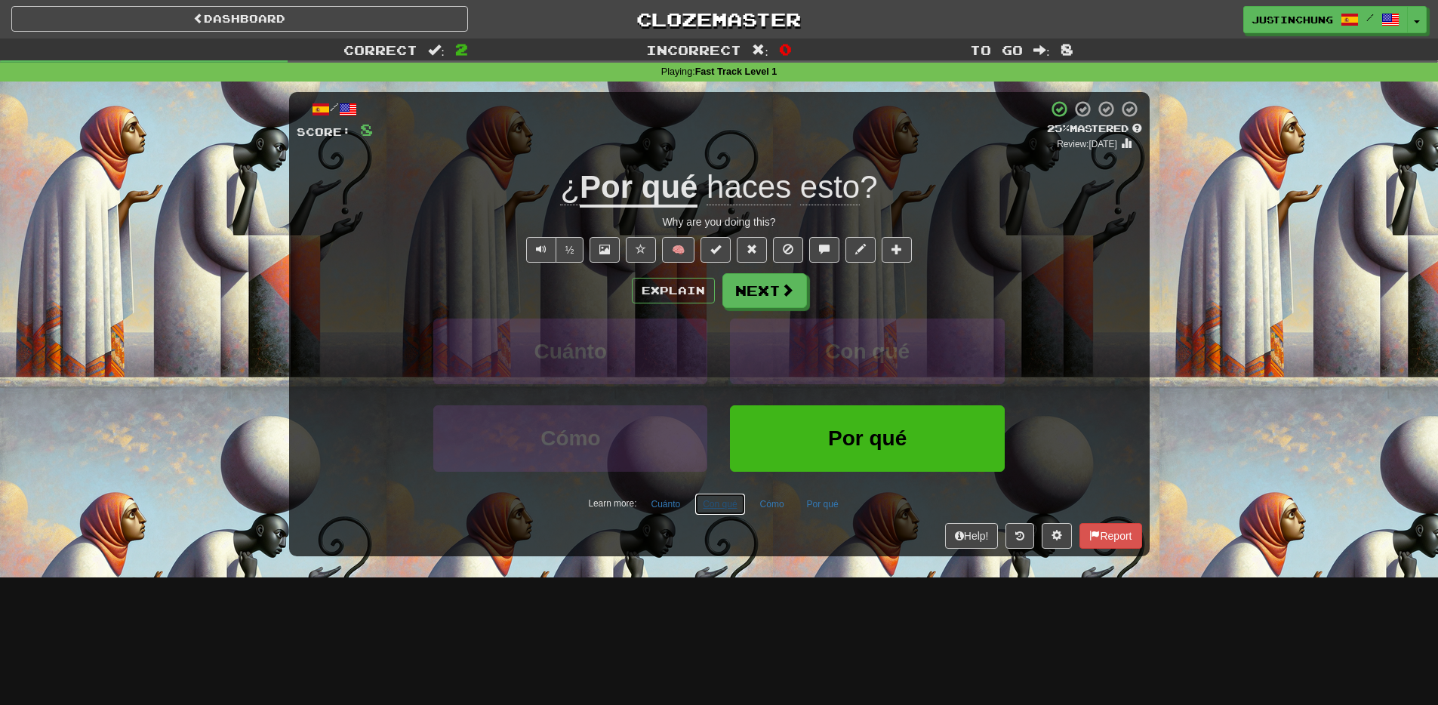
click at [718, 512] on button "Con qué" at bounding box center [720, 504] width 51 height 23
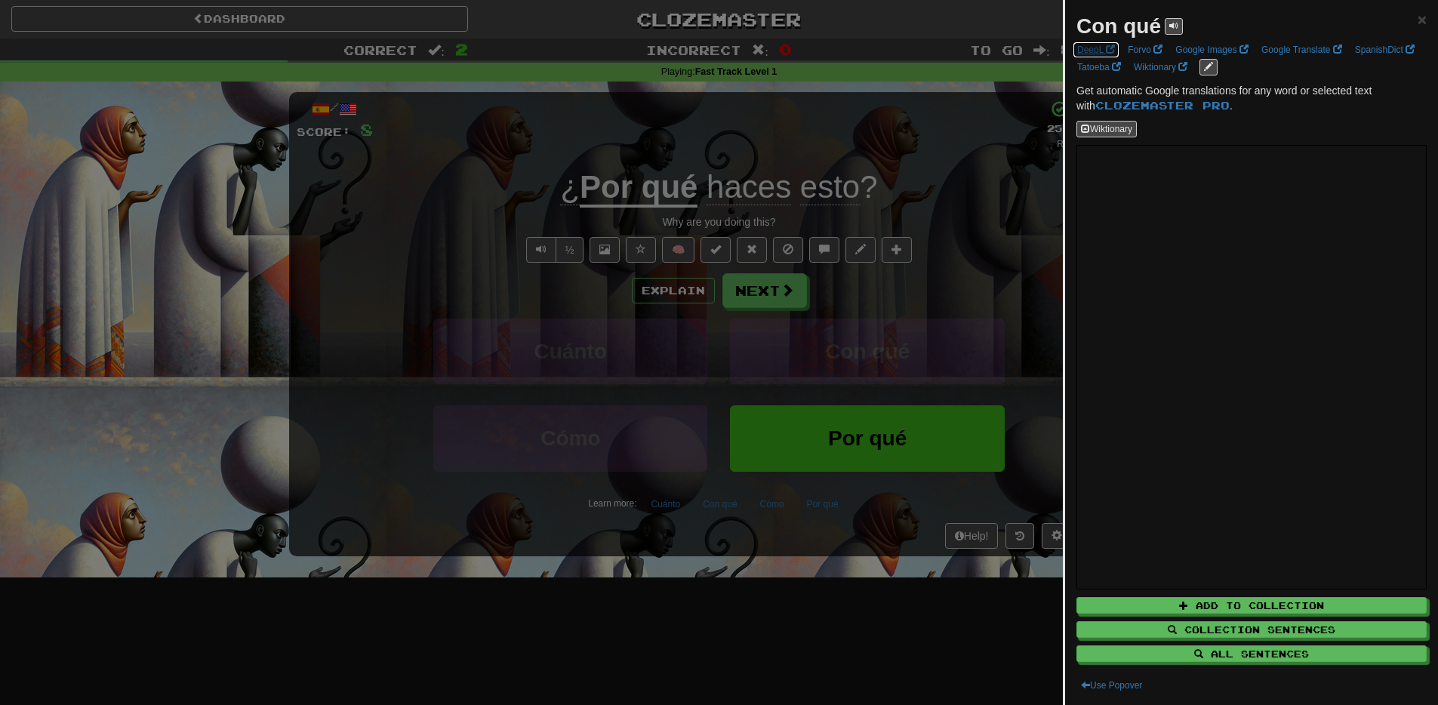
click at [1095, 48] on link "DeepL" at bounding box center [1096, 50] width 47 height 17
click at [805, 608] on div at bounding box center [719, 352] width 1438 height 705
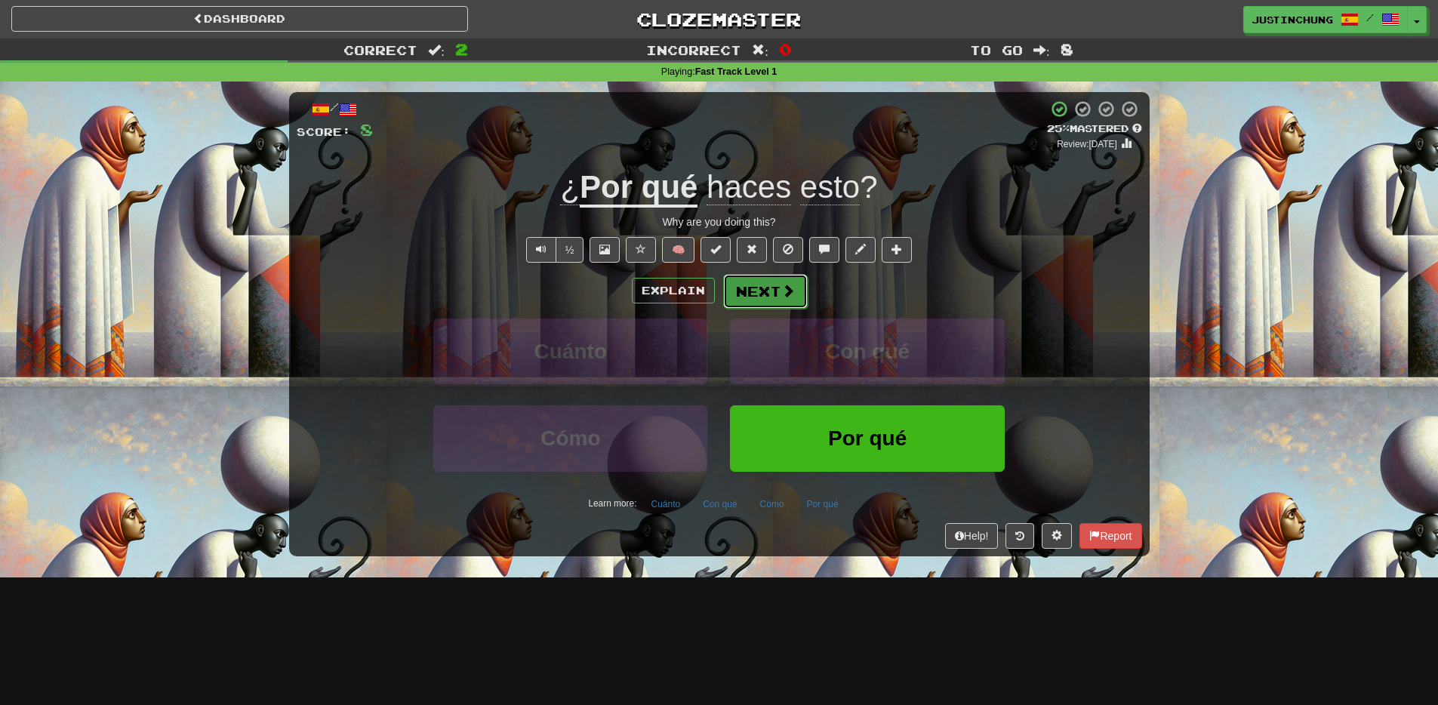
click at [771, 298] on button "Next" at bounding box center [765, 291] width 85 height 35
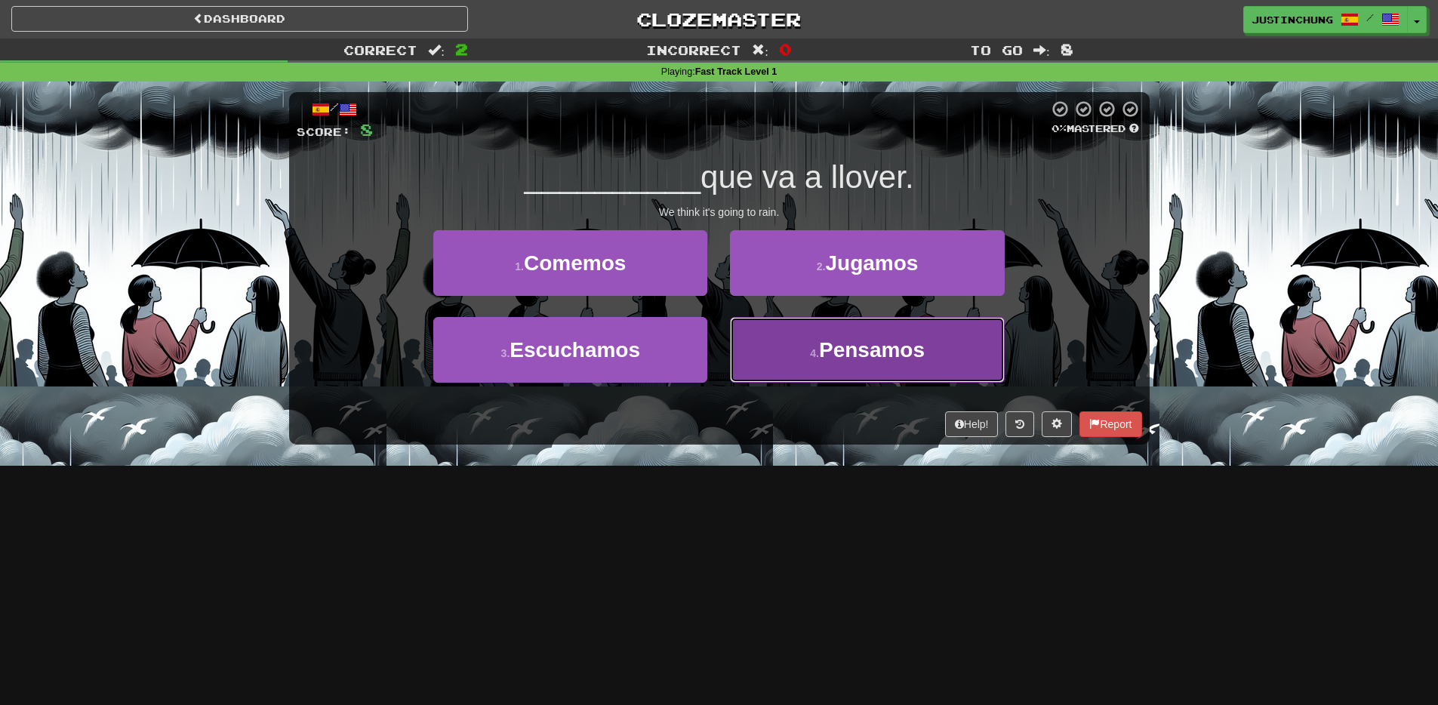
drag, startPoint x: 840, startPoint y: 350, endPoint x: 765, endPoint y: 420, distance: 102.6
click at [840, 350] on span "Pensamos" at bounding box center [872, 349] width 106 height 23
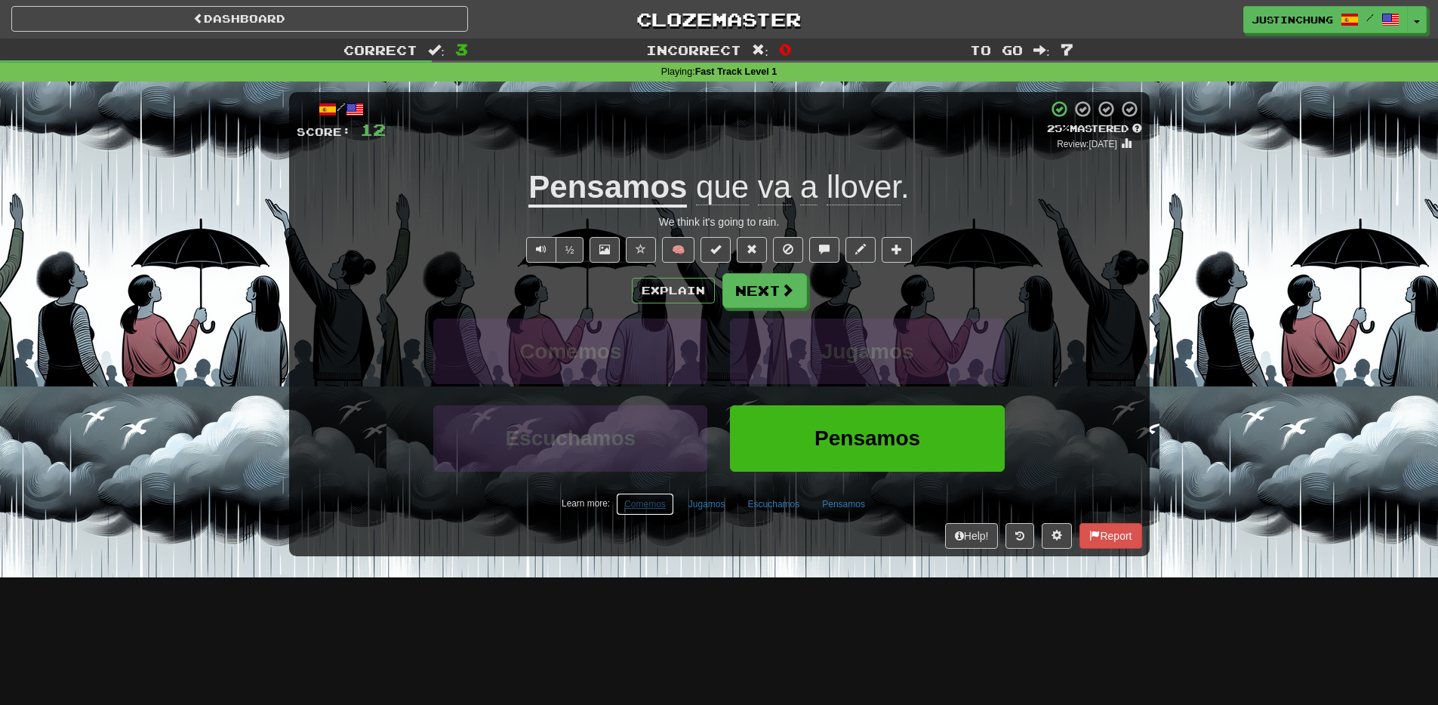
click at [656, 507] on button "Comemos" at bounding box center [645, 504] width 58 height 23
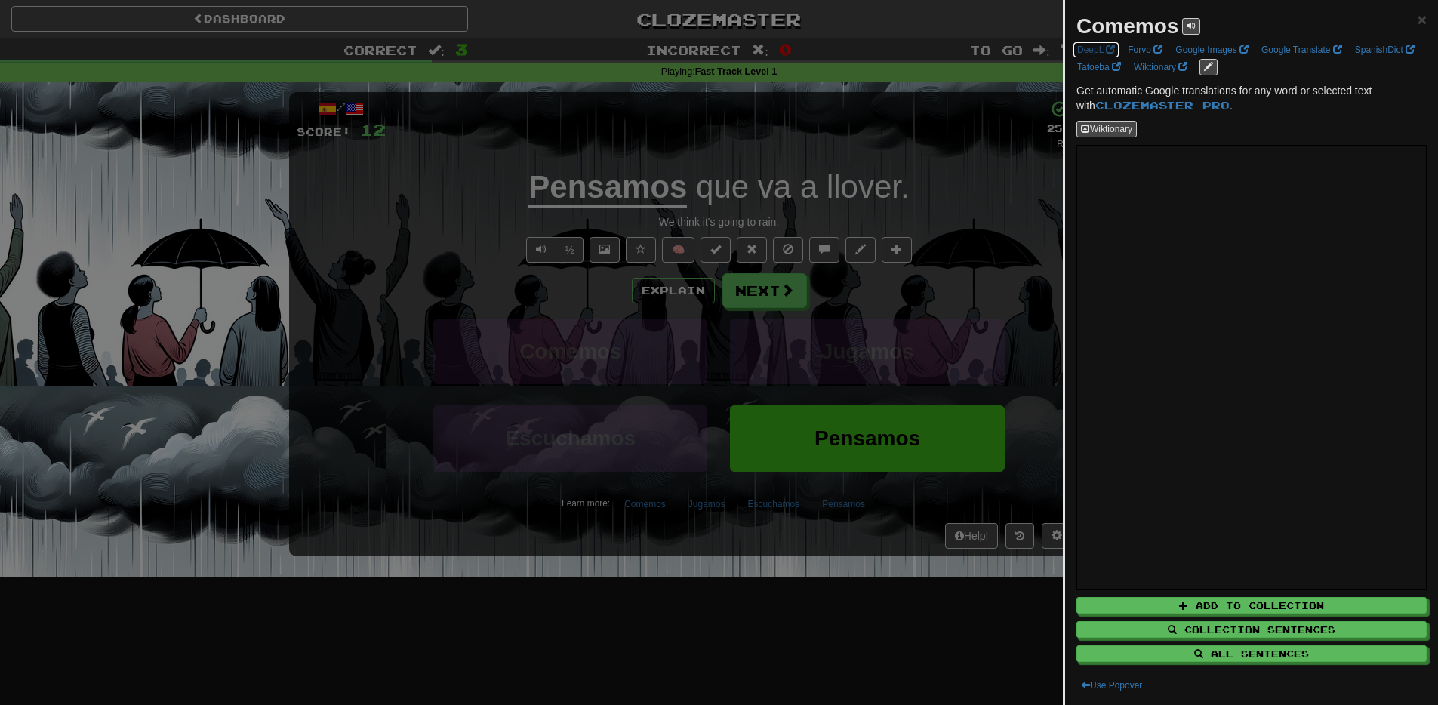
click at [1108, 54] on span at bounding box center [1110, 49] width 9 height 9
click at [593, 603] on div at bounding box center [719, 352] width 1438 height 705
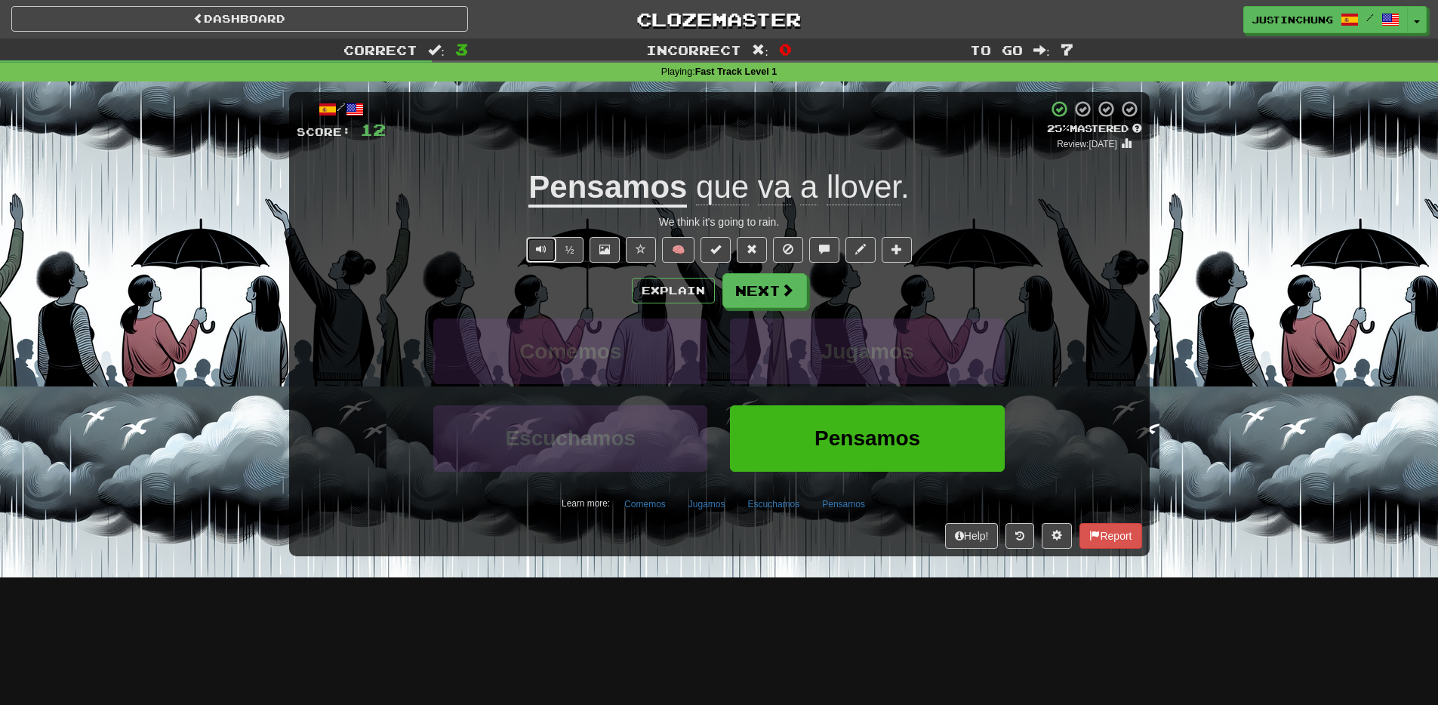
click at [540, 256] on button "Text-to-speech controls" at bounding box center [541, 250] width 30 height 26
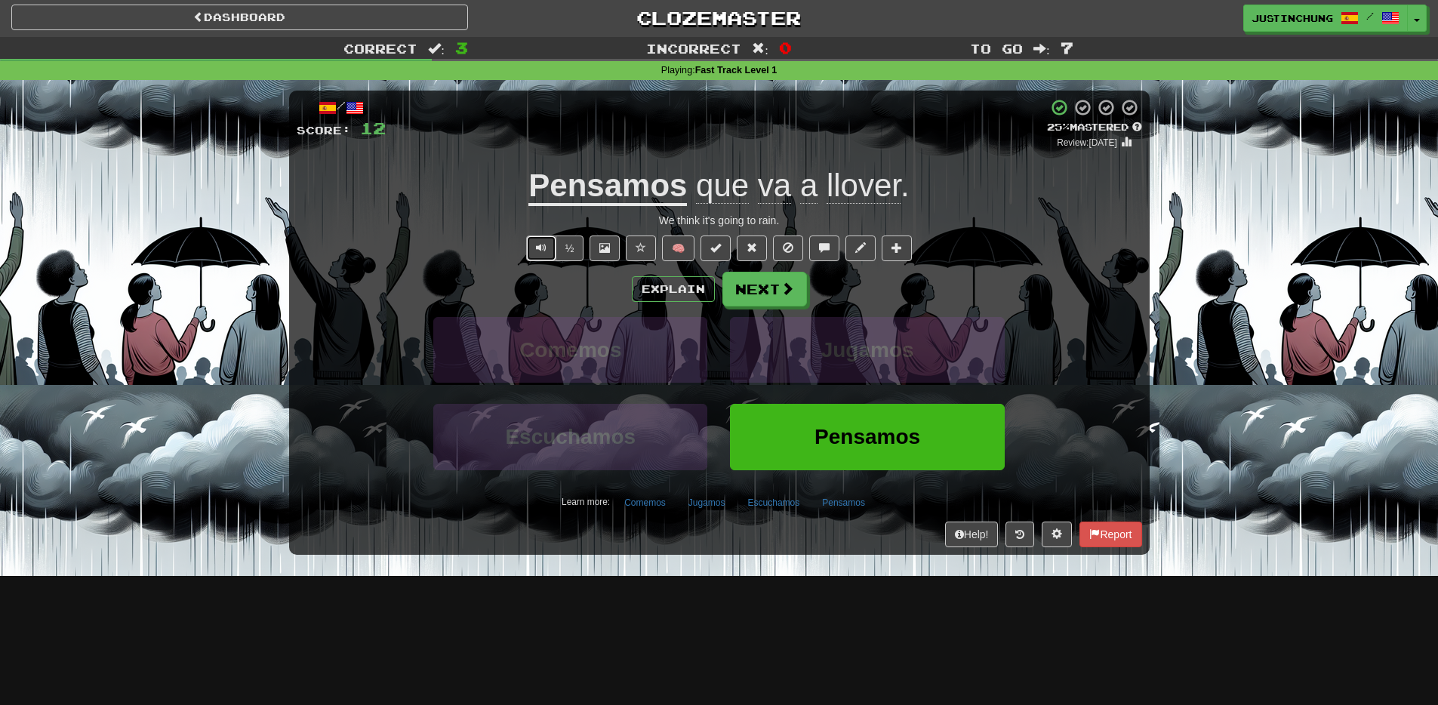
click at [534, 252] on button "Text-to-speech controls" at bounding box center [541, 249] width 30 height 26
click at [541, 250] on span "Text-to-speech controls" at bounding box center [541, 247] width 11 height 11
click at [756, 290] on button "Next" at bounding box center [765, 290] width 85 height 35
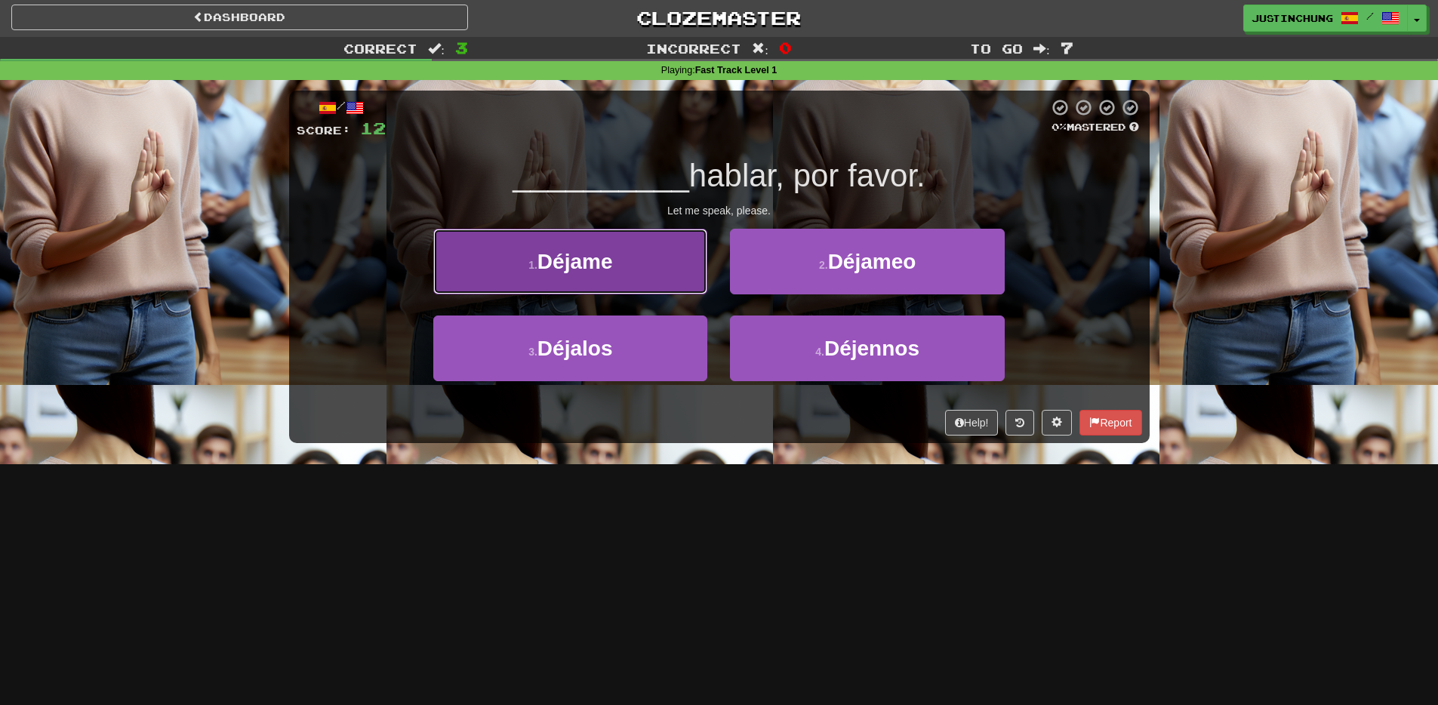
click at [531, 279] on button "1 . Déjame" at bounding box center [570, 262] width 274 height 66
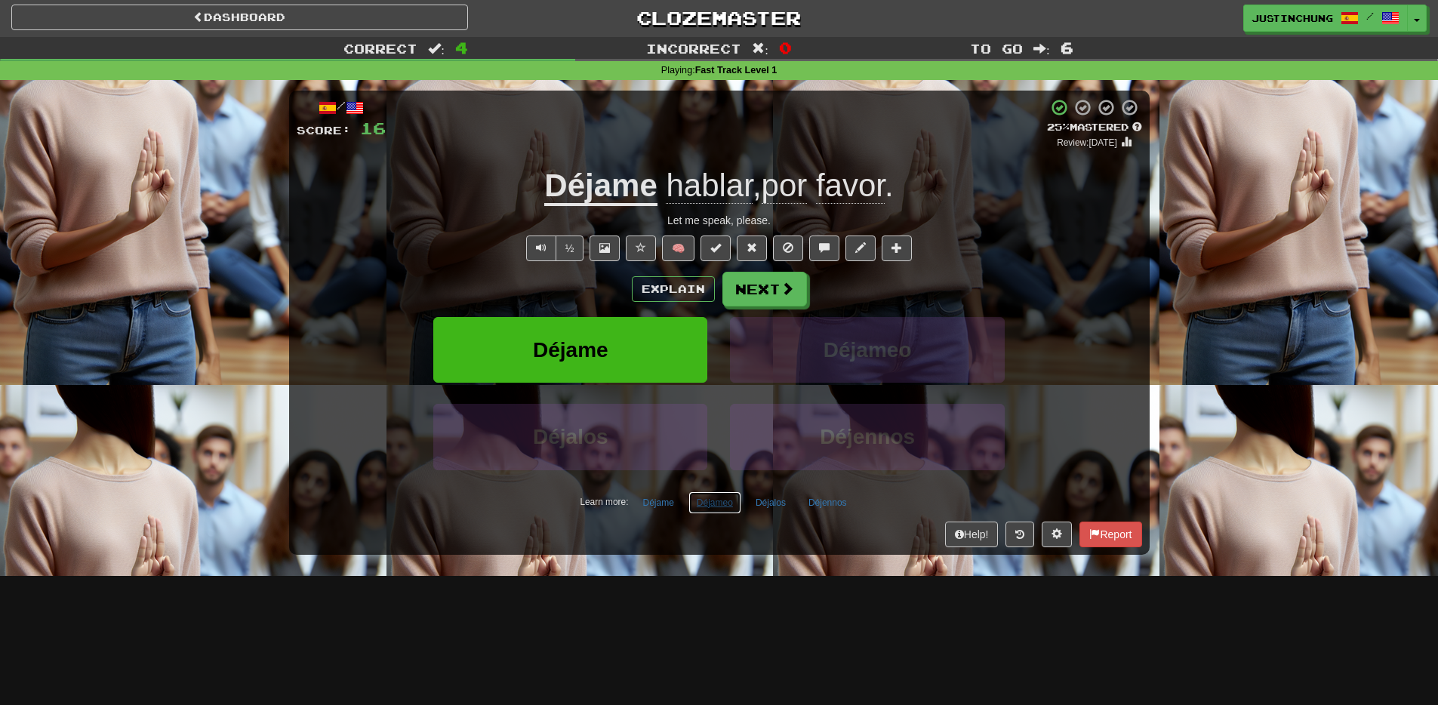
click at [716, 510] on button "Déjameo" at bounding box center [714, 502] width 53 height 23
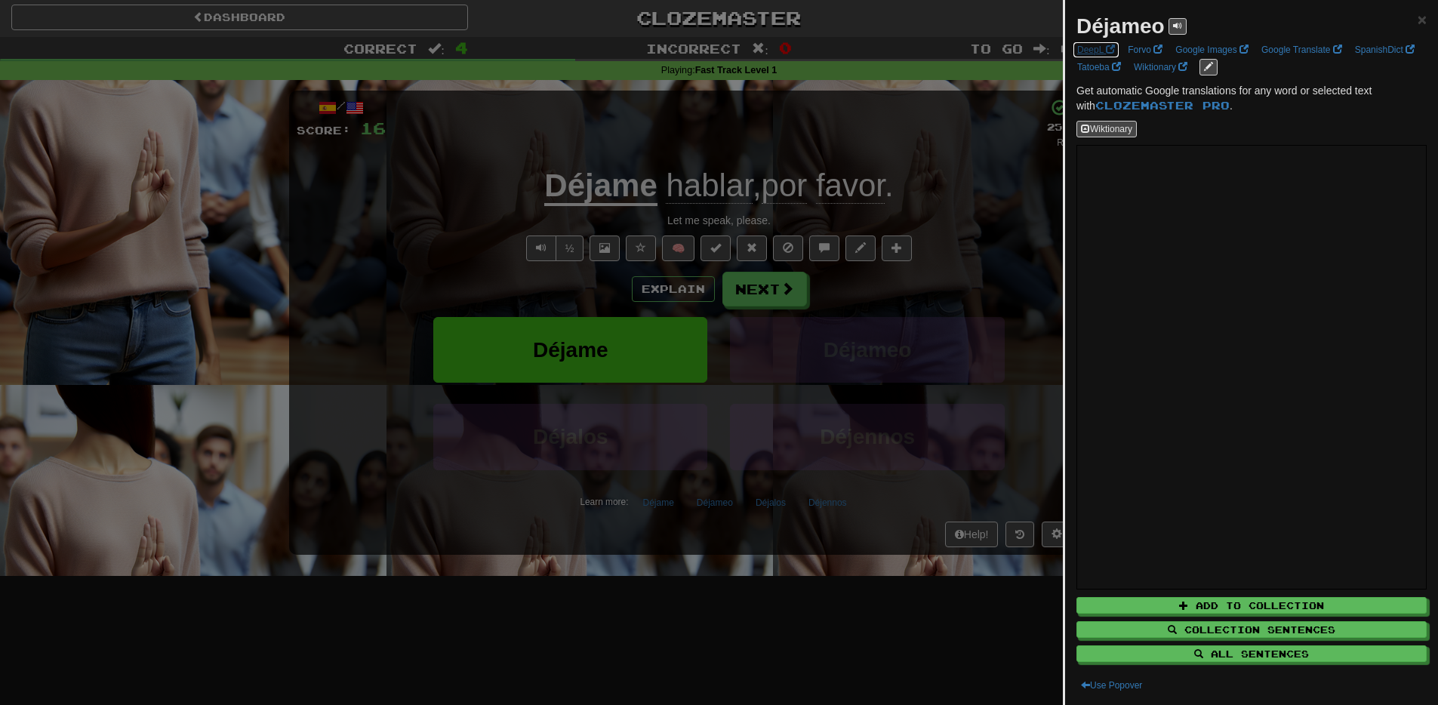
click at [1092, 45] on link "DeepL" at bounding box center [1096, 50] width 47 height 17
click at [1351, 58] on link "SpanishDict" at bounding box center [1385, 50] width 69 height 17
click at [768, 636] on div at bounding box center [719, 352] width 1438 height 705
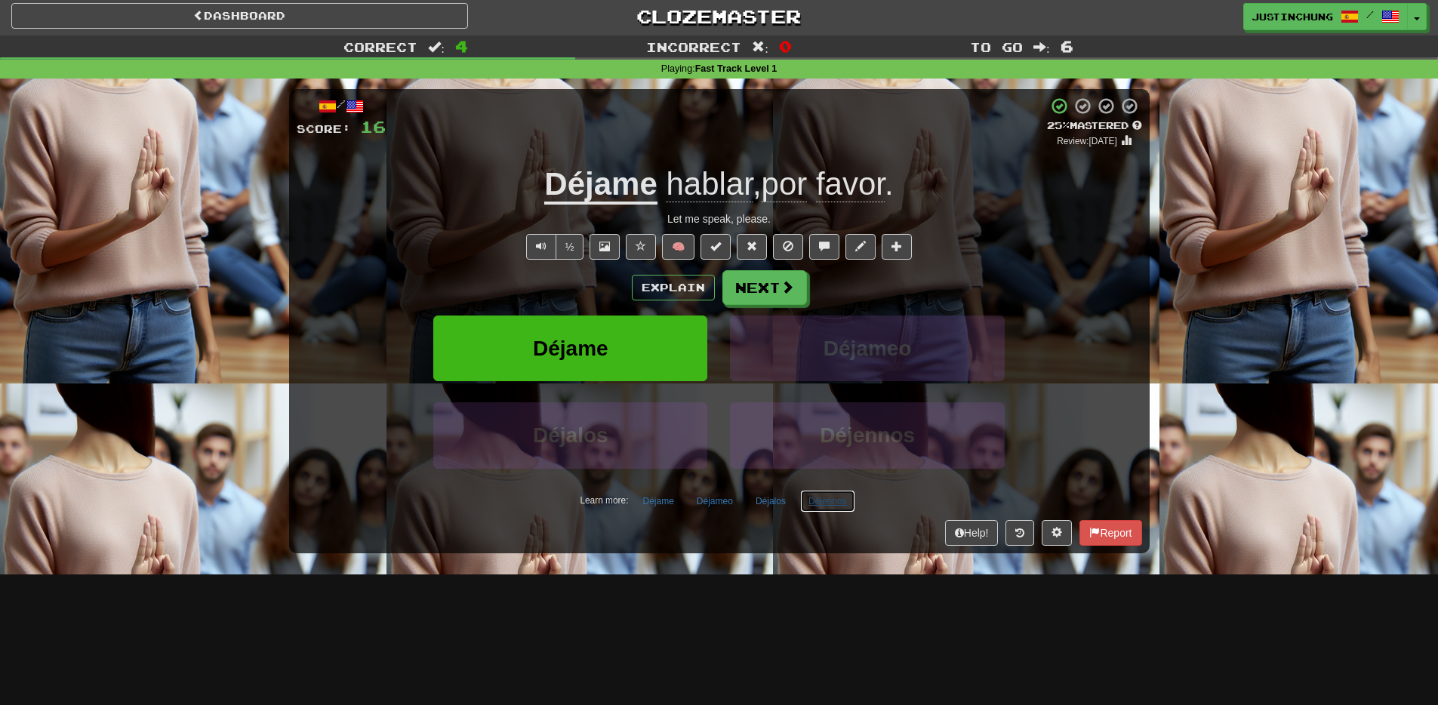
click at [830, 508] on button "Déjennos" at bounding box center [827, 501] width 55 height 23
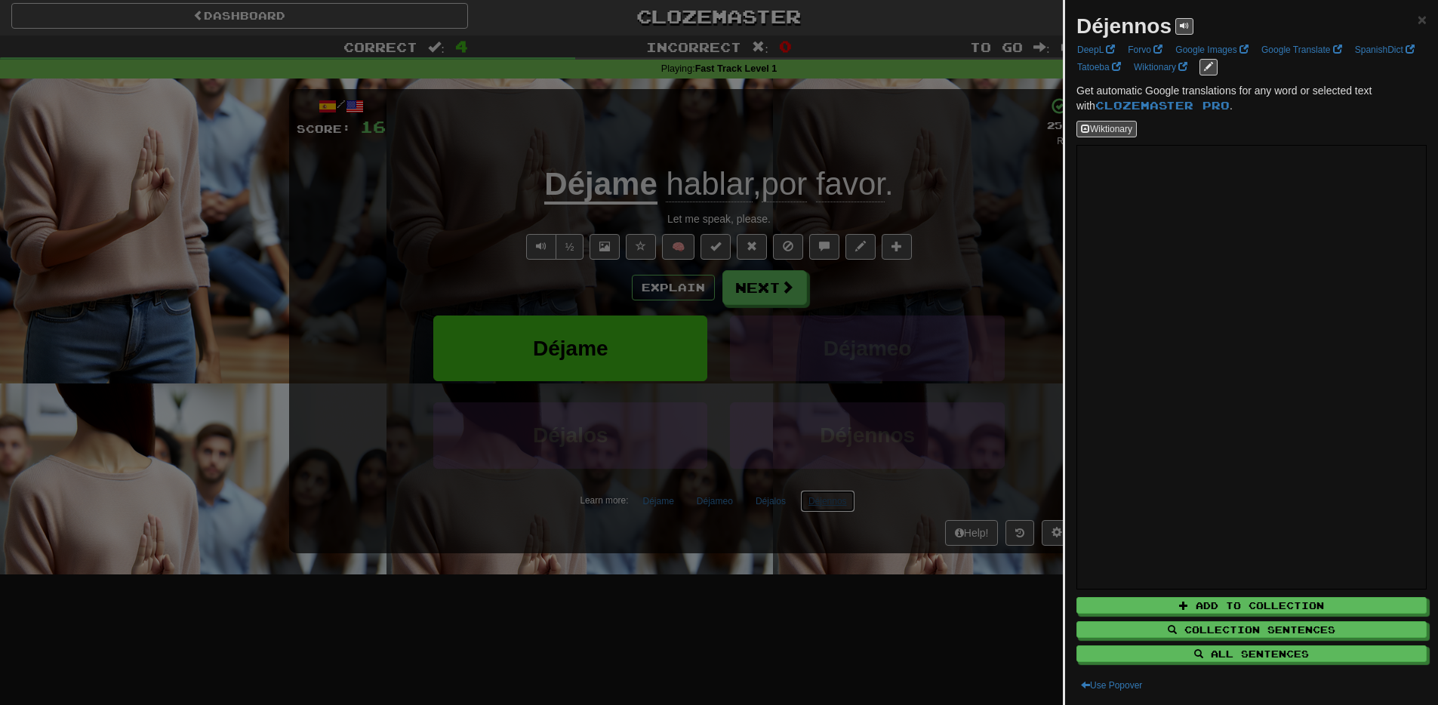
scroll to position [2, 0]
click at [815, 626] on div at bounding box center [719, 352] width 1438 height 705
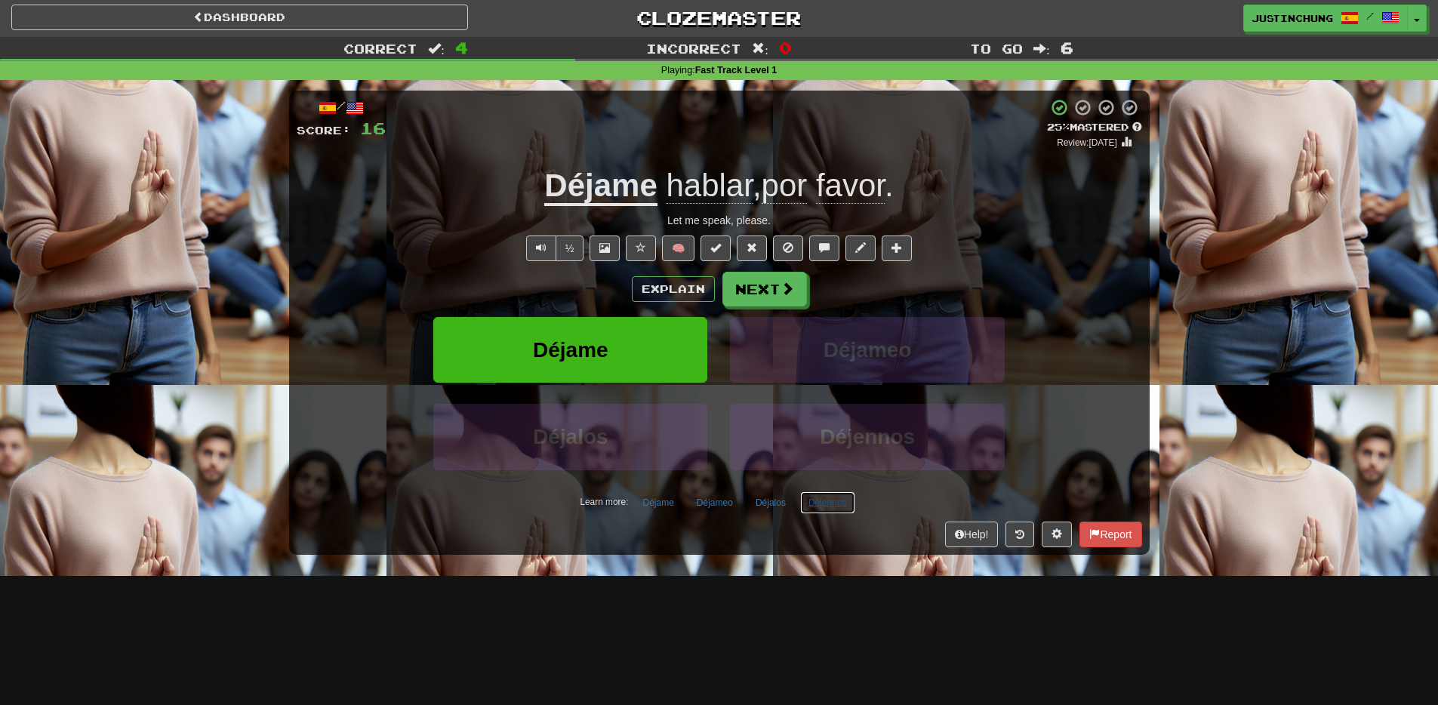
click at [827, 510] on button "Déjennos" at bounding box center [827, 502] width 55 height 23
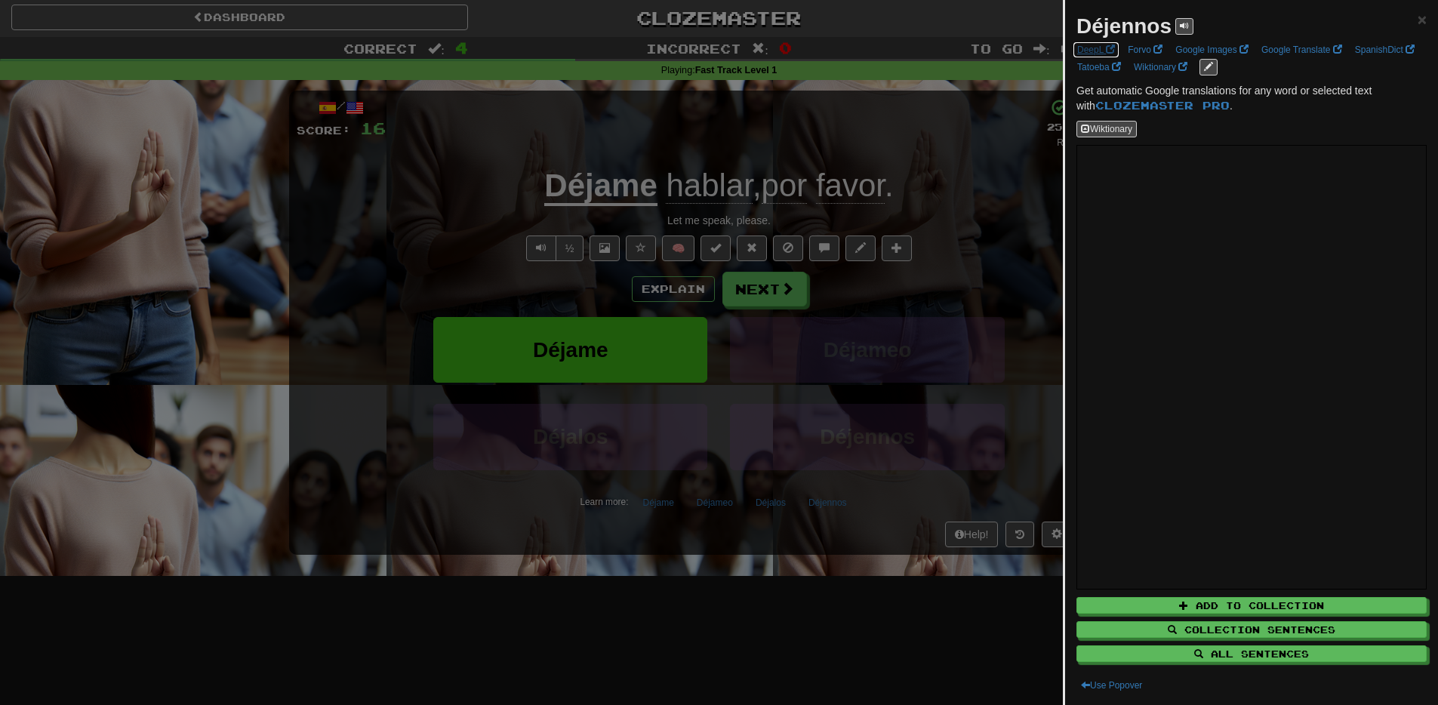
click at [1098, 46] on link "DeepL" at bounding box center [1096, 50] width 47 height 17
click at [883, 678] on div at bounding box center [719, 352] width 1438 height 705
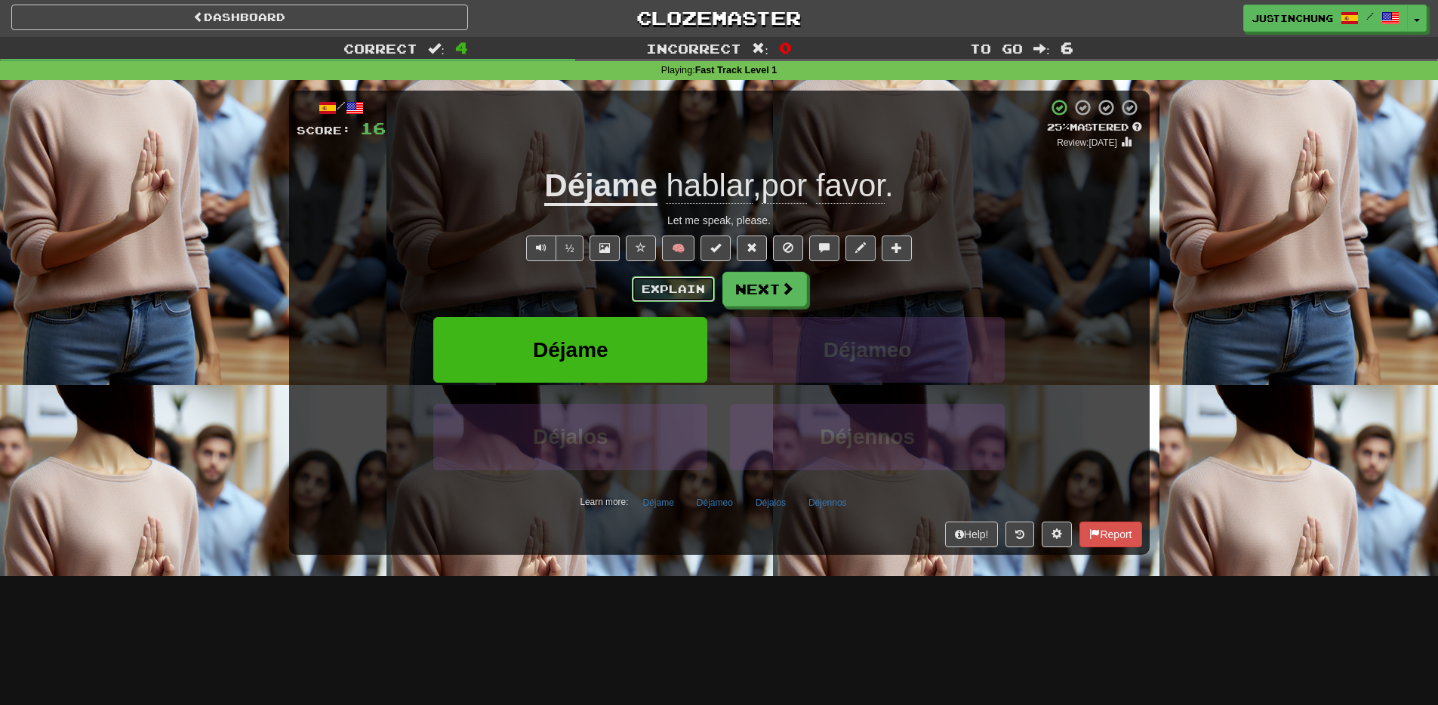
click at [666, 291] on button "Explain" at bounding box center [673, 289] width 83 height 26
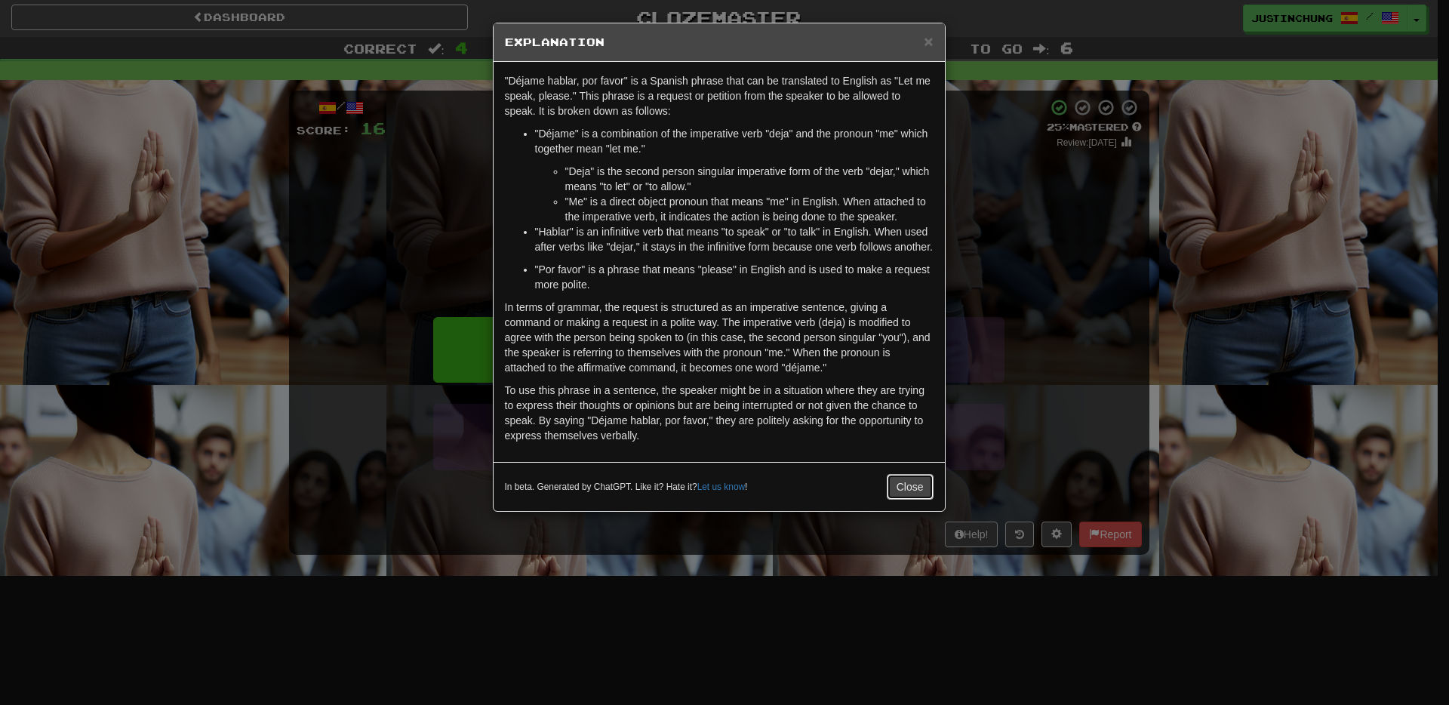
click at [910, 500] on button "Close" at bounding box center [910, 487] width 47 height 26
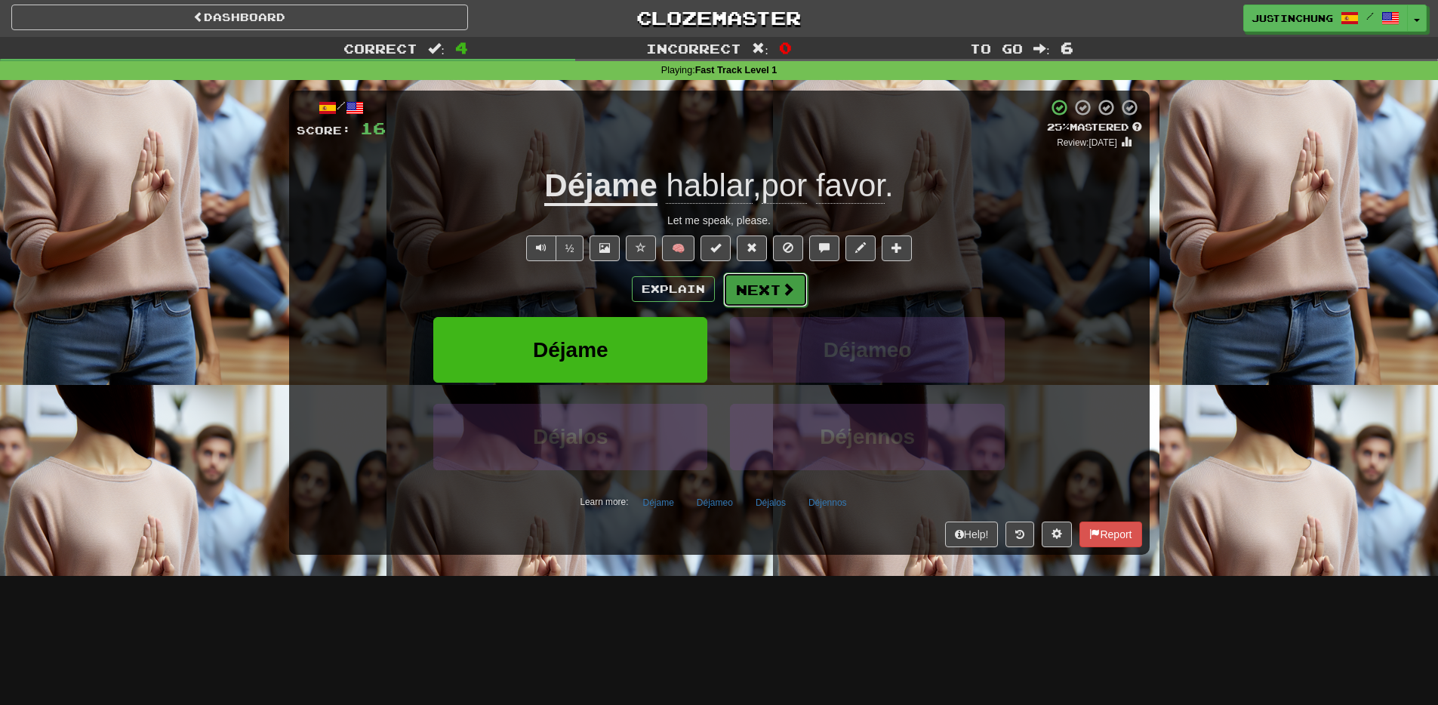
click at [770, 285] on button "Next" at bounding box center [765, 290] width 85 height 35
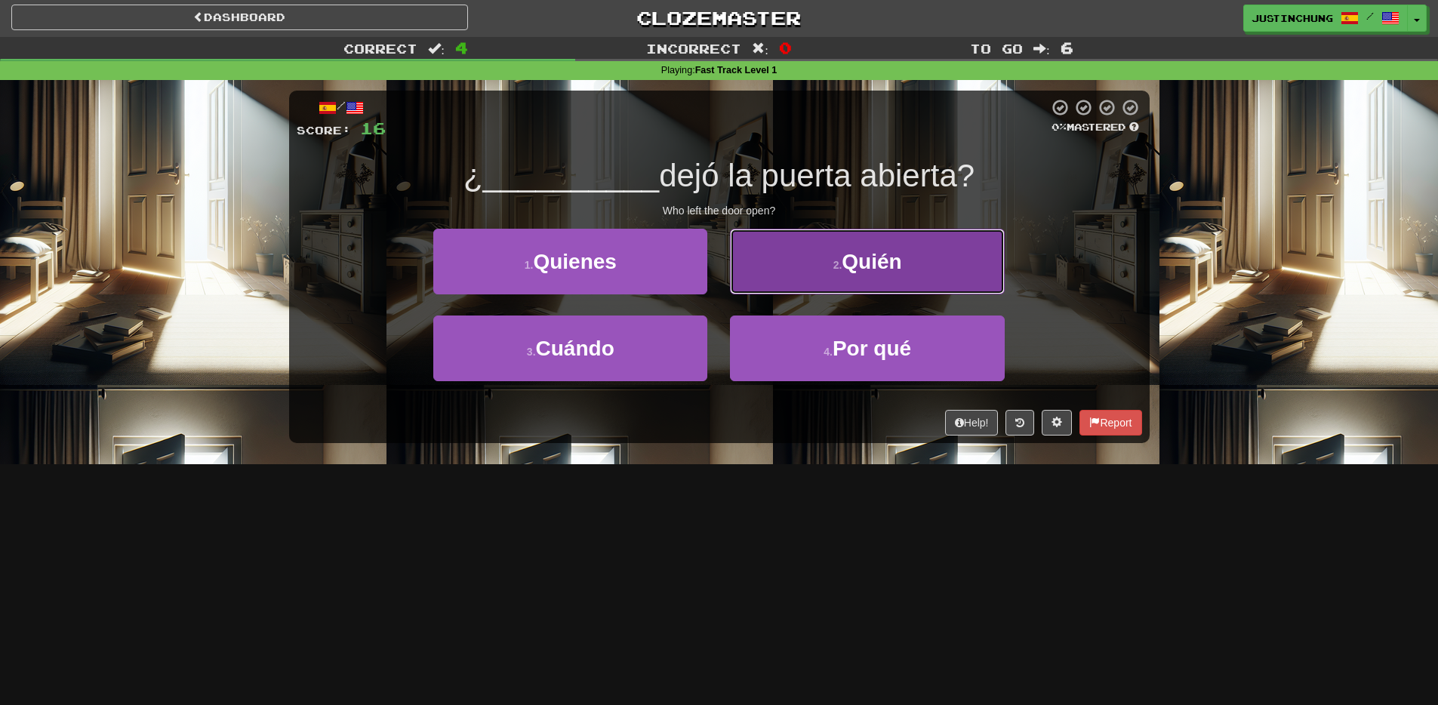
click at [880, 246] on button "2 . Quién" at bounding box center [867, 262] width 274 height 66
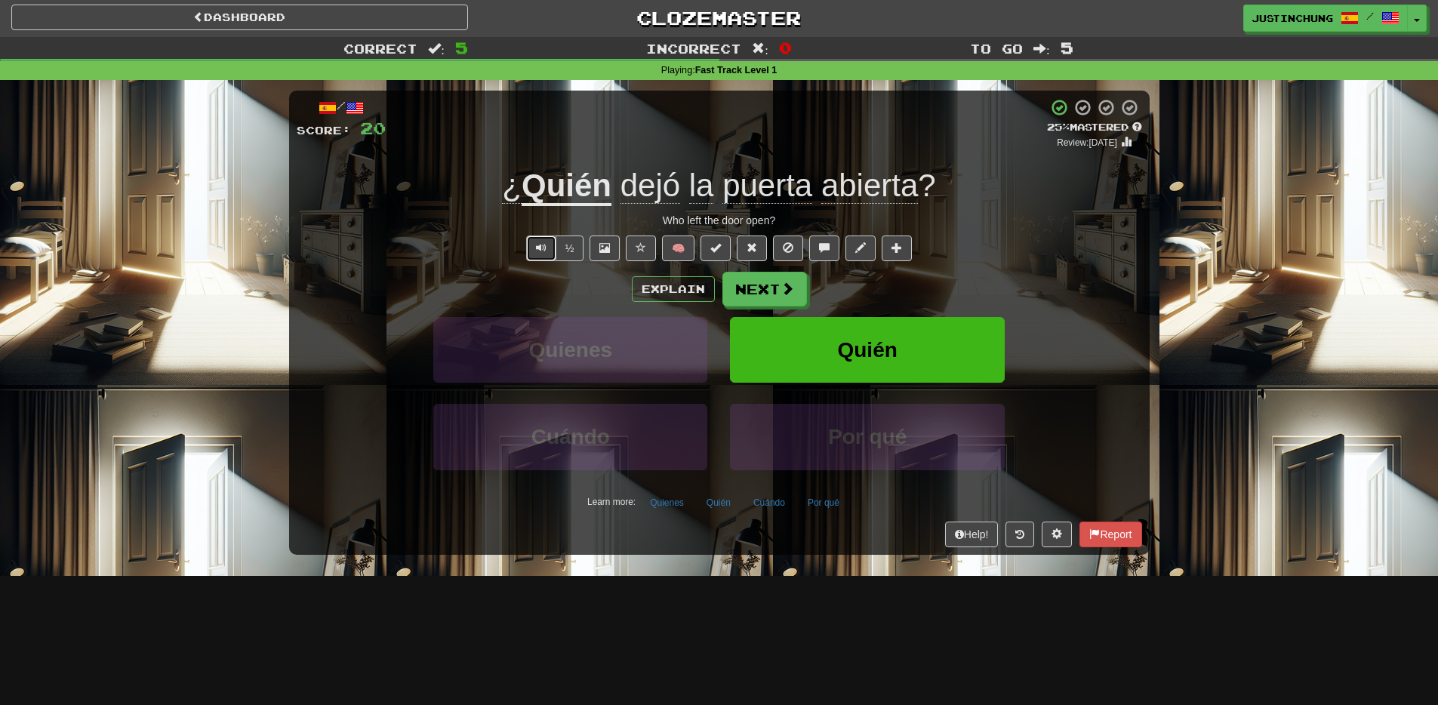
click at [542, 257] on button "Text-to-speech controls" at bounding box center [541, 249] width 30 height 26
click at [781, 283] on span at bounding box center [788, 289] width 14 height 14
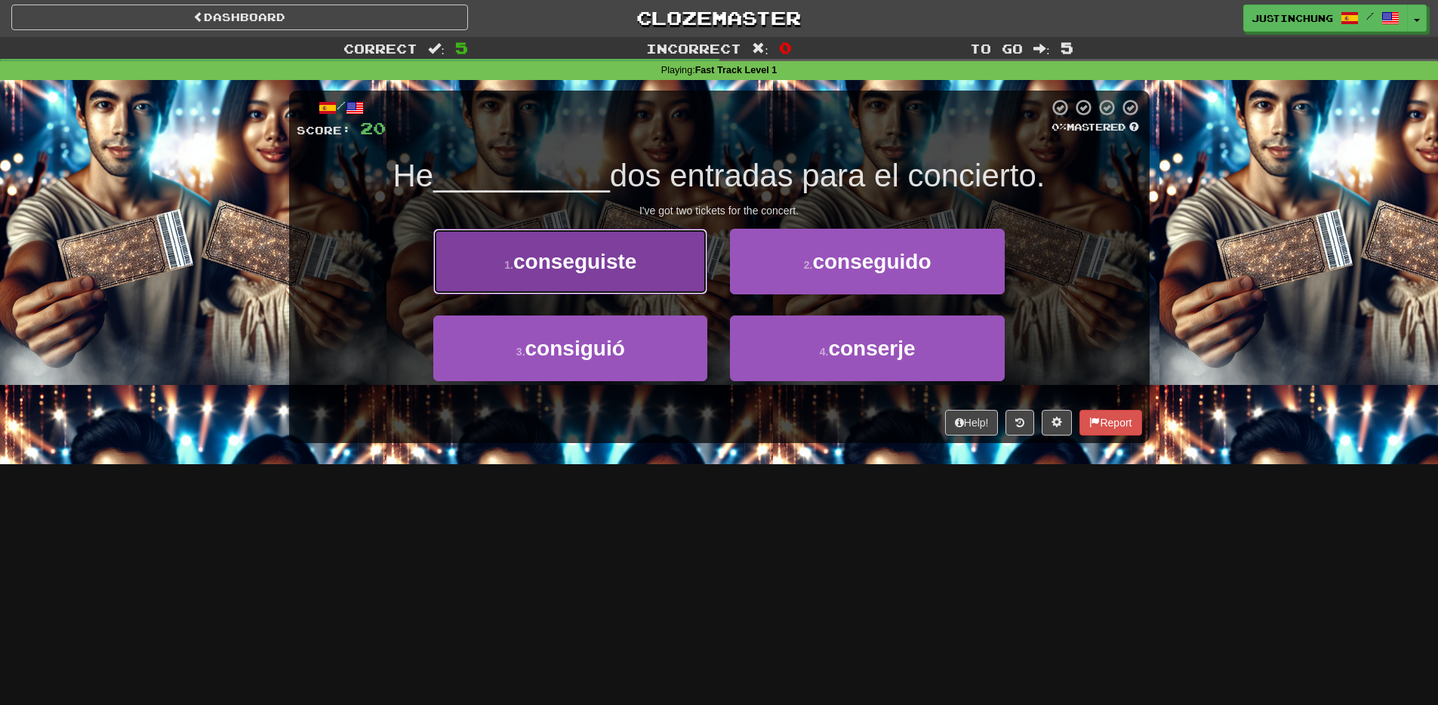
click at [574, 252] on span "conseguiste" at bounding box center [574, 261] width 123 height 23
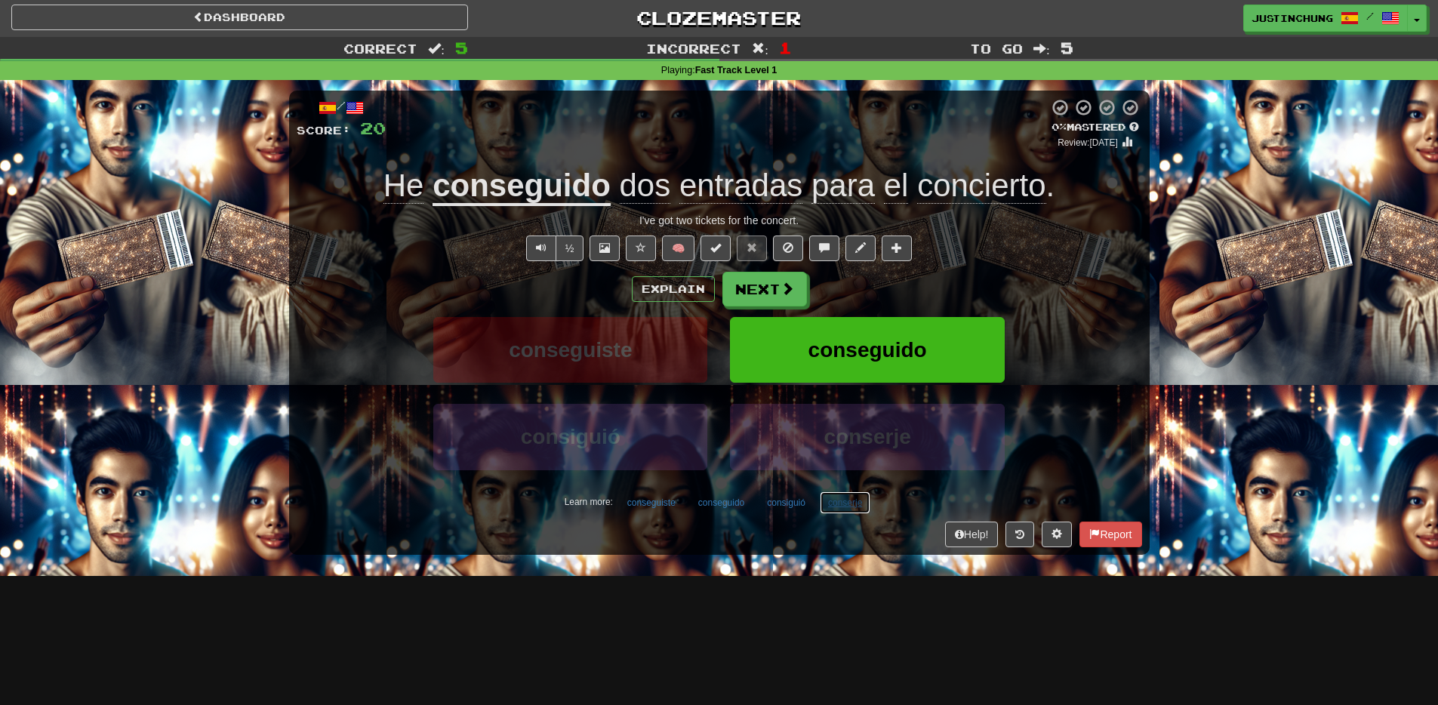
click at [858, 509] on button "conserje" at bounding box center [845, 502] width 51 height 23
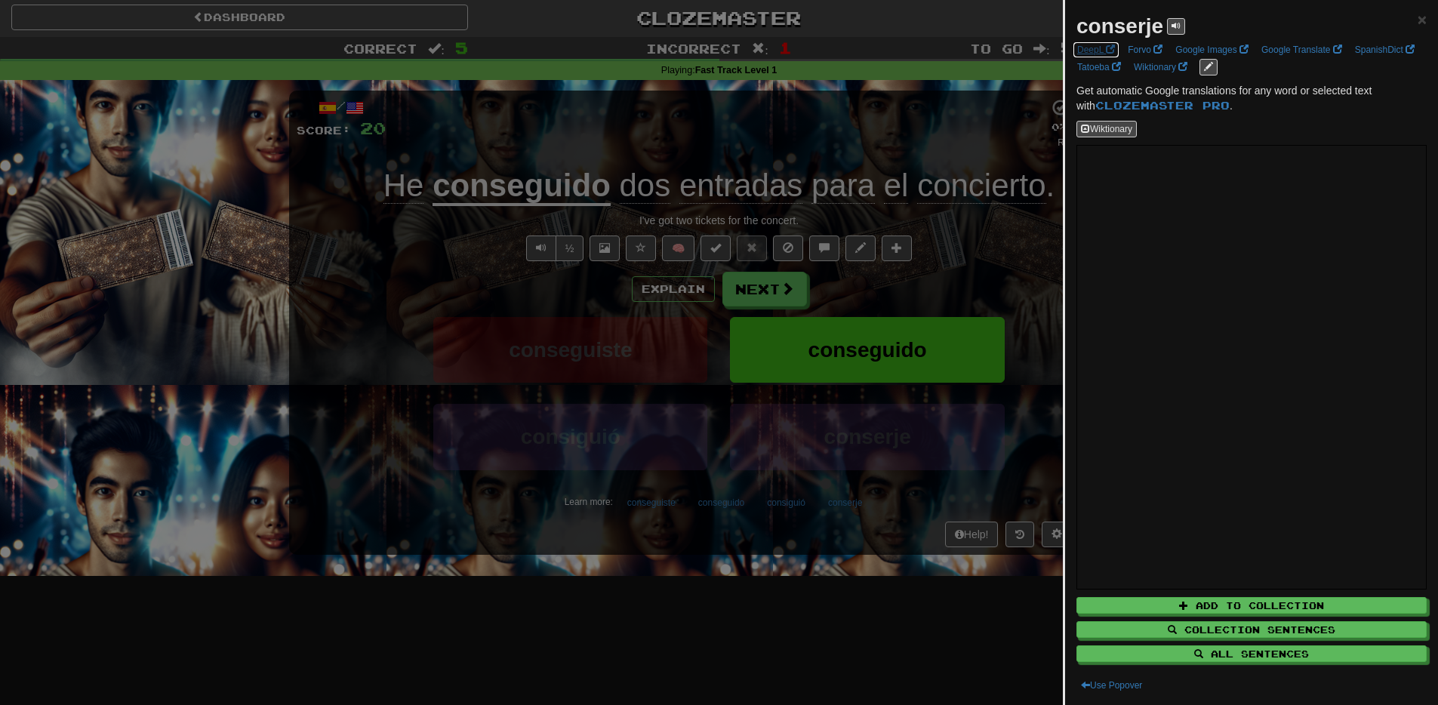
click at [1104, 48] on link "DeepL" at bounding box center [1096, 50] width 47 height 17
click at [744, 609] on div at bounding box center [719, 352] width 1438 height 705
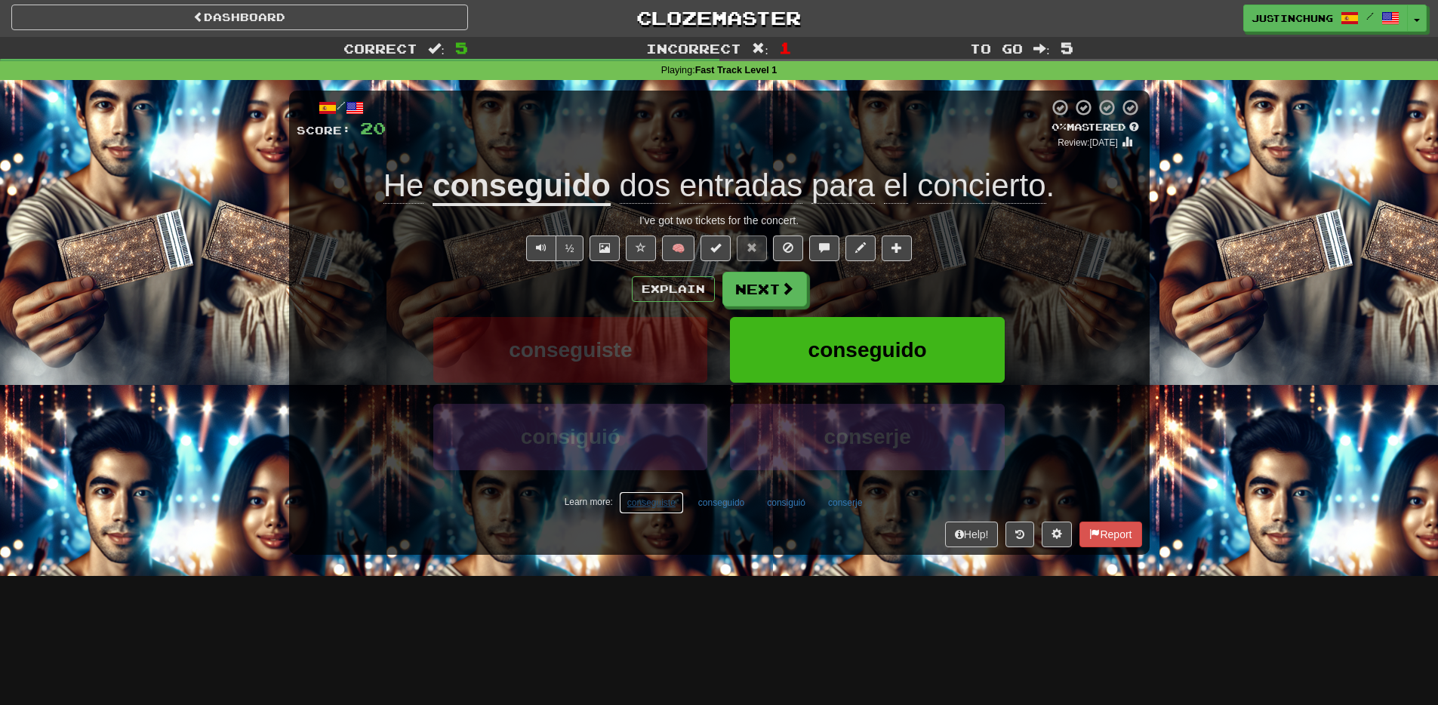
click at [647, 508] on button "conseguiste" at bounding box center [651, 502] width 65 height 23
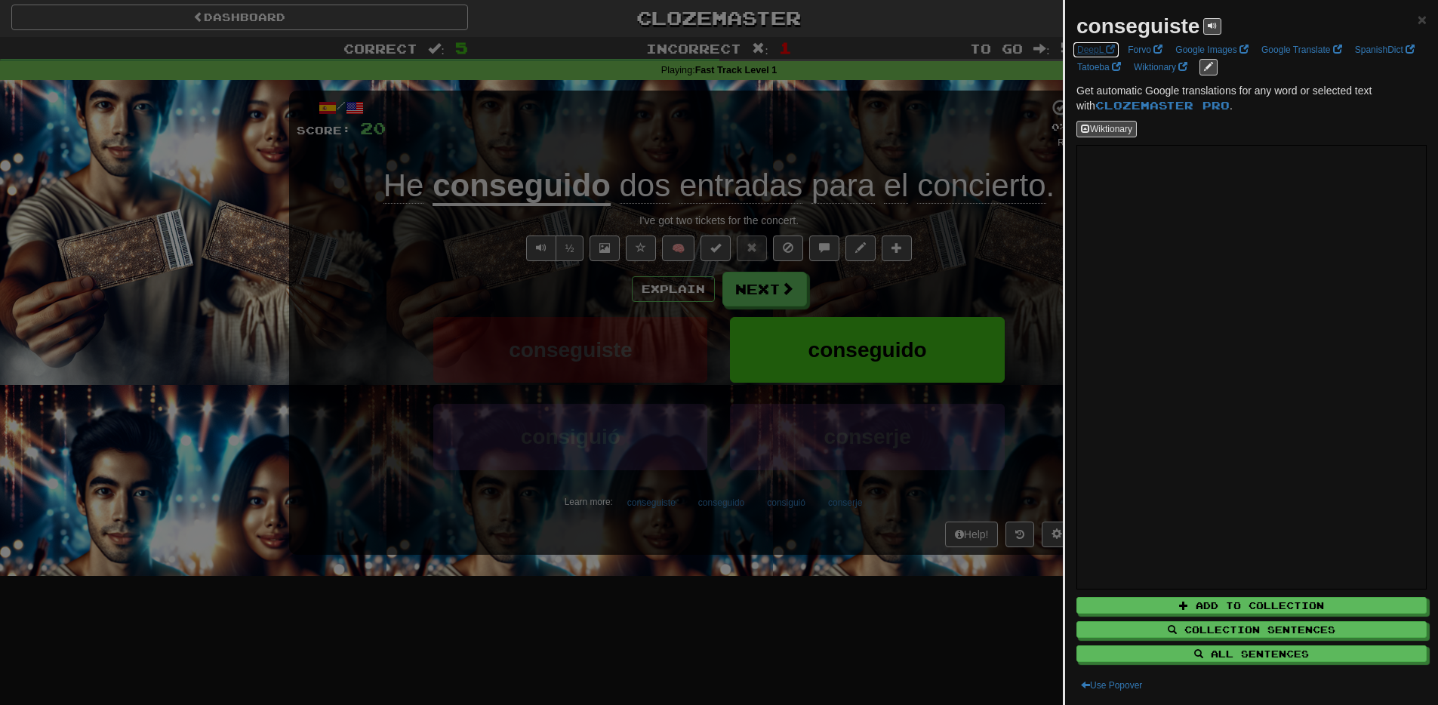
click at [1094, 49] on link "DeepL" at bounding box center [1096, 50] width 47 height 17
click at [820, 640] on div at bounding box center [719, 352] width 1438 height 705
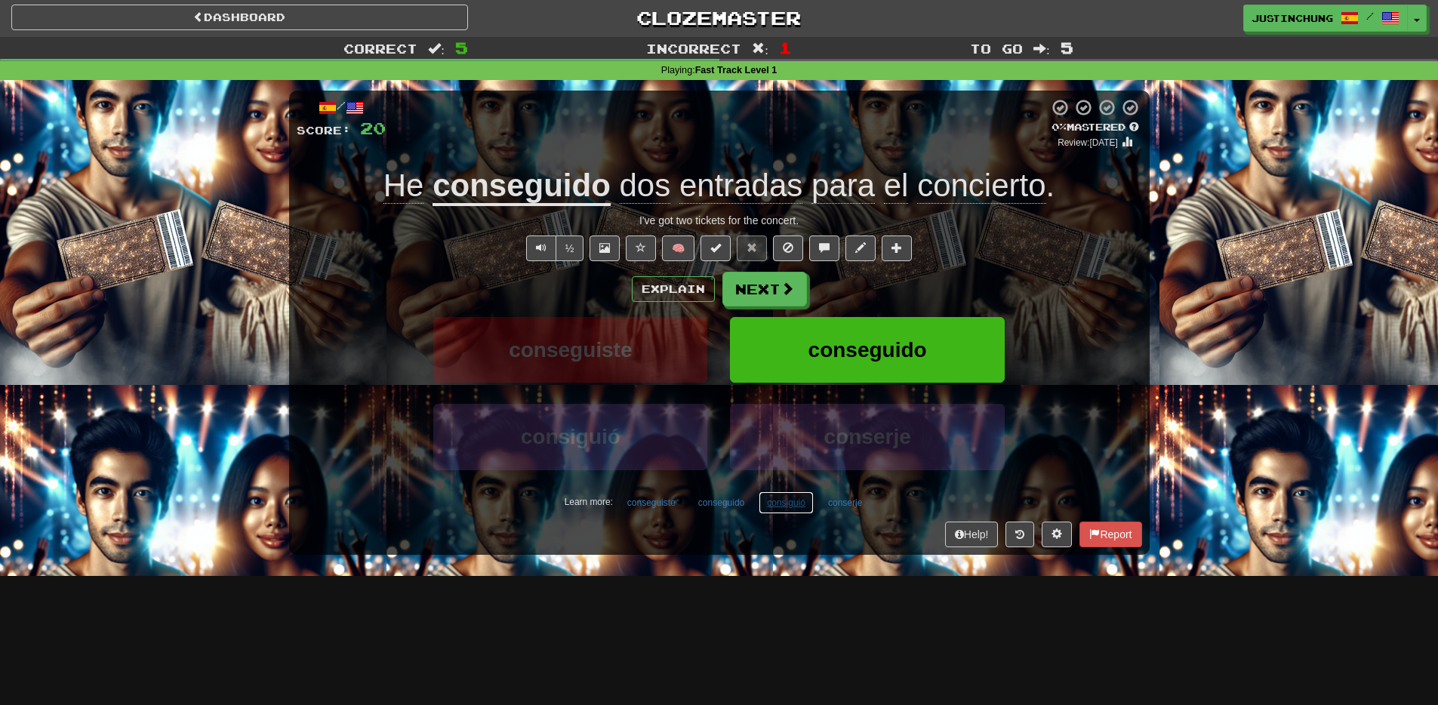
click at [790, 510] on button "consiguió" at bounding box center [786, 502] width 55 height 23
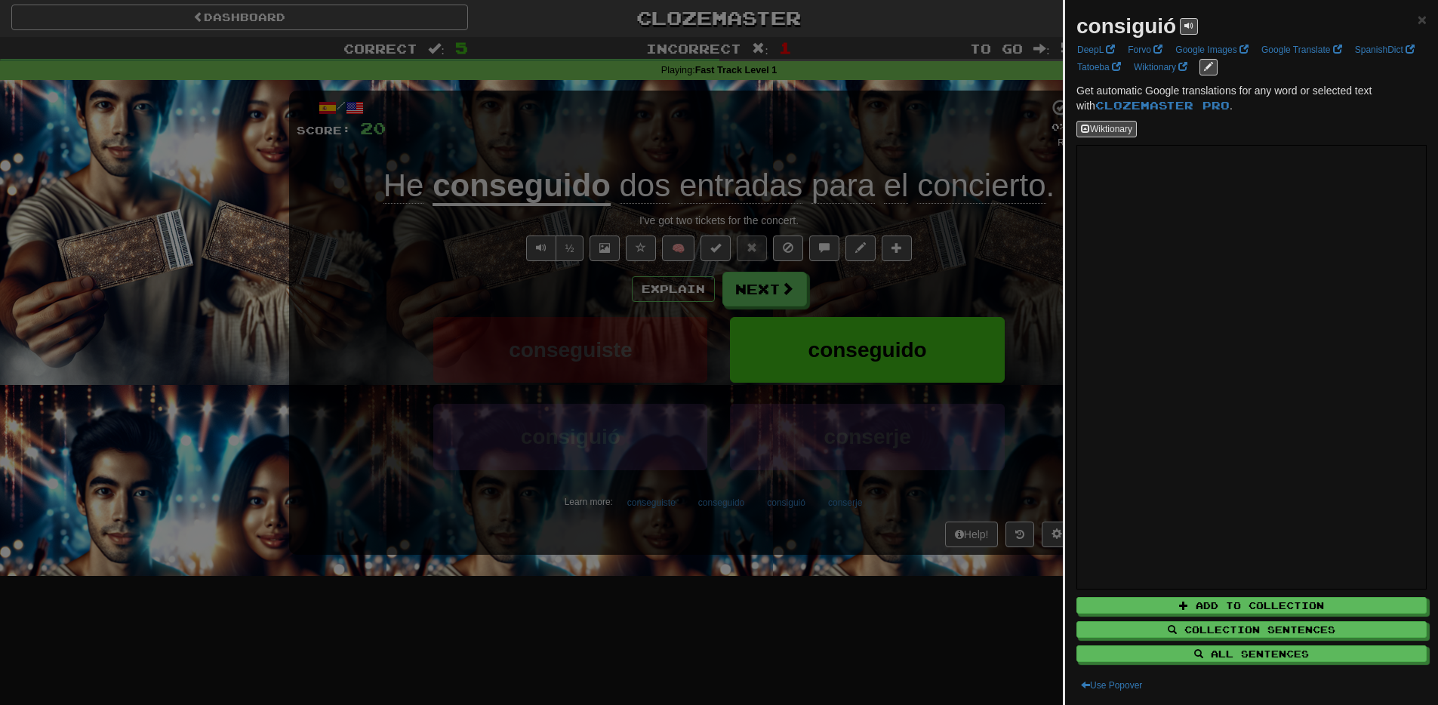
click at [834, 613] on div at bounding box center [719, 352] width 1438 height 705
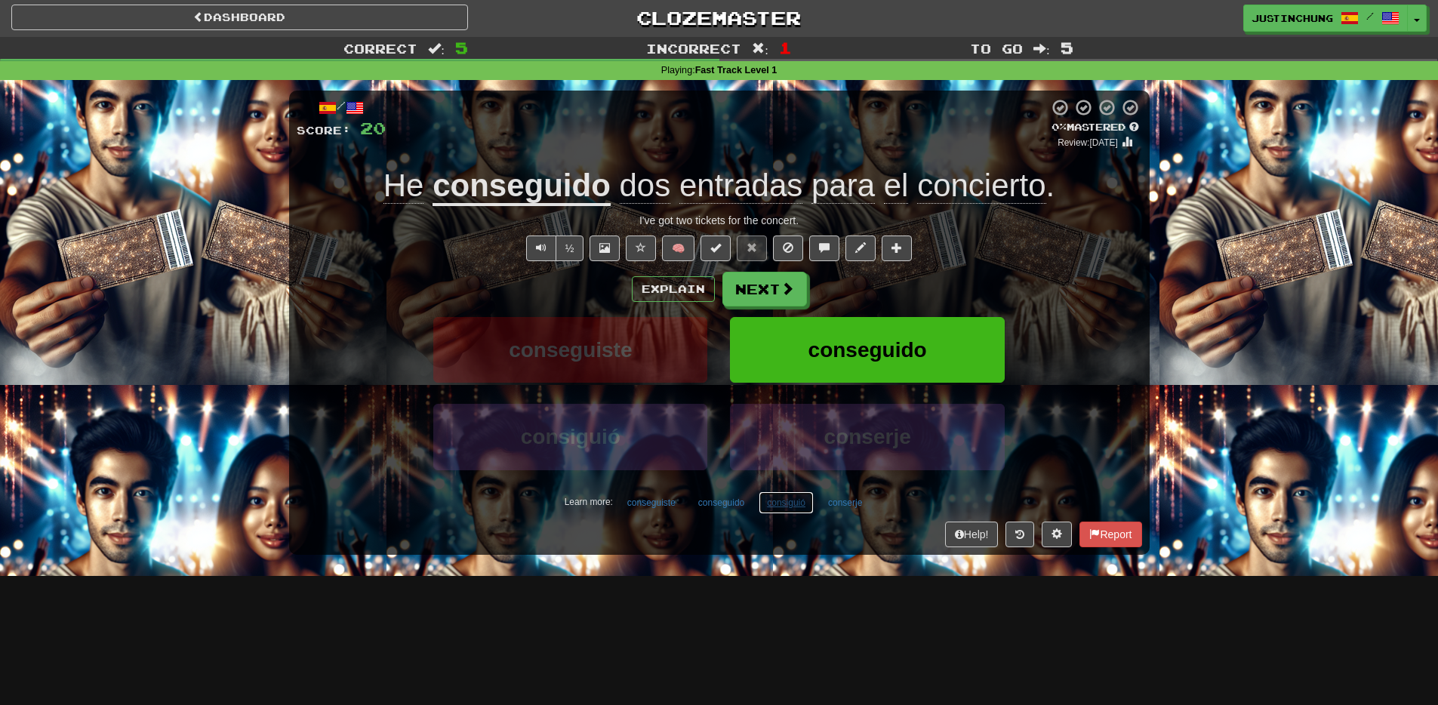
click at [796, 512] on button "consiguió" at bounding box center [786, 502] width 55 height 23
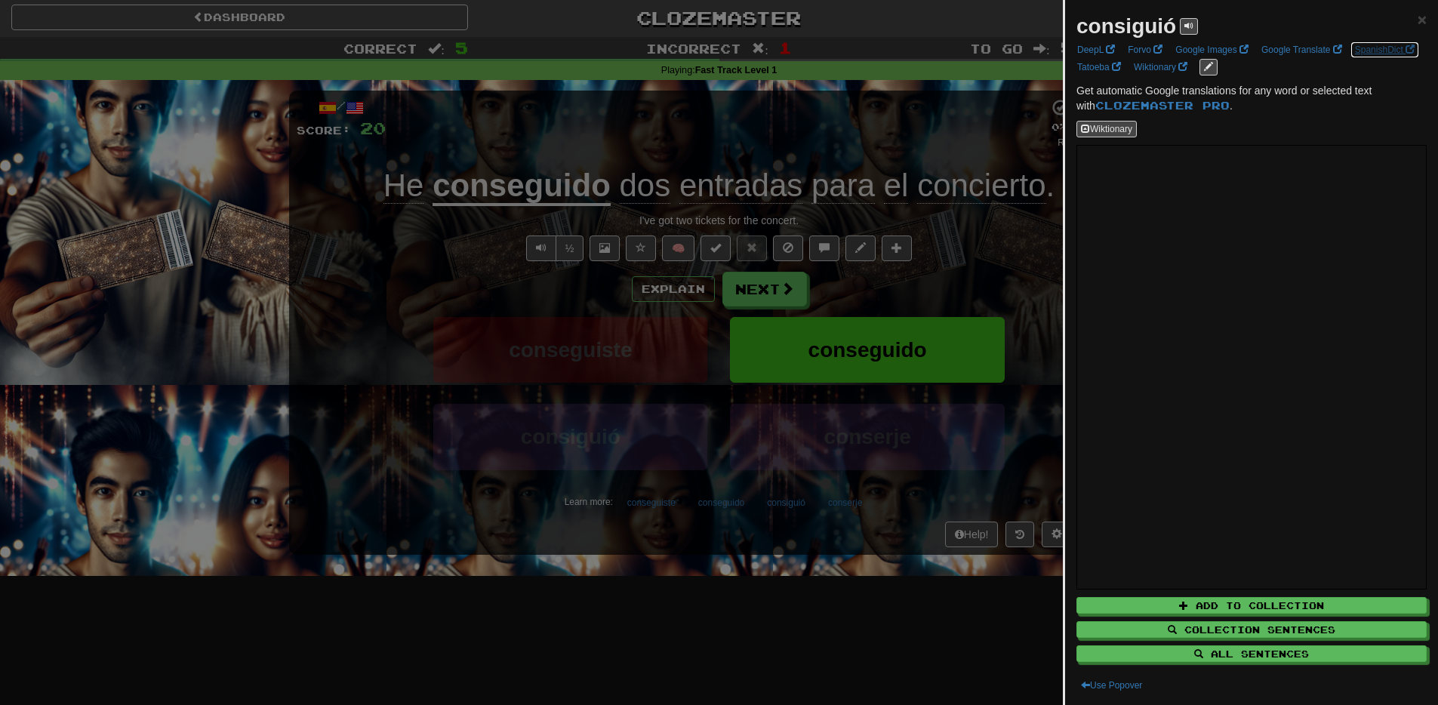
click at [1351, 58] on link "SpanishDict" at bounding box center [1385, 50] width 69 height 17
click at [485, 670] on div at bounding box center [719, 352] width 1438 height 705
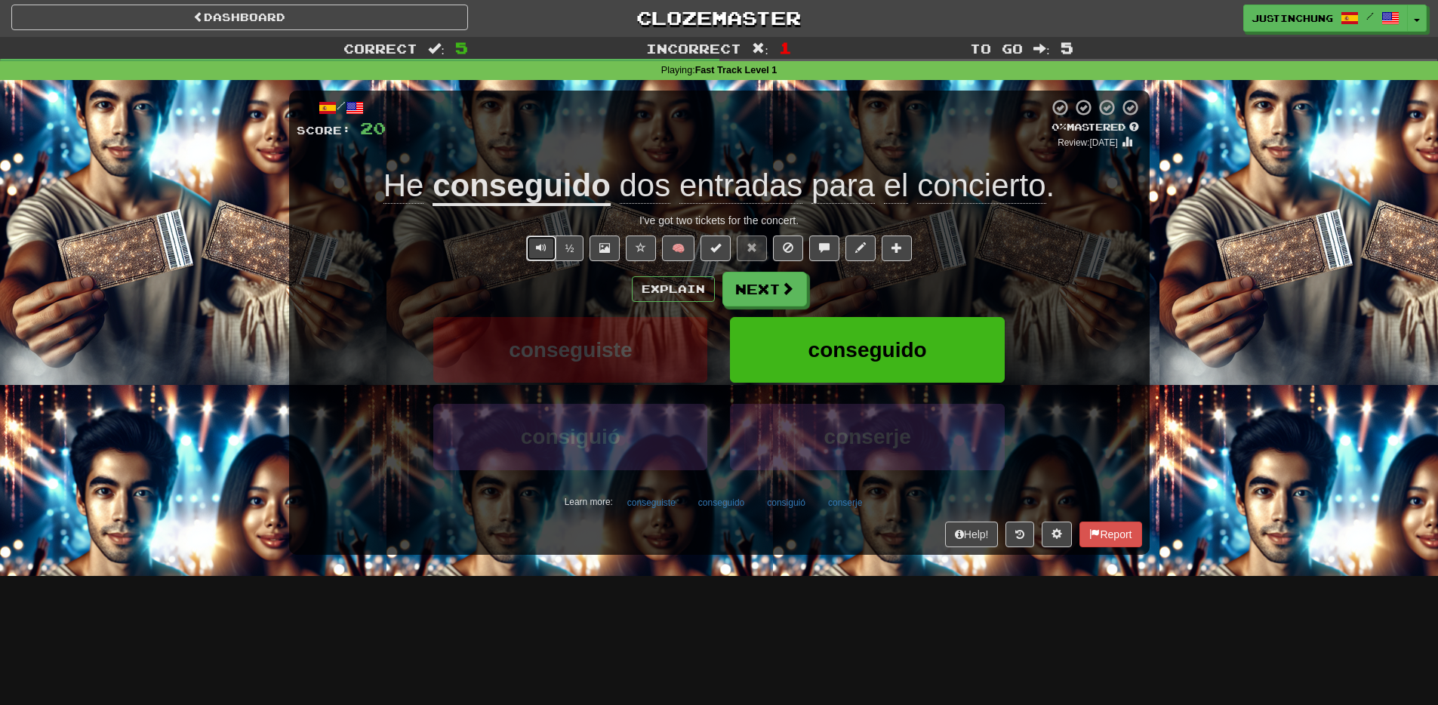
click at [543, 248] on span "Text-to-speech controls" at bounding box center [541, 247] width 11 height 11
click at [531, 250] on button "Text-to-speech controls" at bounding box center [541, 249] width 30 height 26
click at [533, 246] on button "Text-to-speech controls" at bounding box center [541, 249] width 30 height 26
click at [770, 292] on button "Next" at bounding box center [765, 290] width 85 height 35
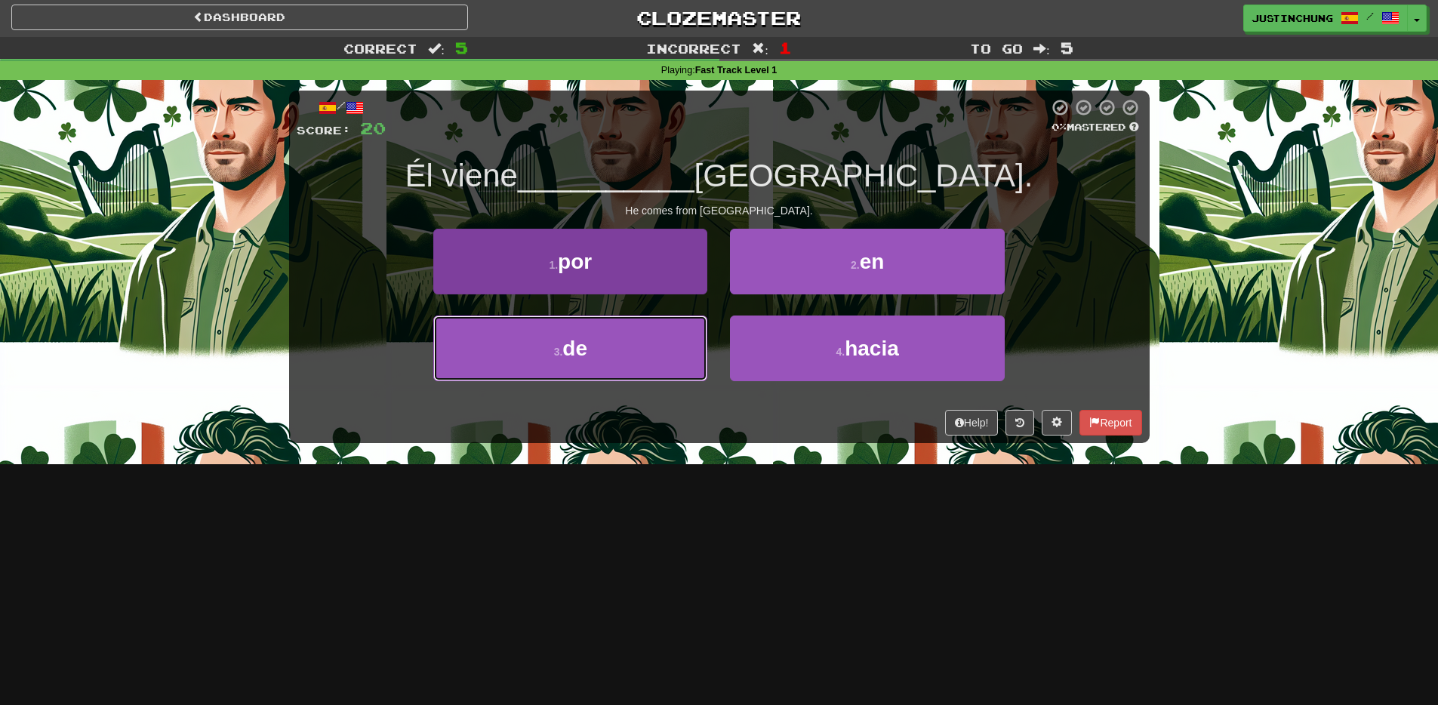
click at [630, 368] on button "3 . de" at bounding box center [570, 349] width 274 height 66
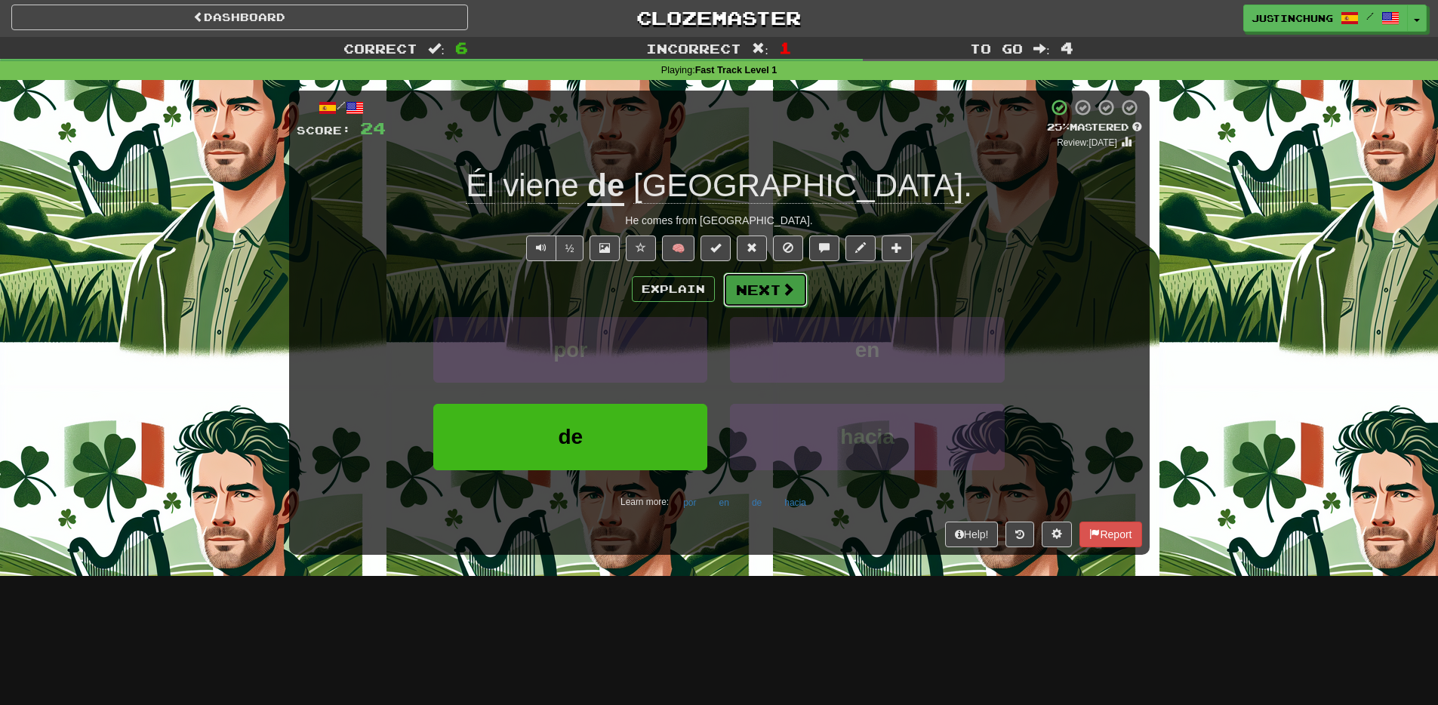
click at [744, 299] on button "Next" at bounding box center [765, 290] width 85 height 35
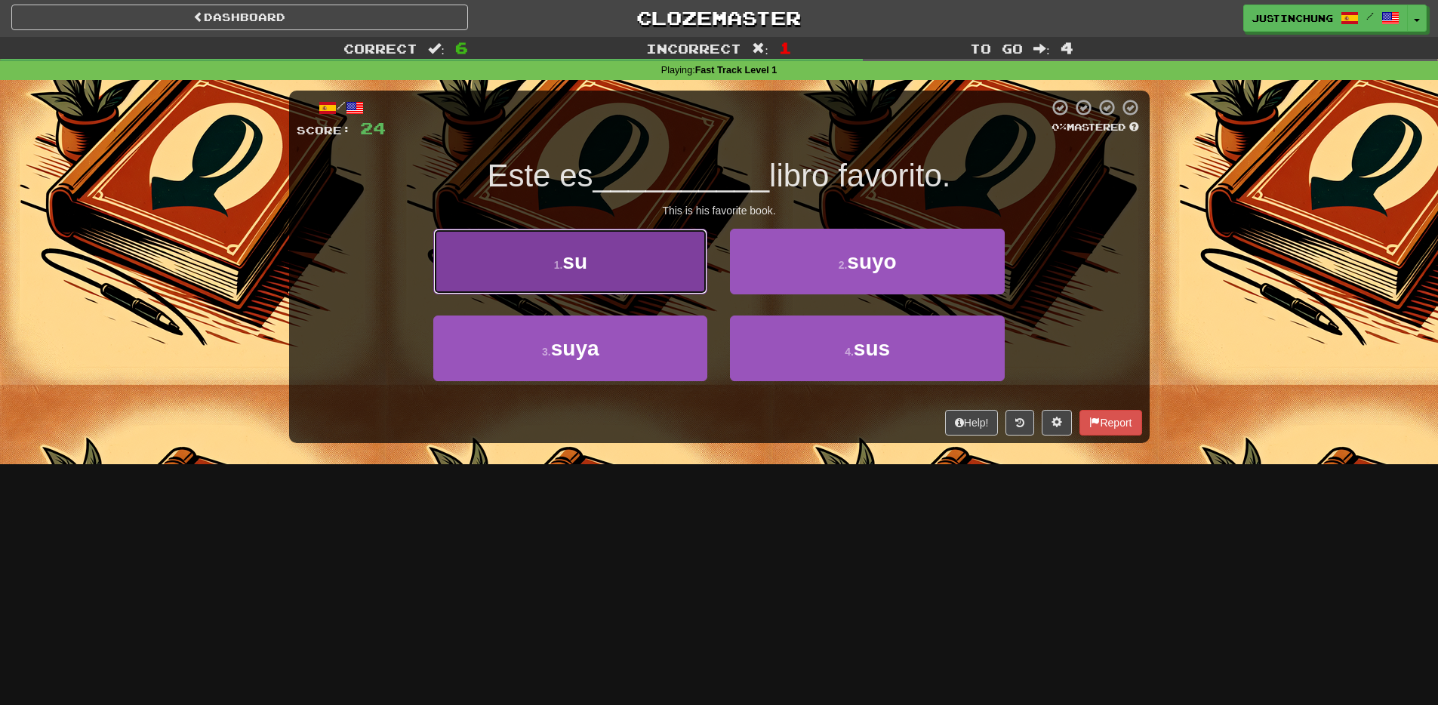
click at [591, 283] on button "1 . su" at bounding box center [570, 262] width 274 height 66
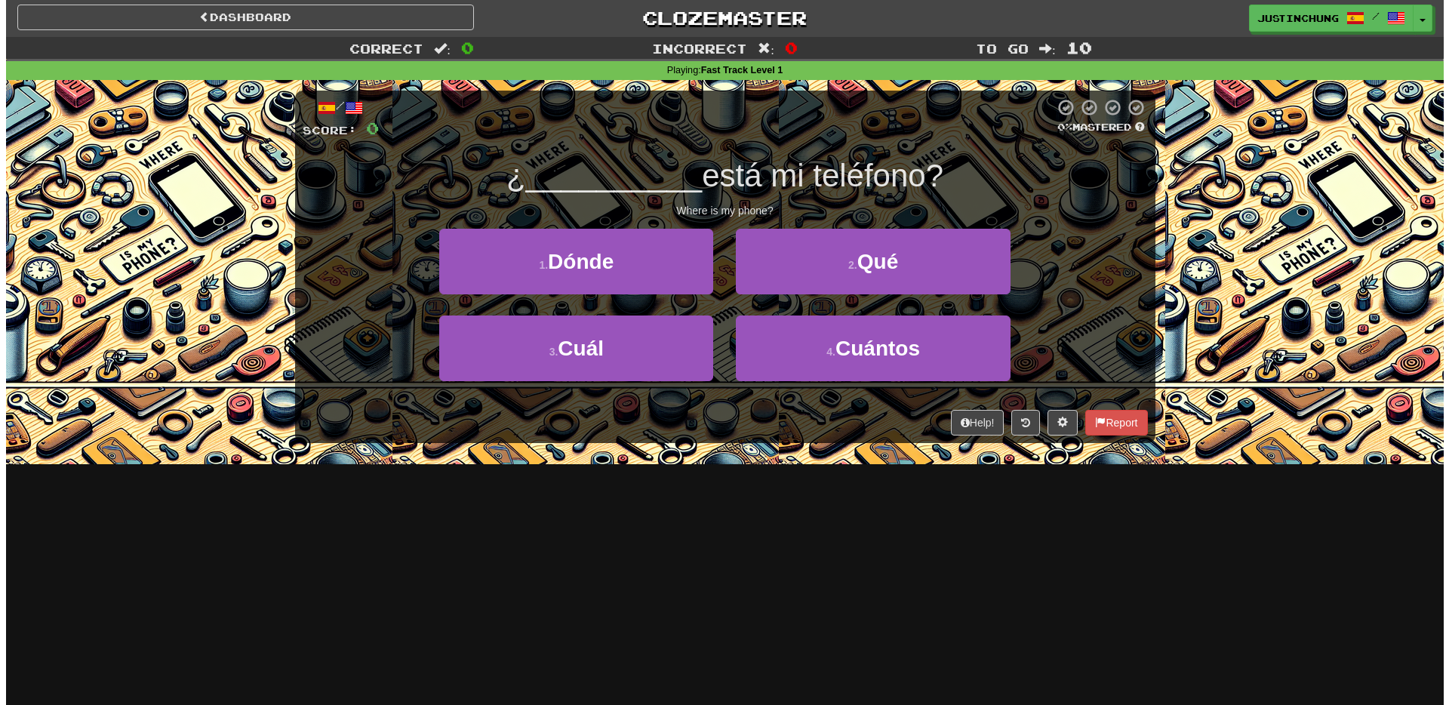
scroll to position [2, 0]
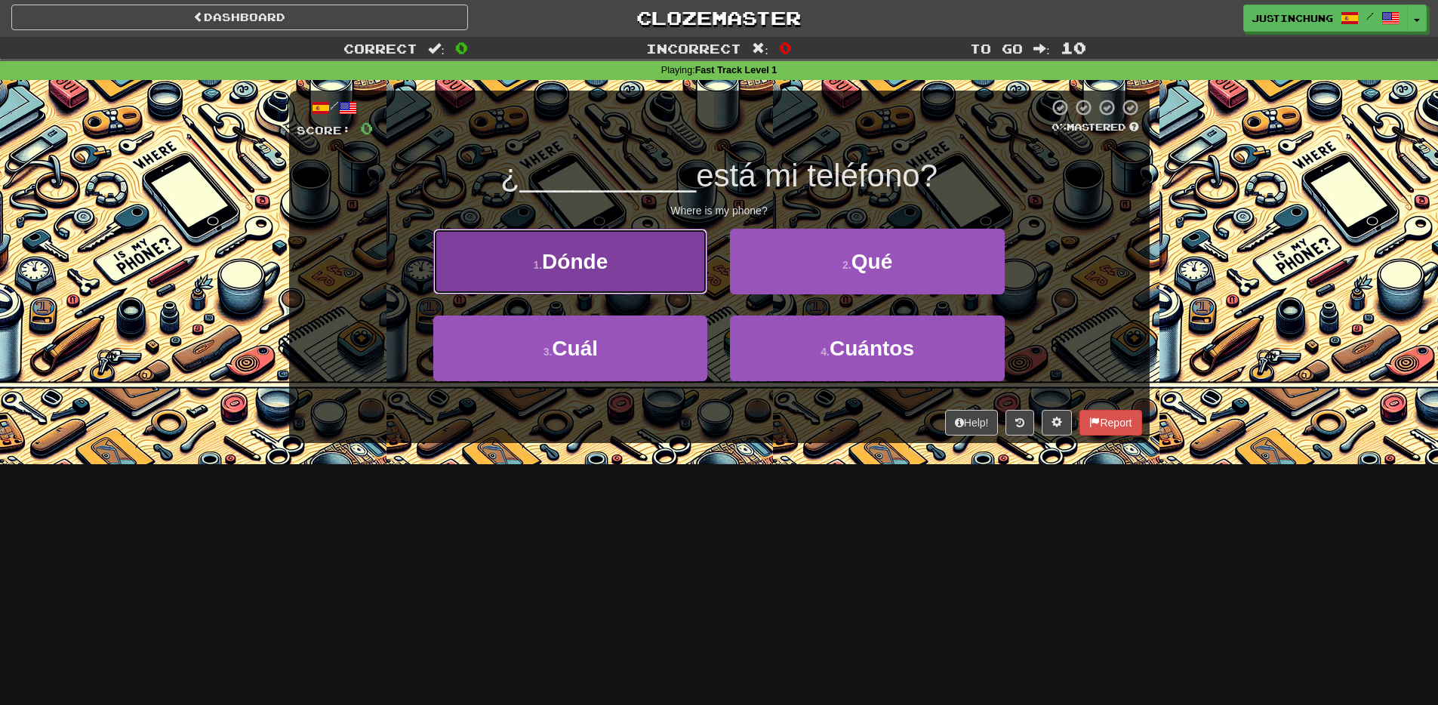
click at [599, 273] on button "1 . Dónde" at bounding box center [570, 262] width 274 height 66
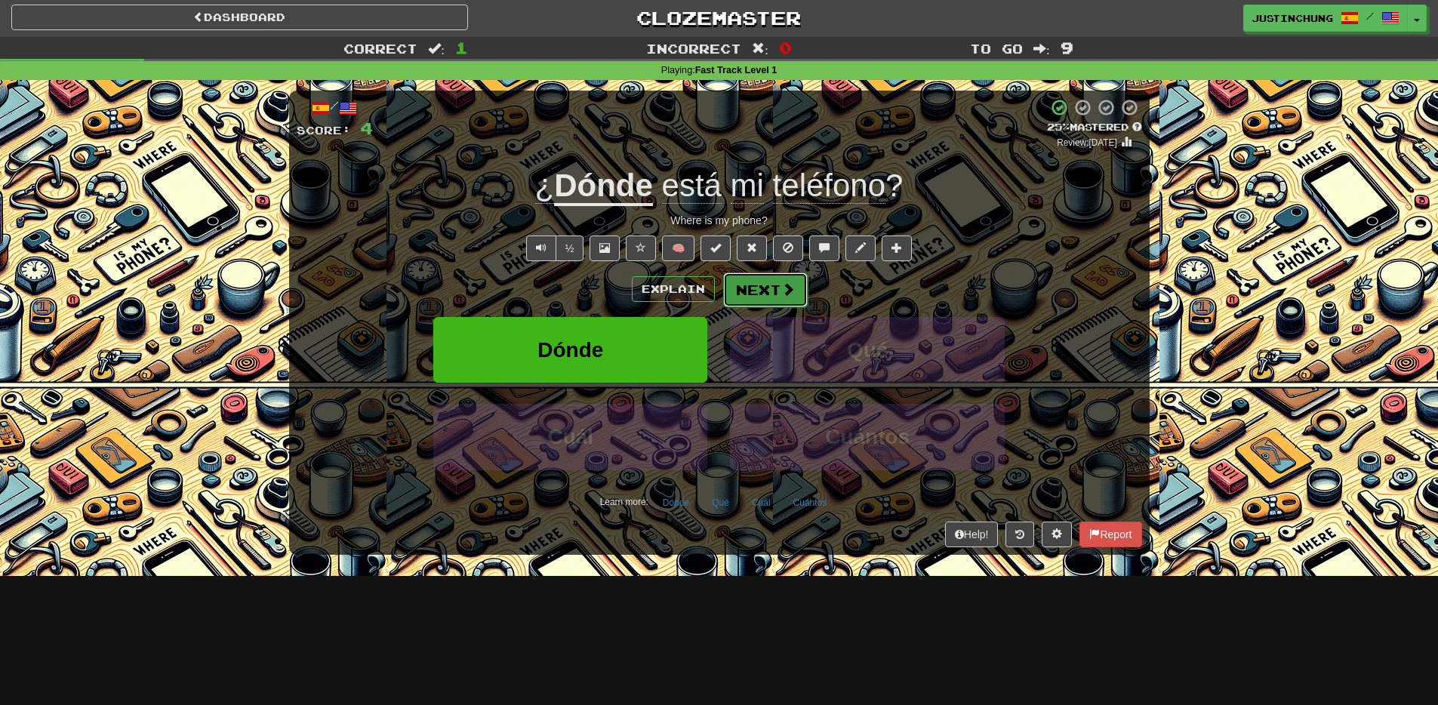
click at [767, 297] on button "Next" at bounding box center [765, 290] width 85 height 35
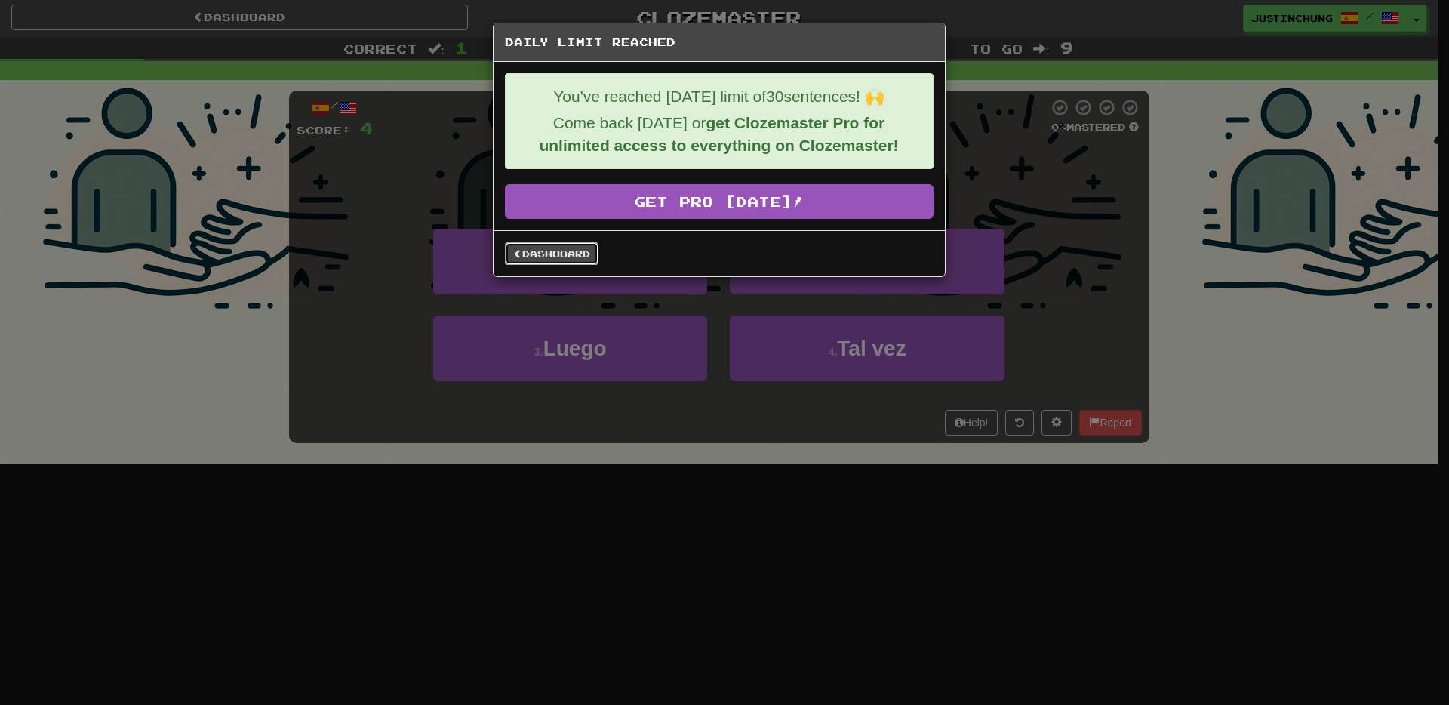
click at [581, 260] on link "Dashboard" at bounding box center [552, 253] width 94 height 23
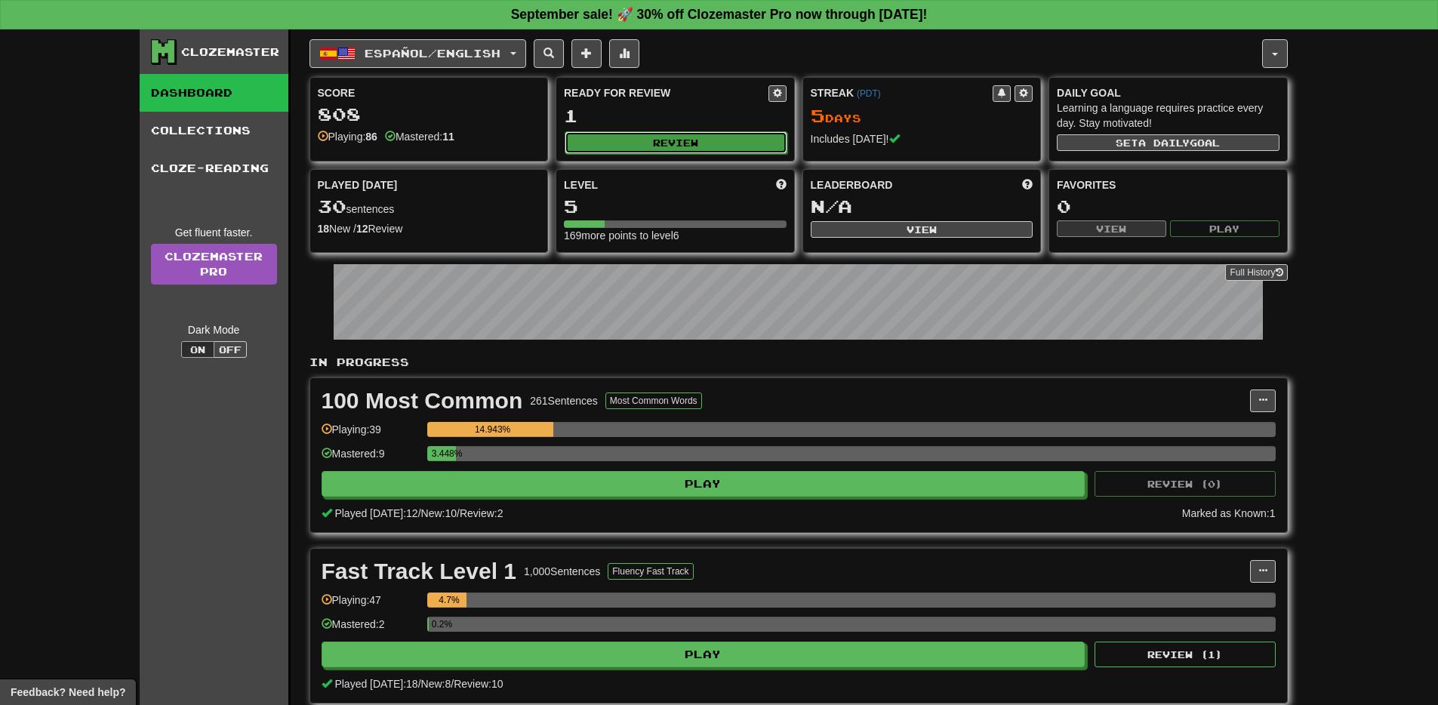
click at [681, 147] on button "Review" at bounding box center [676, 142] width 223 height 23
select select "**"
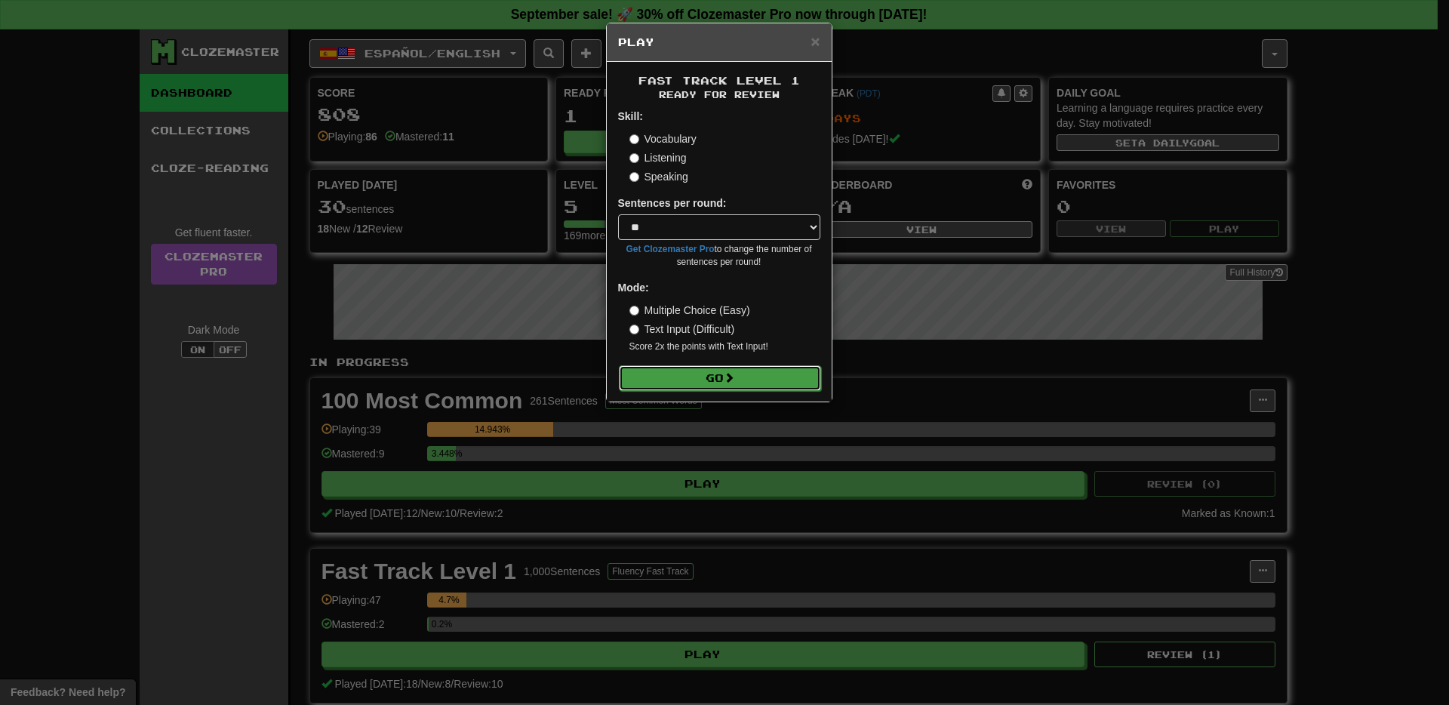
click at [702, 376] on button "Go" at bounding box center [720, 378] width 202 height 26
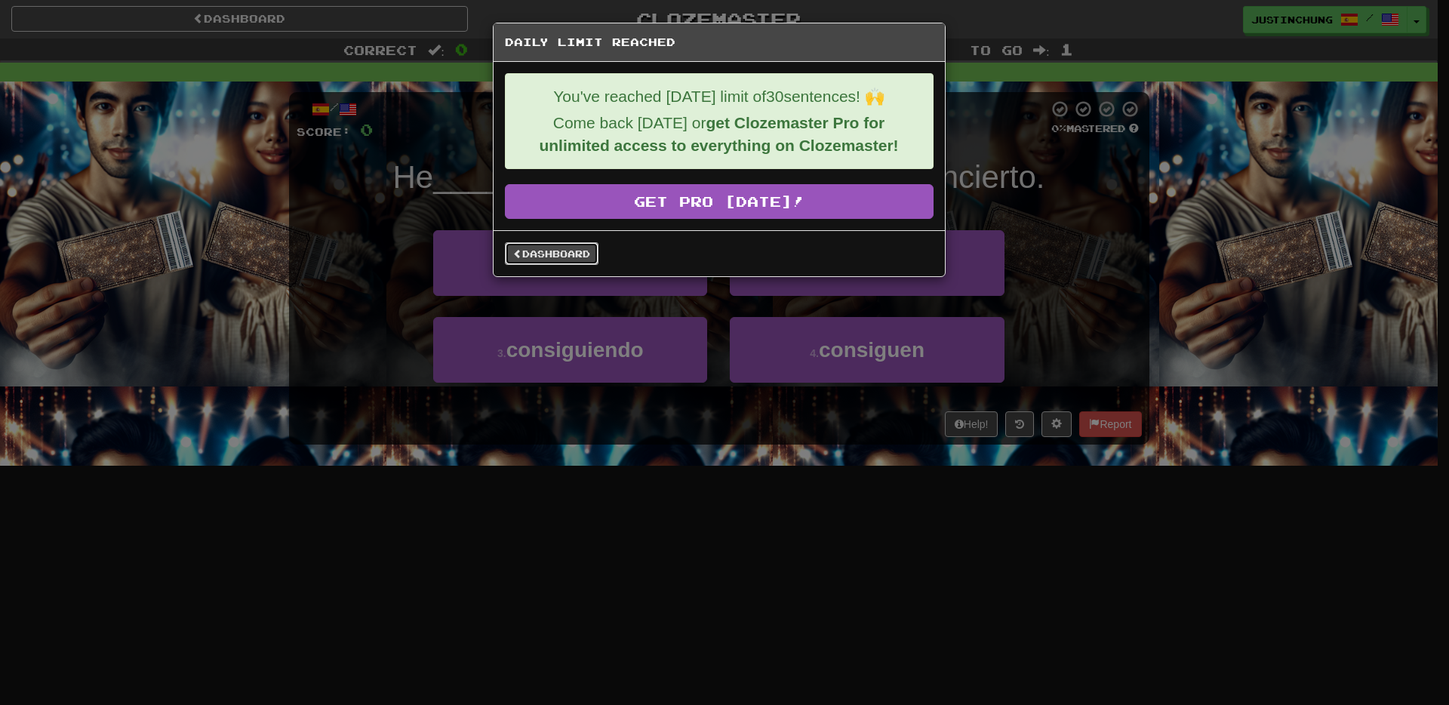
click at [547, 260] on link "Dashboard" at bounding box center [552, 253] width 94 height 23
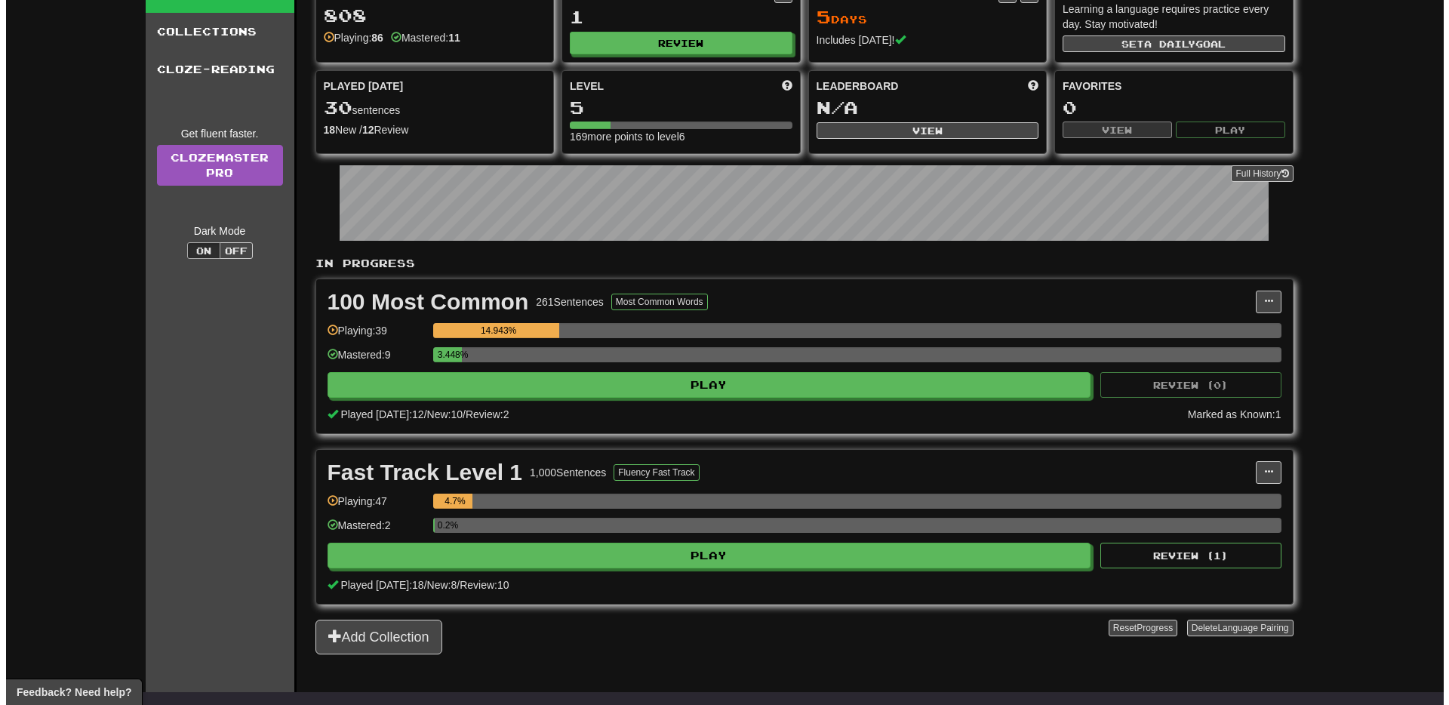
scroll to position [131, 0]
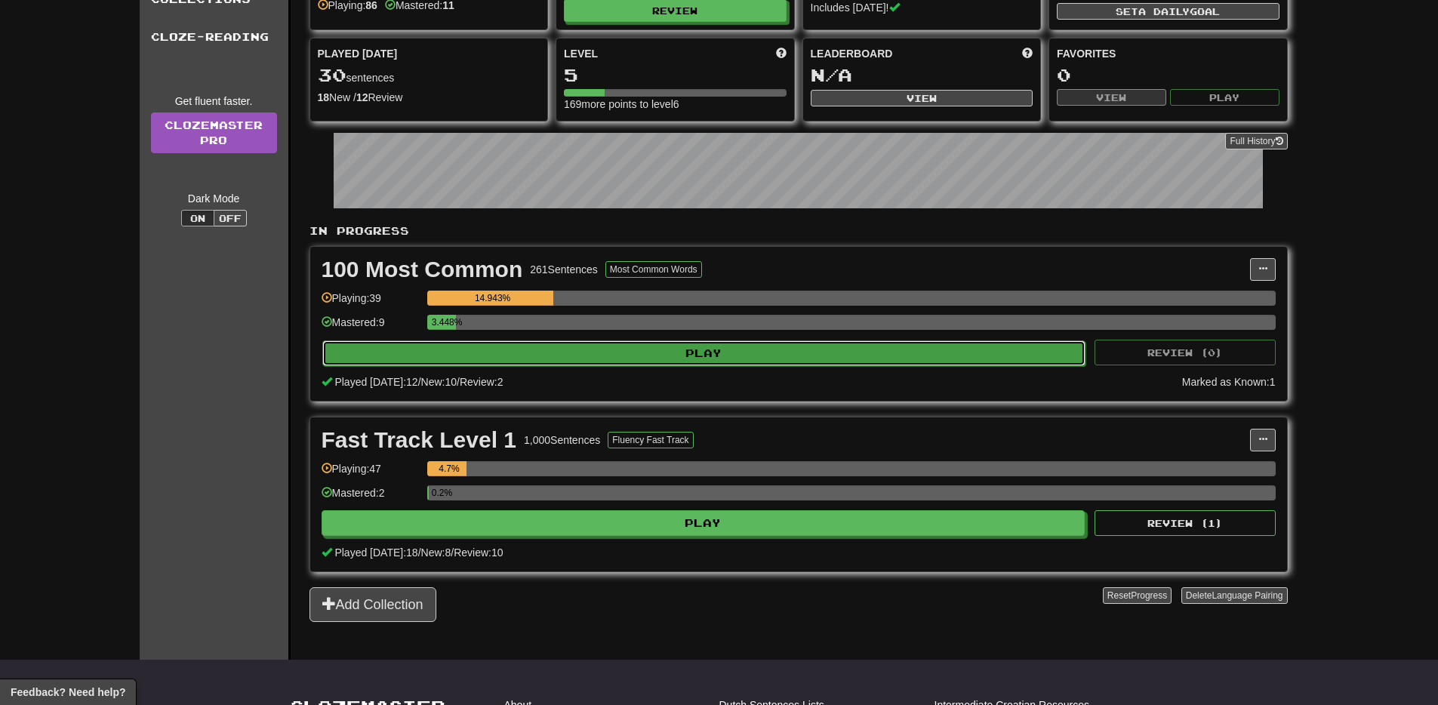
click at [726, 353] on button "Play" at bounding box center [704, 353] width 764 height 26
select select "**"
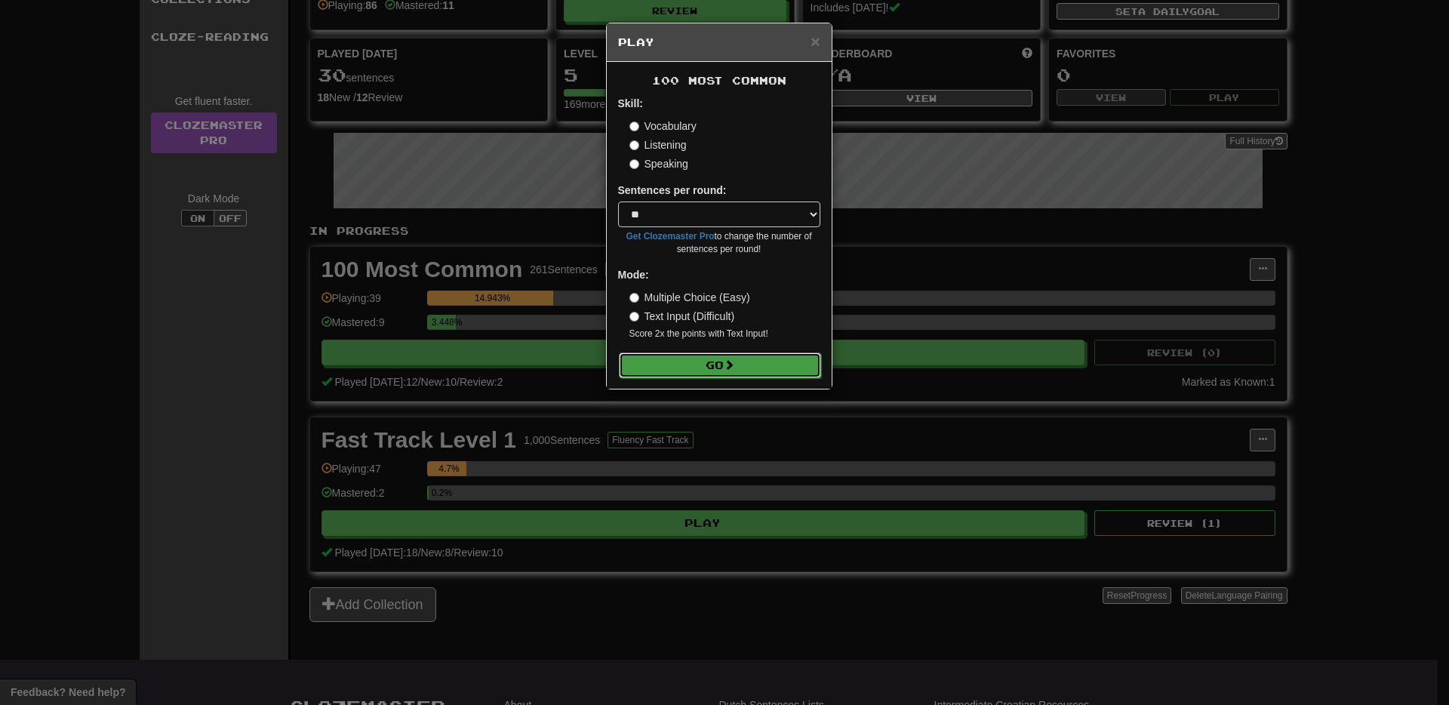
click at [710, 374] on button "Go" at bounding box center [720, 366] width 202 height 26
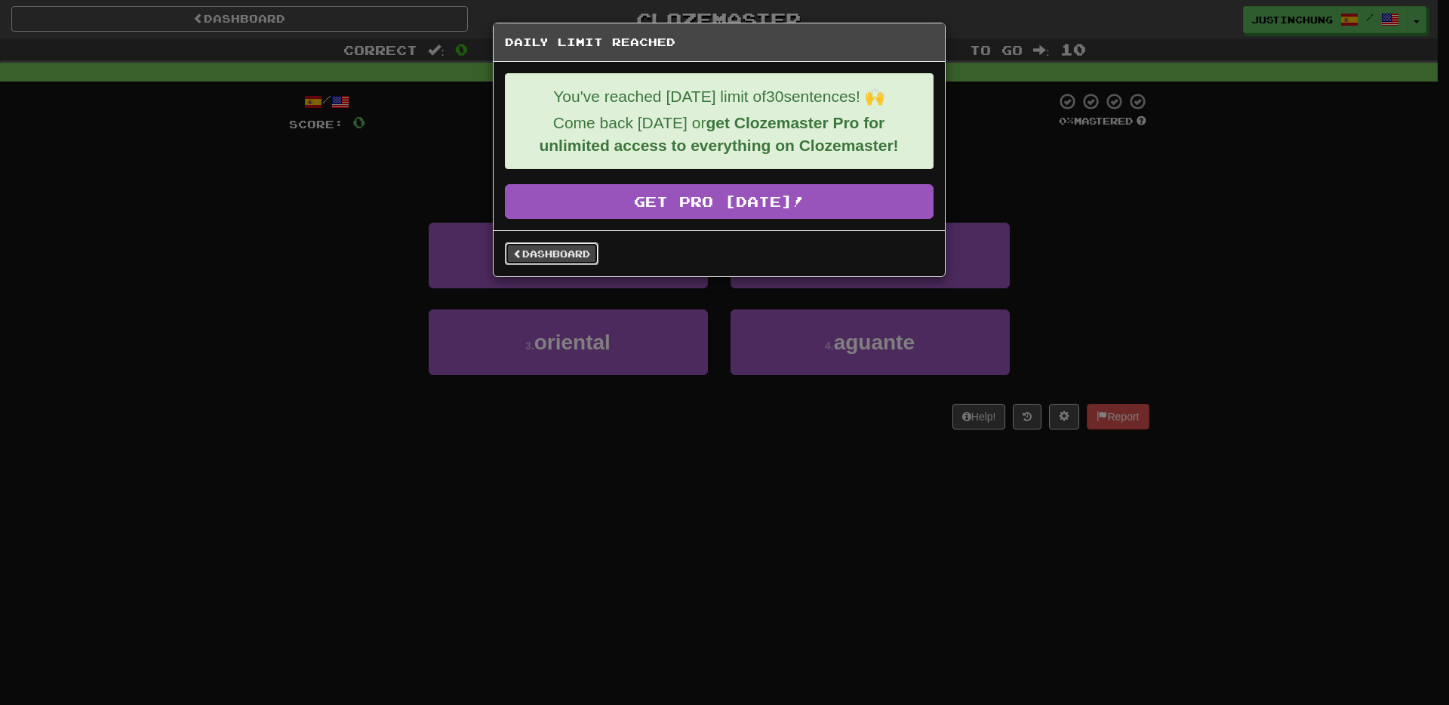
click at [558, 258] on link "Dashboard" at bounding box center [552, 253] width 94 height 23
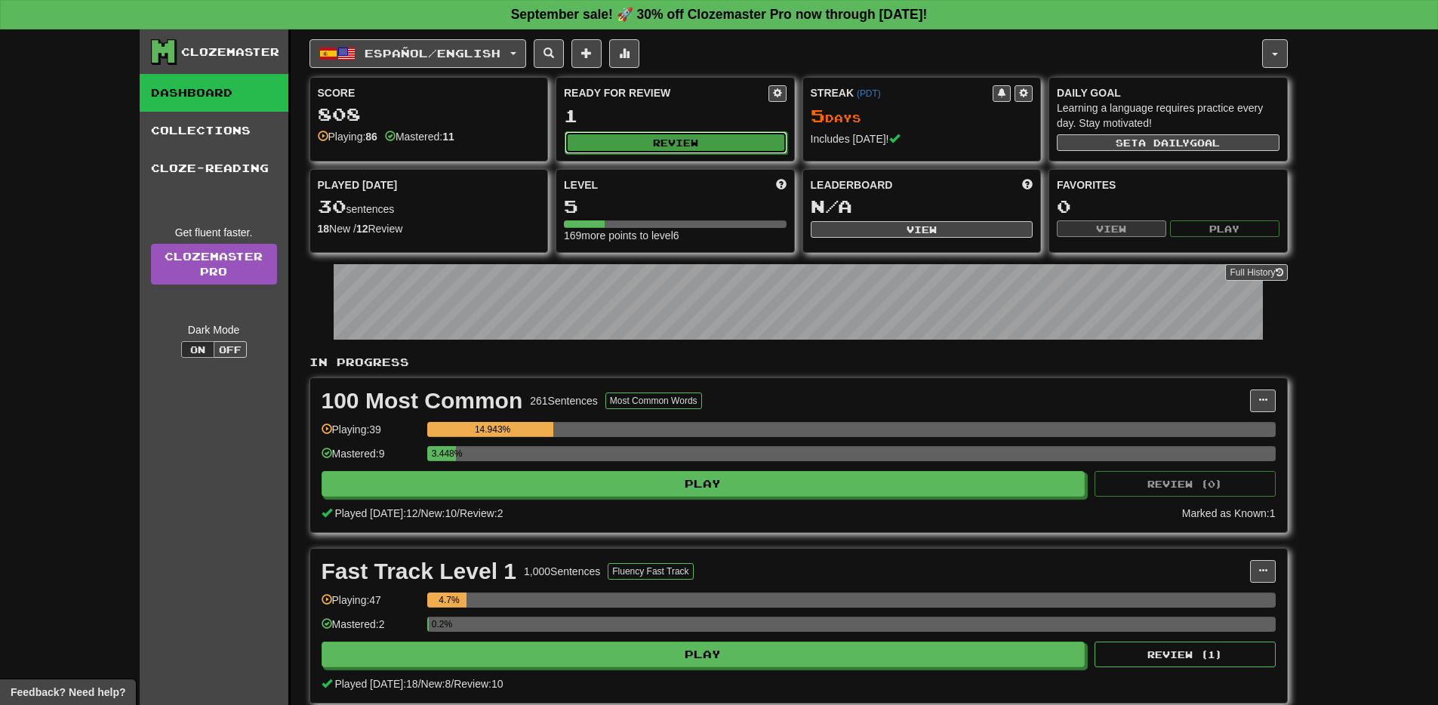
click at [671, 146] on button "Review" at bounding box center [676, 142] width 223 height 23
select select "**"
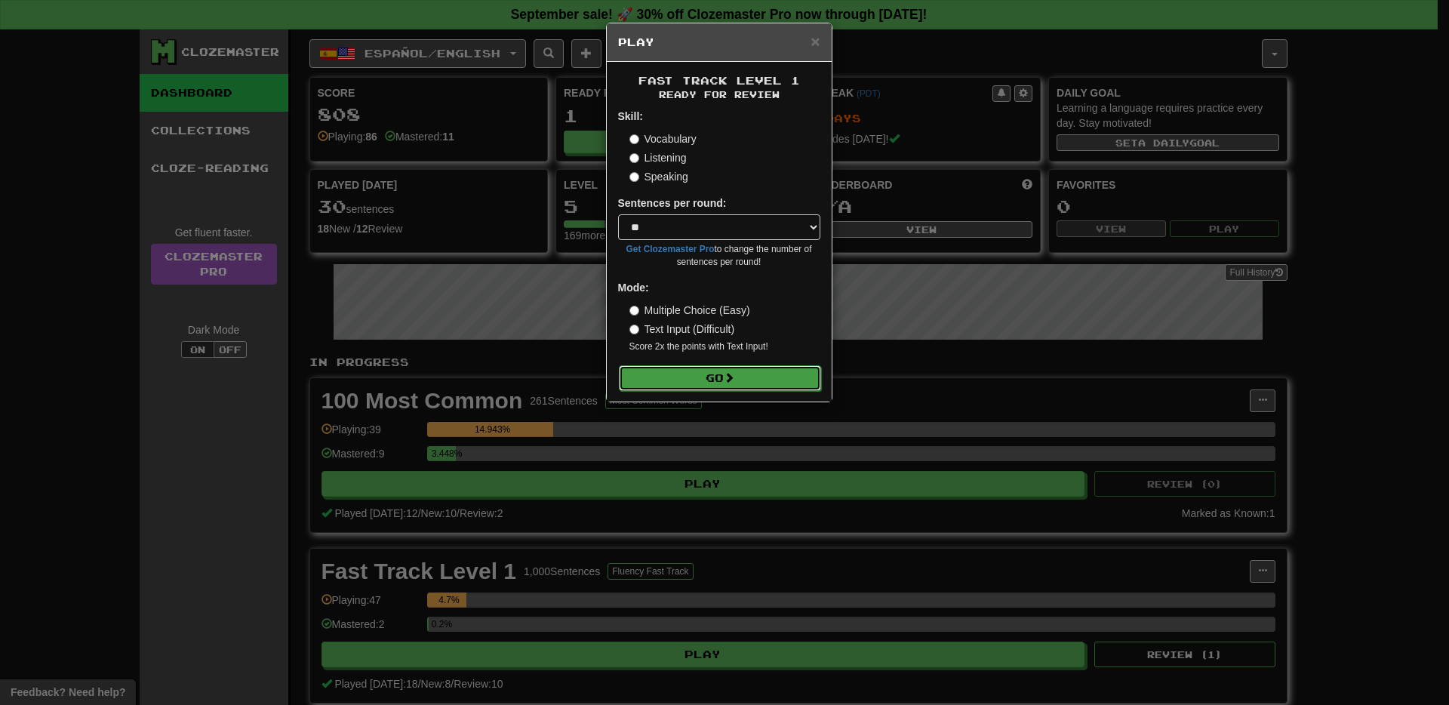
click at [720, 375] on button "Go" at bounding box center [720, 378] width 202 height 26
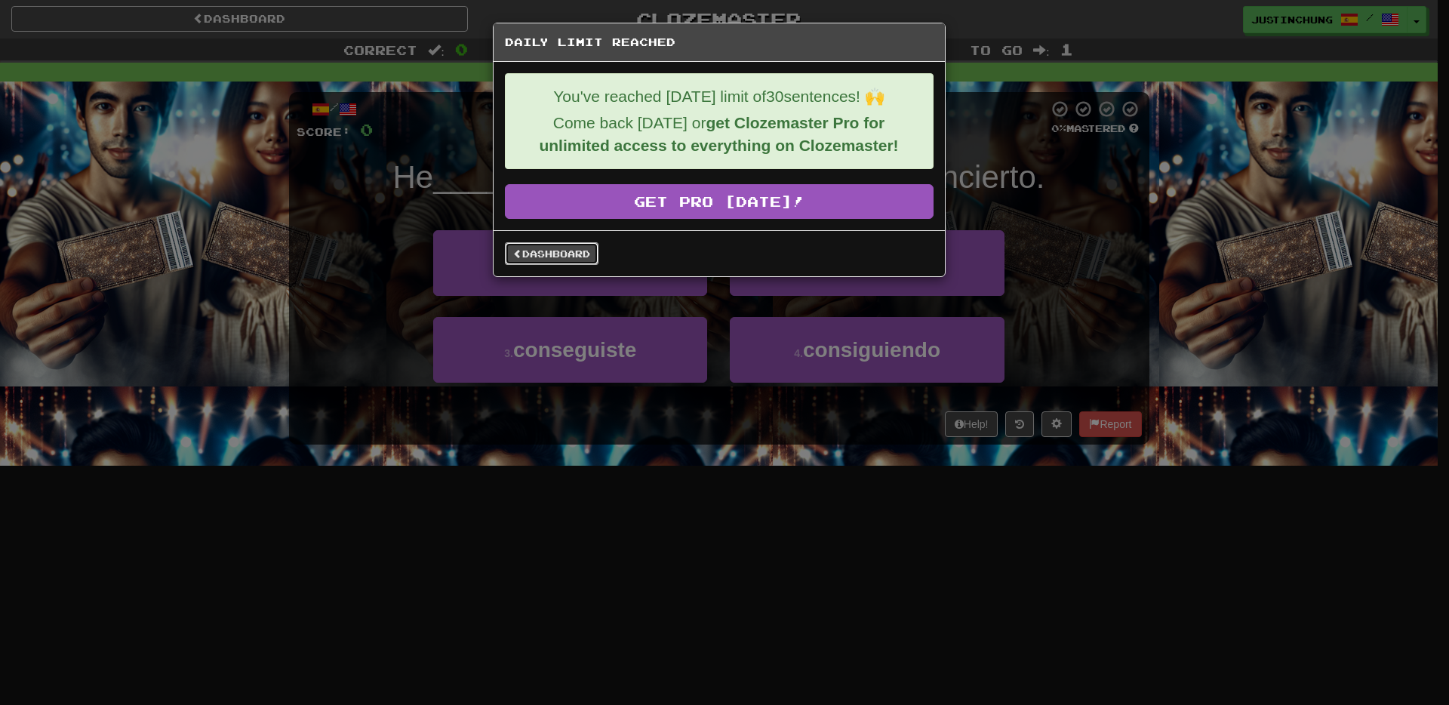
click at [538, 257] on link "Dashboard" at bounding box center [552, 253] width 94 height 23
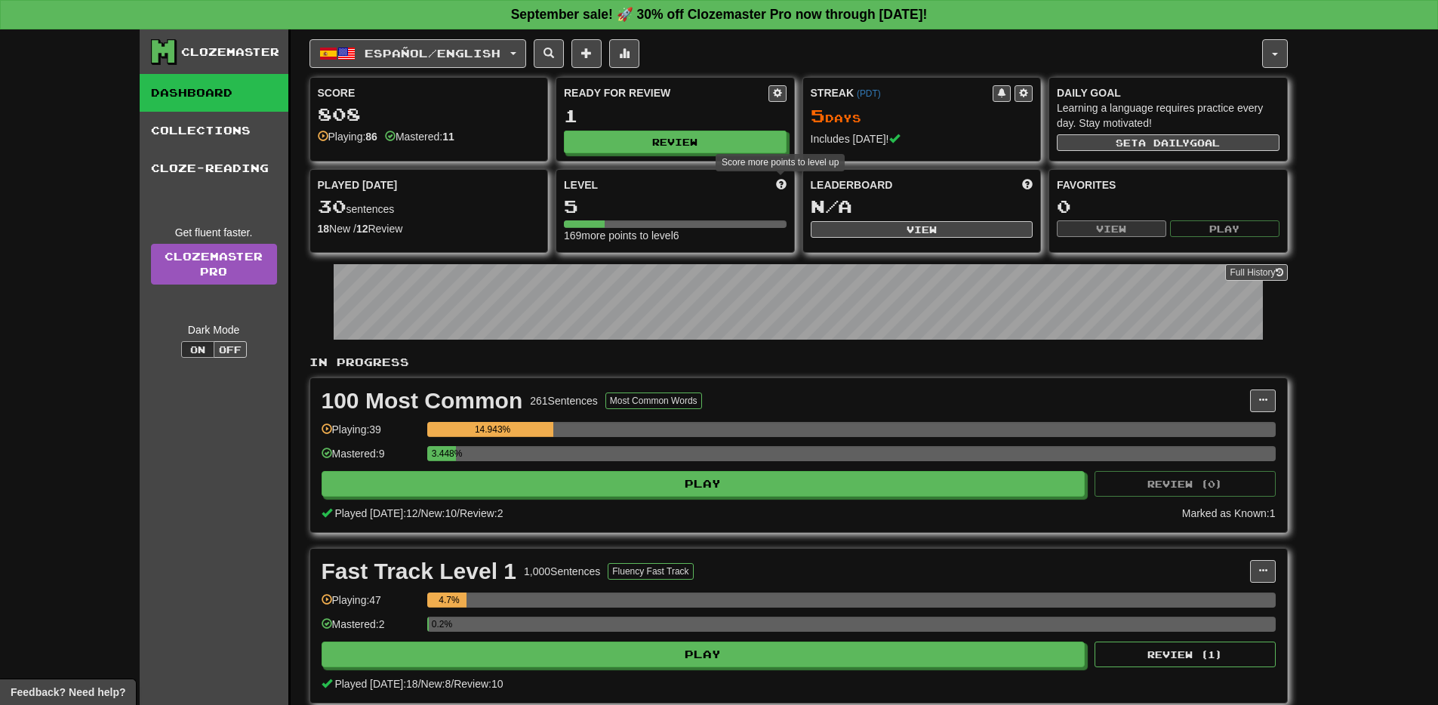
click at [782, 183] on span at bounding box center [781, 184] width 11 height 11
click at [1026, 94] on span at bounding box center [1023, 92] width 9 height 9
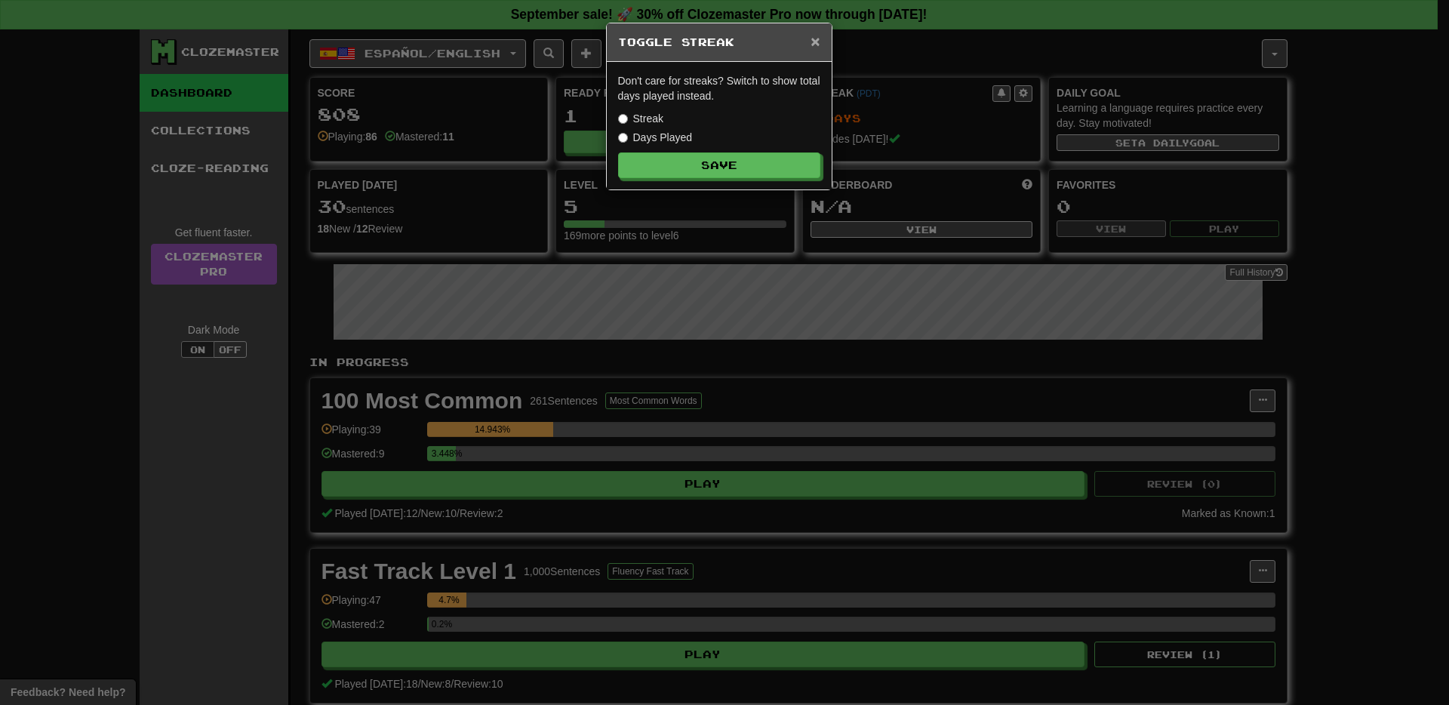
click at [818, 41] on span "×" at bounding box center [815, 40] width 9 height 17
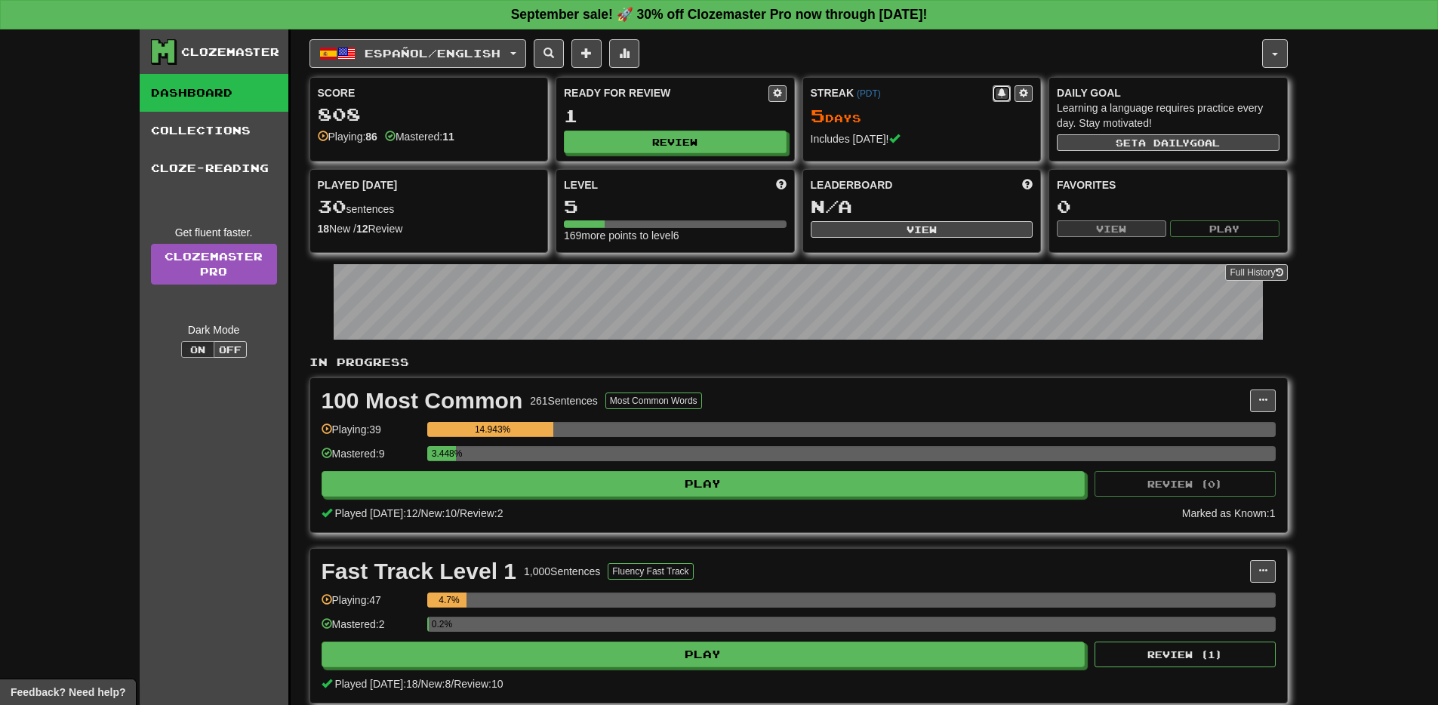
click at [1000, 96] on span at bounding box center [1001, 92] width 9 height 9
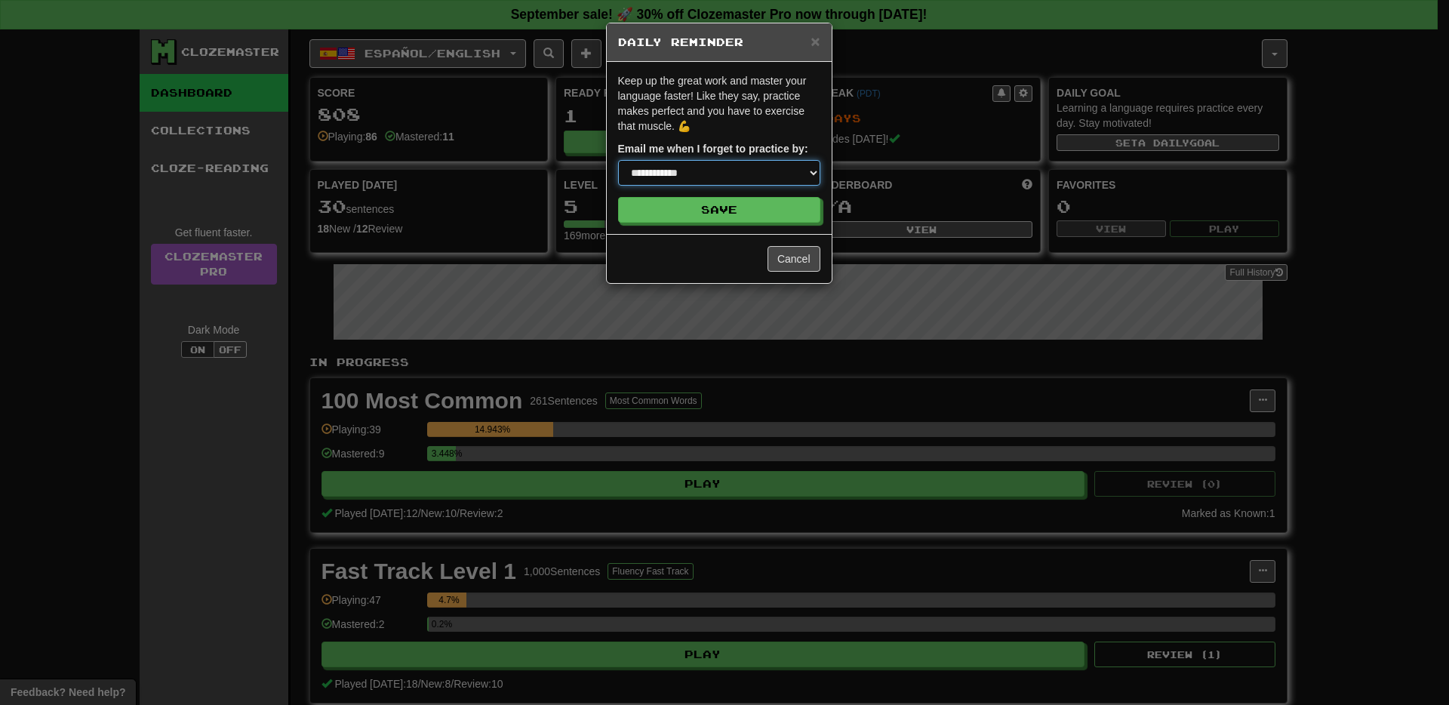
click at [722, 160] on select "**********" at bounding box center [719, 173] width 202 height 26
click at [818, 44] on span "×" at bounding box center [815, 40] width 9 height 17
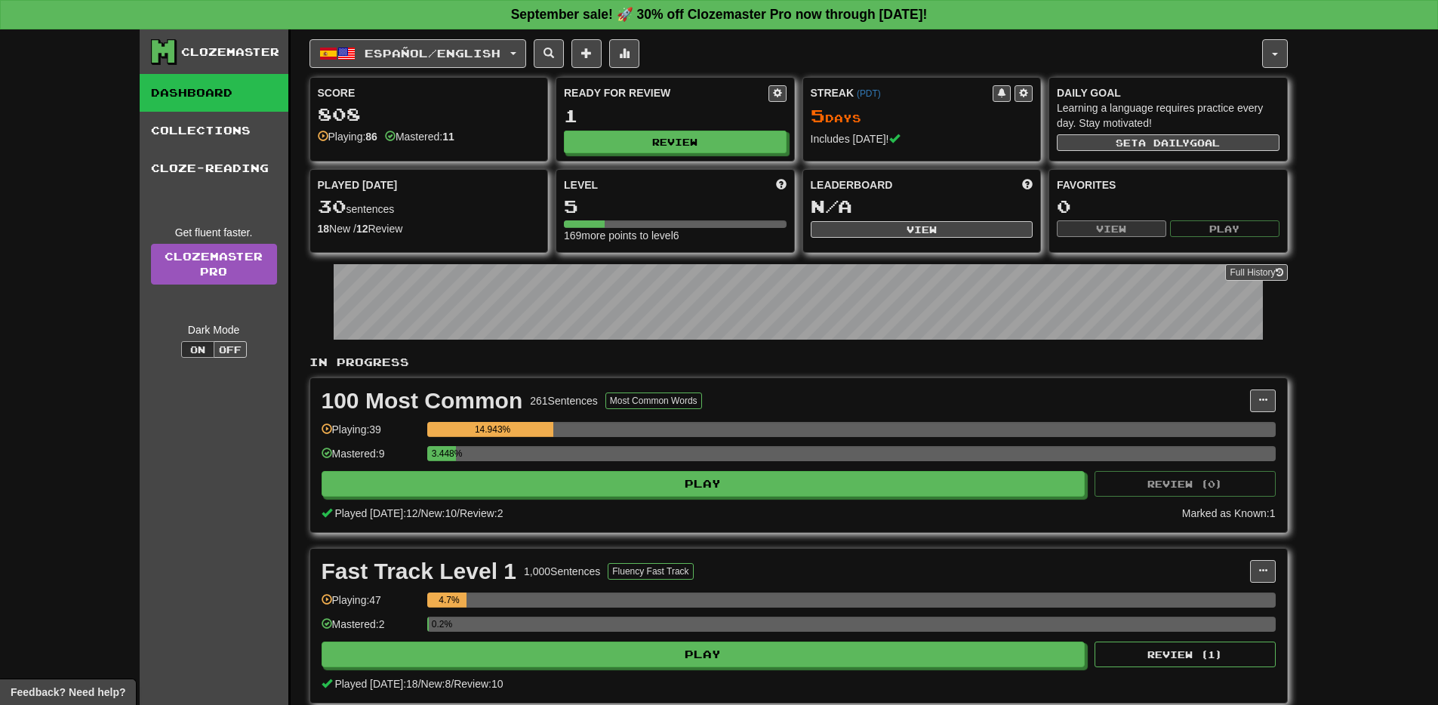
click at [1398, 360] on div "Clozemaster Dashboard Collections Cloze-Reading Get fluent faster. Clozemaster …" at bounding box center [719, 391] width 1438 height 724
click at [1030, 92] on button at bounding box center [1024, 93] width 18 height 17
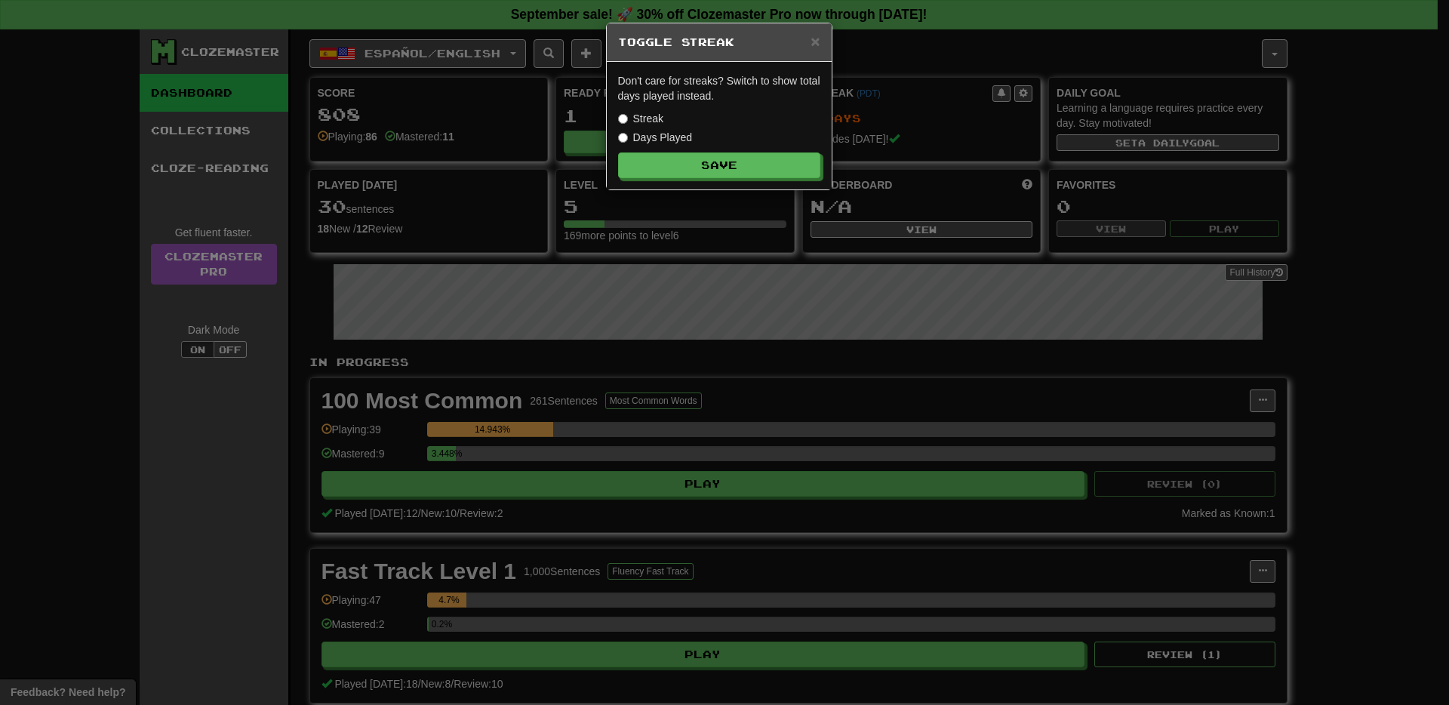
click at [681, 137] on label "Days Played" at bounding box center [655, 137] width 75 height 15
click at [728, 165] on button "Save" at bounding box center [720, 166] width 202 height 26
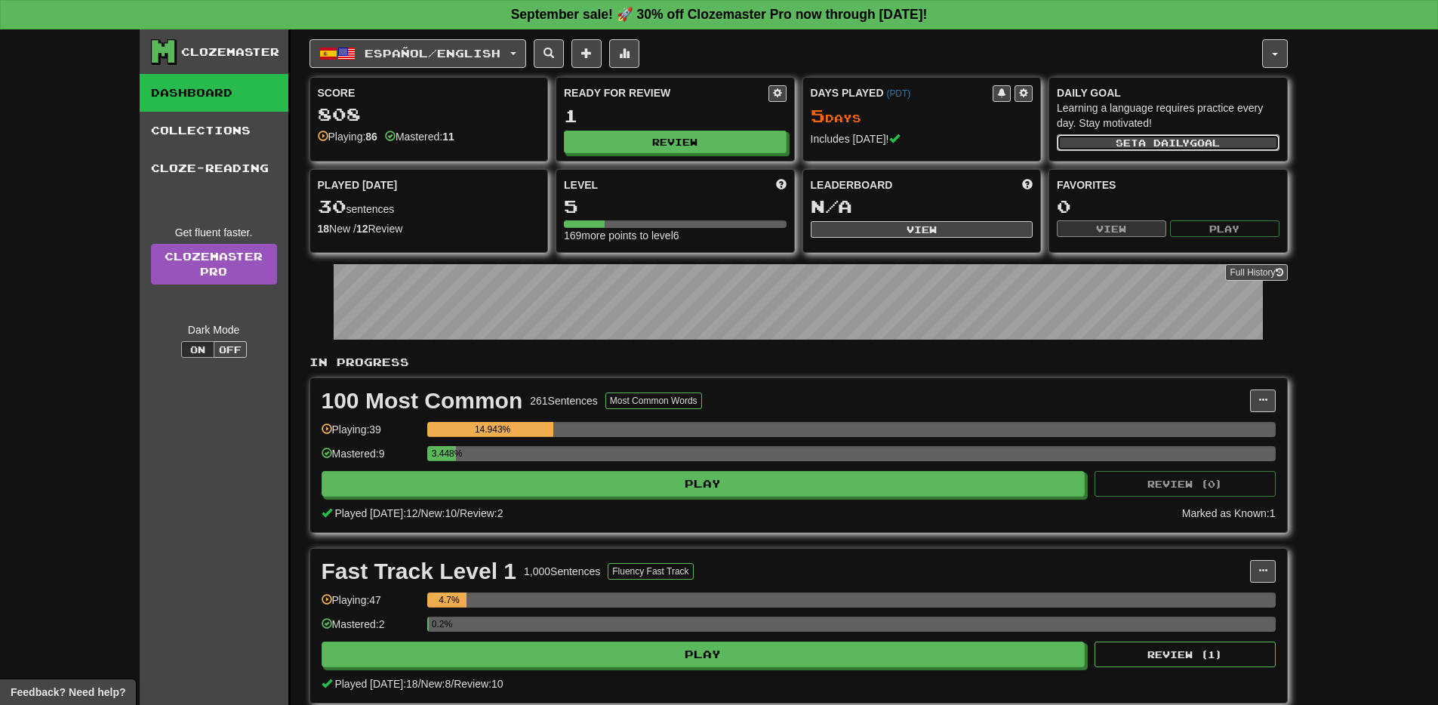
click at [1215, 146] on button "Set a daily goal" at bounding box center [1168, 142] width 223 height 17
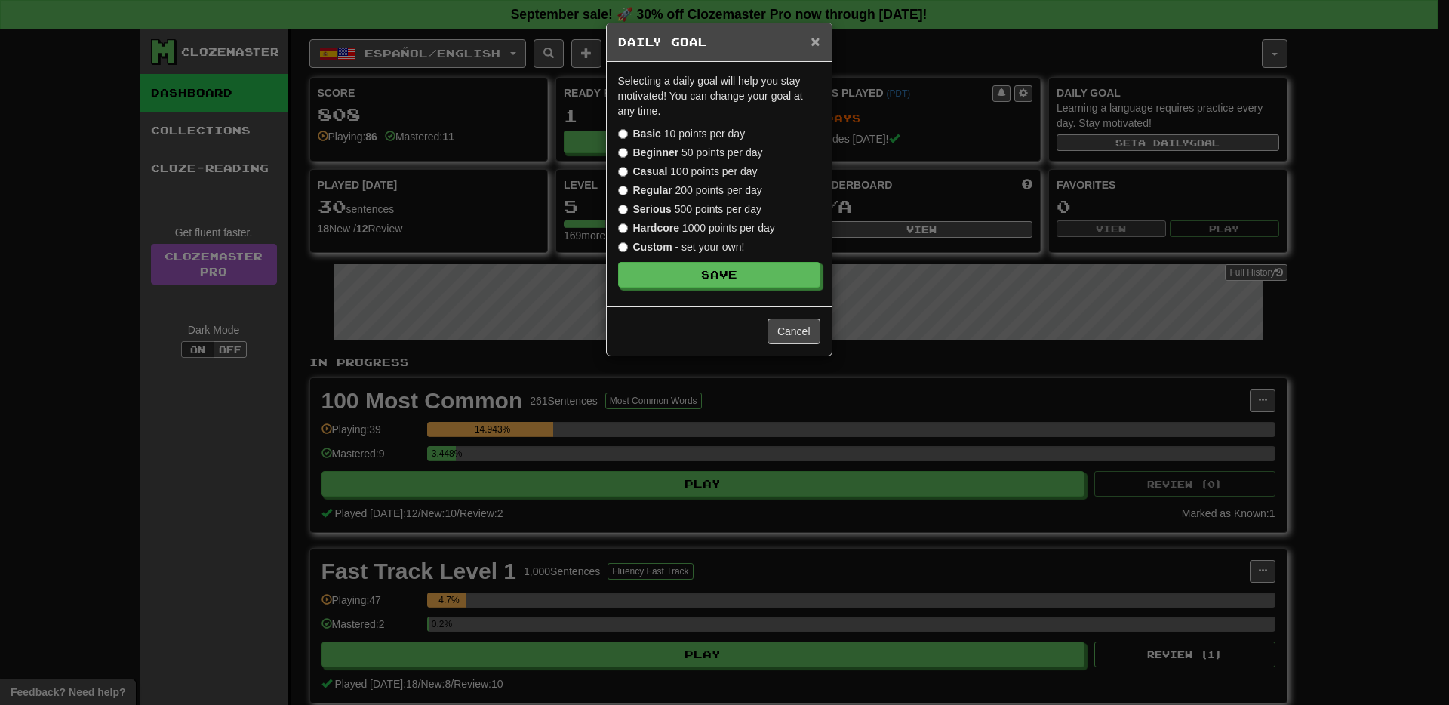
click at [818, 45] on span "×" at bounding box center [815, 40] width 9 height 17
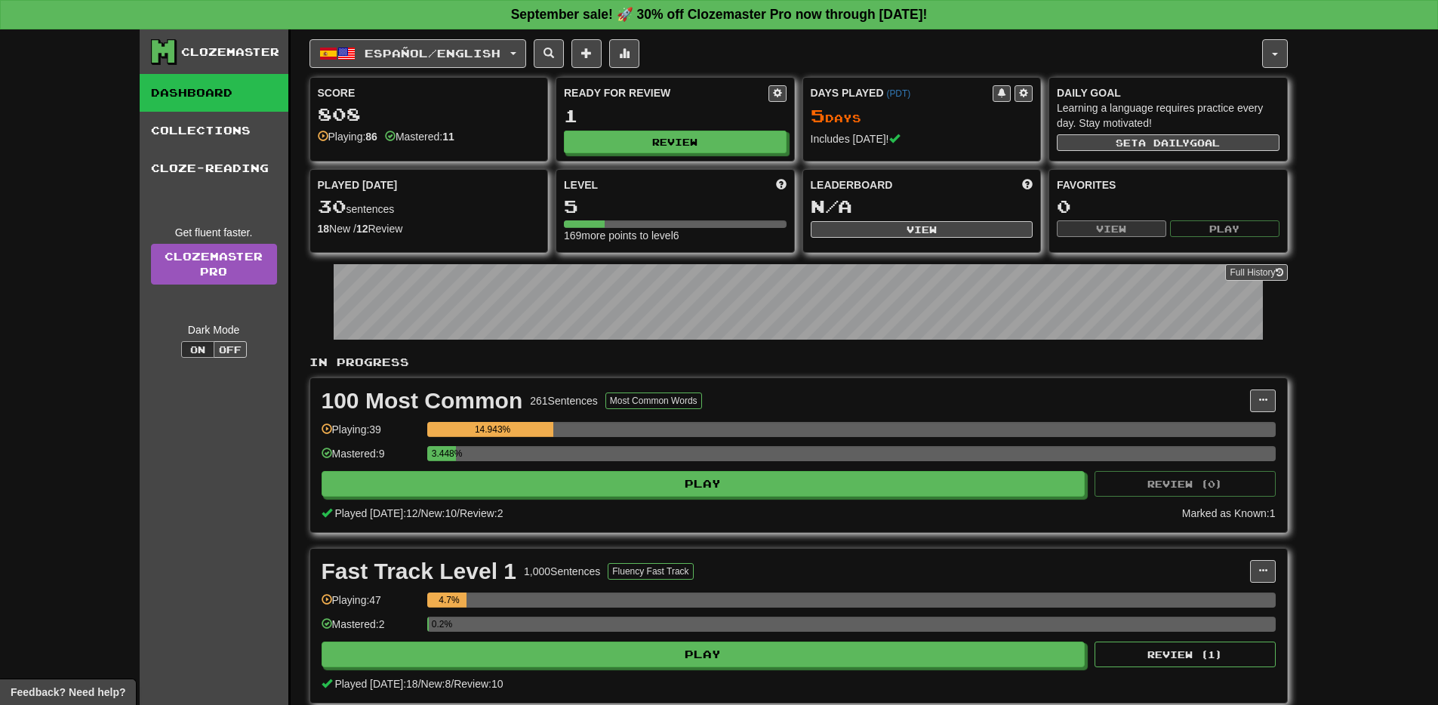
scroll to position [1, 0]
click at [211, 256] on link "Clozemaster Pro" at bounding box center [214, 263] width 126 height 41
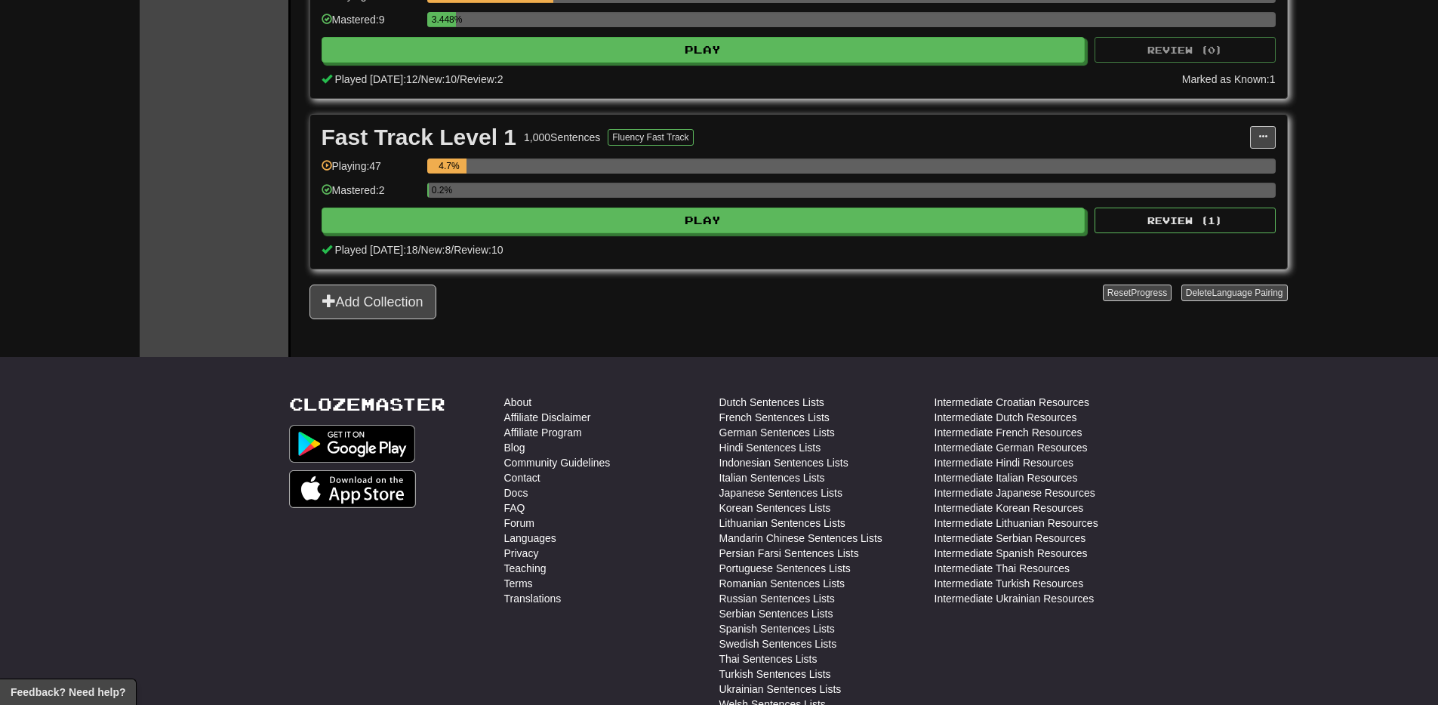
scroll to position [584, 0]
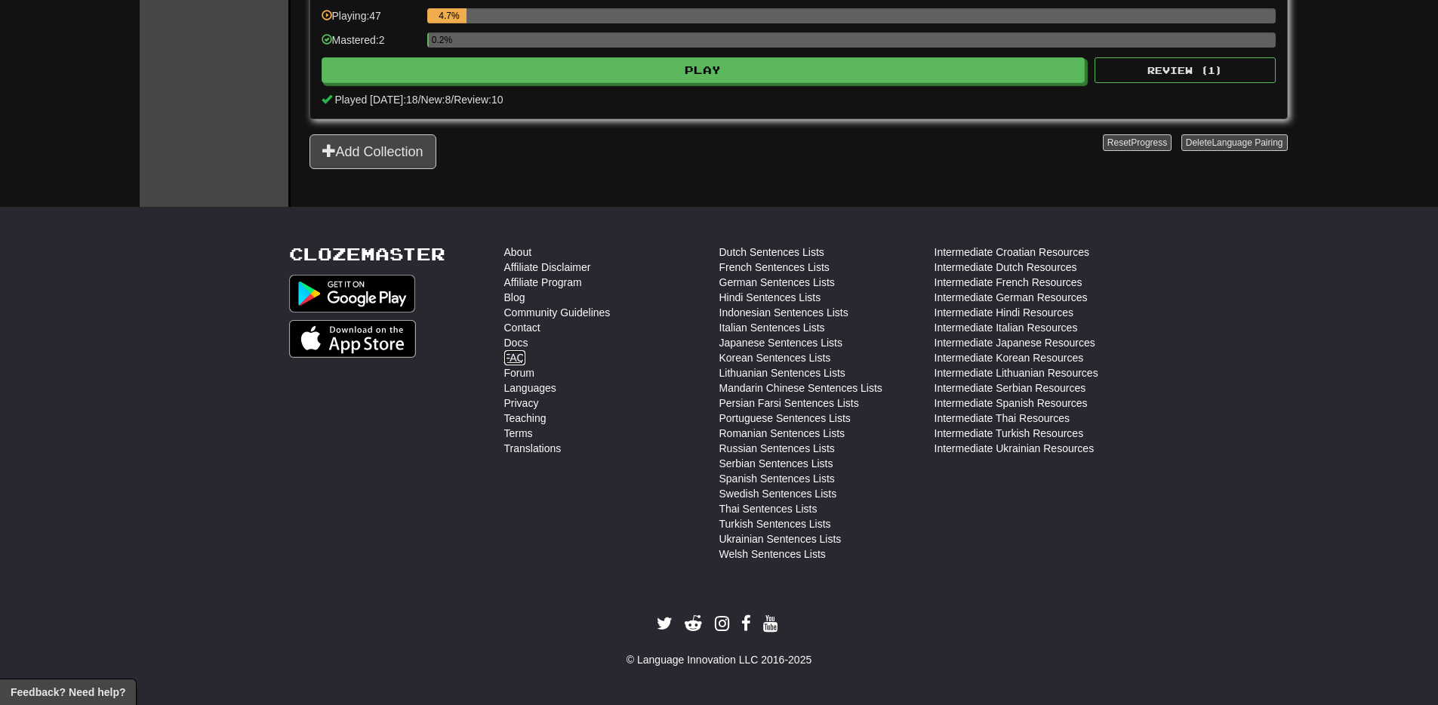
click at [522, 361] on link "FAQ" at bounding box center [514, 357] width 21 height 15
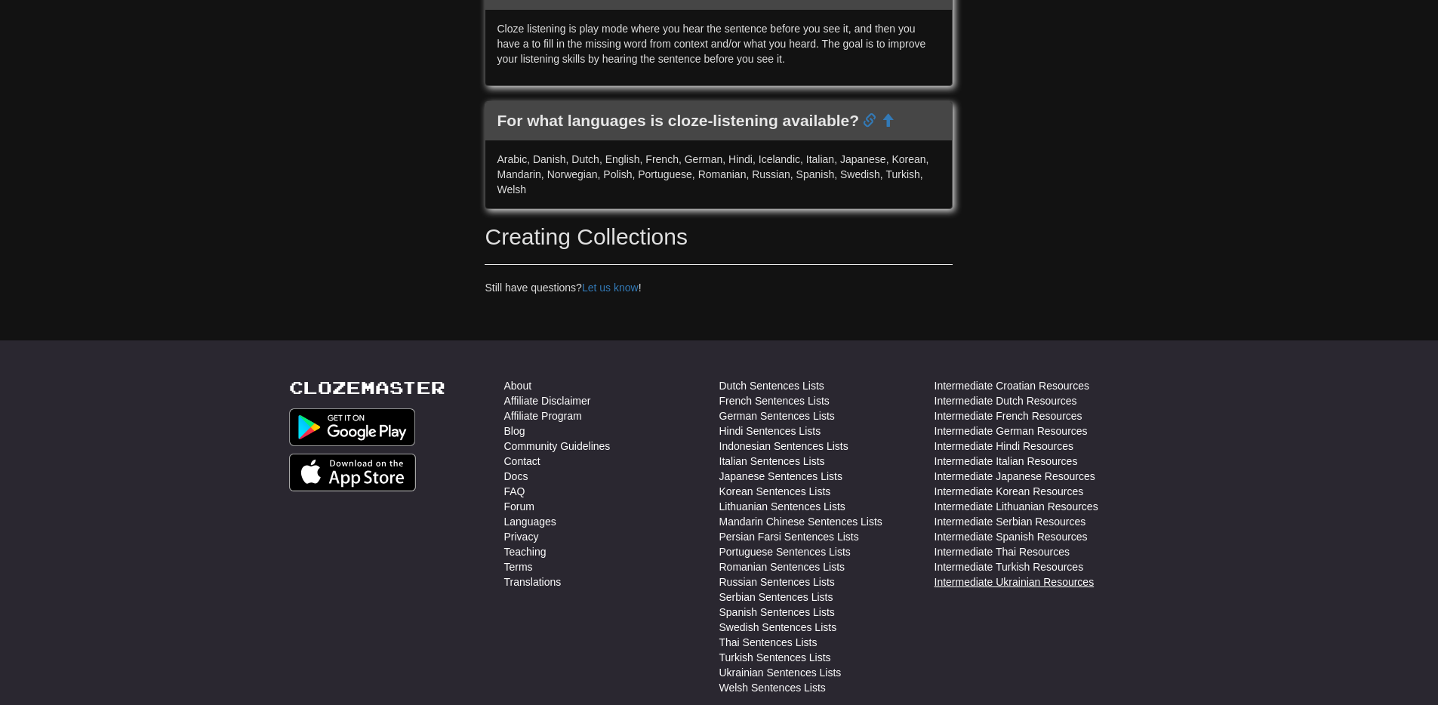
scroll to position [2413, 0]
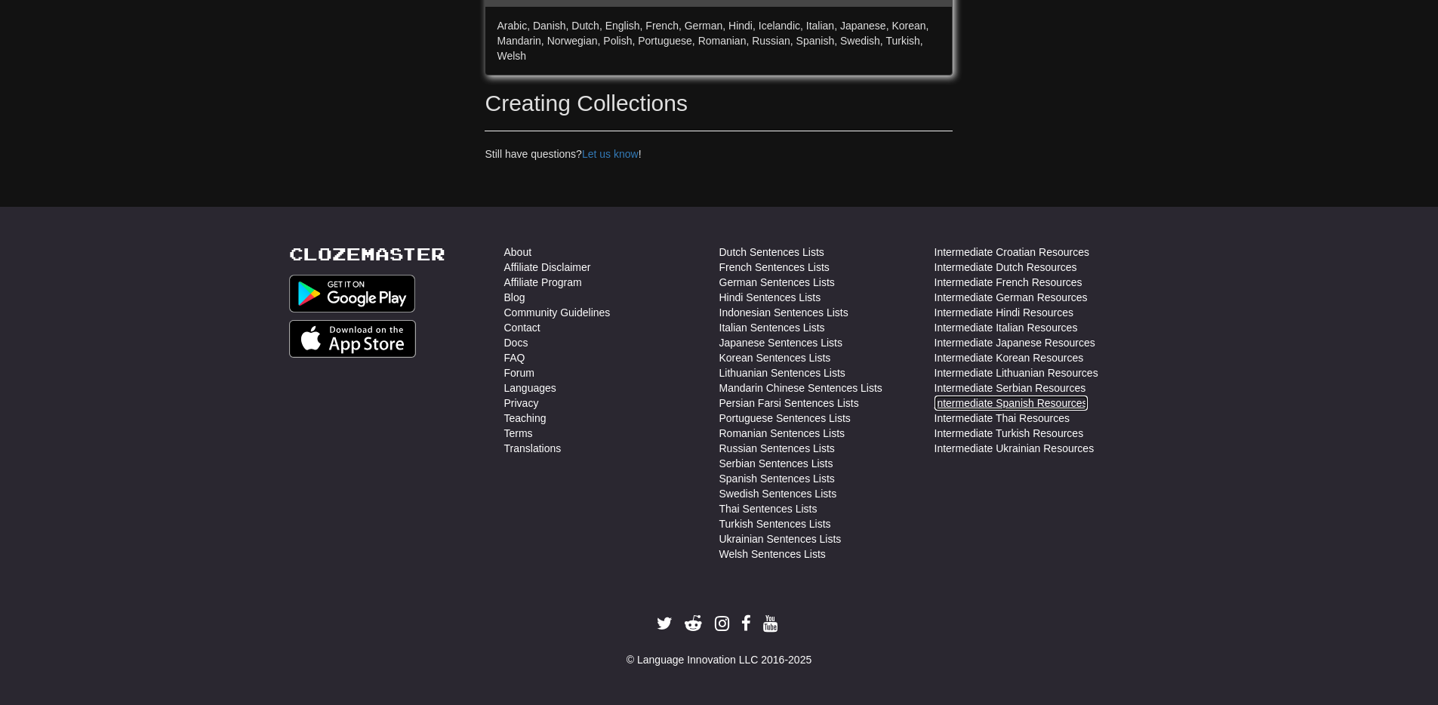
click at [1016, 402] on link "Intermediate Spanish Resources" at bounding box center [1011, 403] width 153 height 15
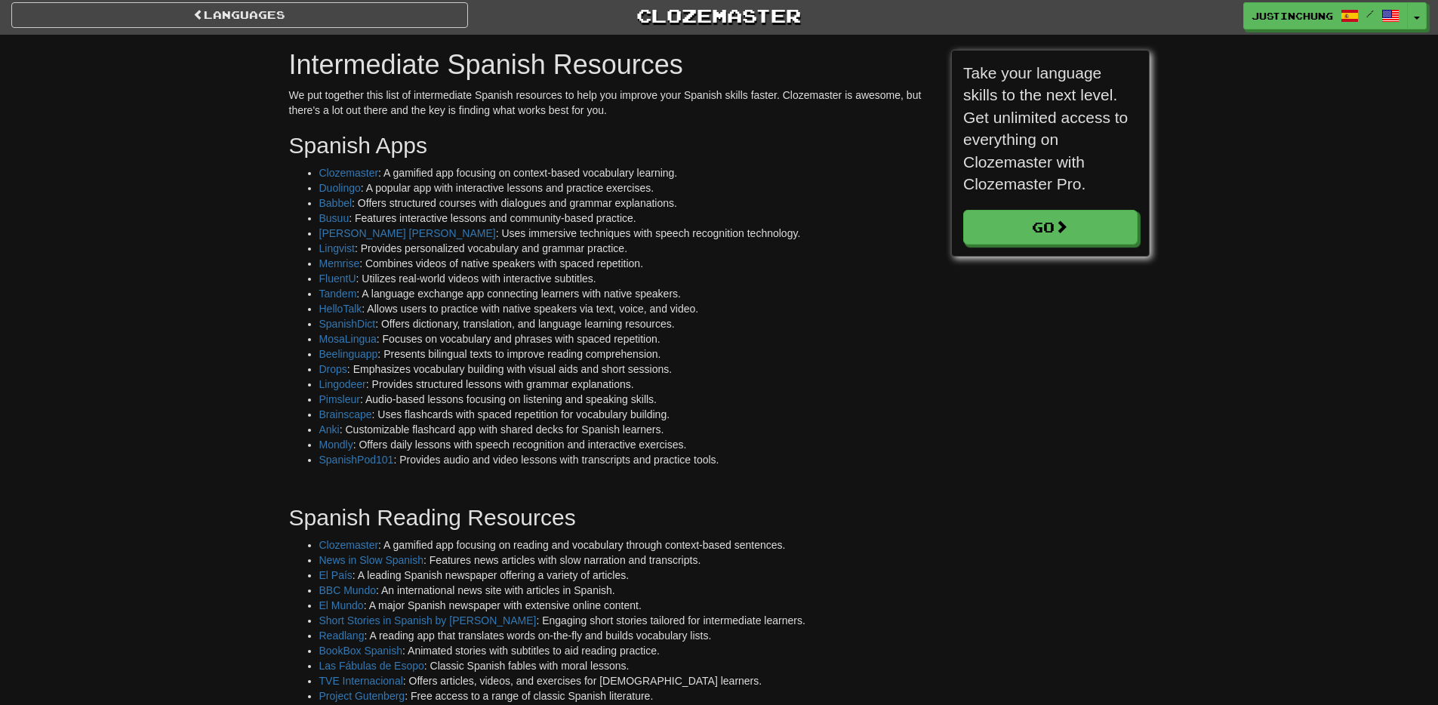
scroll to position [5, 0]
click at [277, 14] on link "Languages" at bounding box center [239, 14] width 457 height 26
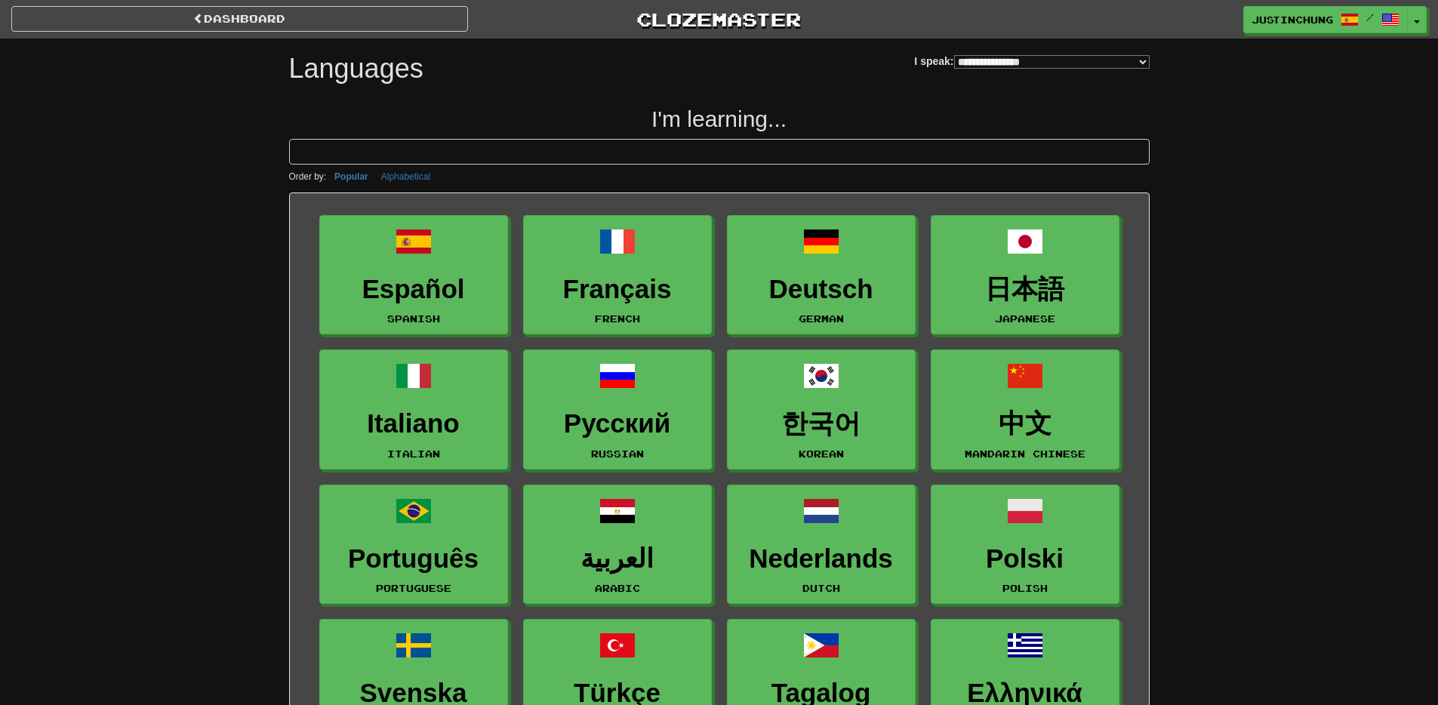
select select "*******"
click at [164, 20] on link "dashboard" at bounding box center [239, 19] width 457 height 26
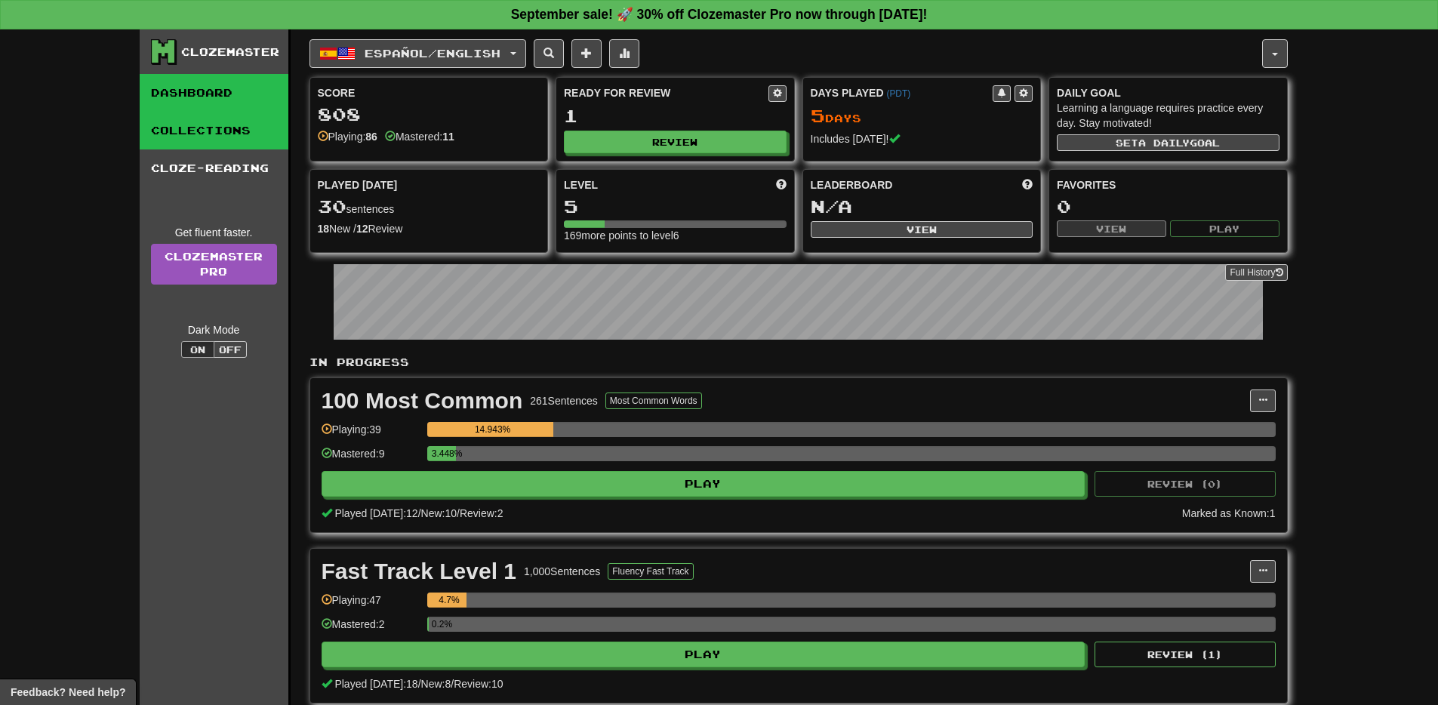
click at [177, 126] on link "Collections" at bounding box center [214, 131] width 149 height 38
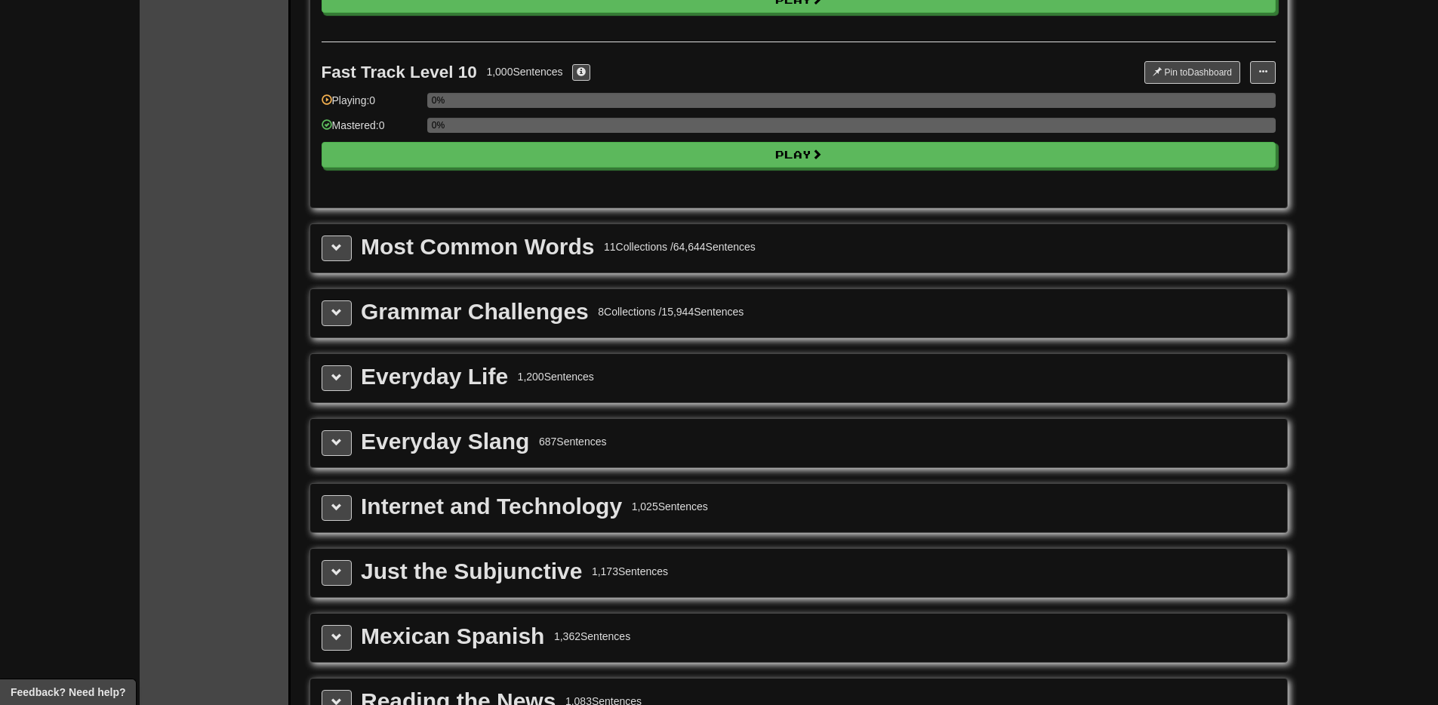
scroll to position [1641, 0]
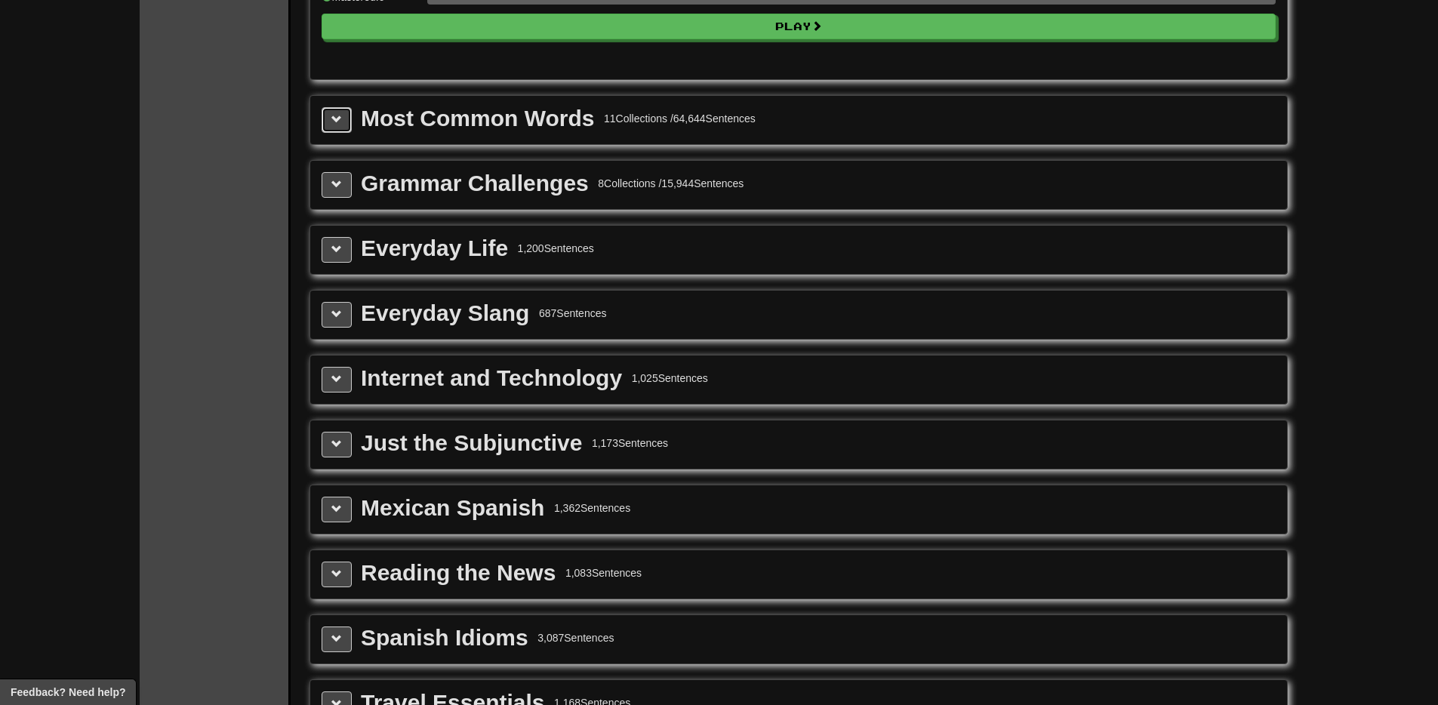
click at [329, 123] on button at bounding box center [337, 120] width 30 height 26
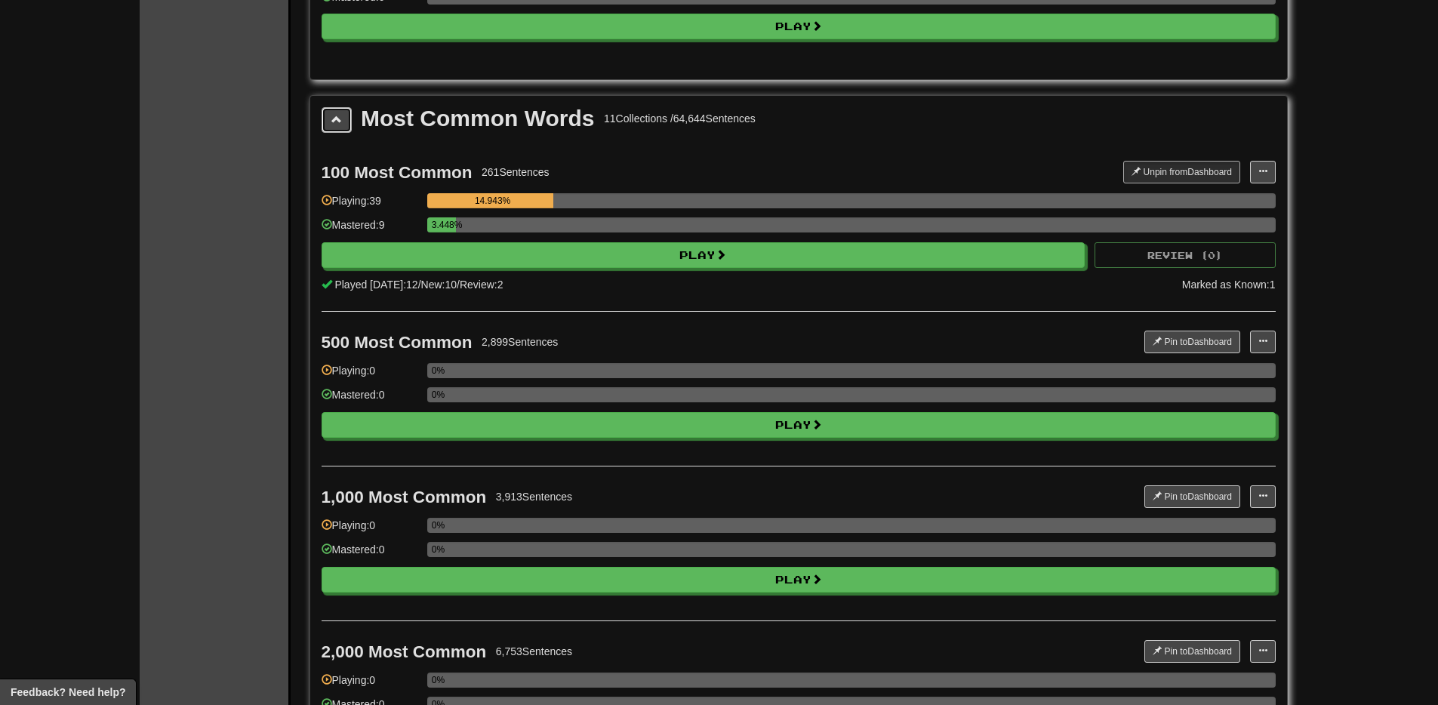
click at [328, 123] on button at bounding box center [337, 120] width 30 height 26
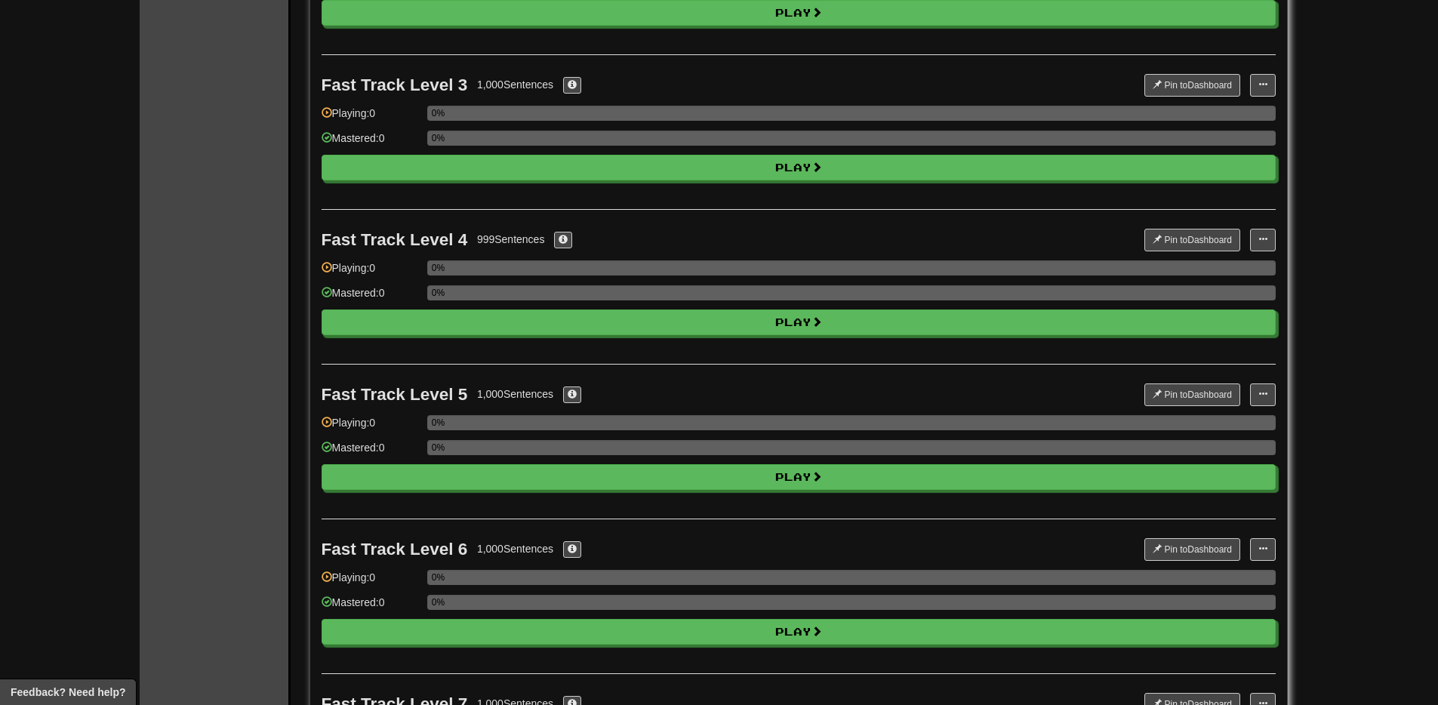
scroll to position [0, 0]
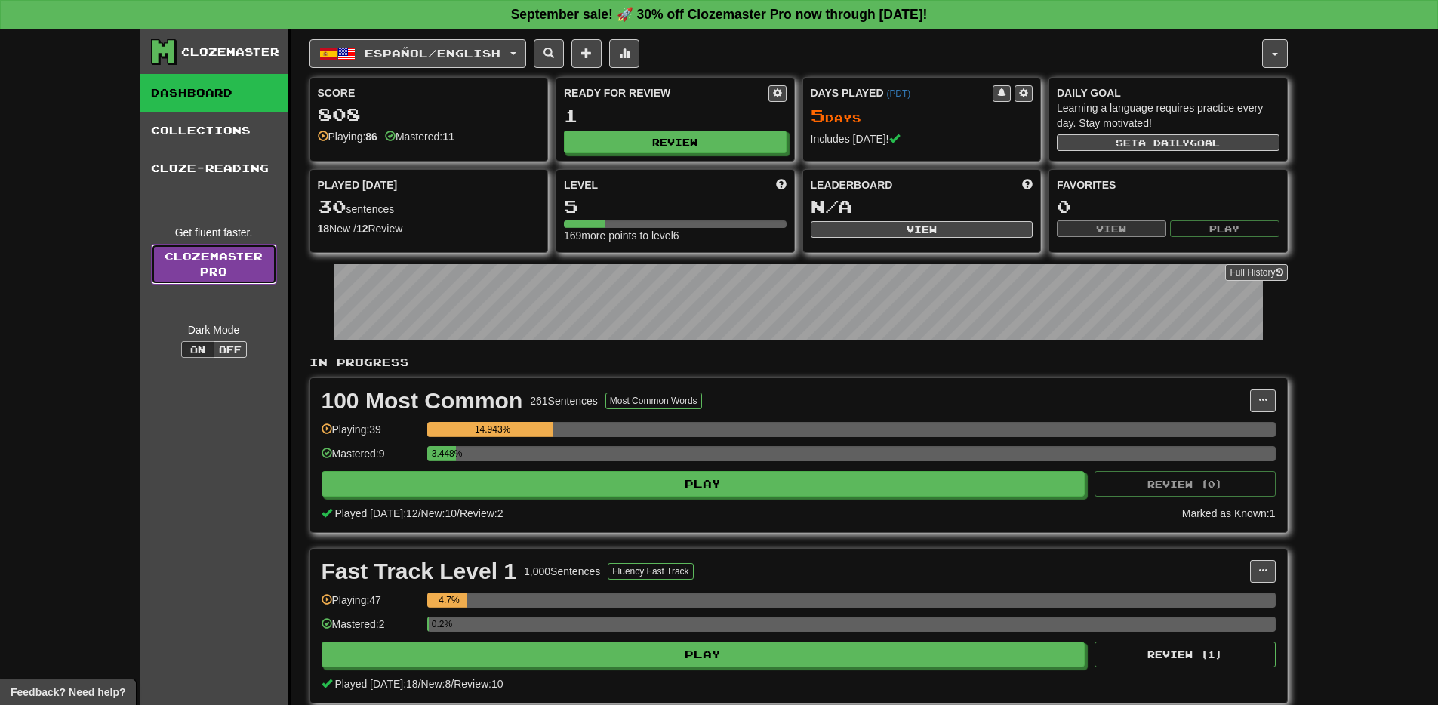
click at [197, 270] on link "Clozemaster Pro" at bounding box center [214, 264] width 126 height 41
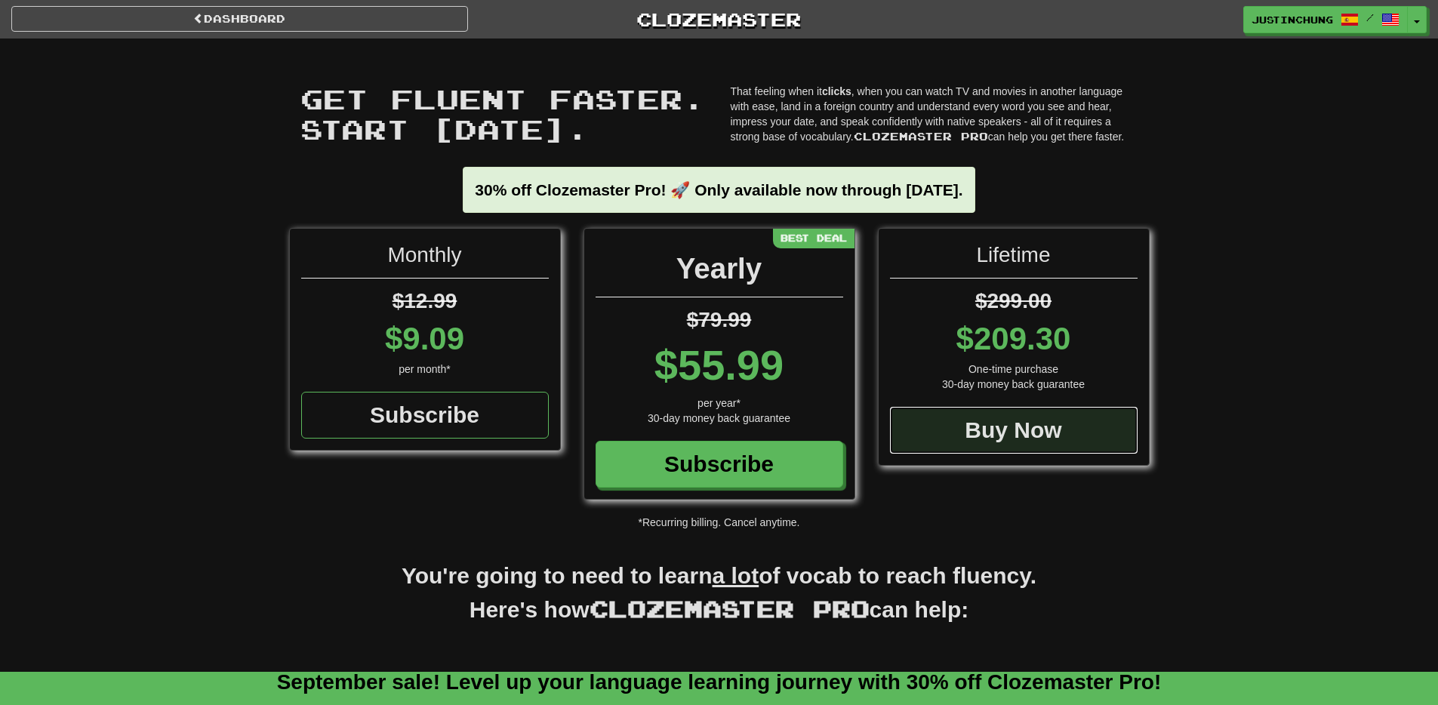
click at [1002, 424] on div "Buy Now" at bounding box center [1014, 430] width 248 height 47
click at [1027, 440] on div "Buy Now" at bounding box center [1014, 430] width 248 height 47
click at [221, 11] on link "Dashboard" at bounding box center [239, 19] width 457 height 26
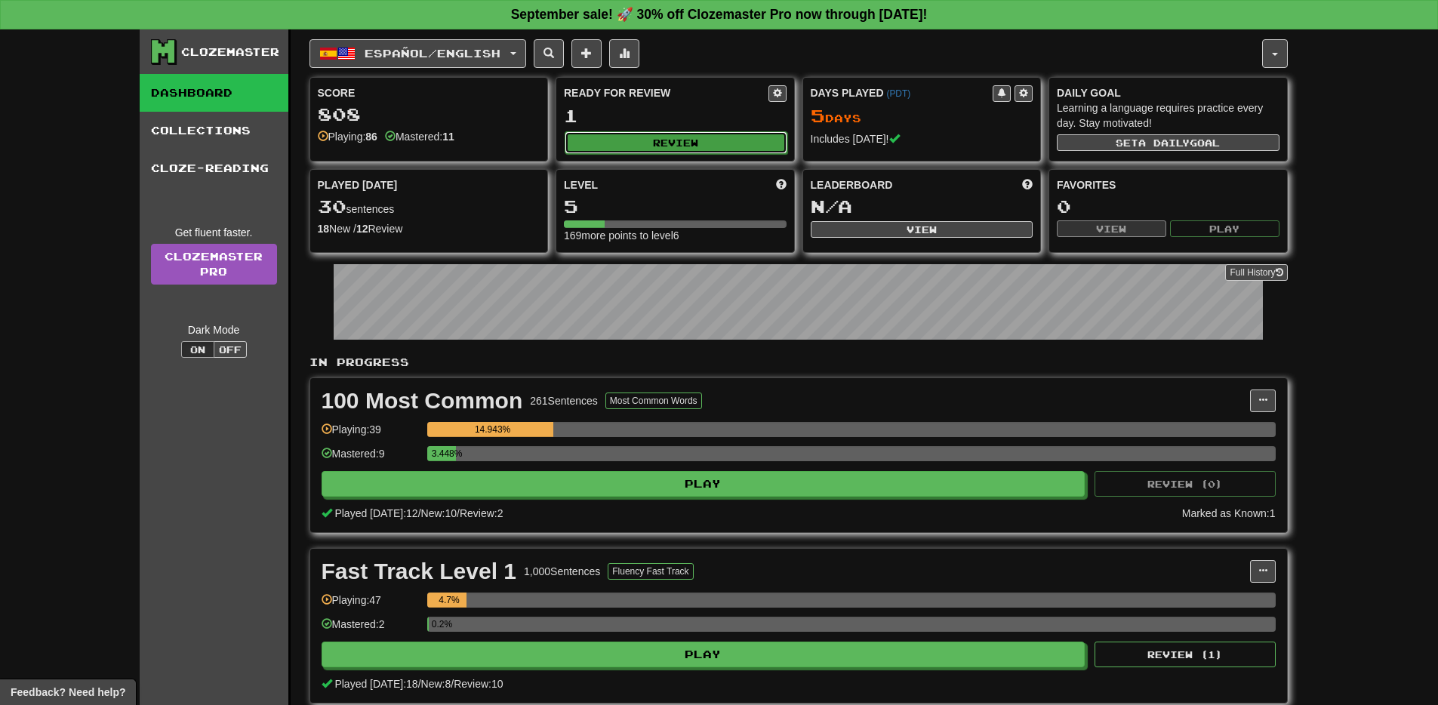
click at [676, 140] on button "Review" at bounding box center [676, 142] width 223 height 23
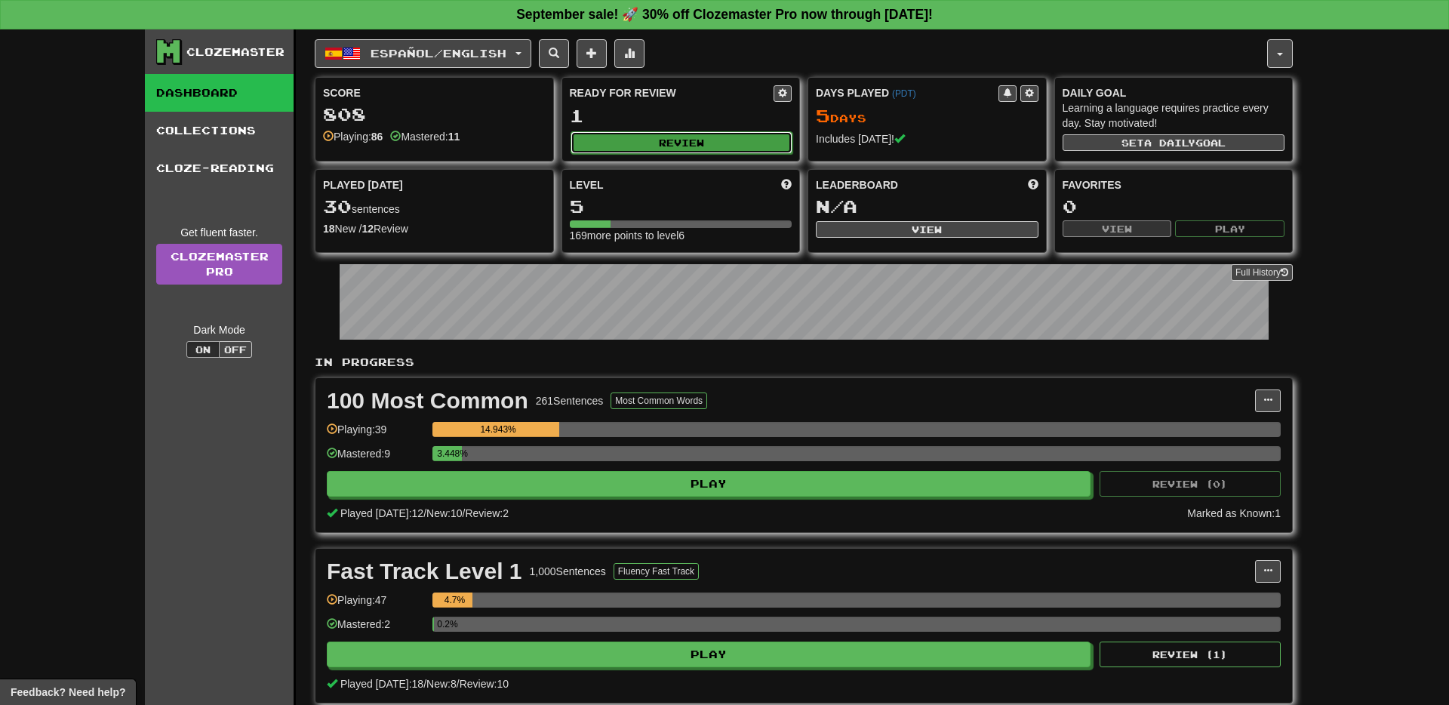
select select "**"
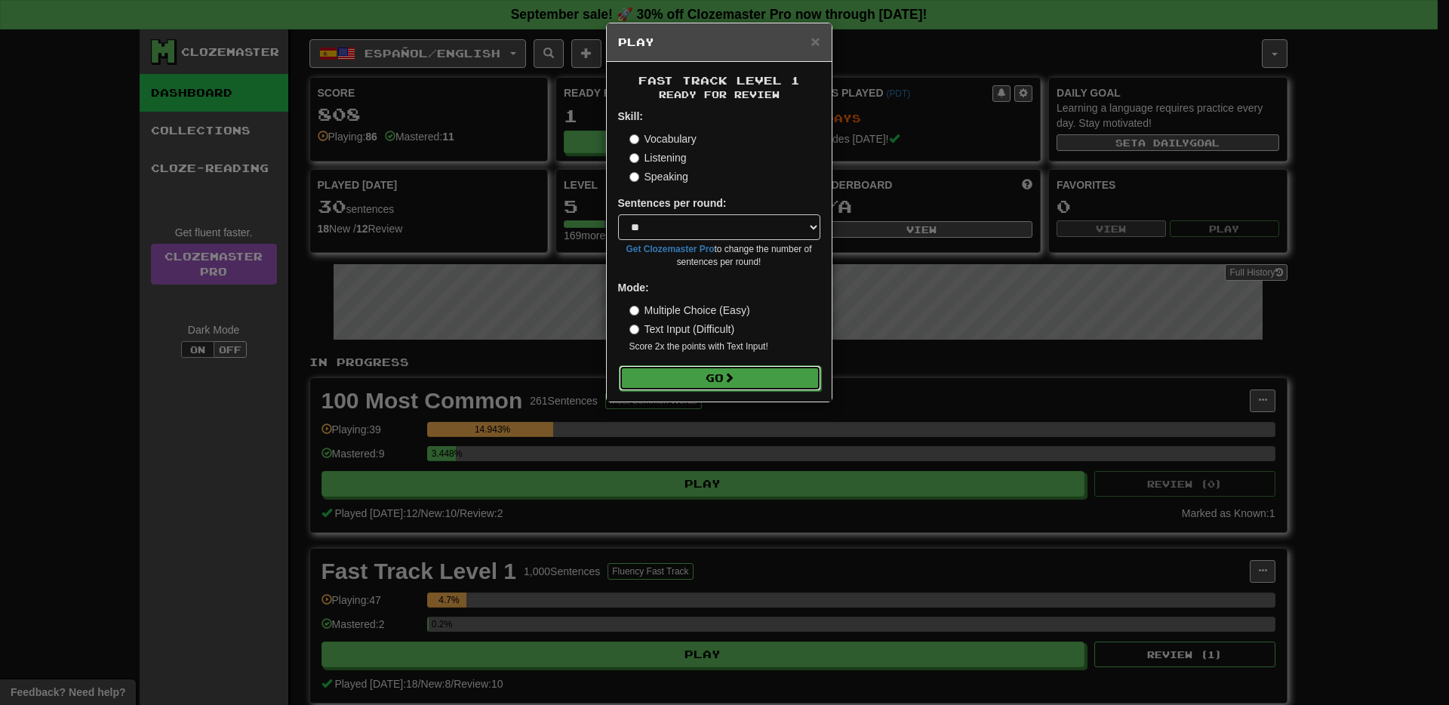
click at [723, 380] on button "Go" at bounding box center [720, 378] width 202 height 26
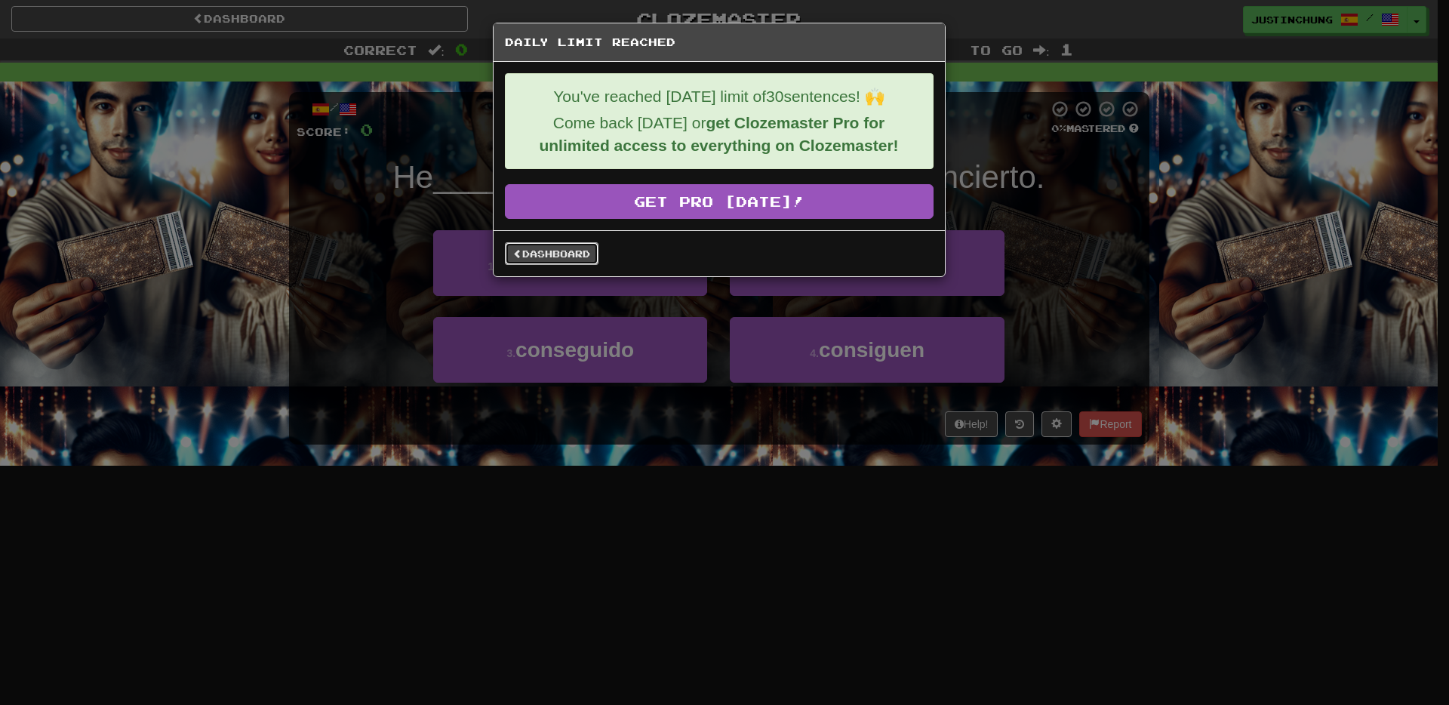
click at [553, 251] on link "Dashboard" at bounding box center [552, 253] width 94 height 23
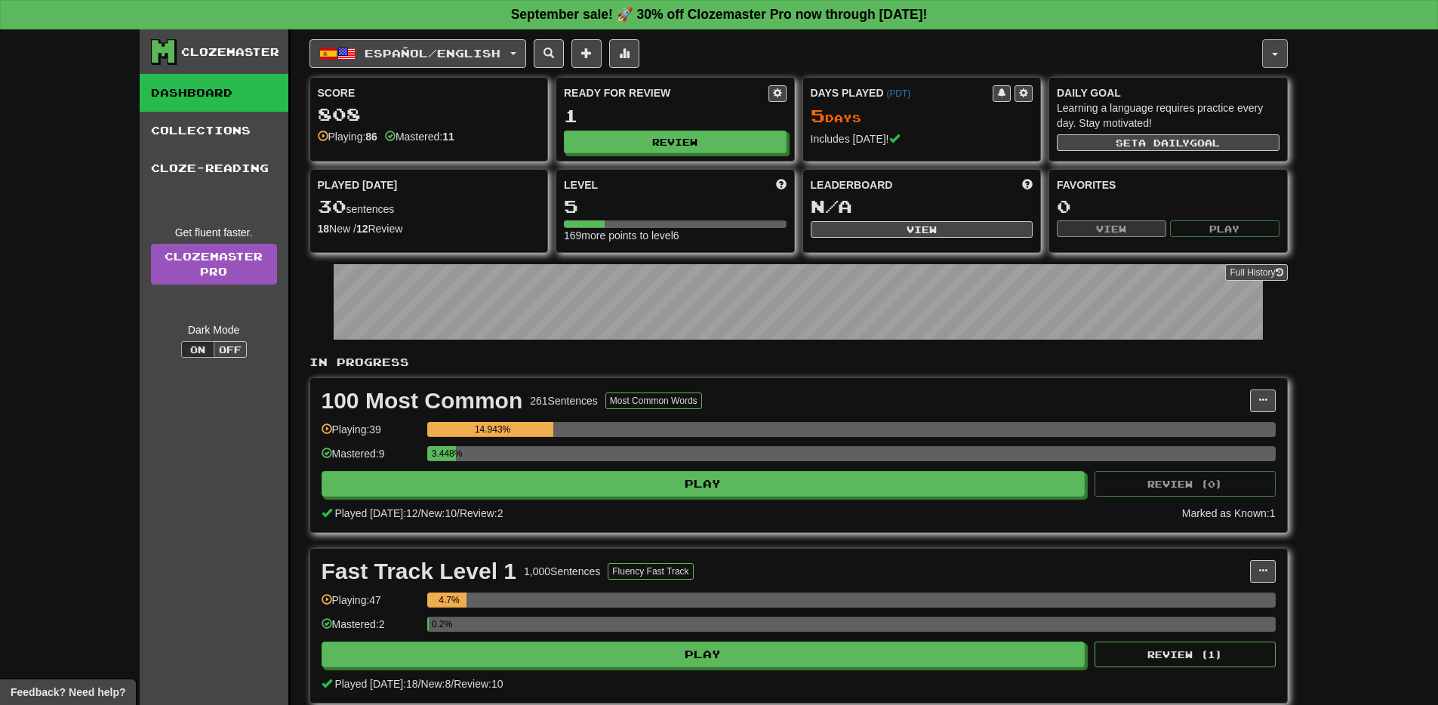
click at [1276, 58] on button "button" at bounding box center [1275, 53] width 26 height 29
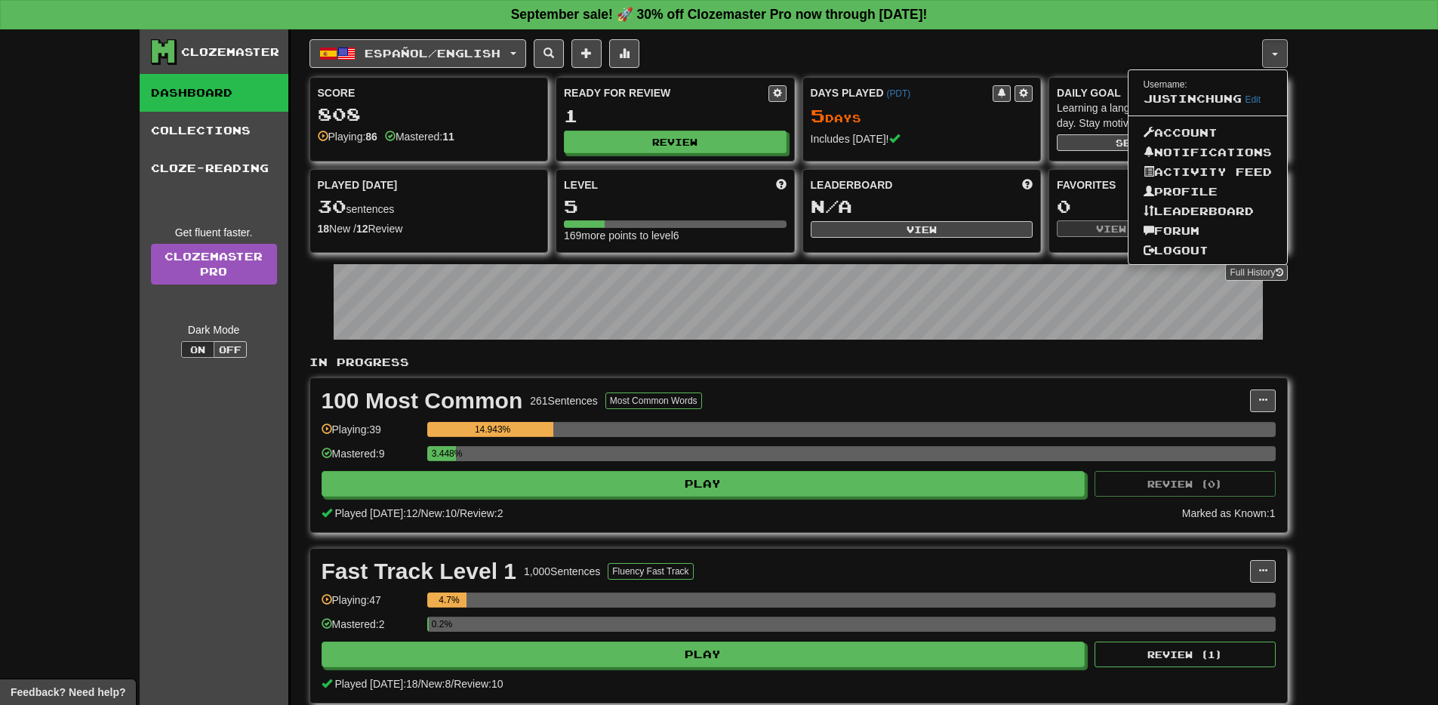
click at [1374, 125] on div "Clozemaster Dashboard Collections Cloze-Reading Get fluent faster. Clozemaster …" at bounding box center [719, 391] width 1438 height 724
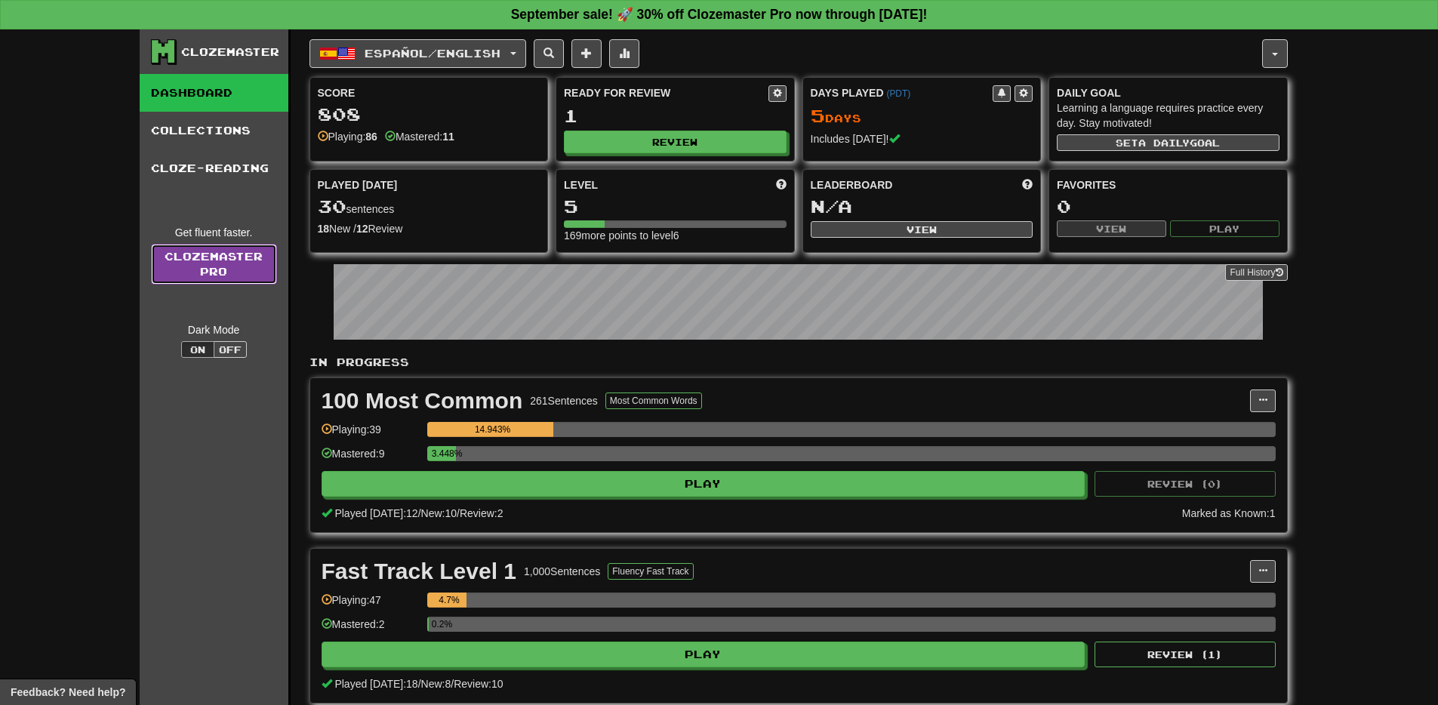
click at [236, 281] on link "Clozemaster Pro" at bounding box center [214, 264] width 126 height 41
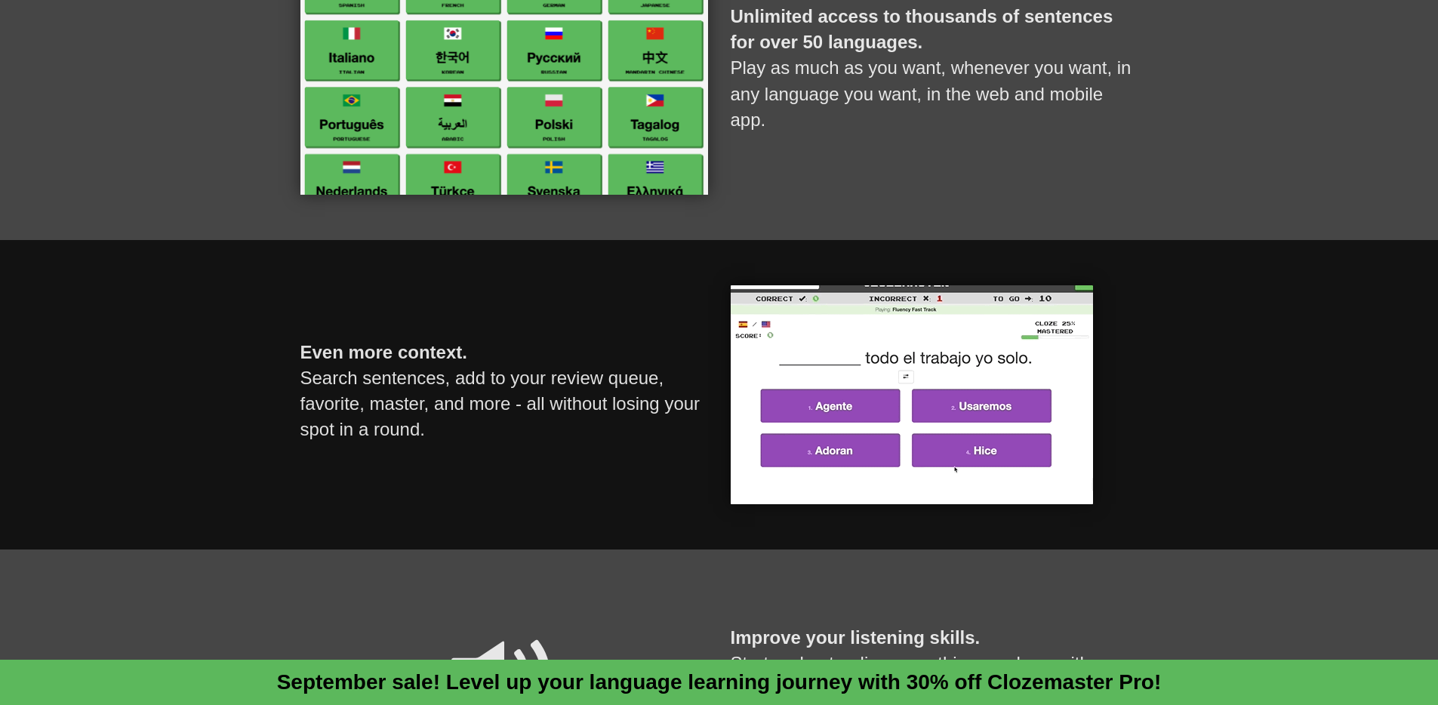
scroll to position [769, 0]
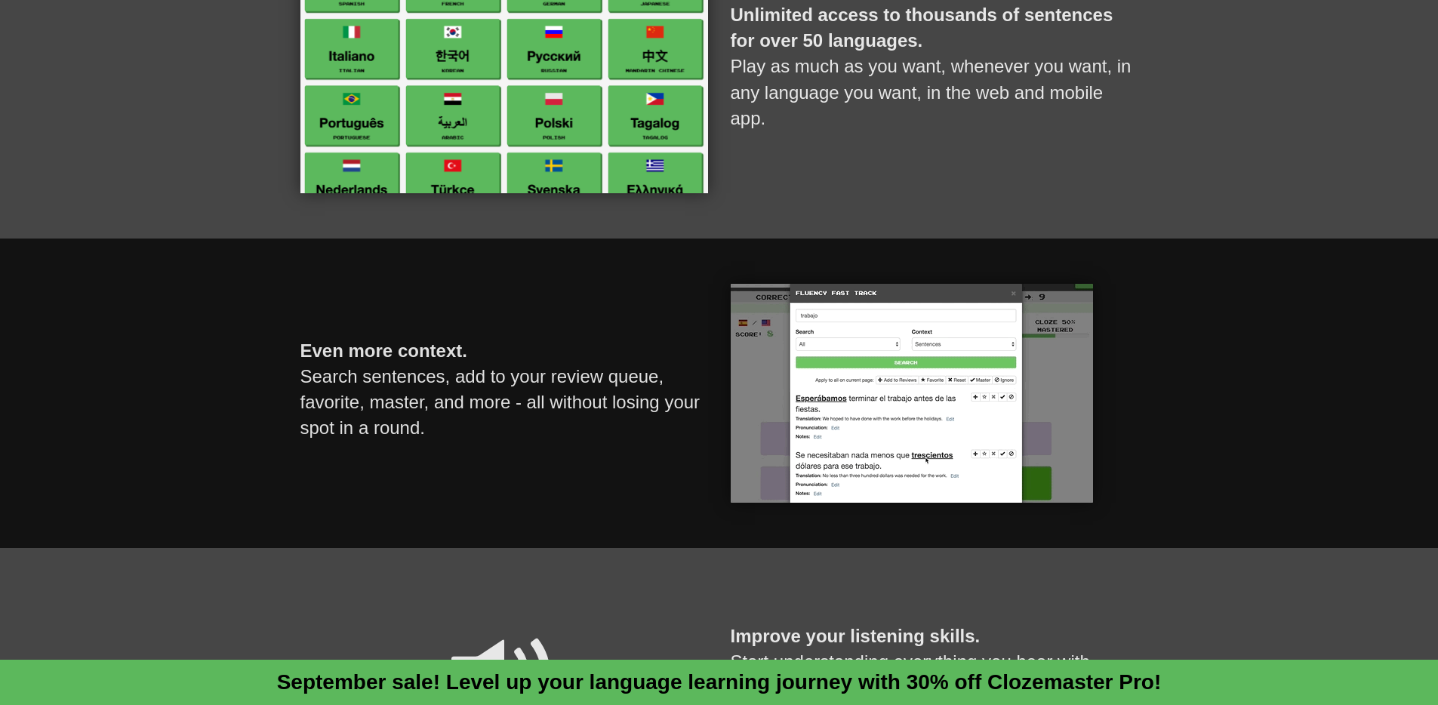
click at [208, 490] on div "Even more context. Search sentences, add to your review queue, favorite, master…" at bounding box center [719, 394] width 1438 height 310
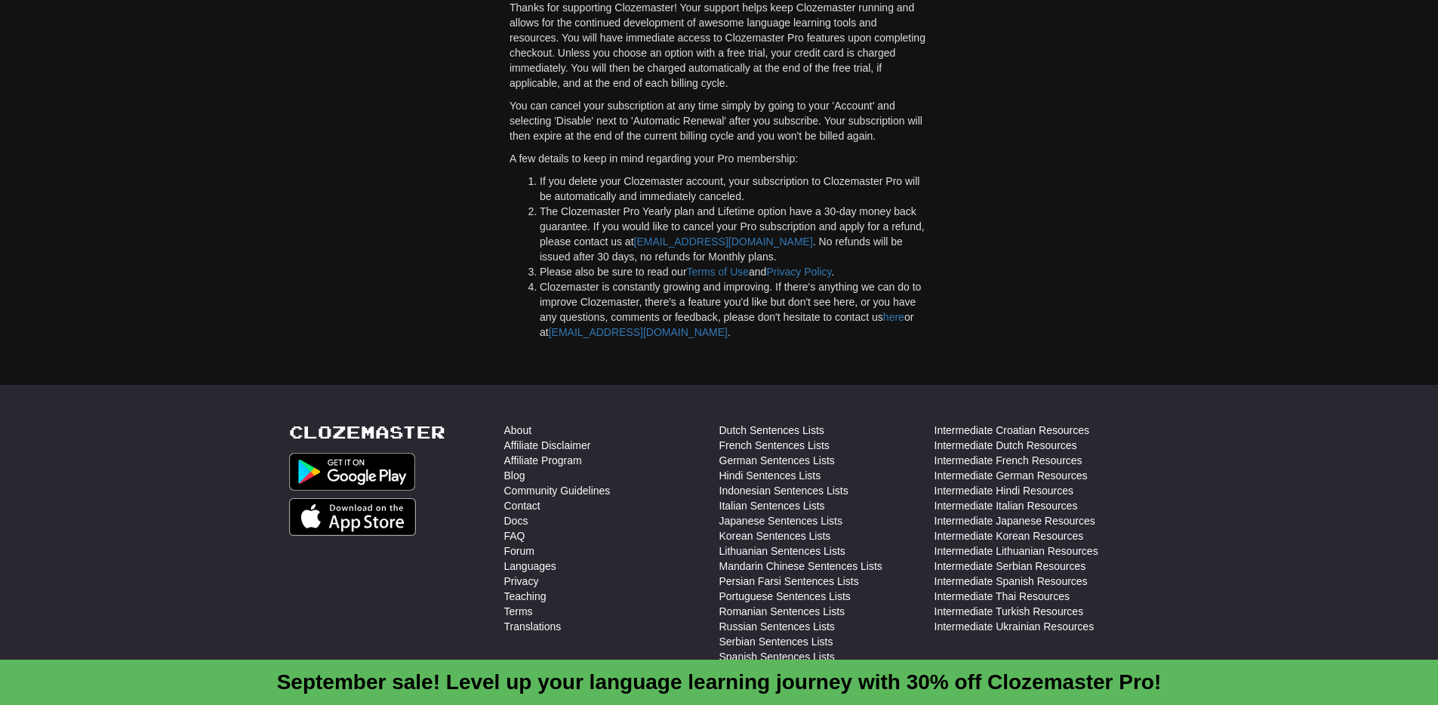
scroll to position [4097, 0]
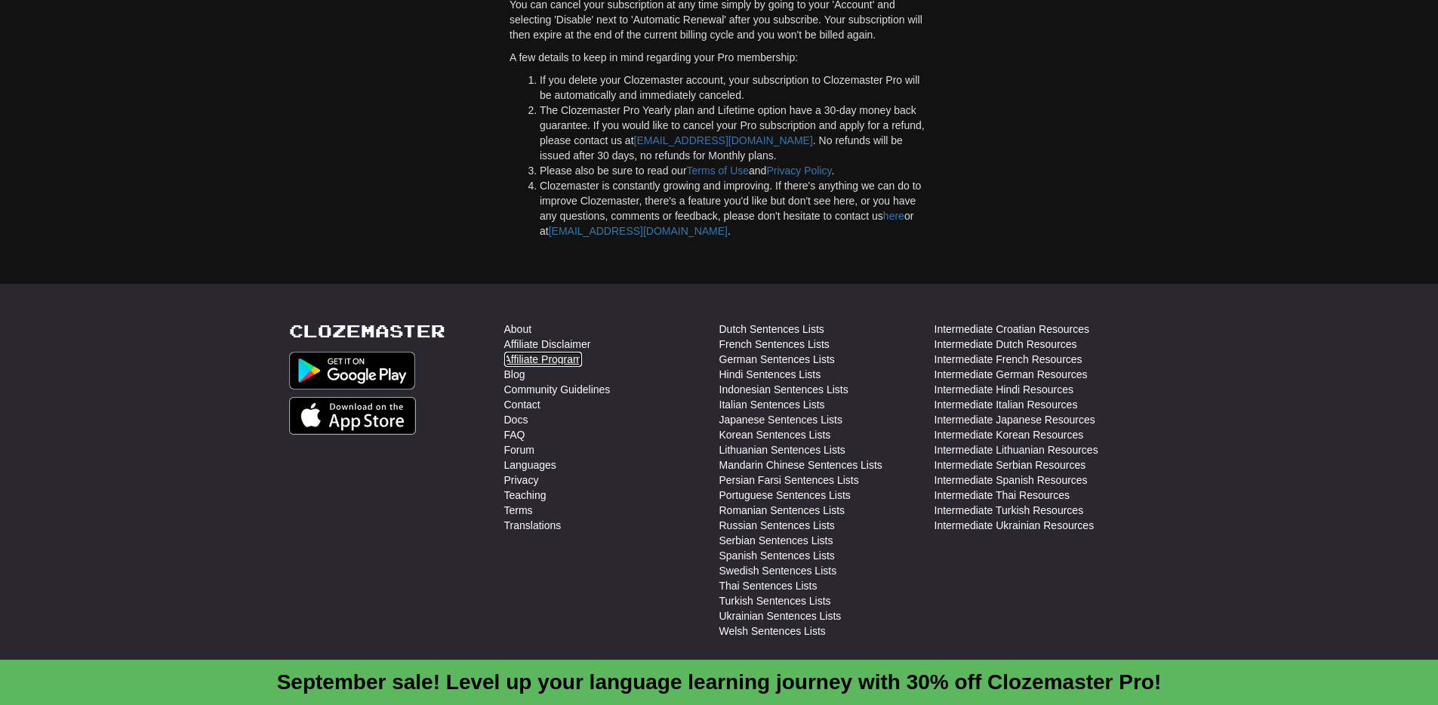
click at [547, 353] on link "Affiliate Program" at bounding box center [543, 359] width 78 height 15
click at [521, 419] on link "Docs" at bounding box center [516, 419] width 24 height 15
